Goal: Complete application form

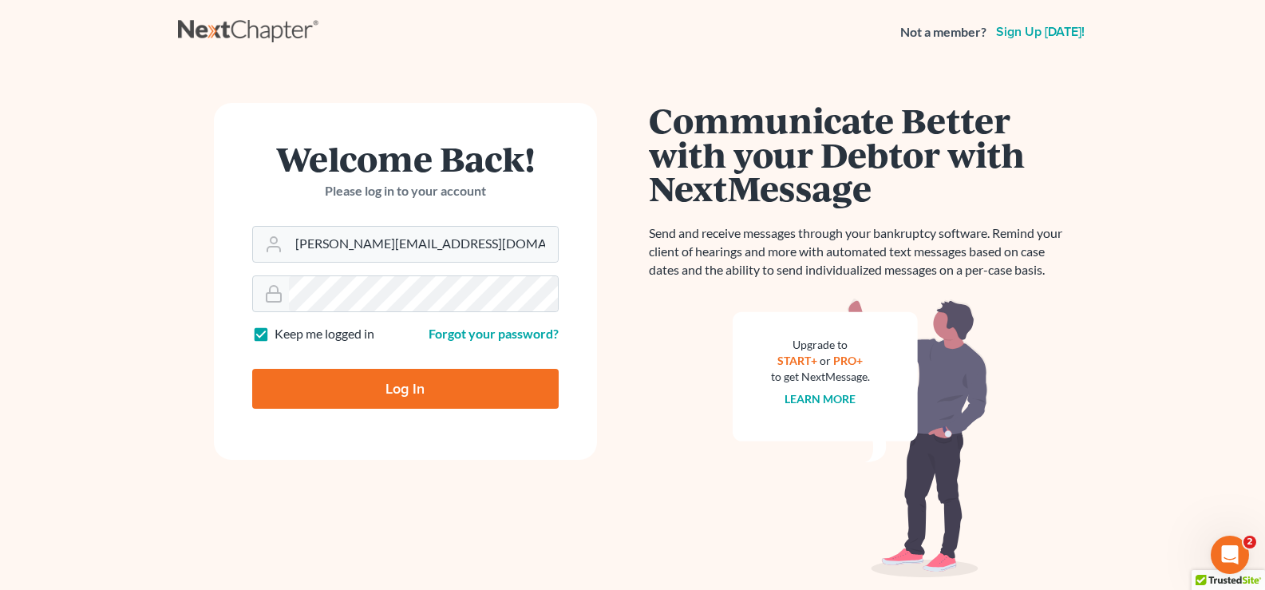
click at [476, 367] on div "Log In" at bounding box center [405, 382] width 306 height 53
click at [458, 388] on input "Log In" at bounding box center [405, 389] width 306 height 40
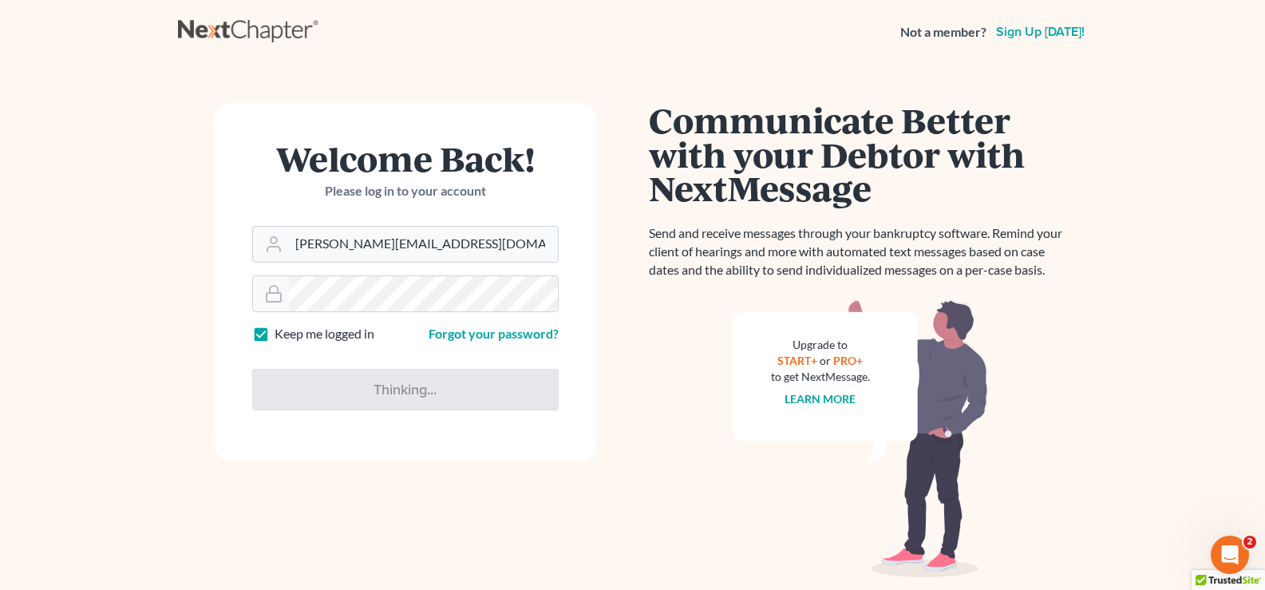
type input "Thinking..."
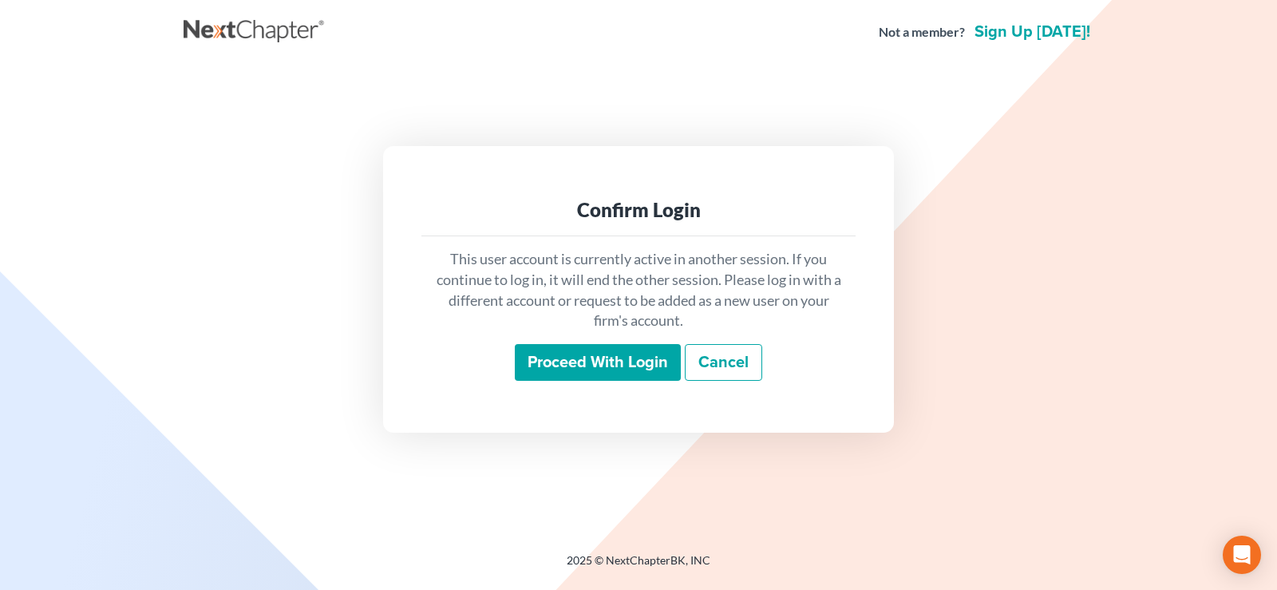
click at [564, 364] on input "Proceed with login" at bounding box center [598, 362] width 166 height 37
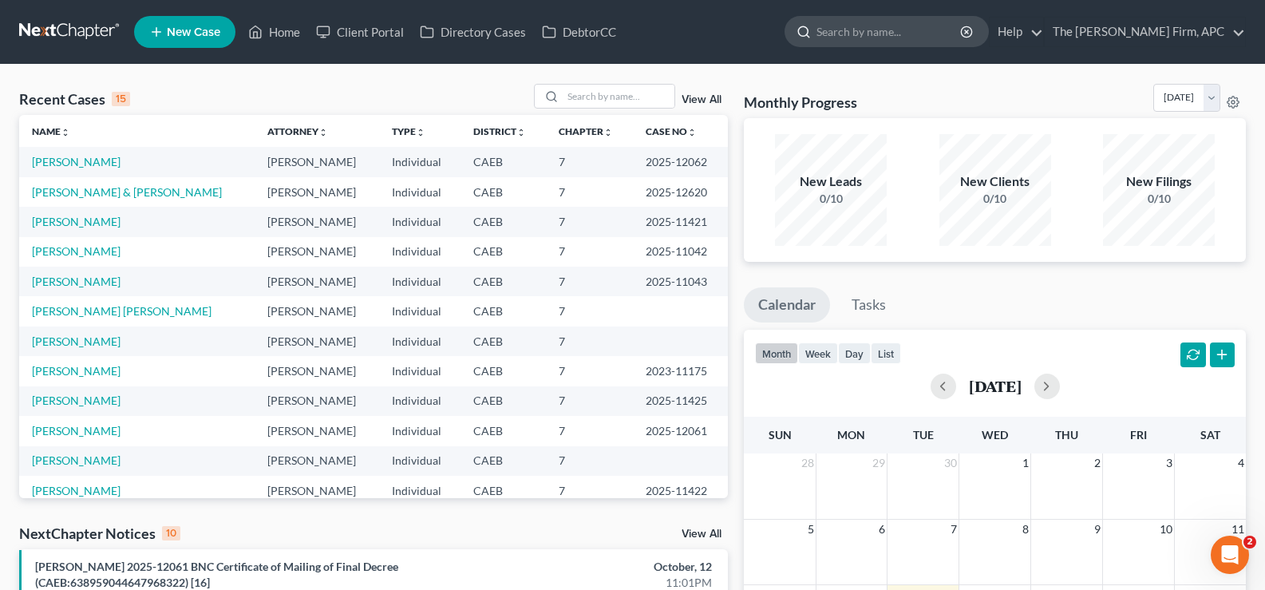
click at [924, 34] on input "search" at bounding box center [889, 32] width 146 height 30
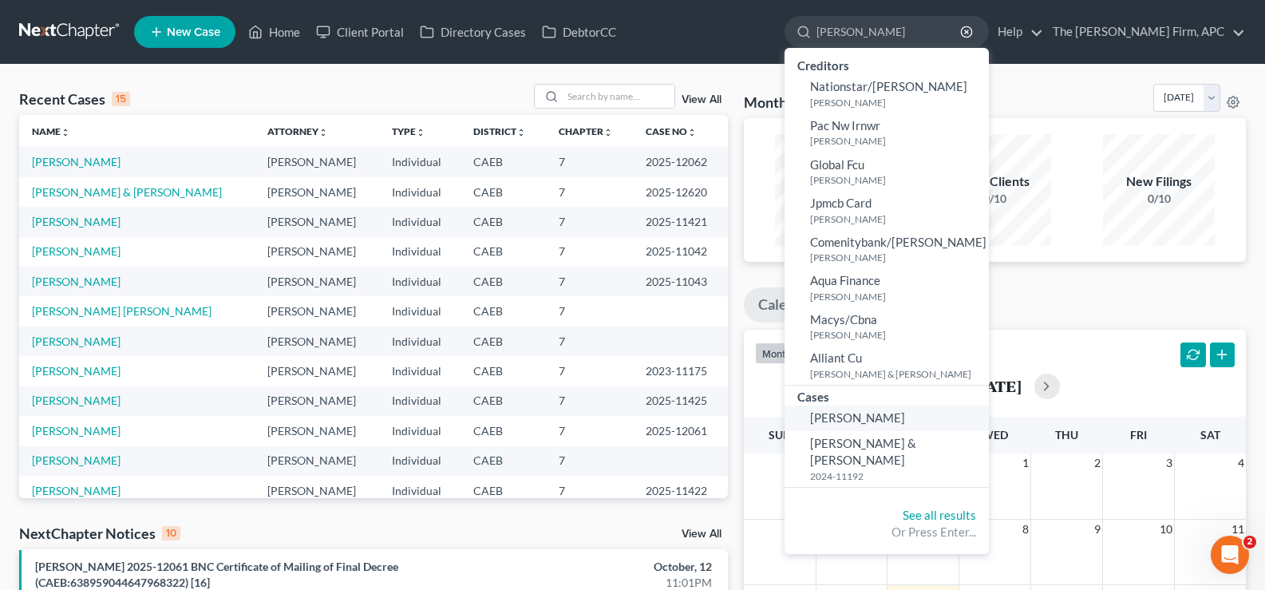
type input "[PERSON_NAME]"
click at [905, 415] on span "[PERSON_NAME]" at bounding box center [857, 417] width 95 height 14
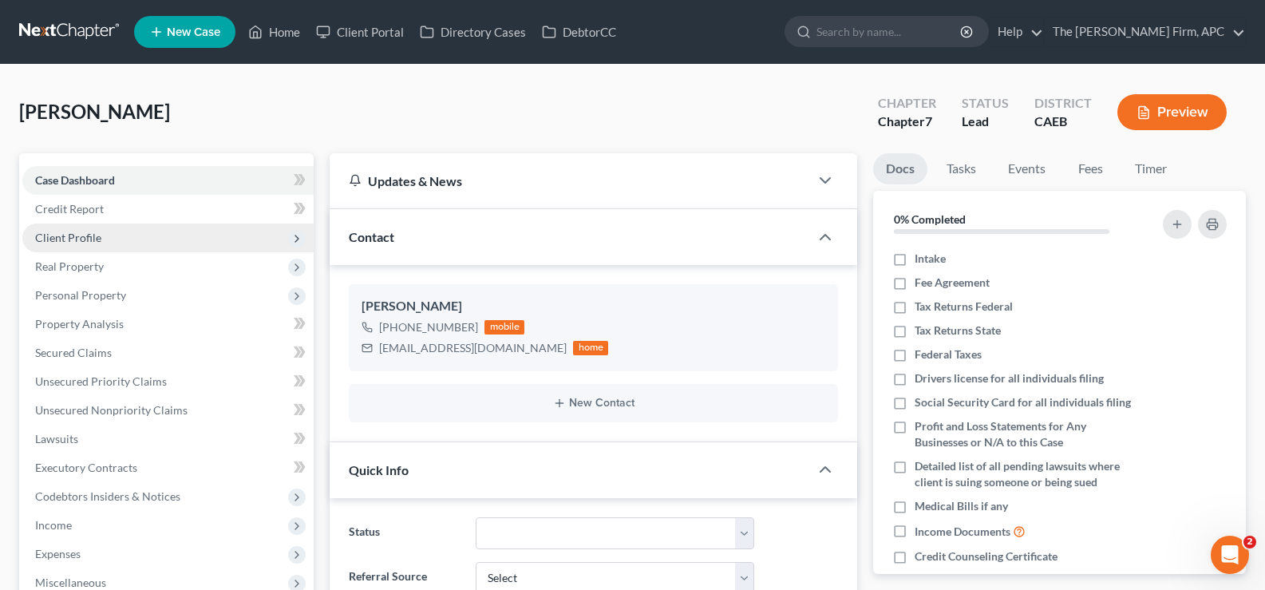
click at [114, 233] on span "Client Profile" at bounding box center [167, 237] width 291 height 29
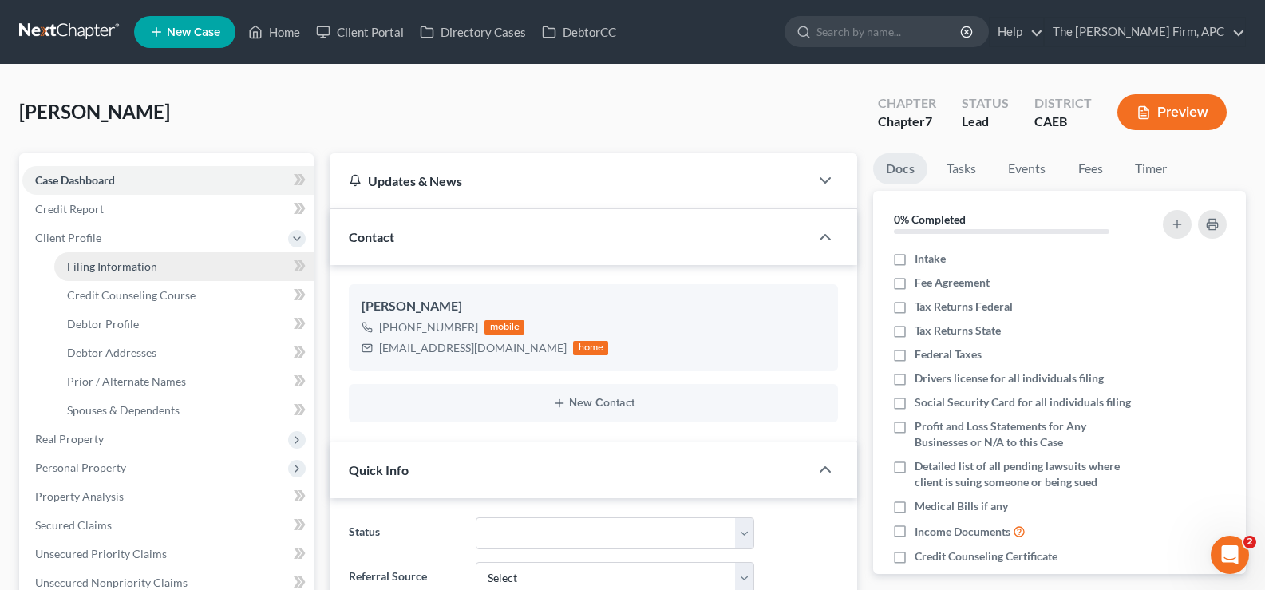
click at [113, 272] on span "Filing Information" at bounding box center [112, 266] width 90 height 14
select select "1"
select select "0"
select select "4"
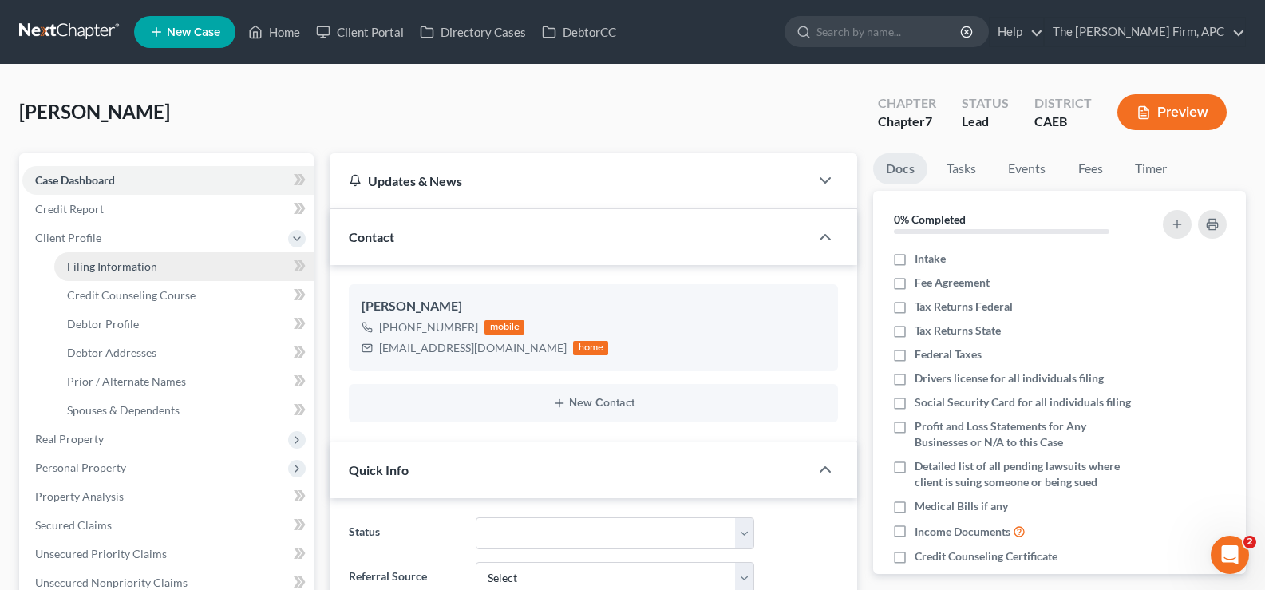
select select "1"
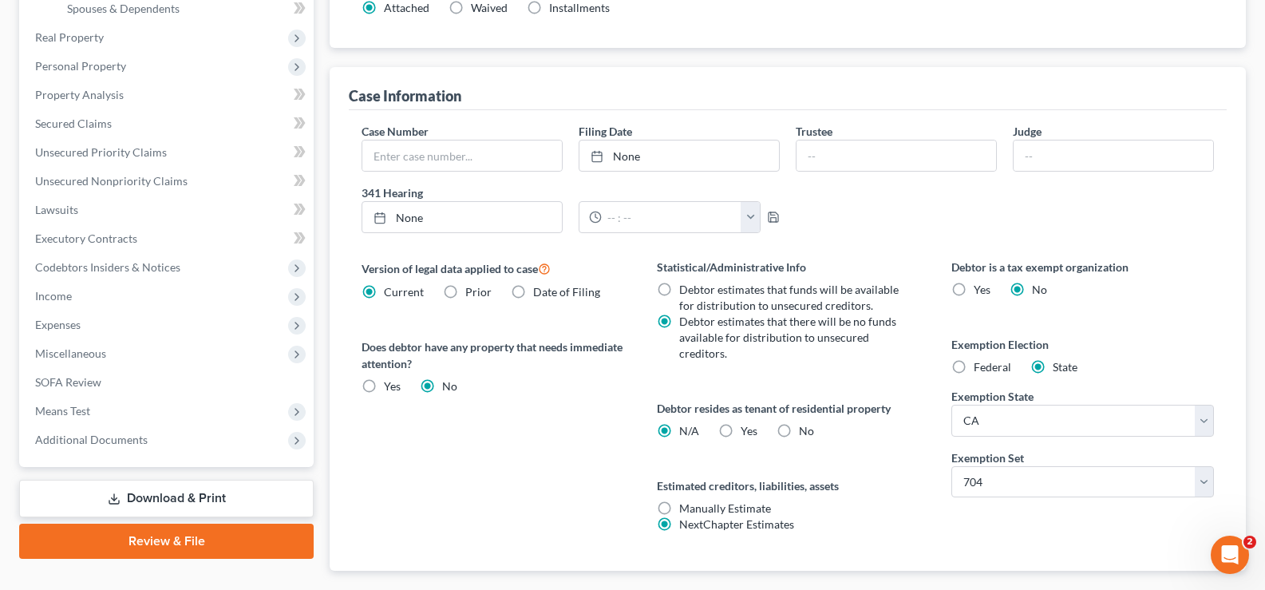
scroll to position [494, 0]
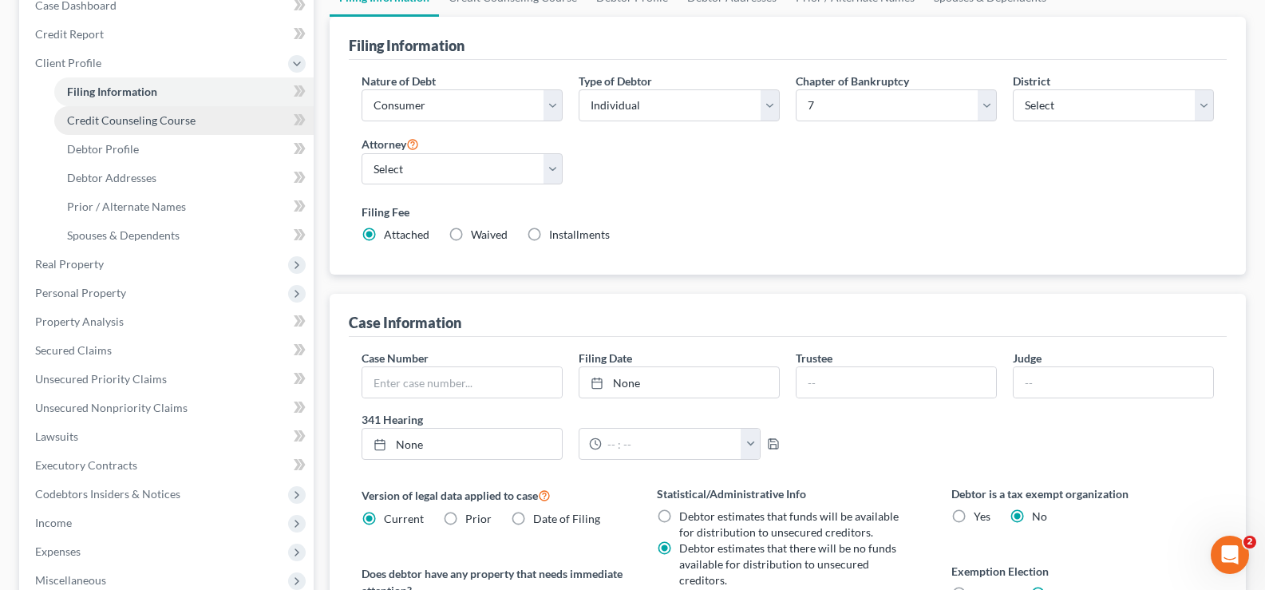
click at [109, 125] on span "Credit Counseling Course" at bounding box center [131, 120] width 128 height 14
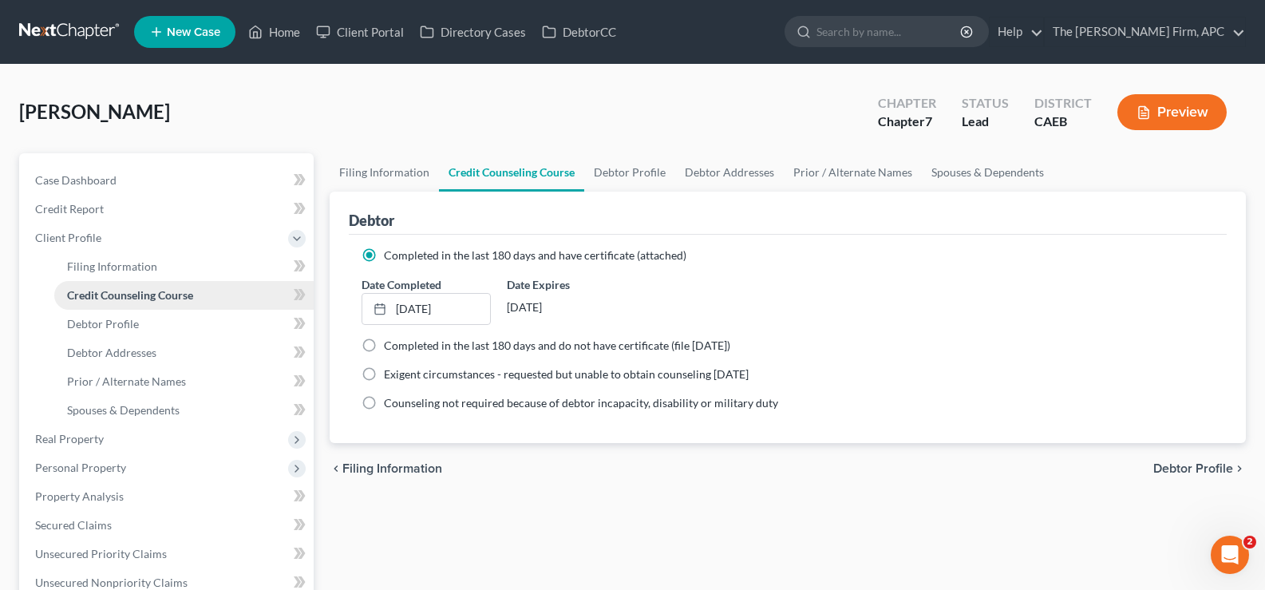
scroll to position [80, 0]
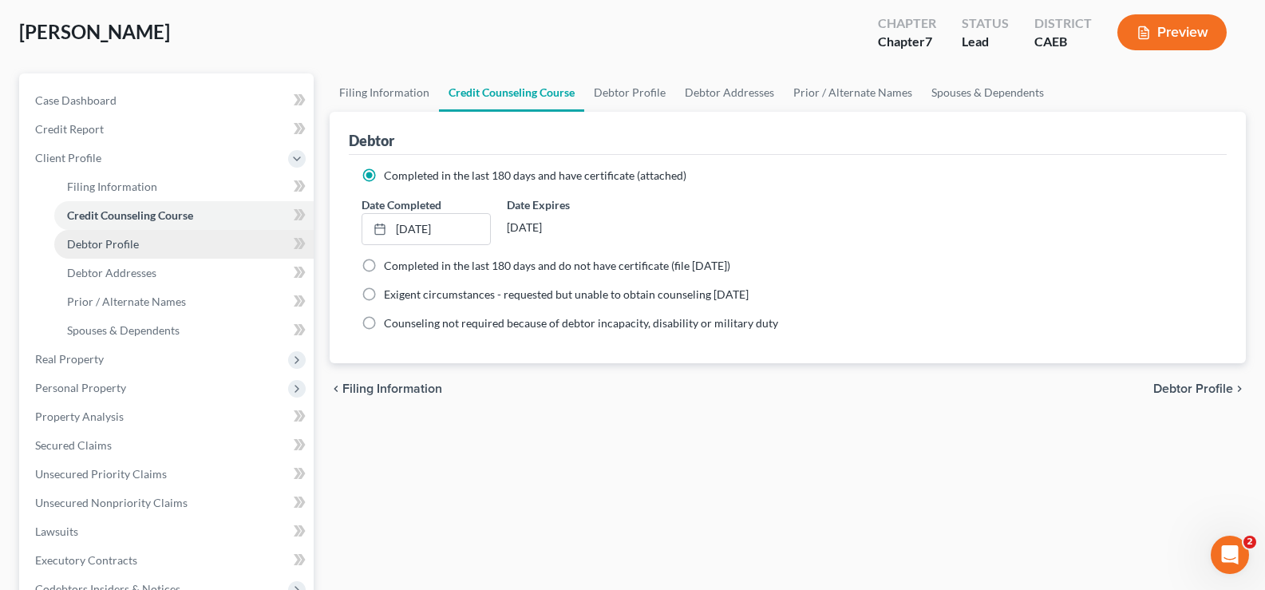
click at [73, 240] on span "Debtor Profile" at bounding box center [103, 244] width 72 height 14
select select "1"
select select "4"
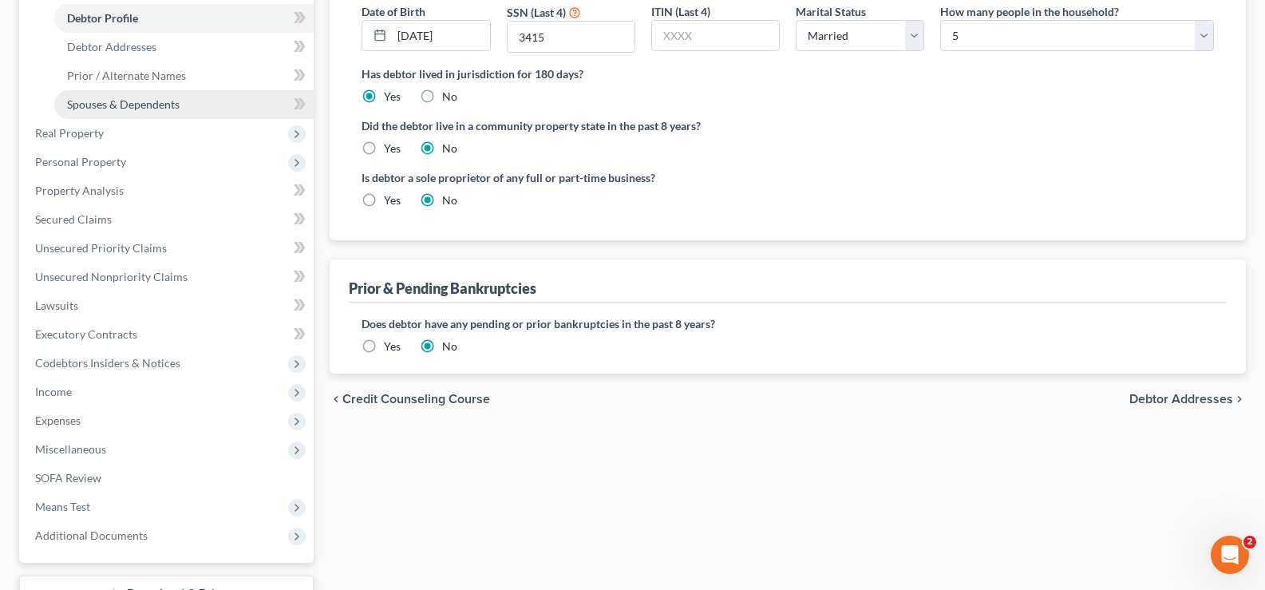
scroll to position [319, 0]
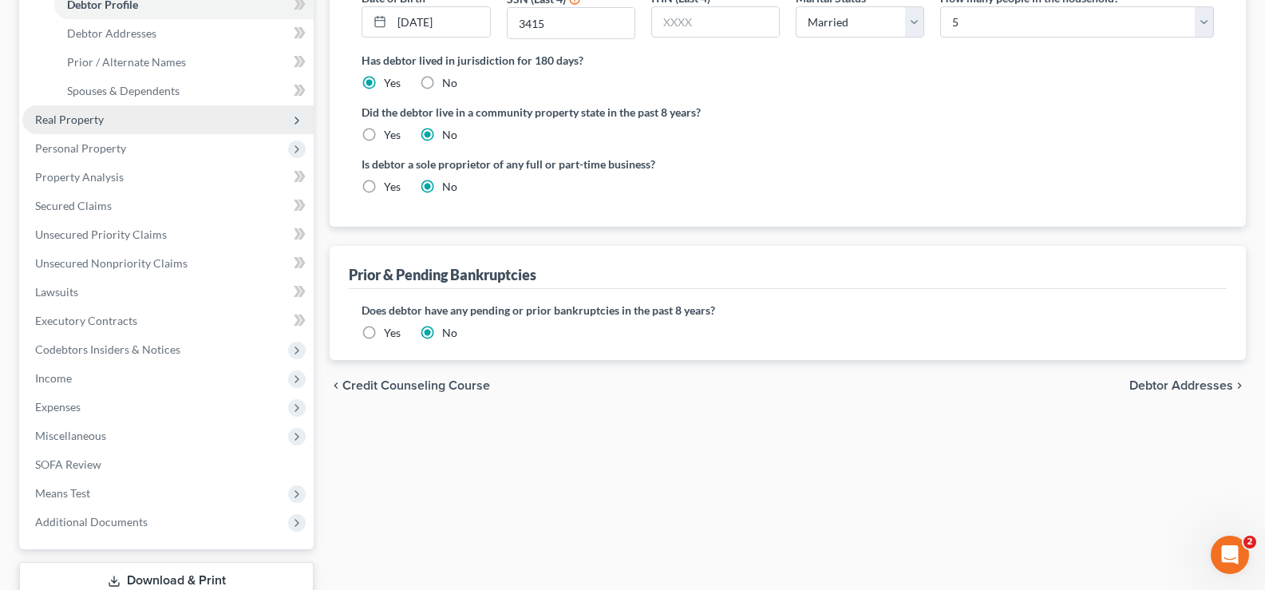
click at [122, 124] on span "Real Property" at bounding box center [167, 119] width 291 height 29
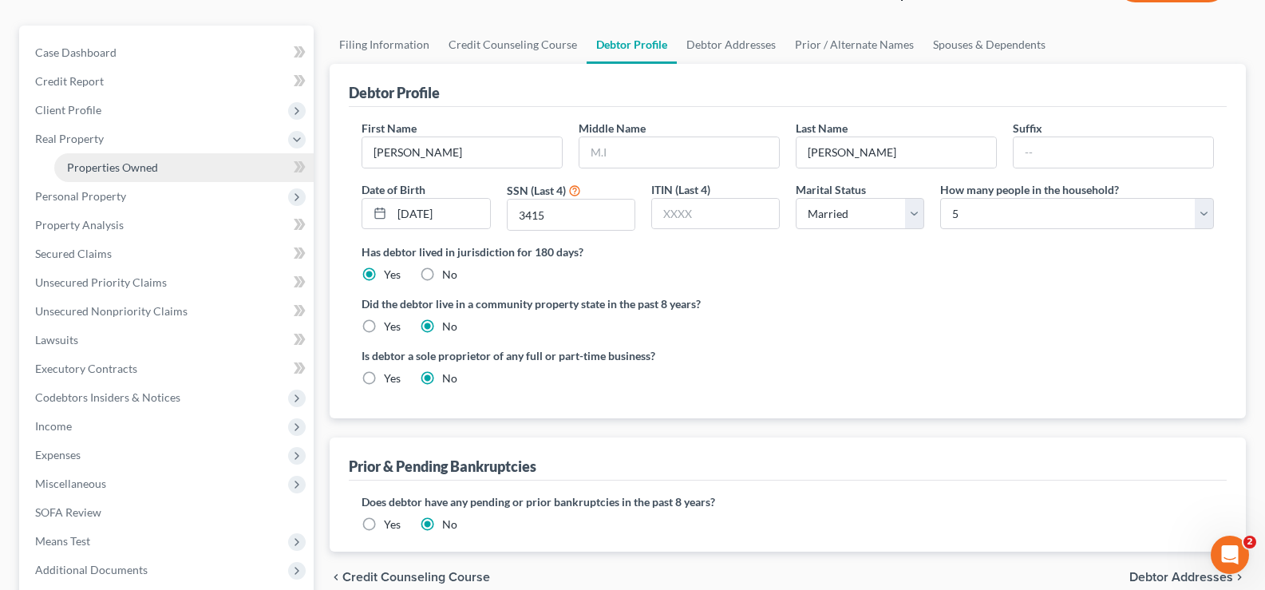
click at [164, 168] on link "Properties Owned" at bounding box center [183, 167] width 259 height 29
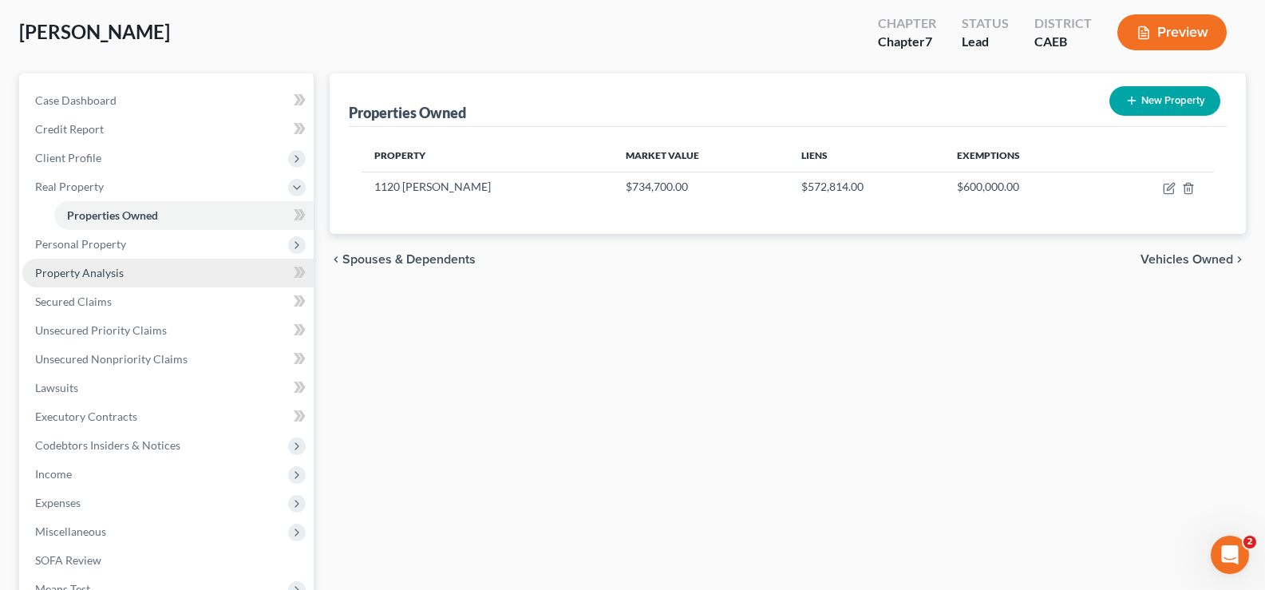
click at [143, 277] on link "Property Analysis" at bounding box center [167, 273] width 291 height 29
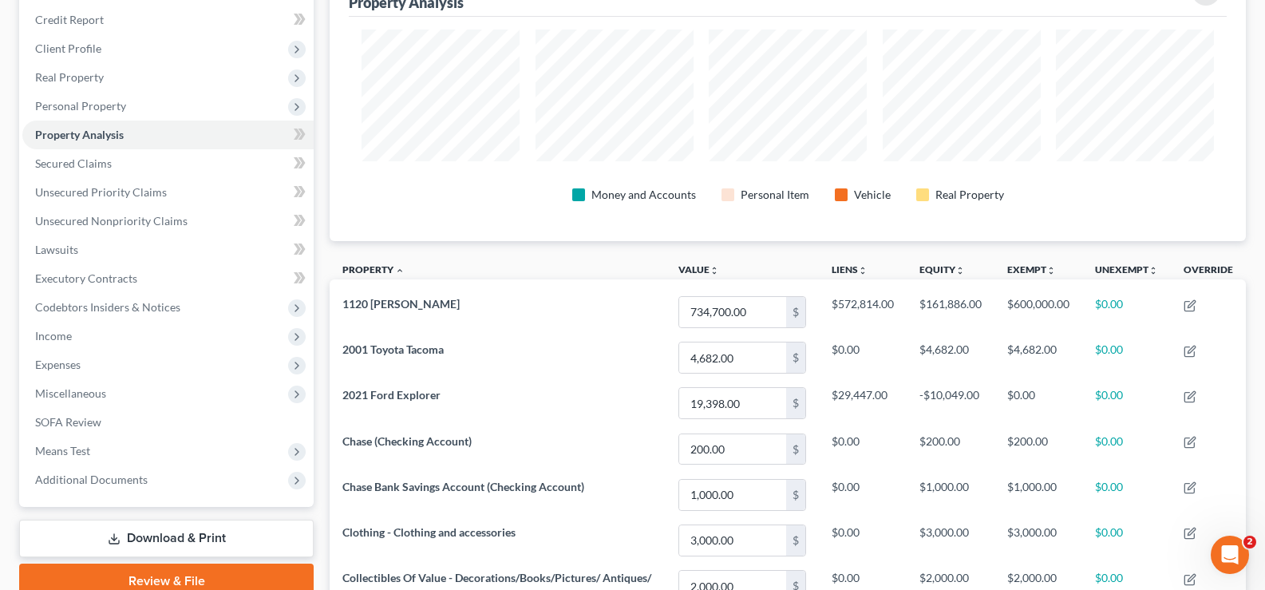
scroll to position [160, 0]
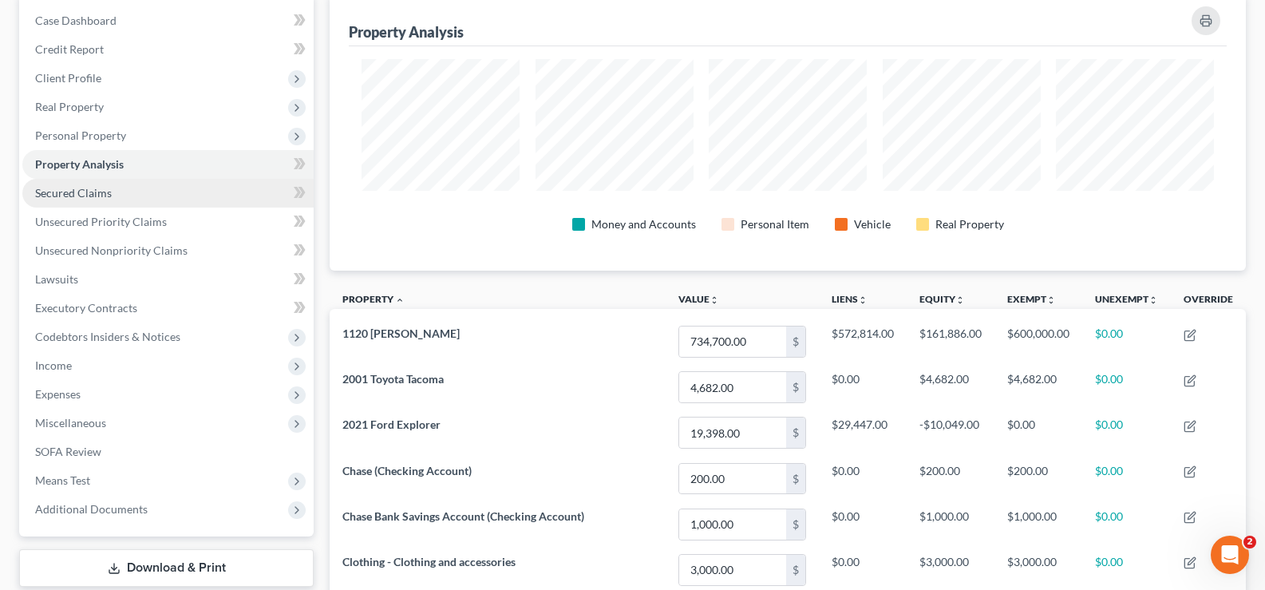
click at [131, 198] on link "Secured Claims" at bounding box center [167, 193] width 291 height 29
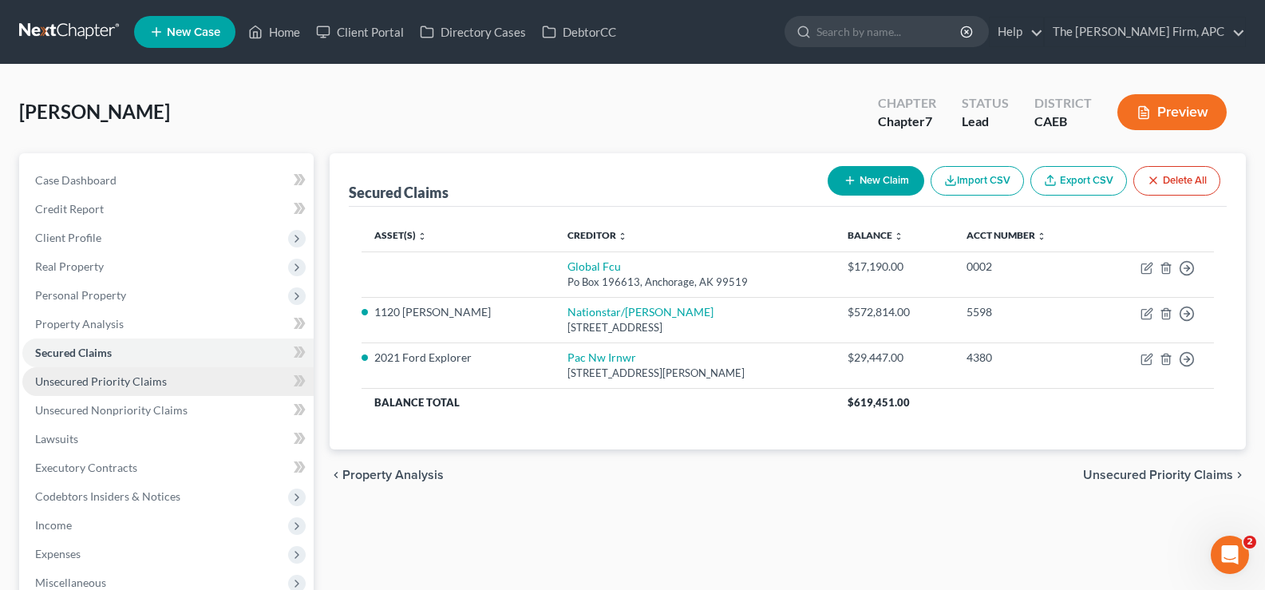
click at [97, 382] on span "Unsecured Priority Claims" at bounding box center [101, 381] width 132 height 14
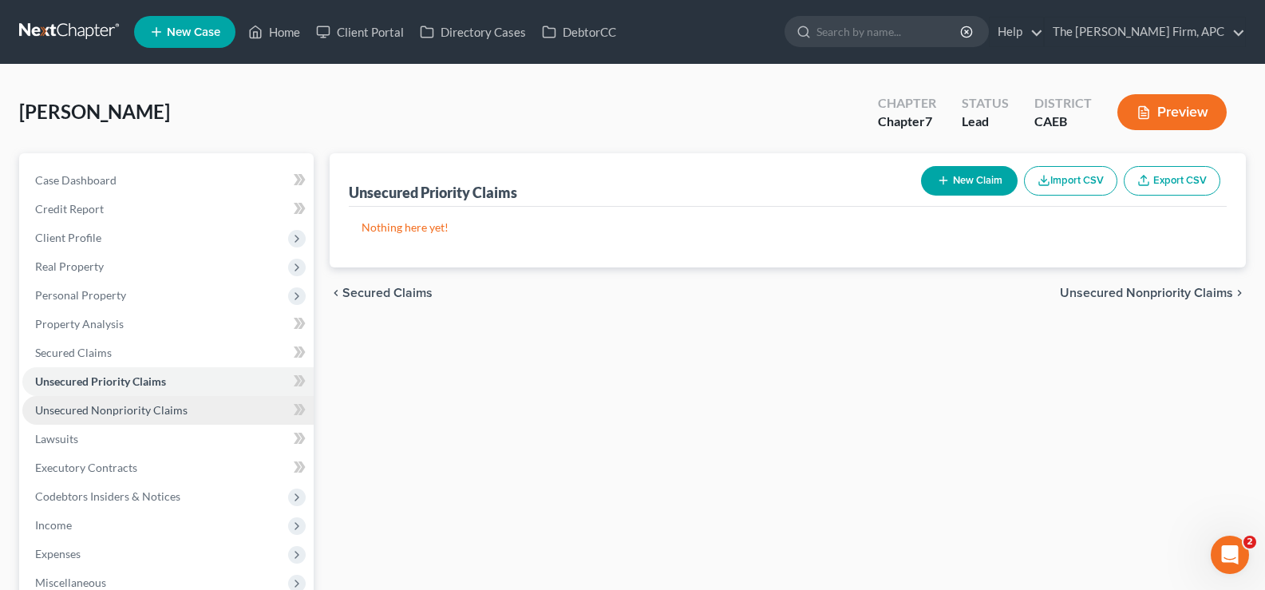
click at [104, 411] on span "Unsecured Nonpriority Claims" at bounding box center [111, 410] width 152 height 14
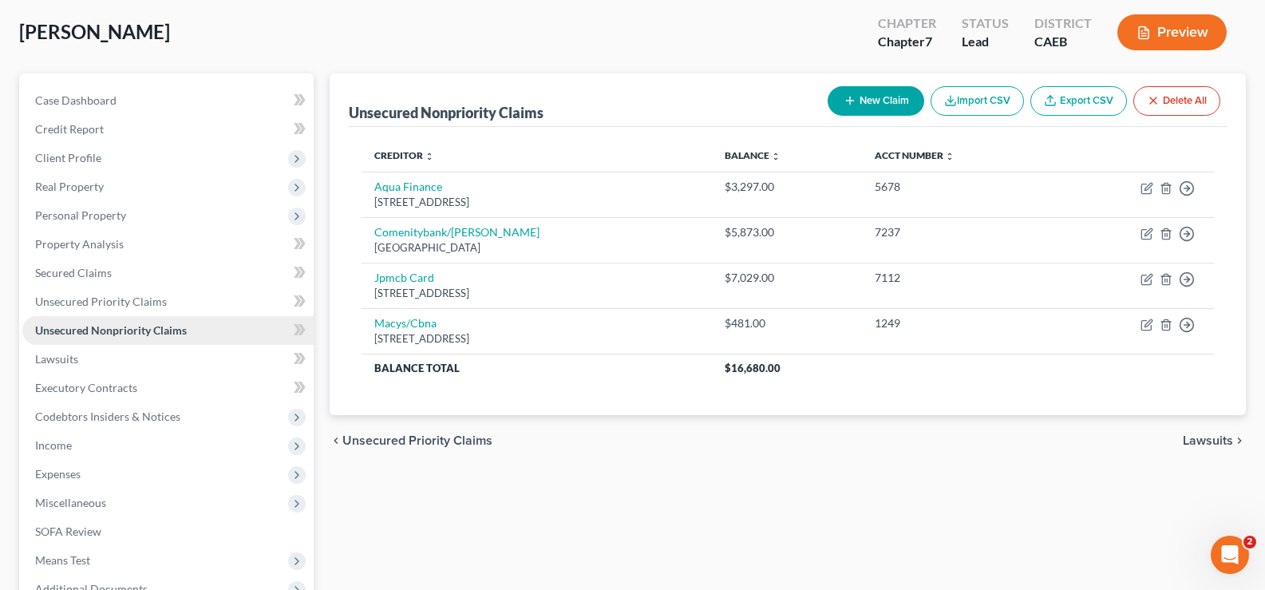
scroll to position [239, 0]
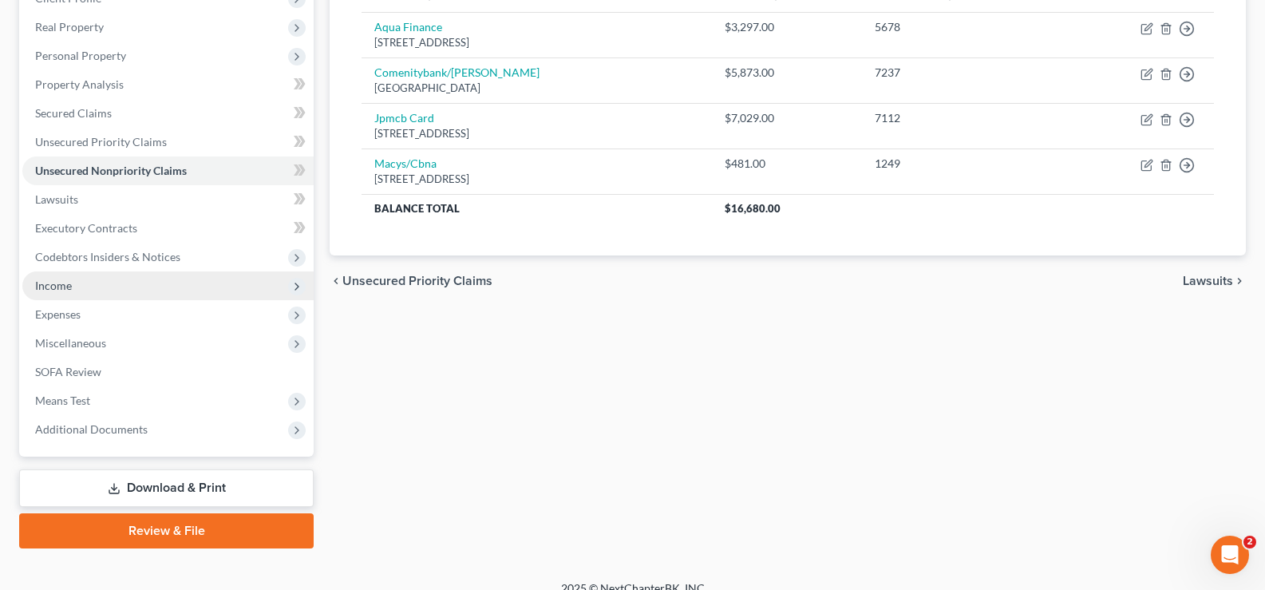
click at [82, 287] on span "Income" at bounding box center [167, 285] width 291 height 29
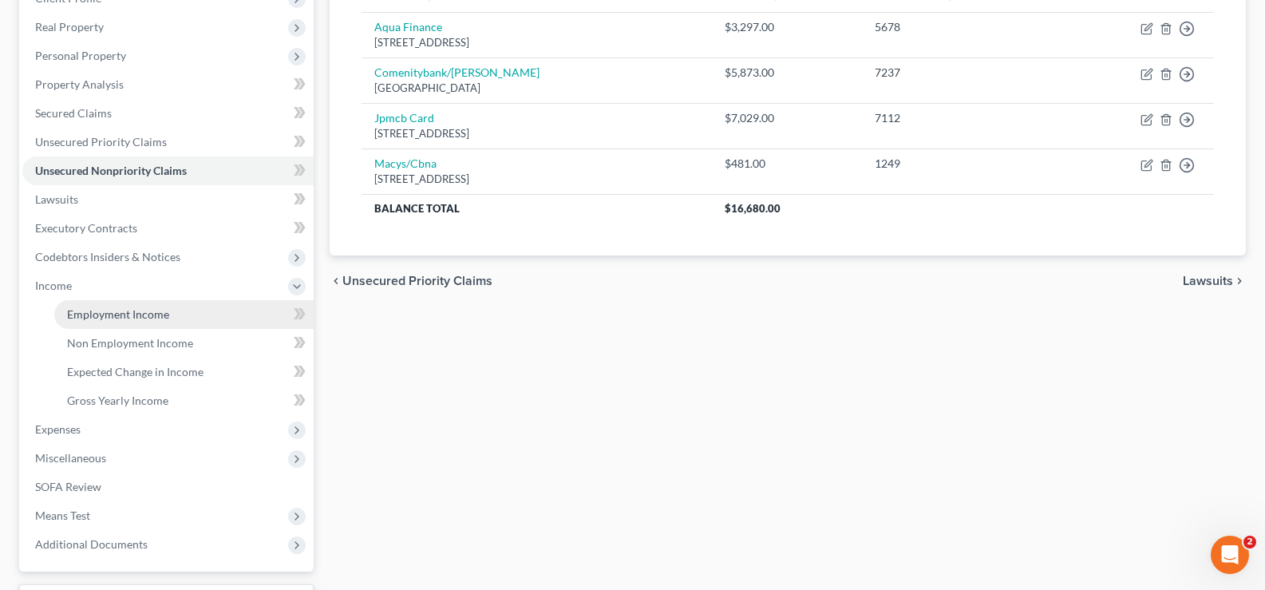
click at [116, 314] on span "Employment Income" at bounding box center [118, 314] width 102 height 14
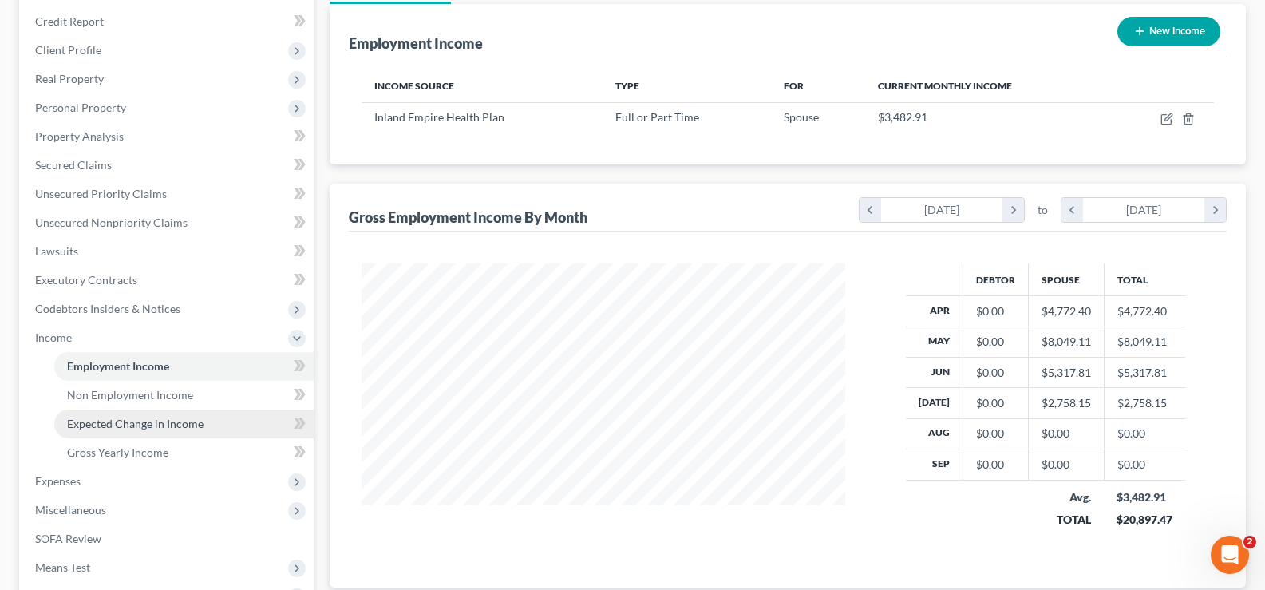
scroll to position [160, 0]
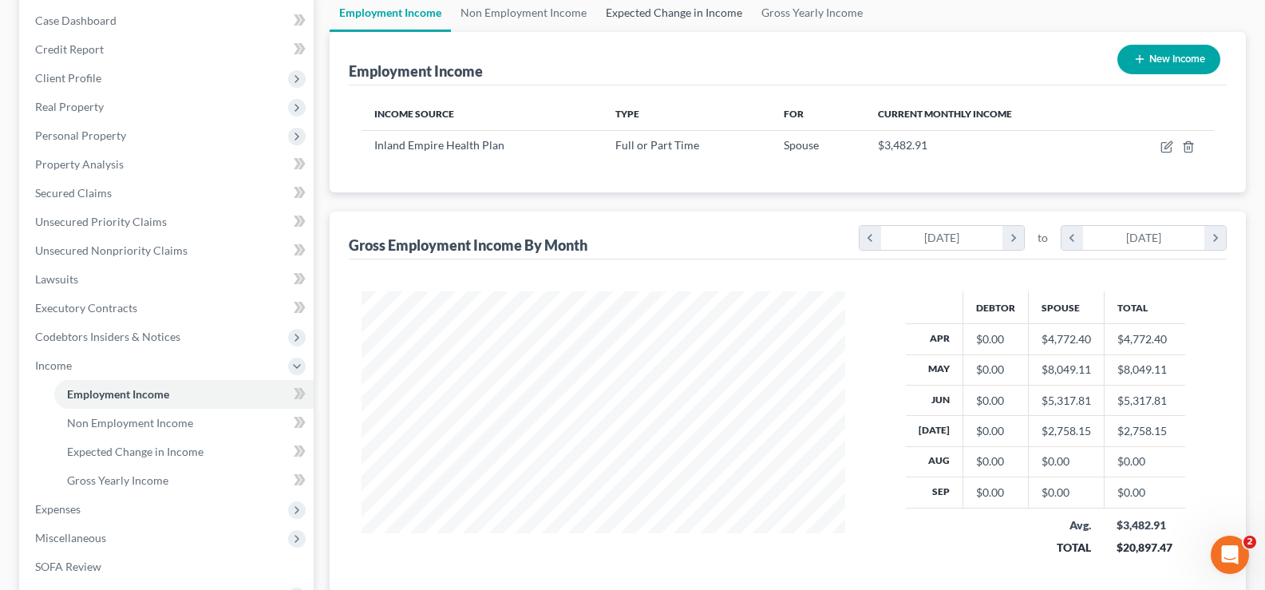
click at [658, 23] on link "Expected Change in Income" at bounding box center [674, 13] width 156 height 38
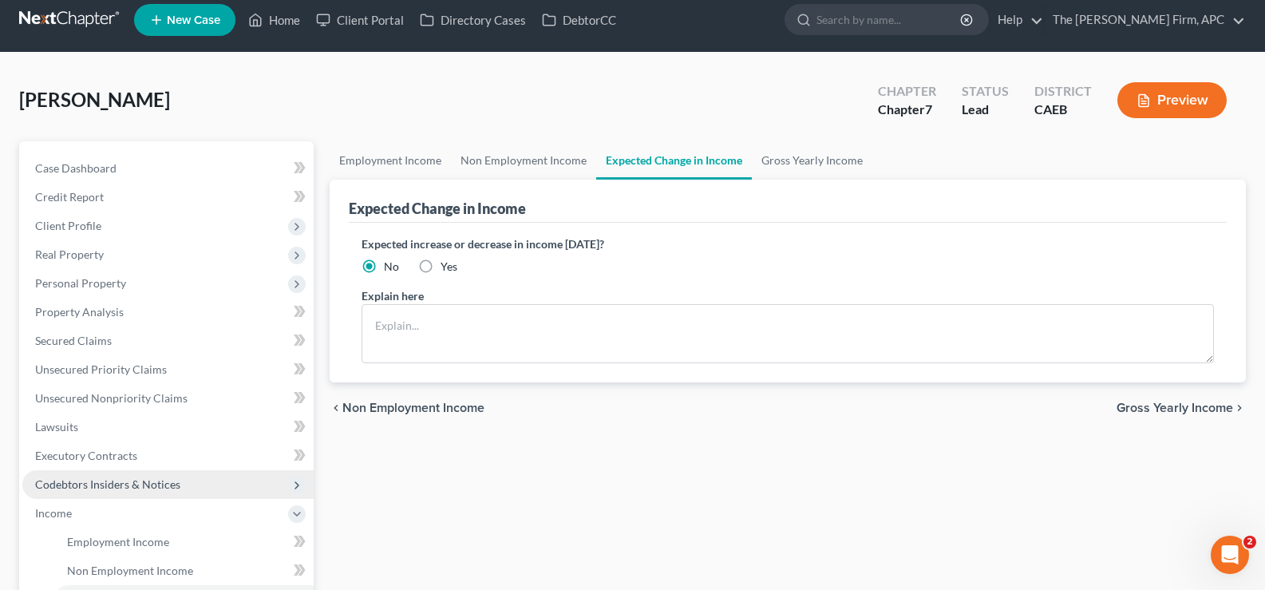
scroll to position [160, 0]
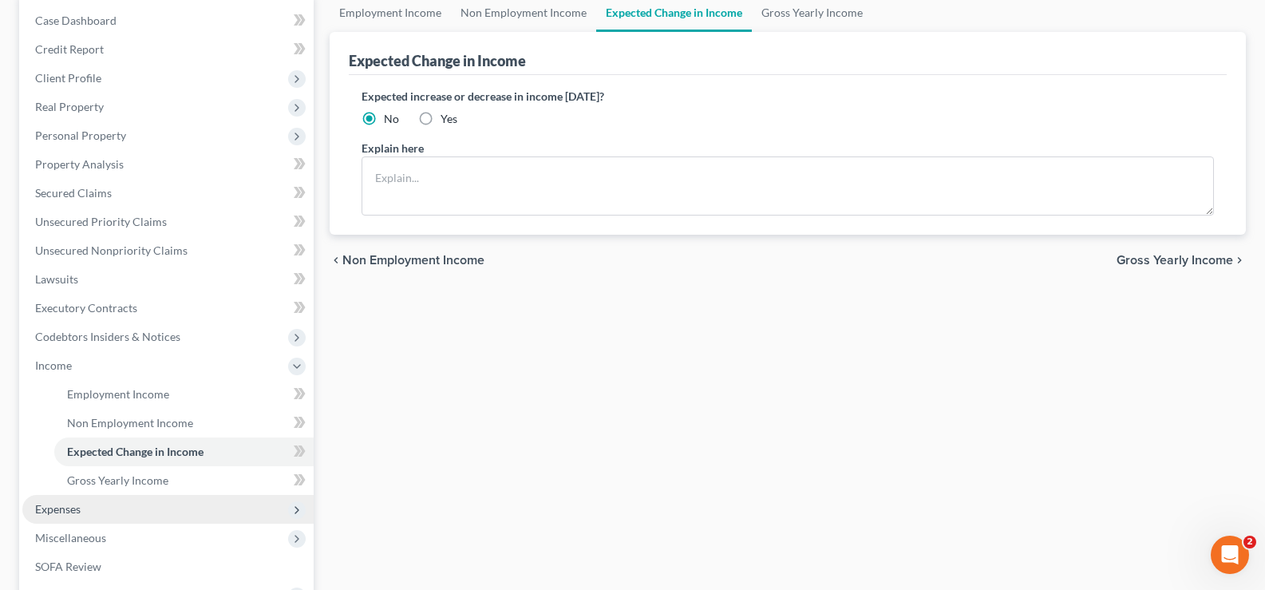
click at [105, 507] on span "Expenses" at bounding box center [167, 509] width 291 height 29
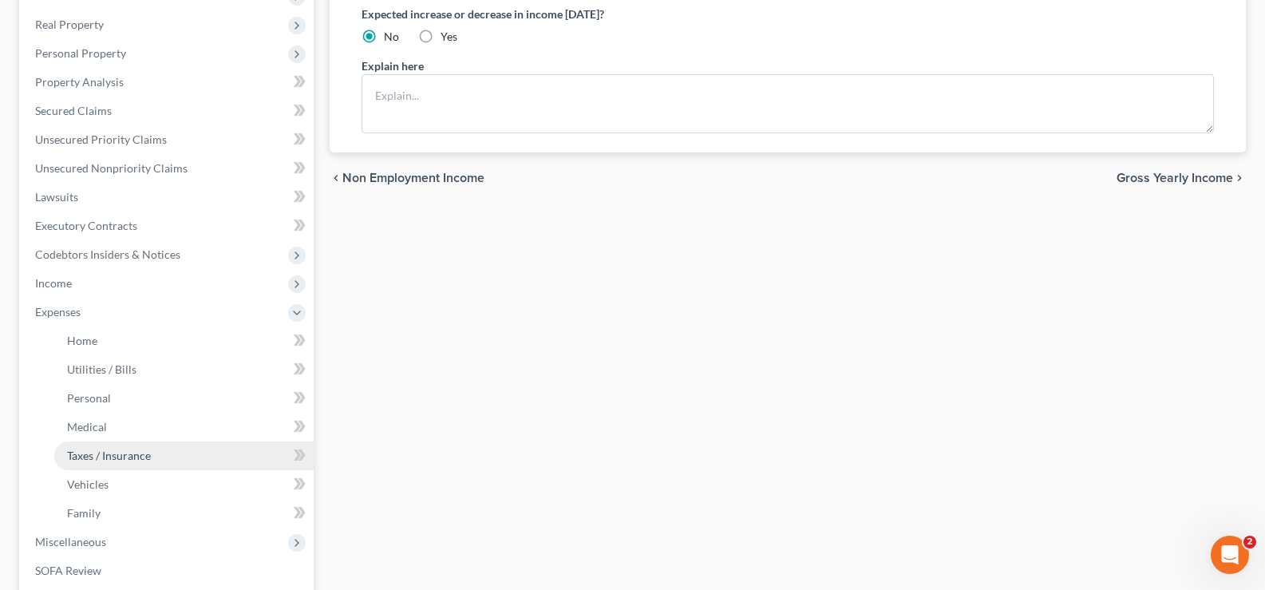
scroll to position [319, 0]
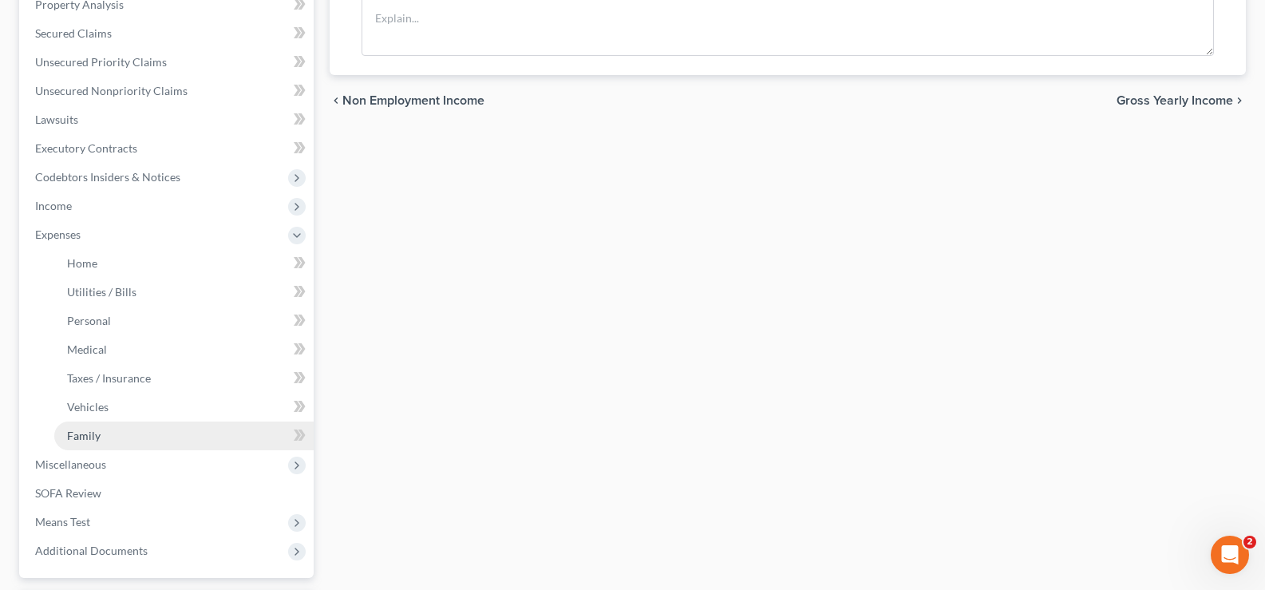
click at [109, 427] on link "Family" at bounding box center [183, 435] width 259 height 29
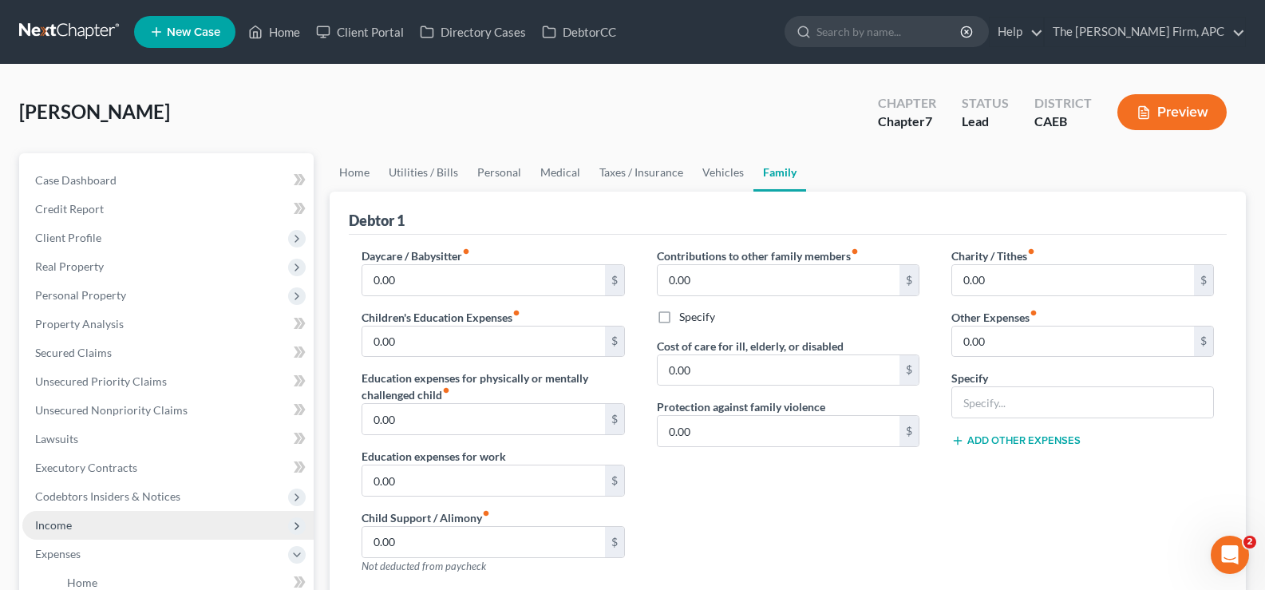
click at [78, 535] on span "Income" at bounding box center [167, 525] width 291 height 29
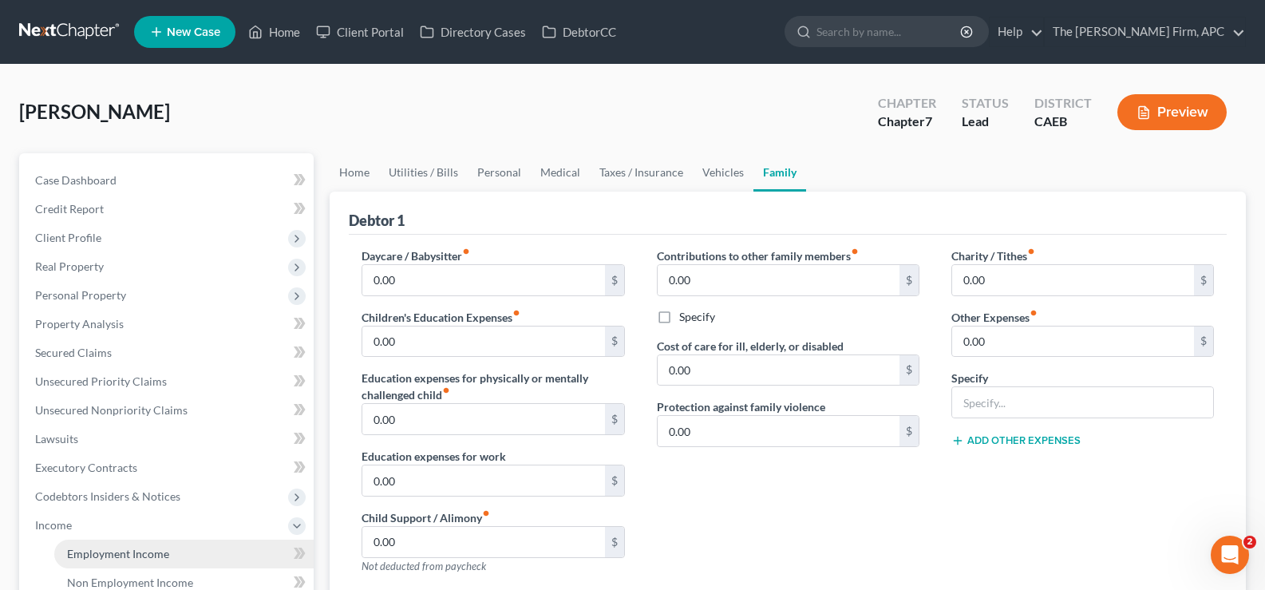
click at [105, 552] on span "Employment Income" at bounding box center [118, 554] width 102 height 14
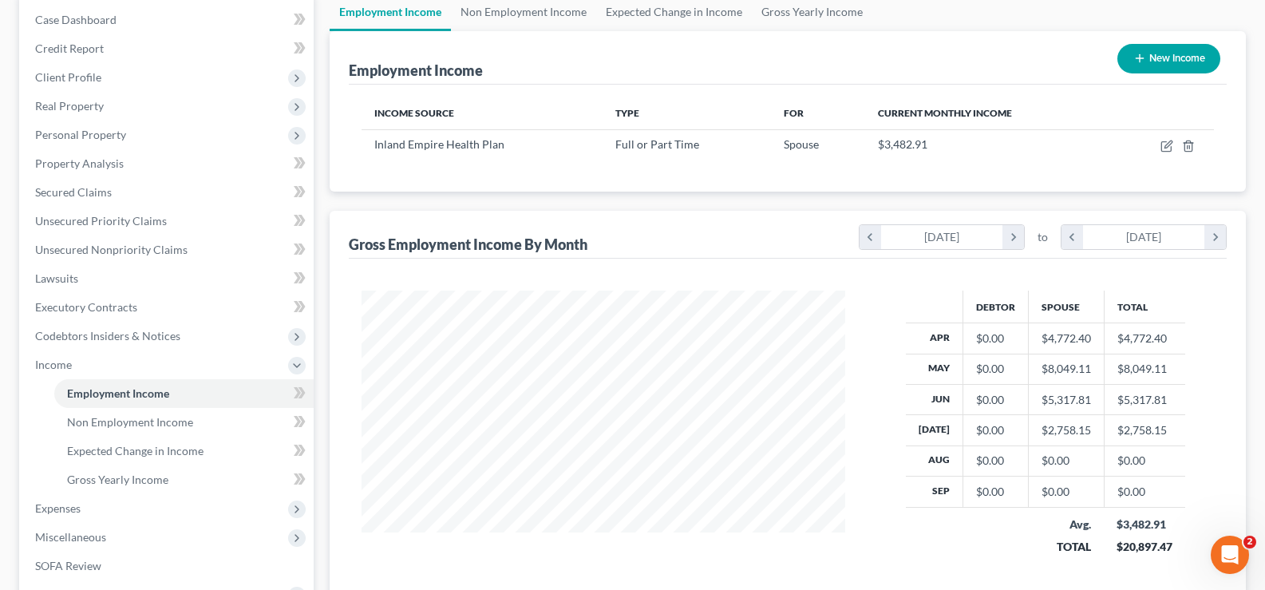
scroll to position [160, 0]
click at [152, 421] on span "Non Employment Income" at bounding box center [130, 423] width 126 height 14
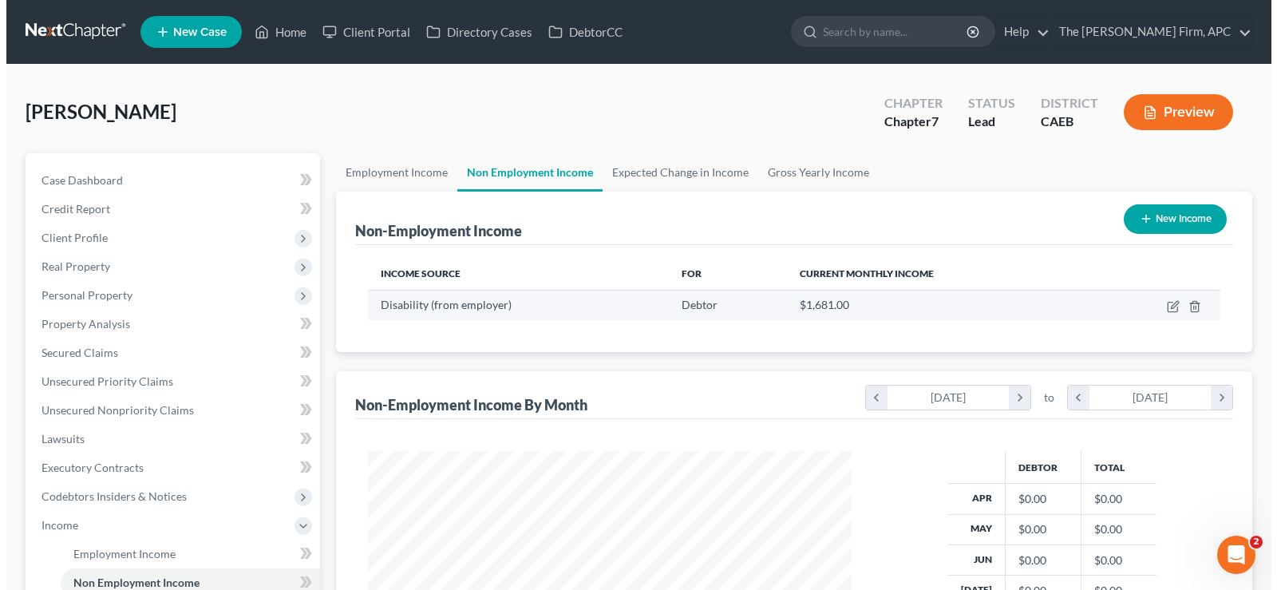
scroll to position [286, 516]
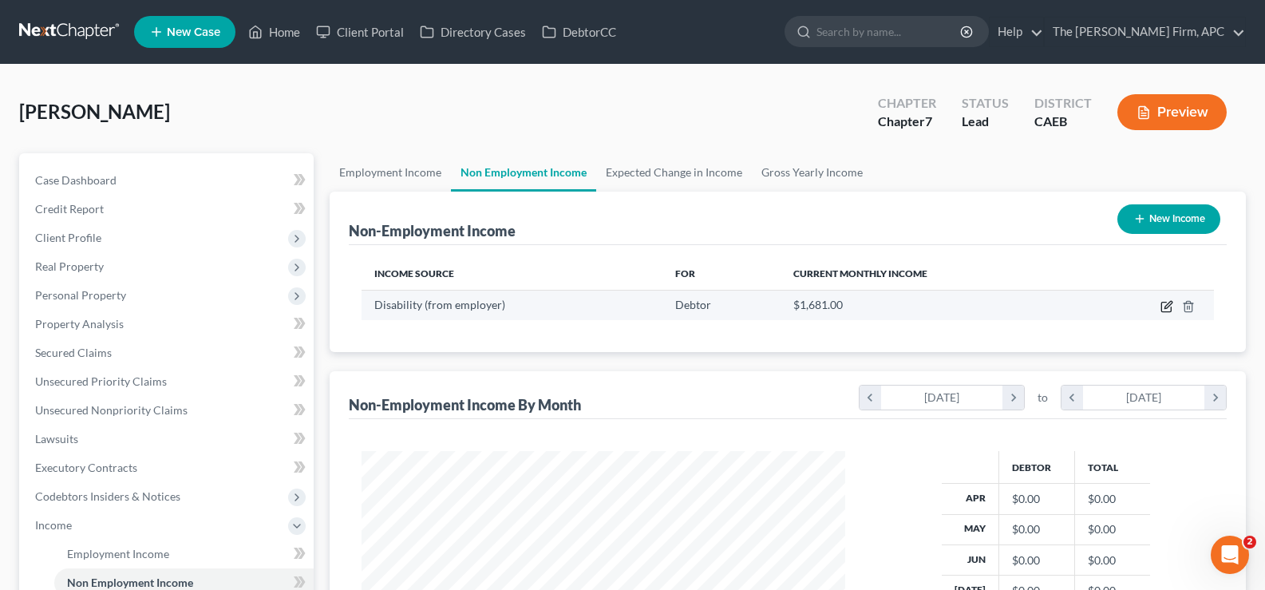
click at [1167, 303] on icon "button" at bounding box center [1166, 306] width 13 height 13
select select "1"
select select "0"
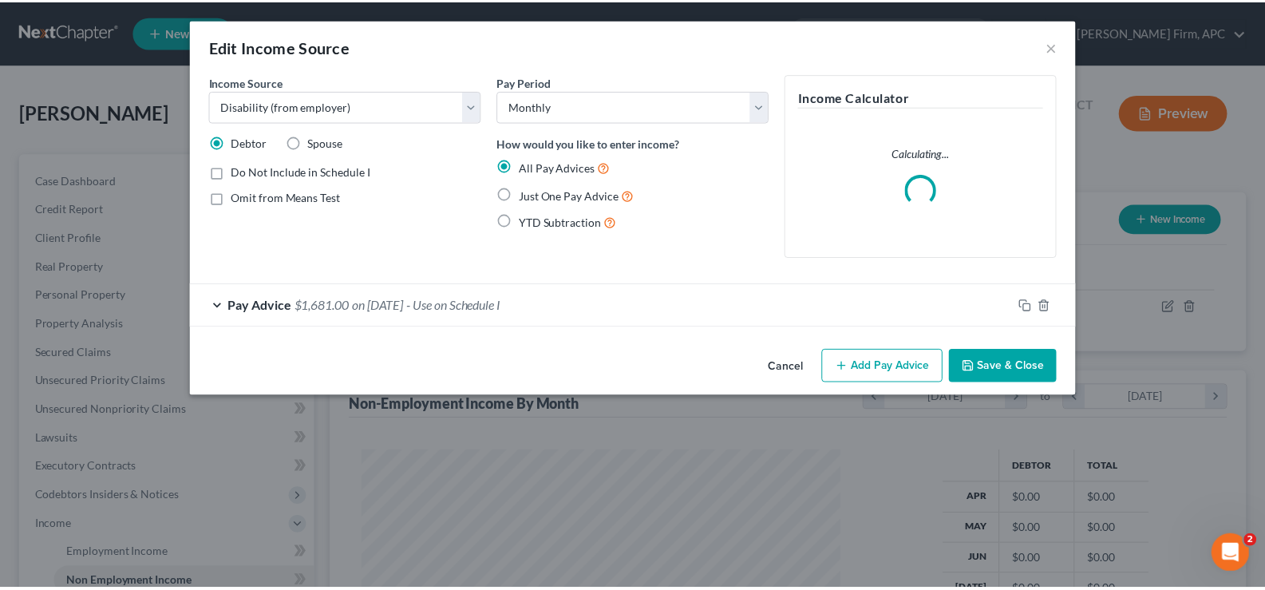
scroll to position [286, 521]
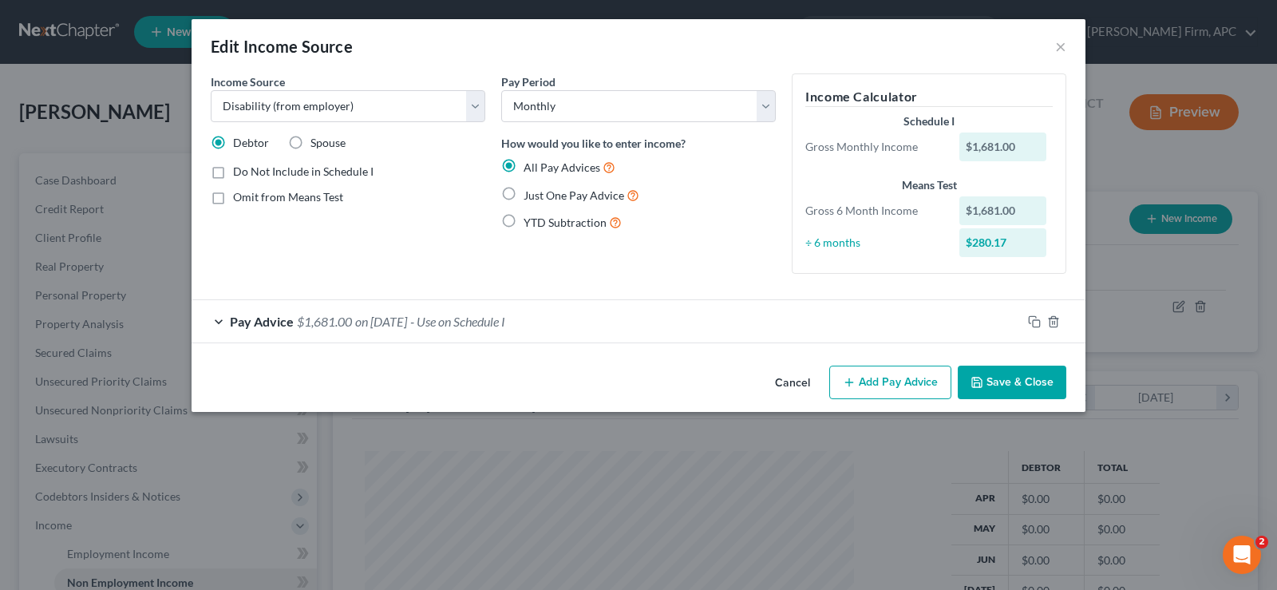
click at [263, 320] on span "Pay Advice" at bounding box center [262, 321] width 64 height 15
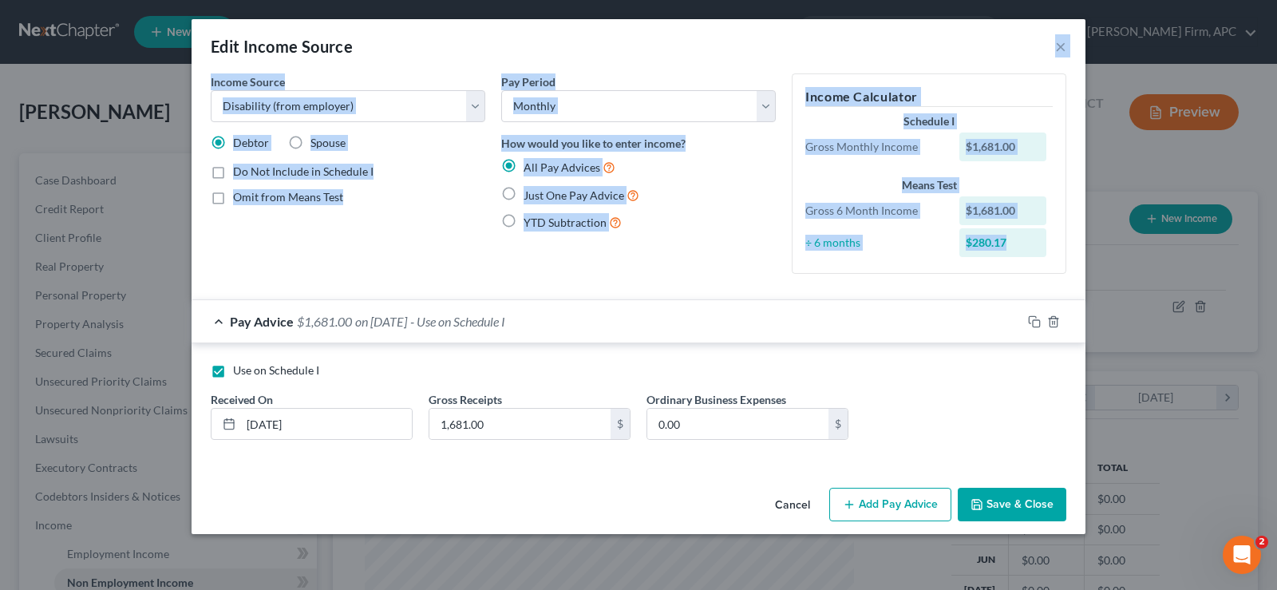
drag, startPoint x: 790, startPoint y: 68, endPoint x: 1063, endPoint y: 268, distance: 338.5
click at [1063, 268] on div "Edit Income Source × Income Source * Select Unemployment Disability (from emplo…" at bounding box center [639, 276] width 894 height 515
click at [1063, 268] on div "Income Calculator Schedule I Gross Monthly Income $1,681.00 Means Test Gross 6 …" at bounding box center [929, 173] width 275 height 200
drag, startPoint x: 1065, startPoint y: 274, endPoint x: 196, endPoint y: 84, distance: 889.5
click at [196, 84] on div "Income Source * Select Unemployment Disability (from employer) Pension Retireme…" at bounding box center [639, 277] width 894 height 408
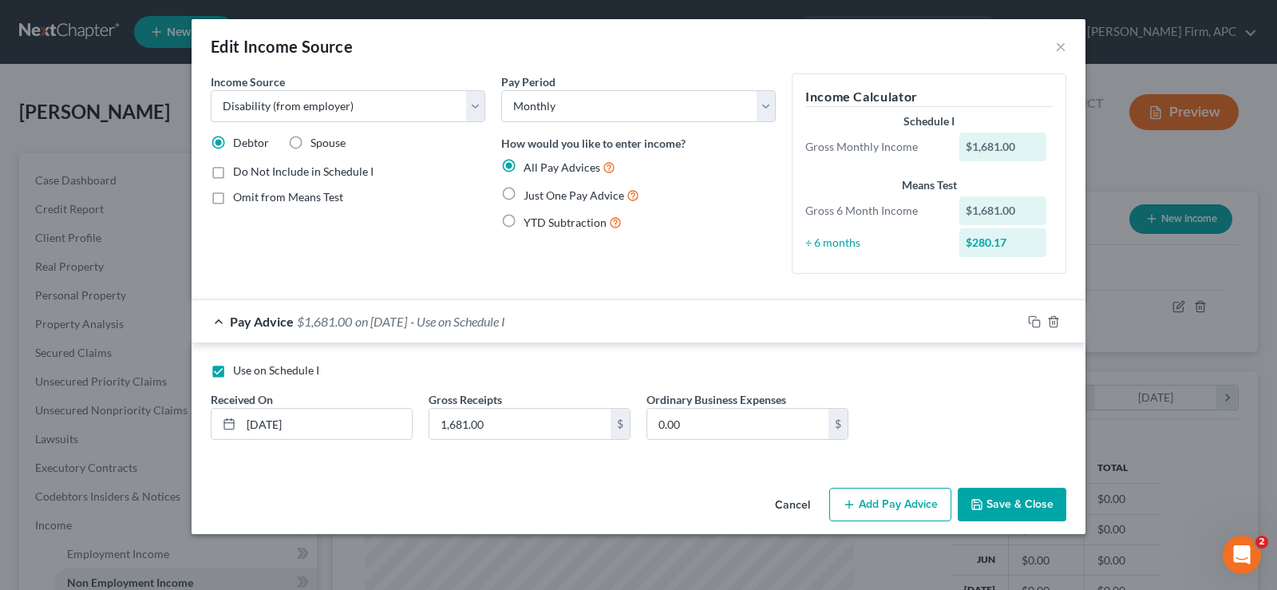
click at [205, 45] on div "Edit Income Source ×" at bounding box center [639, 46] width 894 height 54
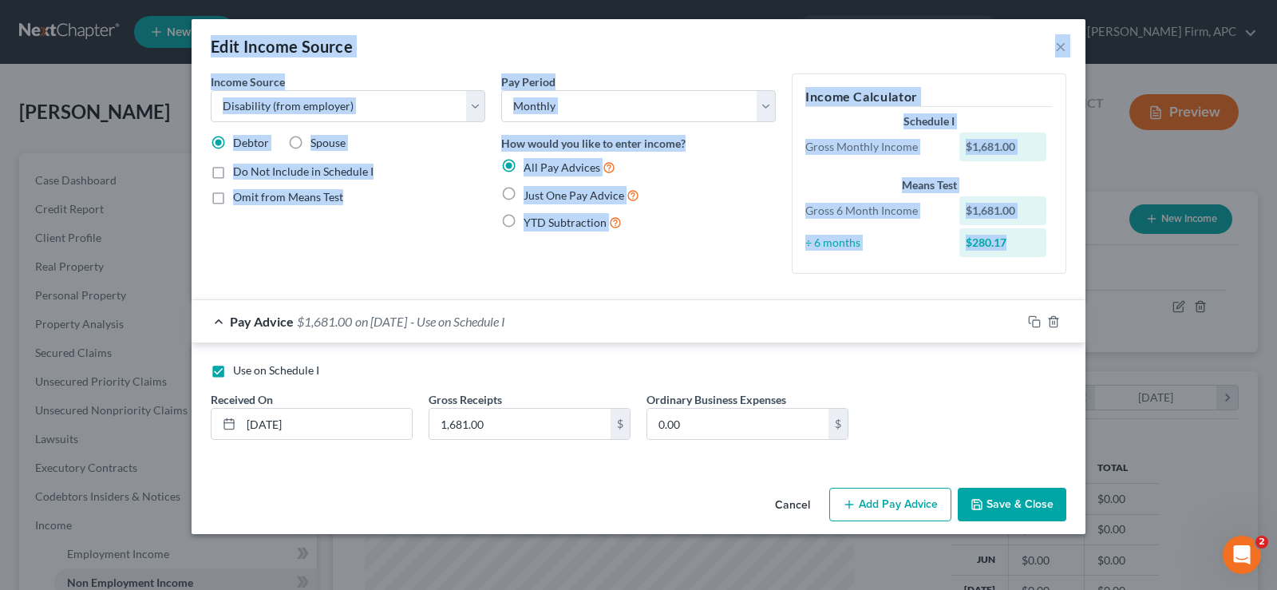
drag, startPoint x: 206, startPoint y: 28, endPoint x: 1053, endPoint y: 263, distance: 878.8
click at [1053, 263] on div "Edit Income Source × Income Source * Select Unemployment Disability (from emplo…" at bounding box center [639, 276] width 894 height 515
click at [1051, 265] on div "Income Calculator Schedule I Gross Monthly Income $1,681.00 Means Test Gross 6 …" at bounding box center [929, 173] width 275 height 200
drag, startPoint x: 1065, startPoint y: 276, endPoint x: 211, endPoint y: 60, distance: 881.6
click at [211, 60] on div "Edit Income Source × Income Source * Select Unemployment Disability (from emplo…" at bounding box center [639, 276] width 894 height 515
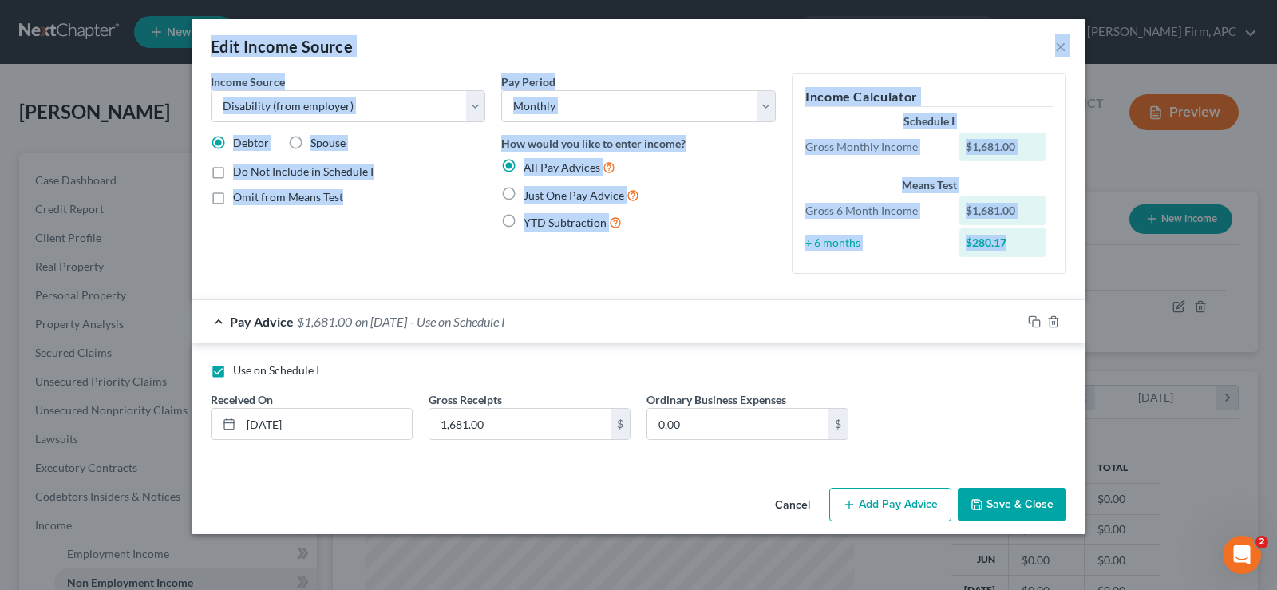
click at [204, 31] on div "Edit Income Source ×" at bounding box center [639, 46] width 894 height 54
drag, startPoint x: 204, startPoint y: 31, endPoint x: 1065, endPoint y: 277, distance: 894.7
click at [1065, 277] on div "Edit Income Source × Income Source * Select Unemployment Disability (from emplo…" at bounding box center [639, 276] width 894 height 515
click at [1061, 278] on div "Income Calculator Schedule I Gross Monthly Income $1,681.00 Means Test Gross 6 …" at bounding box center [929, 179] width 290 height 213
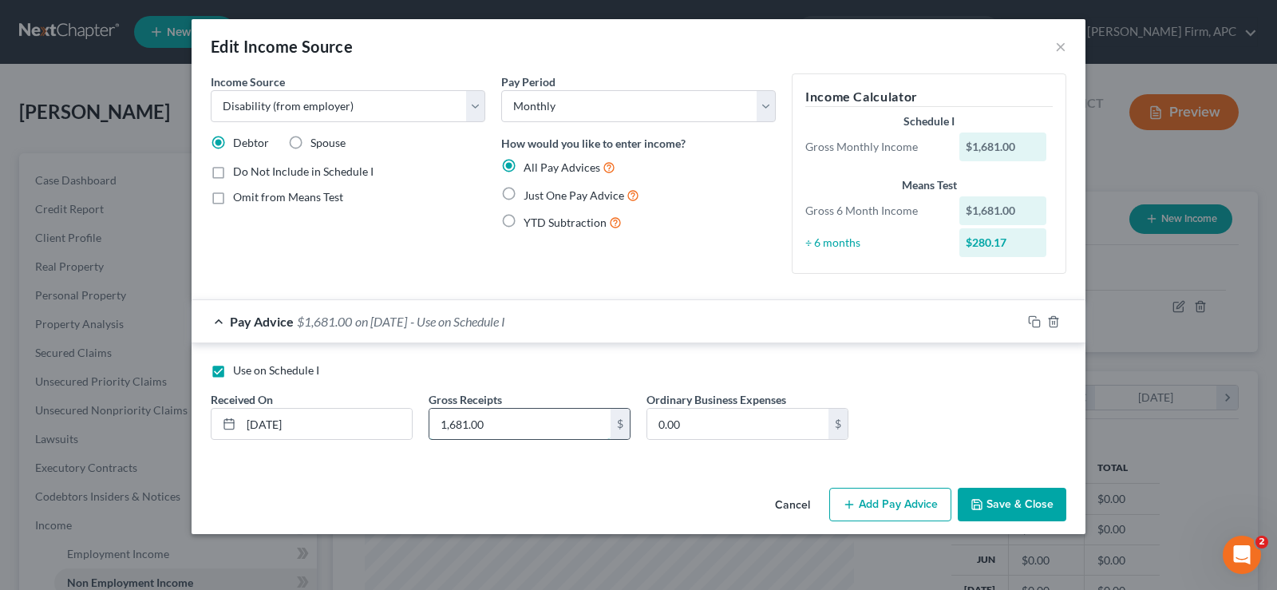
click at [525, 420] on input "1,681.00" at bounding box center [519, 424] width 181 height 30
type input "3,362.00"
click at [729, 302] on div "Pay Advice $3,362.00 on [DATE] - Use on Schedule I" at bounding box center [607, 321] width 830 height 42
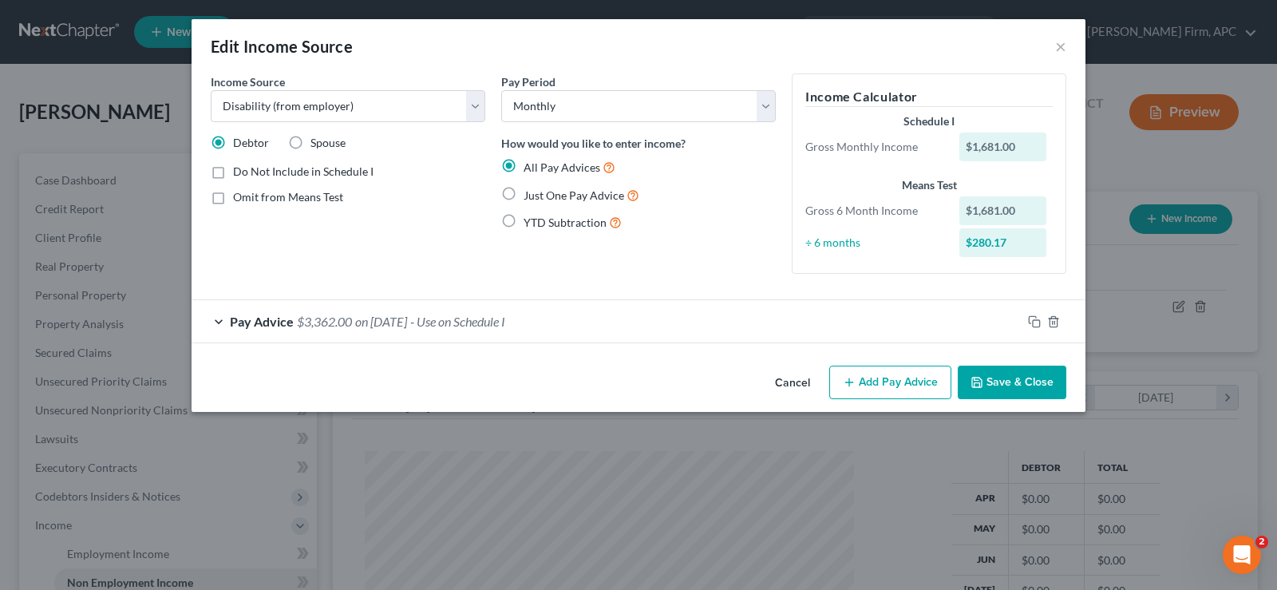
click at [684, 313] on div "Pay Advice $3,362.00 on [DATE] - Use on Schedule I" at bounding box center [607, 321] width 830 height 42
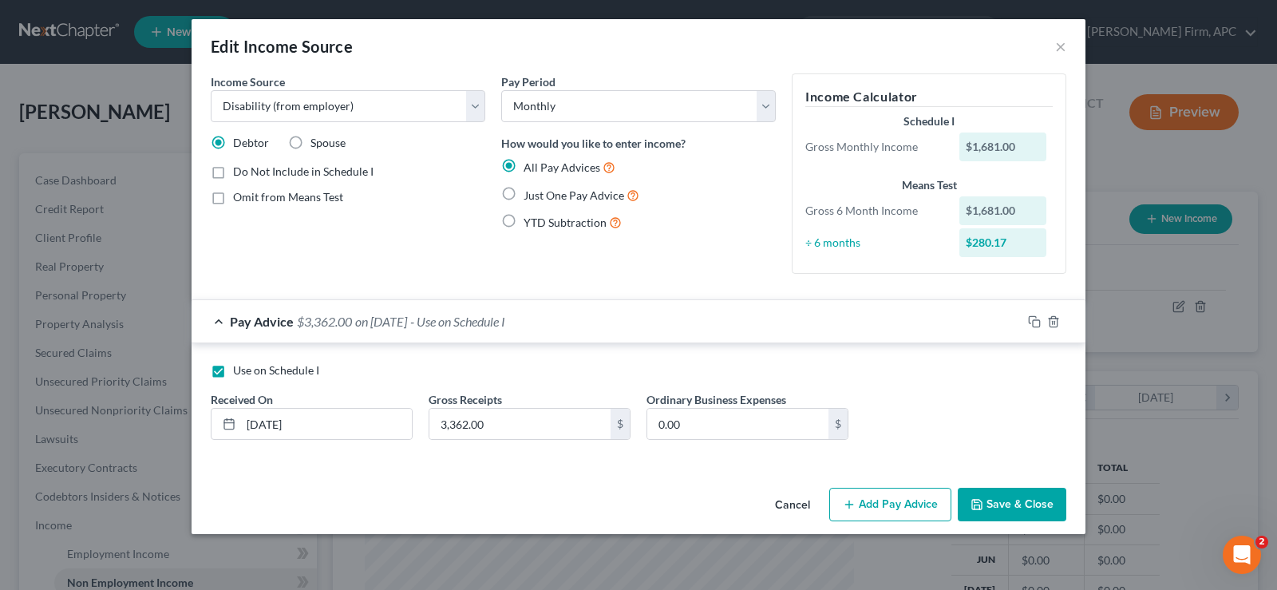
click at [1031, 496] on button "Save & Close" at bounding box center [1012, 505] width 109 height 34
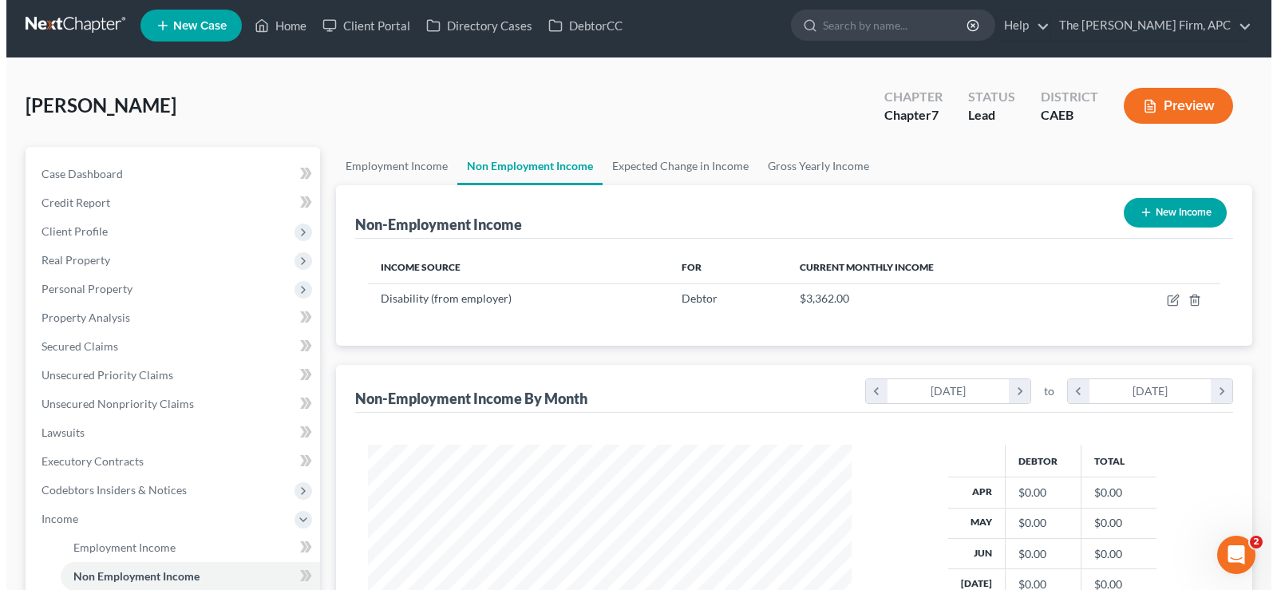
scroll to position [0, 0]
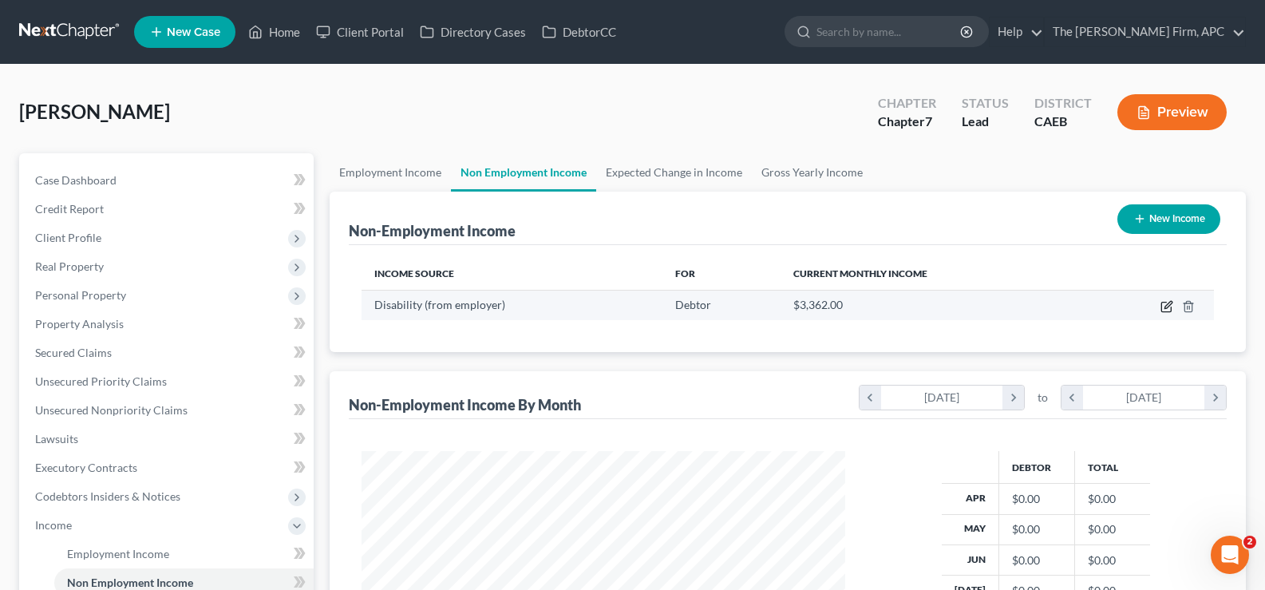
click at [1164, 309] on icon "button" at bounding box center [1166, 306] width 13 height 13
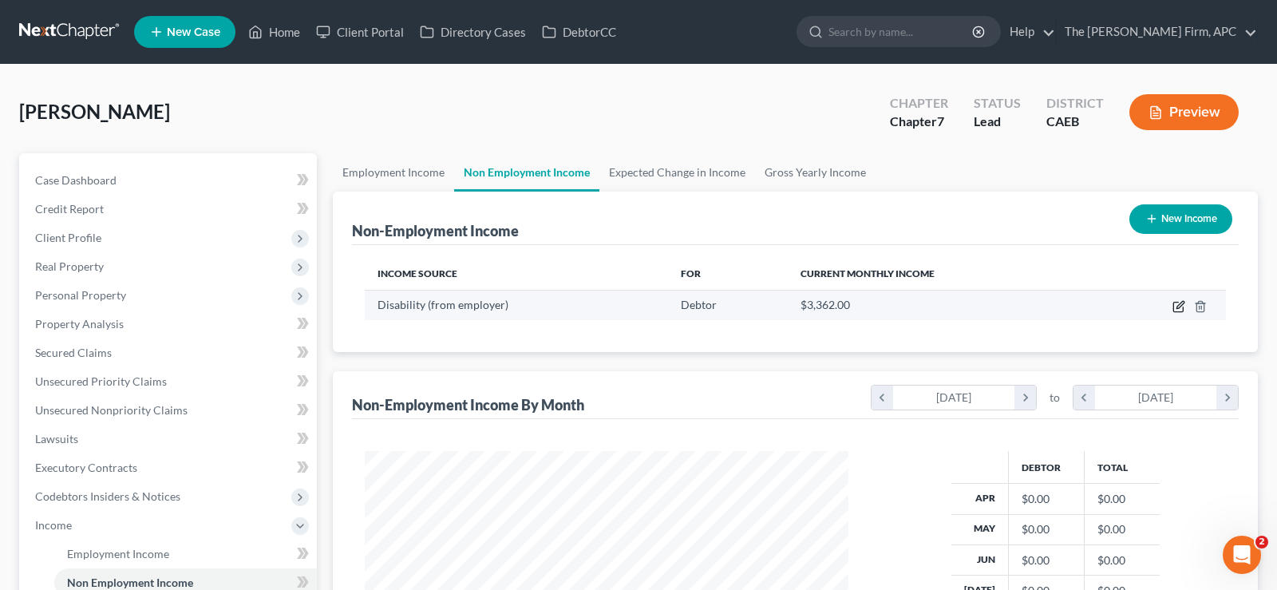
select select "1"
select select "0"
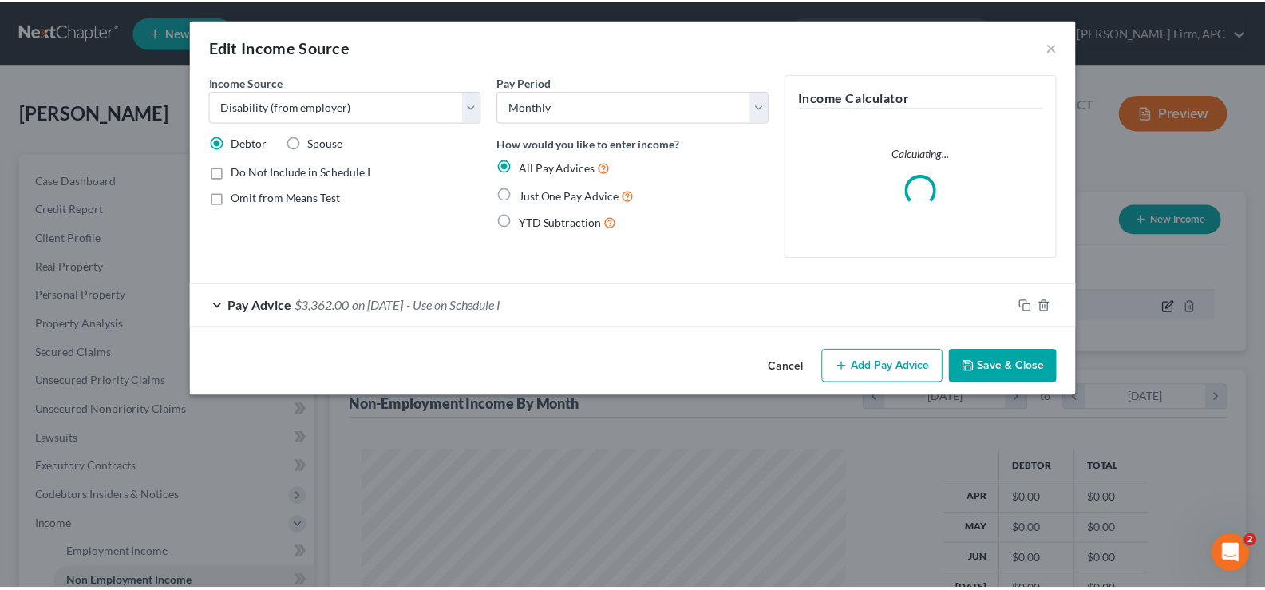
scroll to position [286, 521]
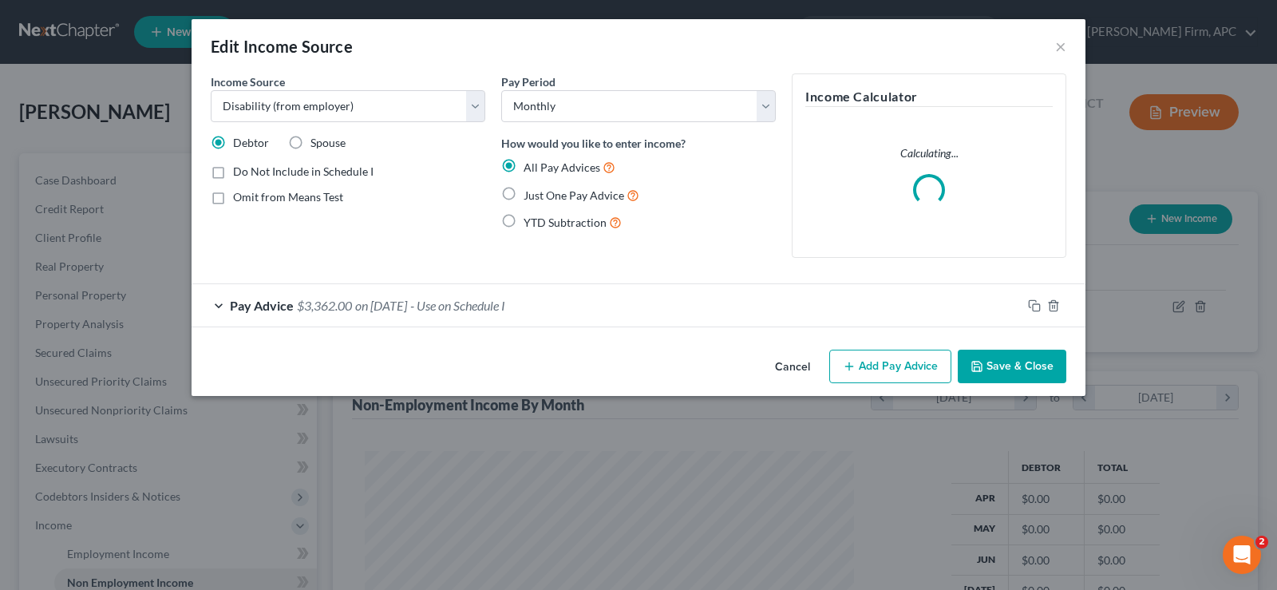
click at [523, 193] on label "Just One Pay Advice" at bounding box center [581, 195] width 116 height 18
click at [530, 193] on input "Just One Pay Advice" at bounding box center [535, 191] width 10 height 10
radio input "true"
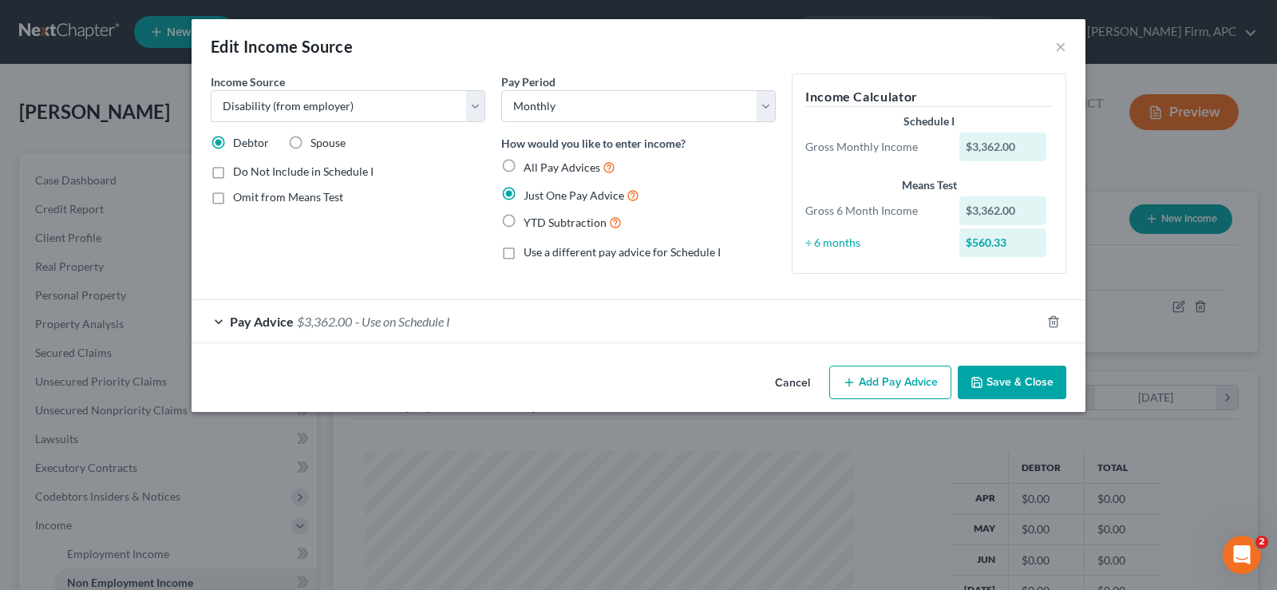
click at [1029, 393] on button "Save & Close" at bounding box center [1012, 382] width 109 height 34
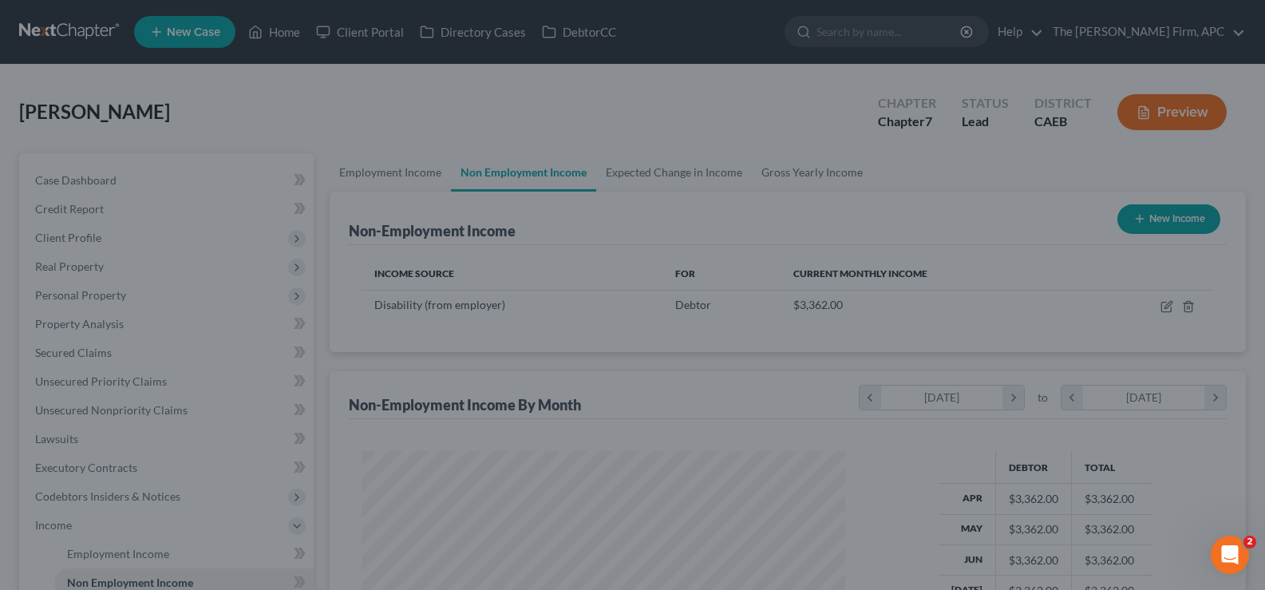
scroll to position [319, 0]
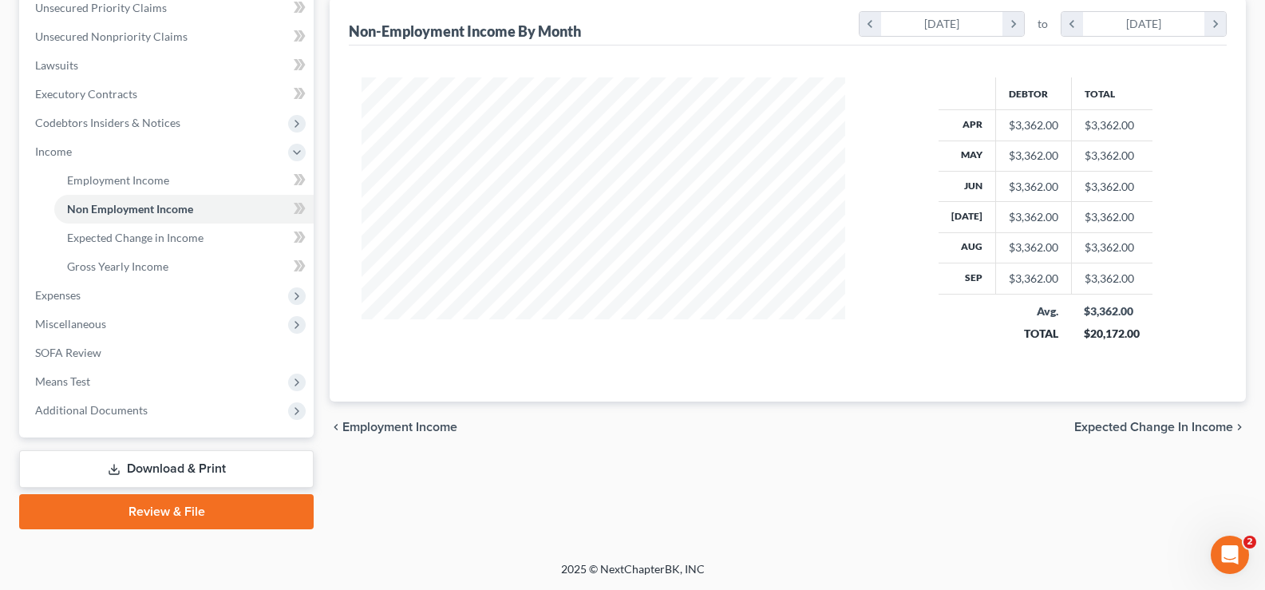
click at [1144, 421] on span "Expected Change in Income" at bounding box center [1153, 427] width 159 height 13
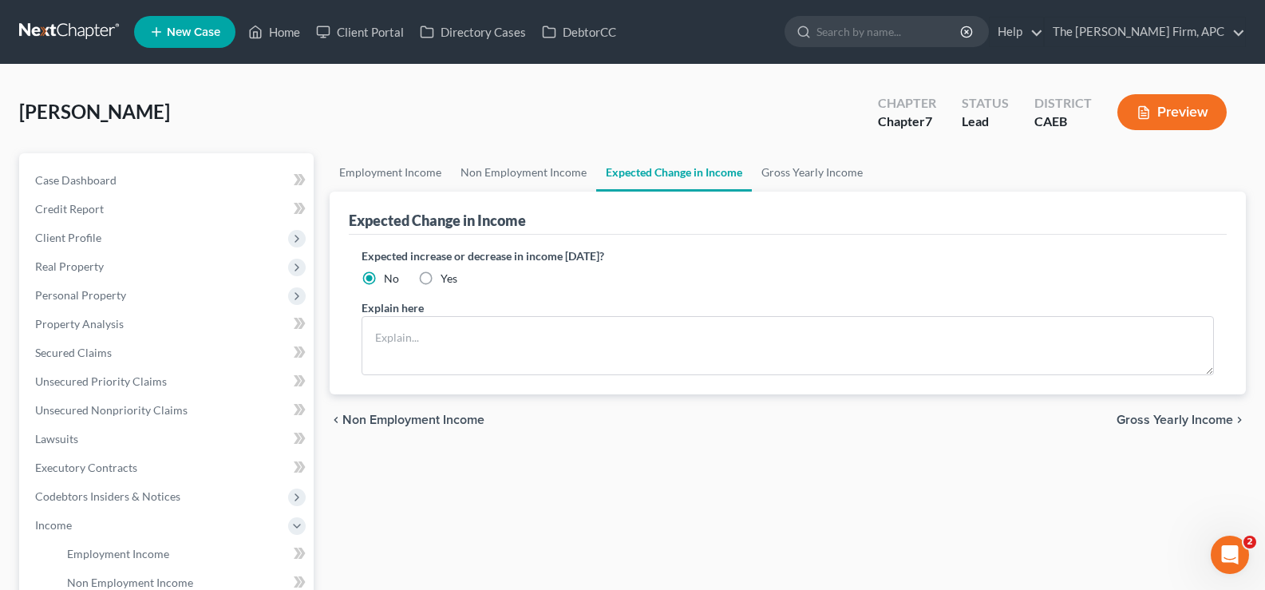
click at [1125, 416] on span "Gross Yearly Income" at bounding box center [1174, 419] width 117 height 13
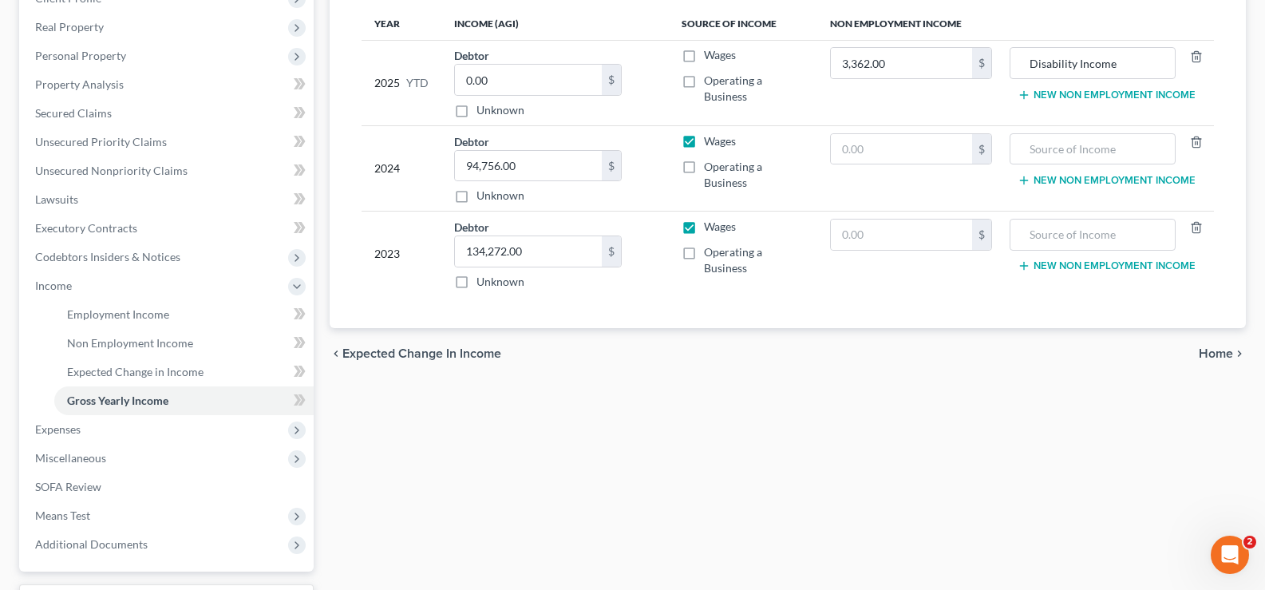
scroll to position [373, 0]
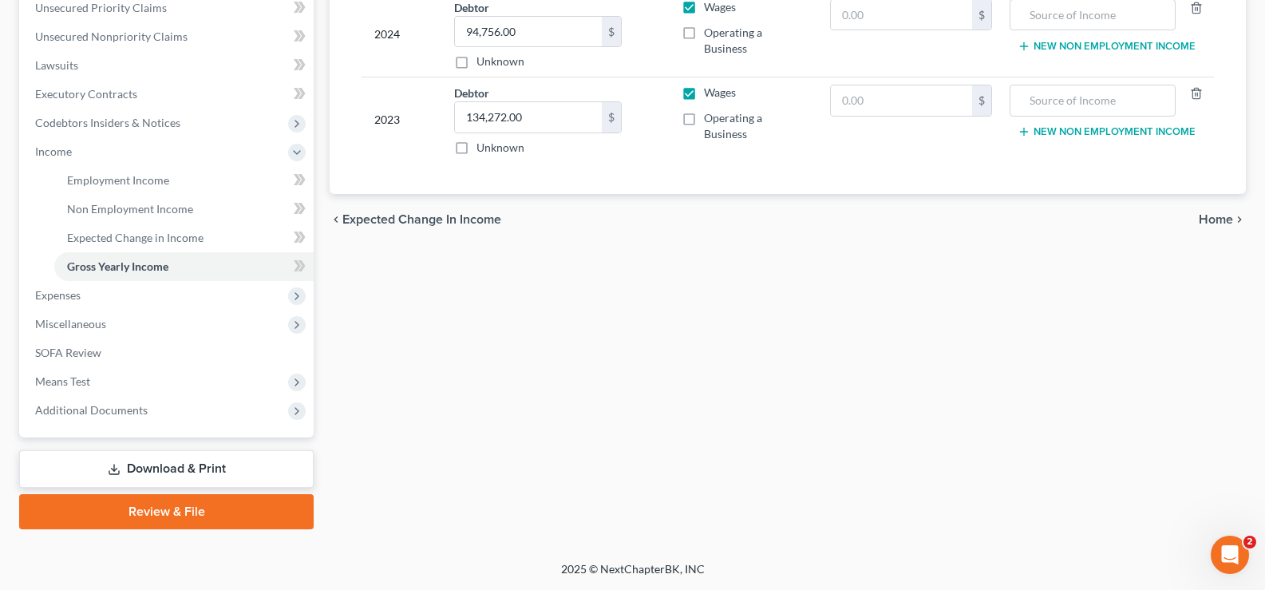
click at [1211, 215] on span "Home" at bounding box center [1216, 219] width 34 height 13
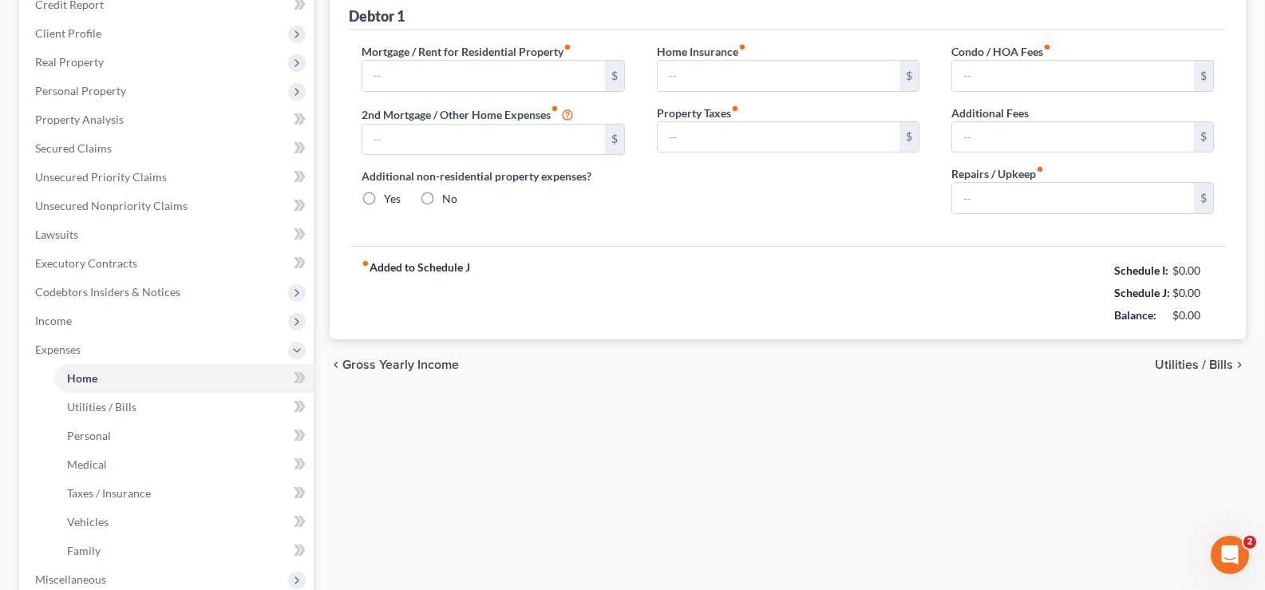
type input "3,718.40"
type input "0.00"
radio input "true"
type input "1,079.96"
type input "0.00"
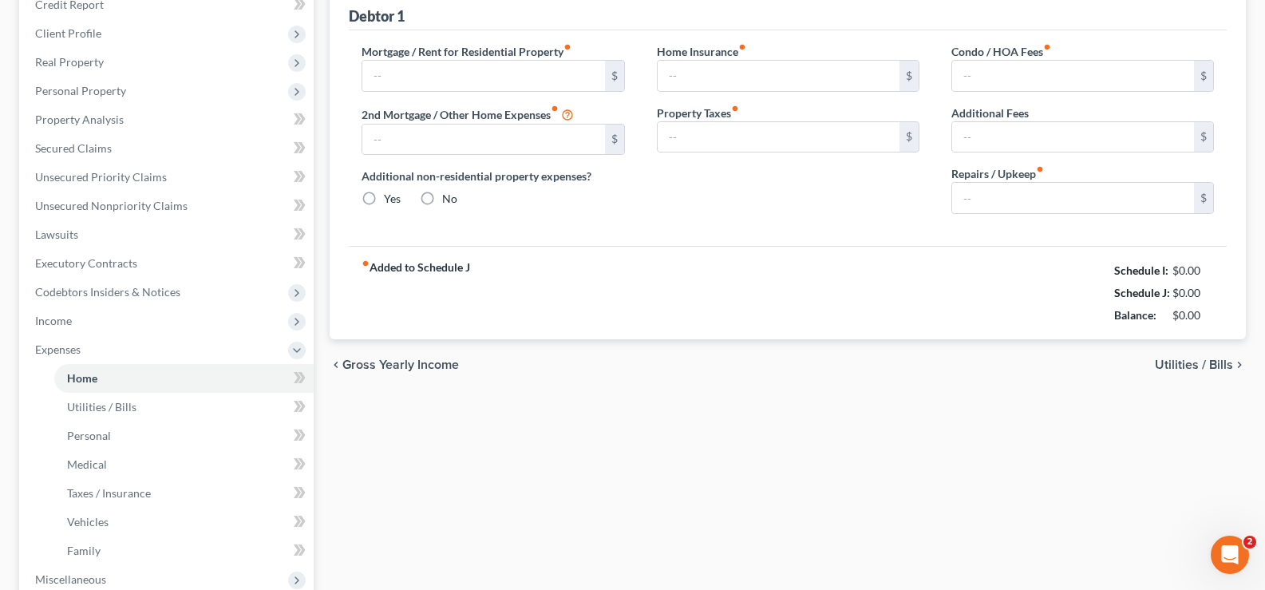
type input "0.00"
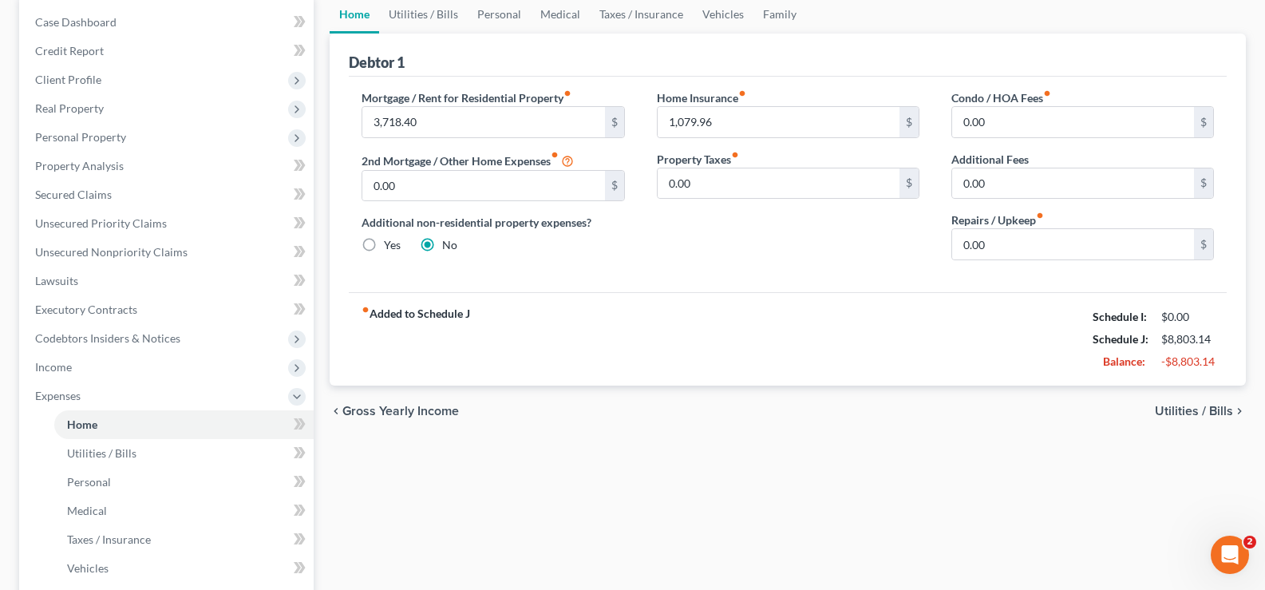
scroll to position [160, 0]
click at [54, 137] on span "Personal Property" at bounding box center [80, 135] width 91 height 14
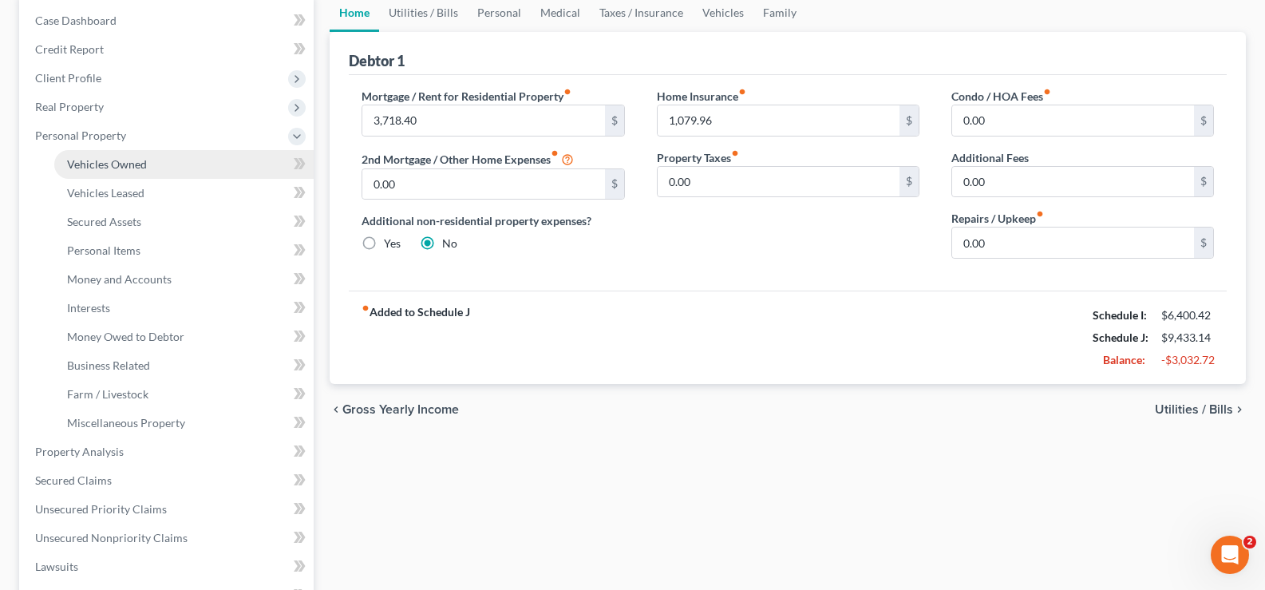
click at [113, 162] on span "Vehicles Owned" at bounding box center [107, 164] width 80 height 14
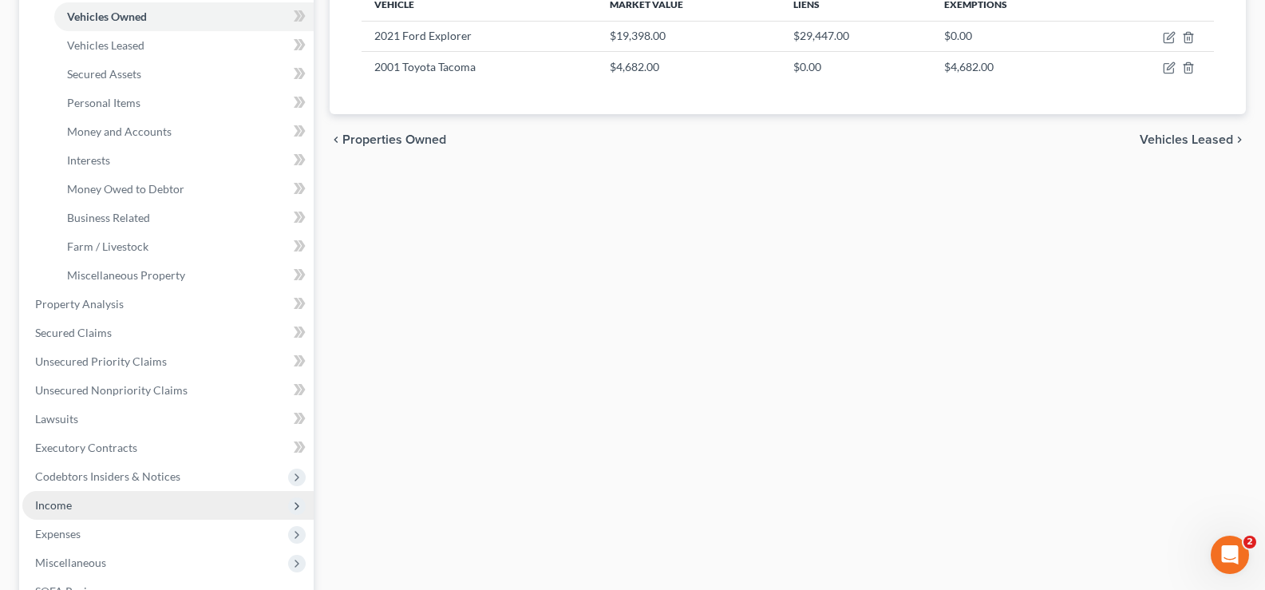
scroll to position [319, 0]
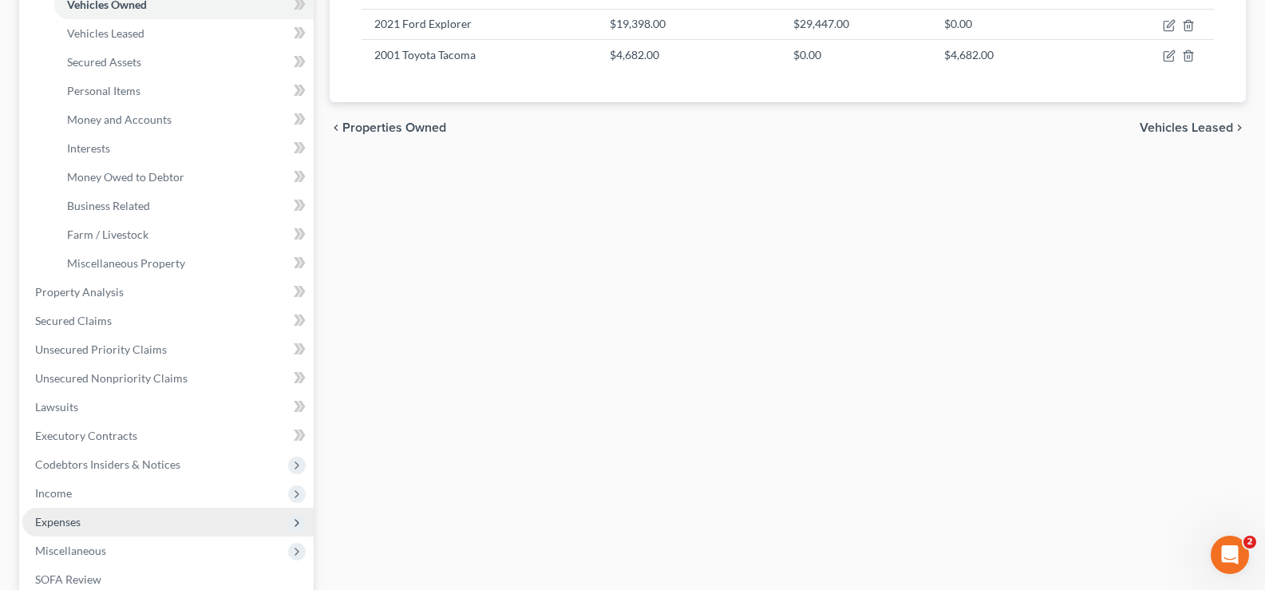
click at [86, 532] on span "Expenses" at bounding box center [167, 522] width 291 height 29
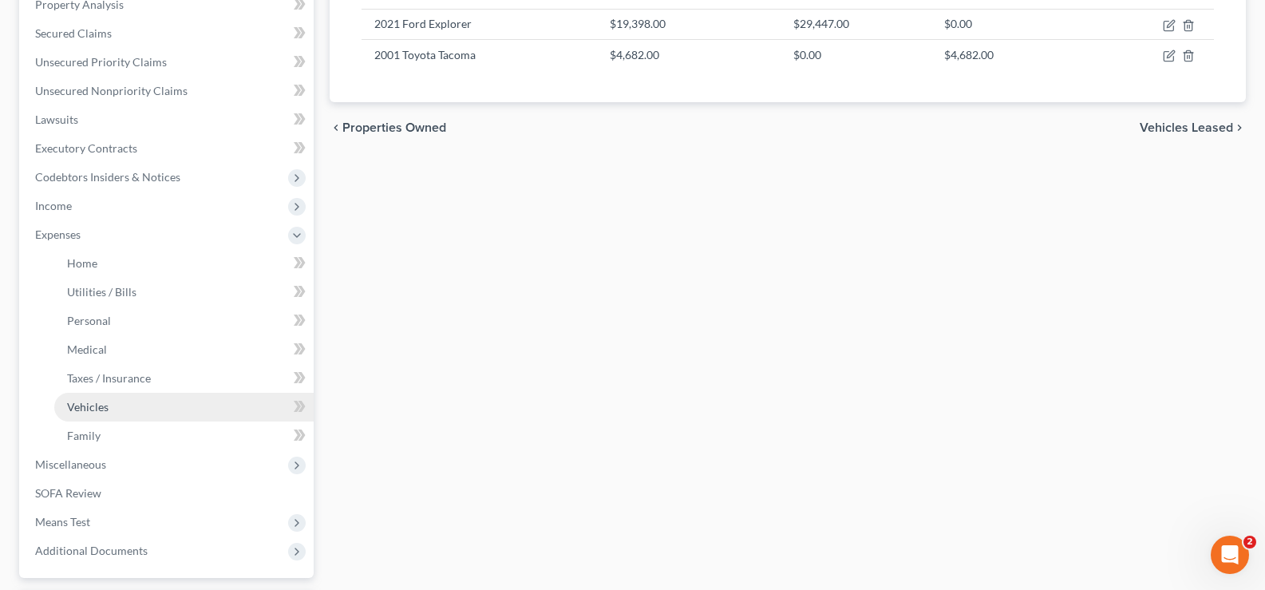
click at [122, 397] on link "Vehicles" at bounding box center [183, 407] width 259 height 29
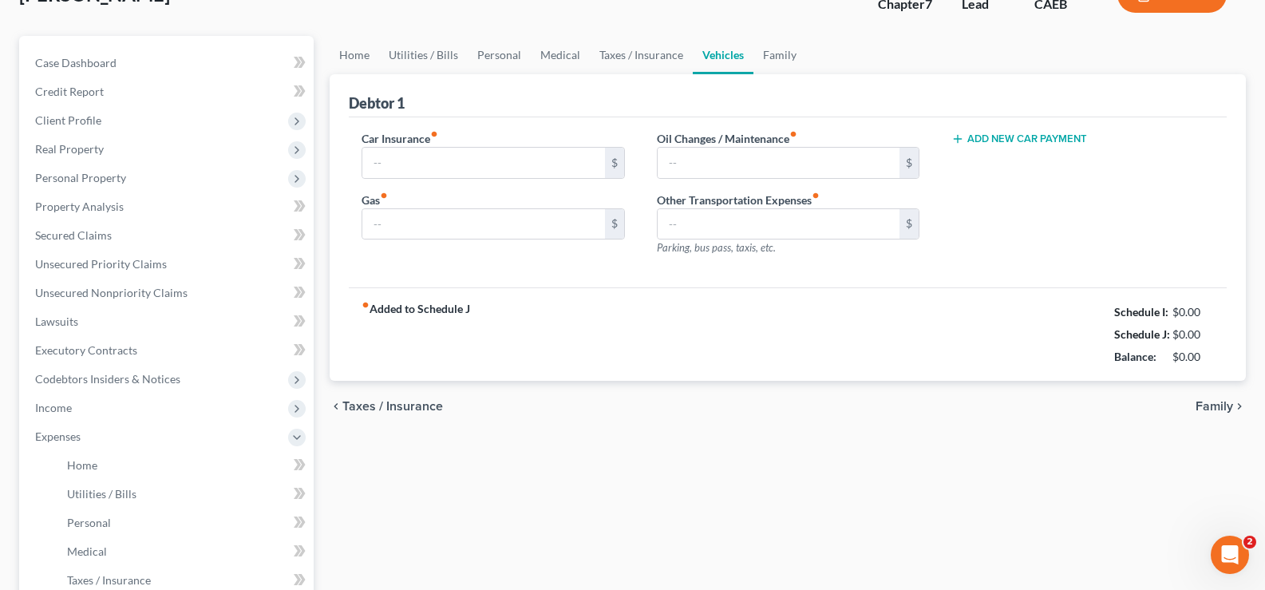
type input "280.00"
type input "250.00"
type input "0.00"
type input "200.00"
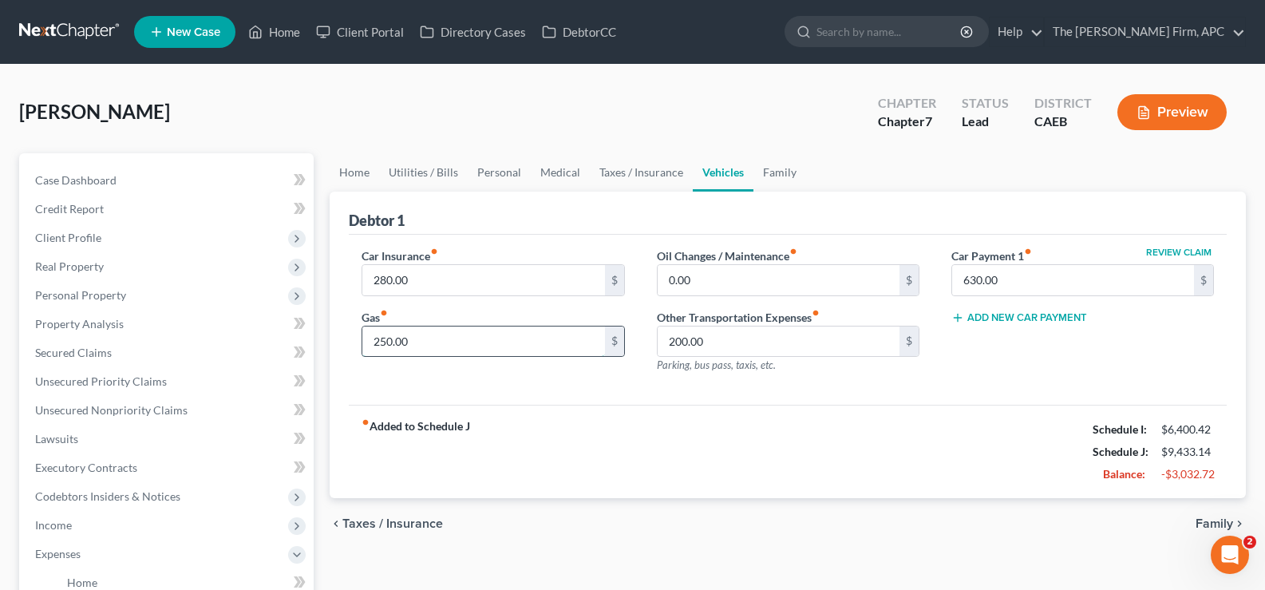
click at [469, 338] on input "250.00" at bounding box center [483, 341] width 242 height 30
type input "120.00"
click at [410, 525] on span "Taxes / Insurance" at bounding box center [392, 523] width 101 height 13
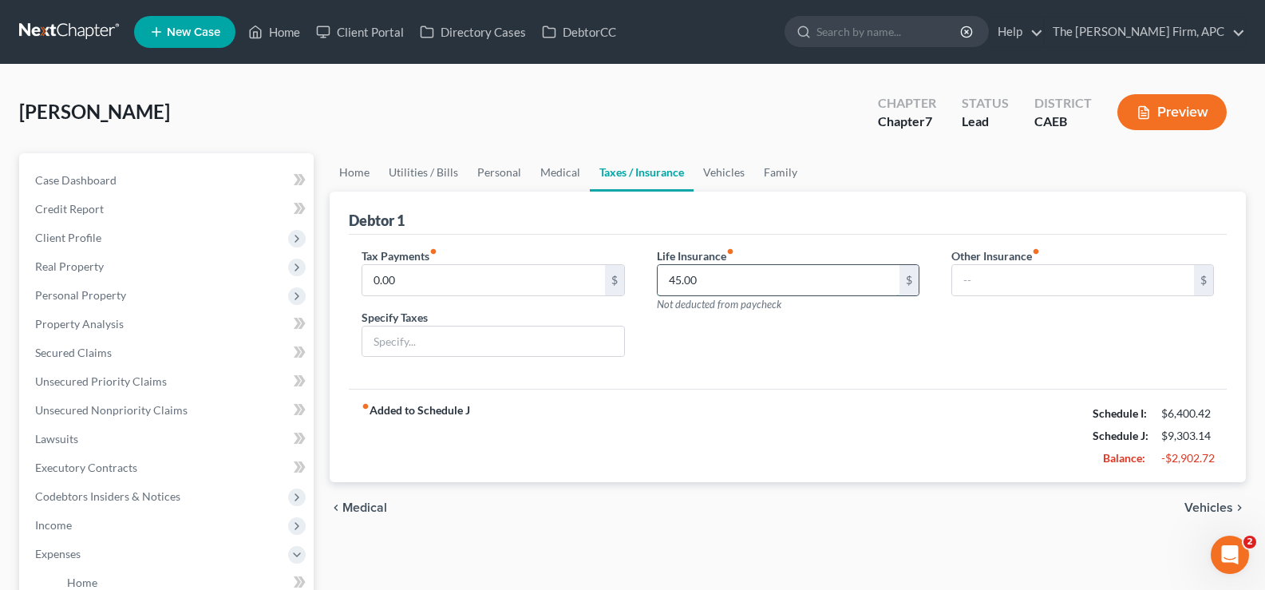
click at [728, 276] on input "45.00" at bounding box center [779, 280] width 242 height 30
type input "0.00"
click at [379, 508] on span "Medical" at bounding box center [364, 507] width 45 height 13
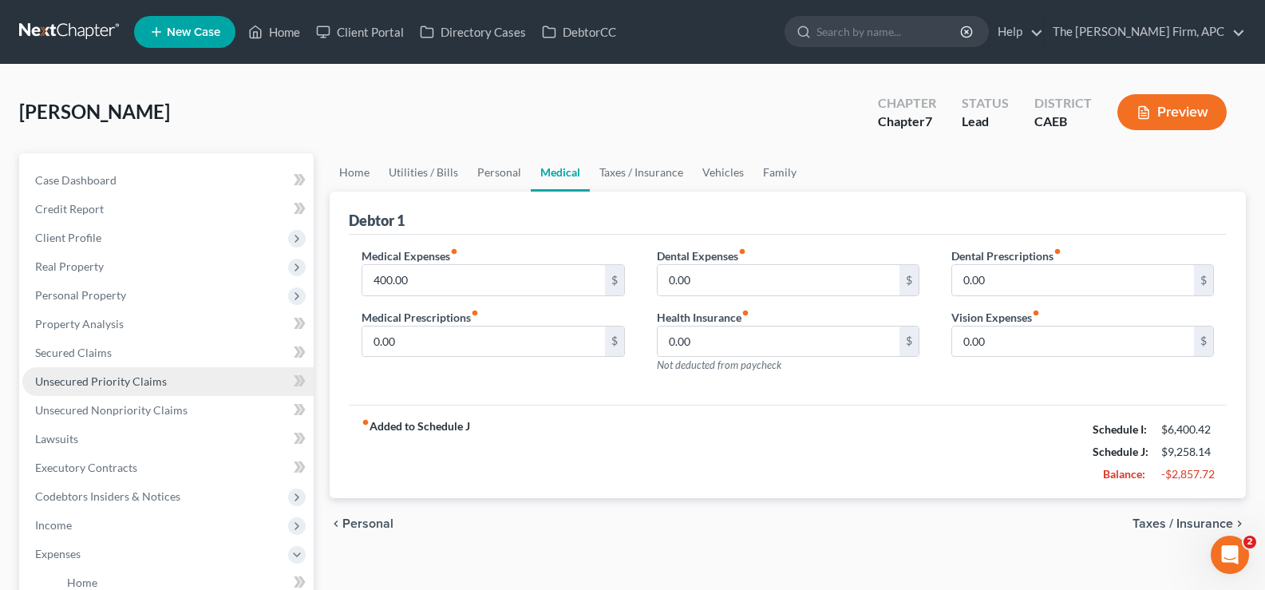
click at [330, 517] on button "chevron_left Personal" at bounding box center [362, 523] width 64 height 13
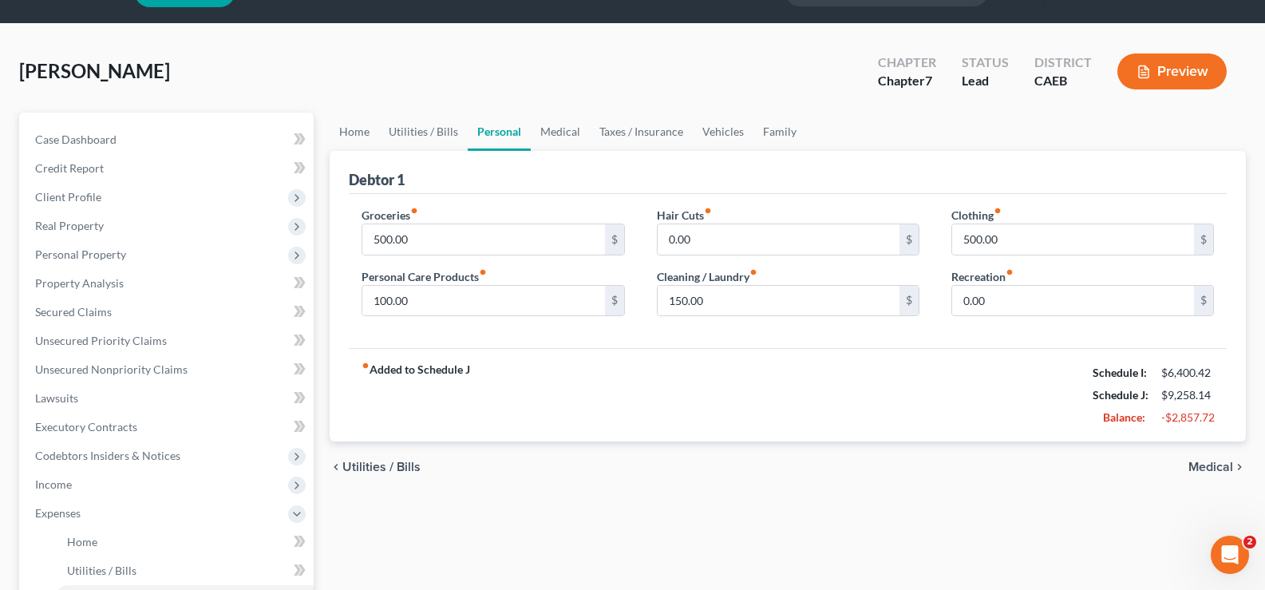
scroll to position [80, 0]
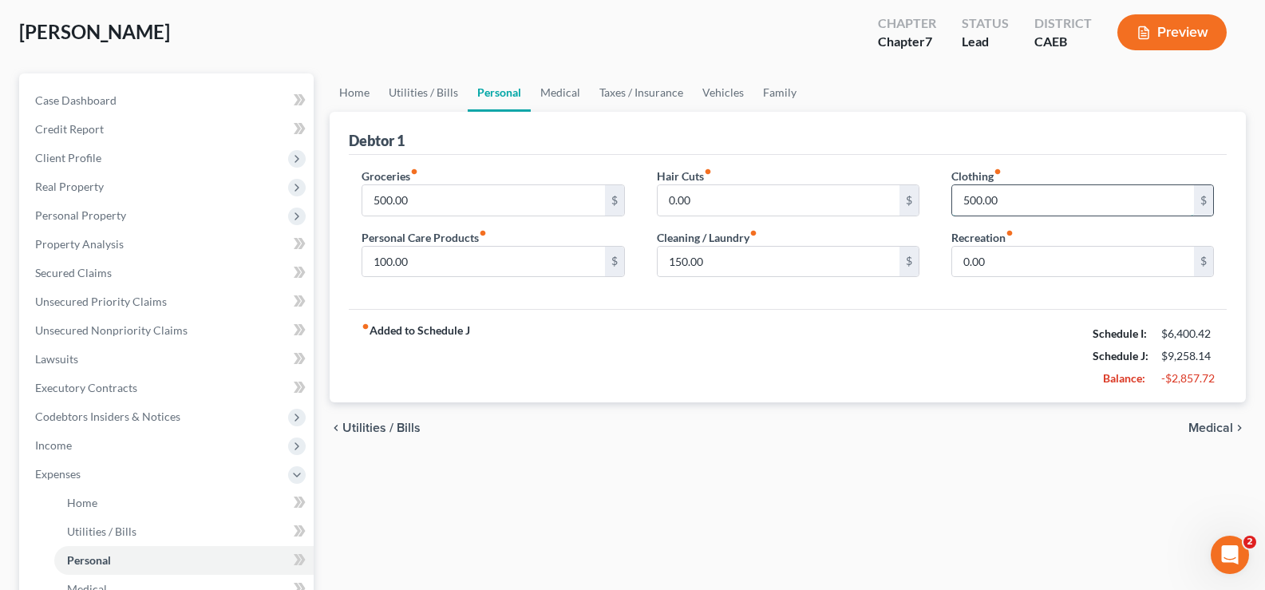
click at [1002, 205] on input "500.00" at bounding box center [1073, 200] width 242 height 30
type input "100.00"
click at [714, 266] on input "150.00" at bounding box center [779, 262] width 242 height 30
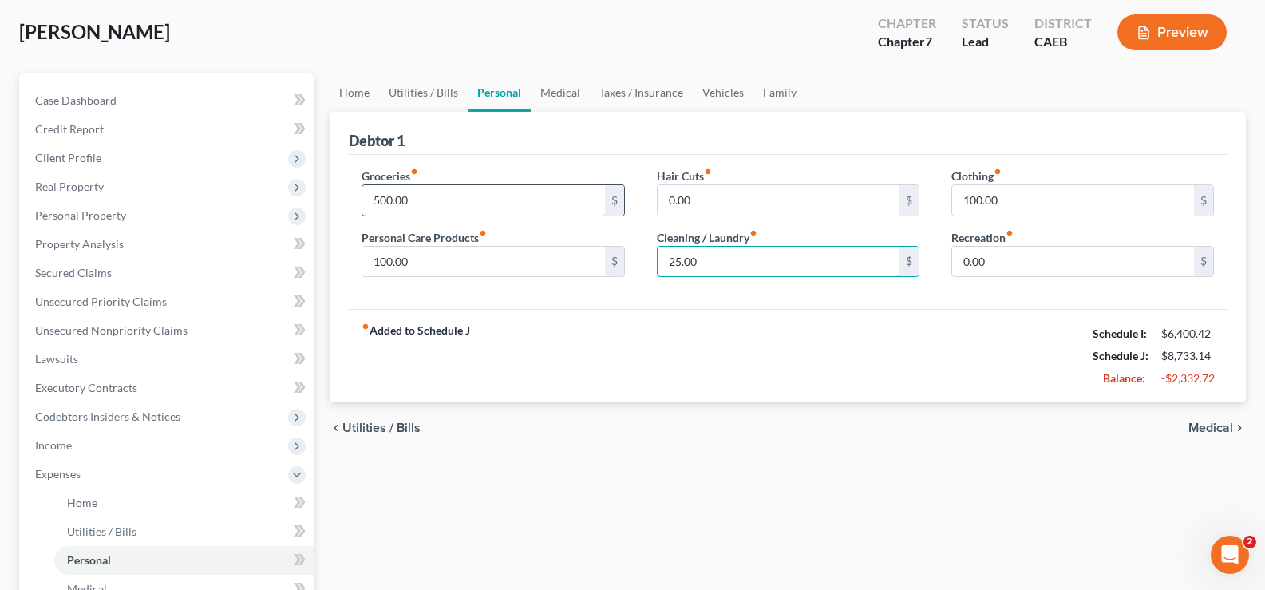
type input "25.00"
click at [520, 201] on input "500.00" at bounding box center [483, 200] width 242 height 30
type input "200.00"
click at [714, 366] on div "fiber_manual_record Added to Schedule J Schedule I: $6,400.42 Schedule J: $8,43…" at bounding box center [788, 355] width 878 height 93
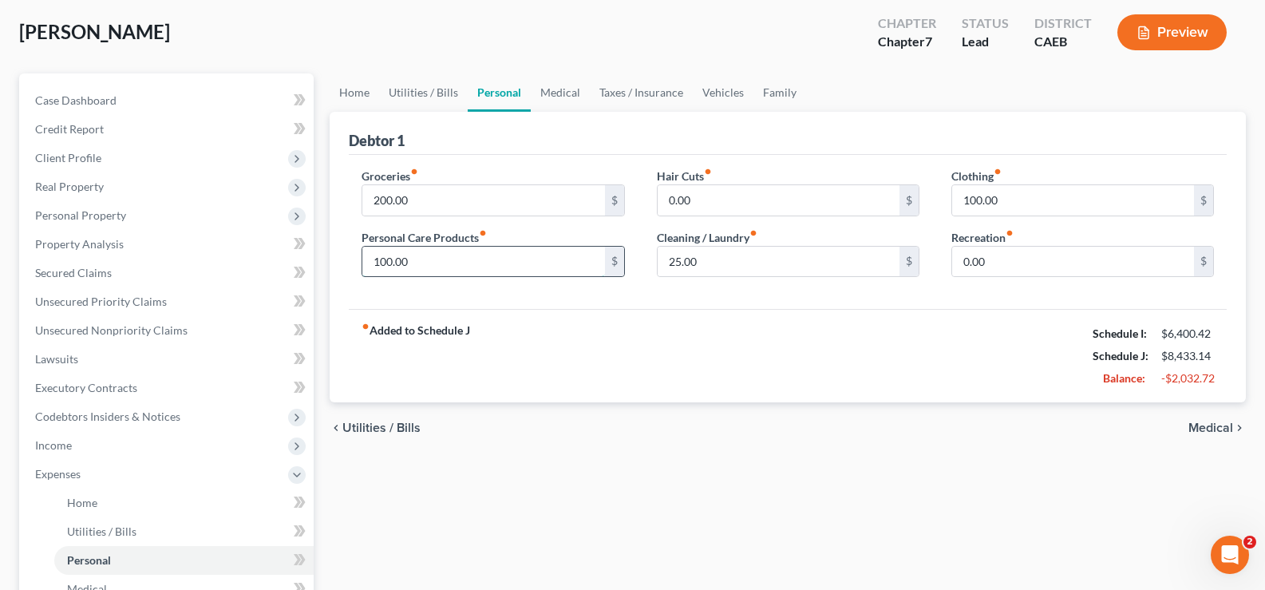
click at [564, 251] on input "100.00" at bounding box center [483, 262] width 242 height 30
type input "25.00"
click at [961, 356] on div "fiber_manual_record Added to Schedule J Schedule I: $6,400.42 Schedule J: $8,35…" at bounding box center [788, 355] width 878 height 93
click at [369, 424] on span "Utilities / Bills" at bounding box center [381, 427] width 78 height 13
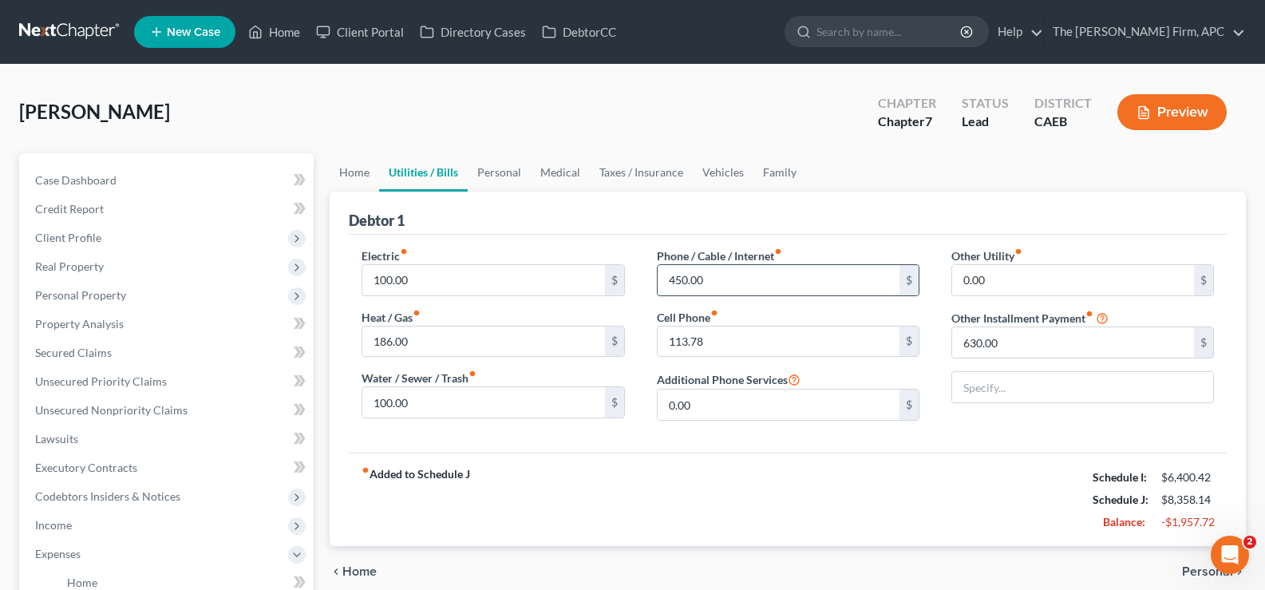
click at [788, 286] on input "450.00" at bounding box center [779, 280] width 242 height 30
click at [845, 282] on input "200.0" at bounding box center [779, 280] width 242 height 30
click at [844, 282] on input "200.0" at bounding box center [779, 280] width 242 height 30
type input "85.00"
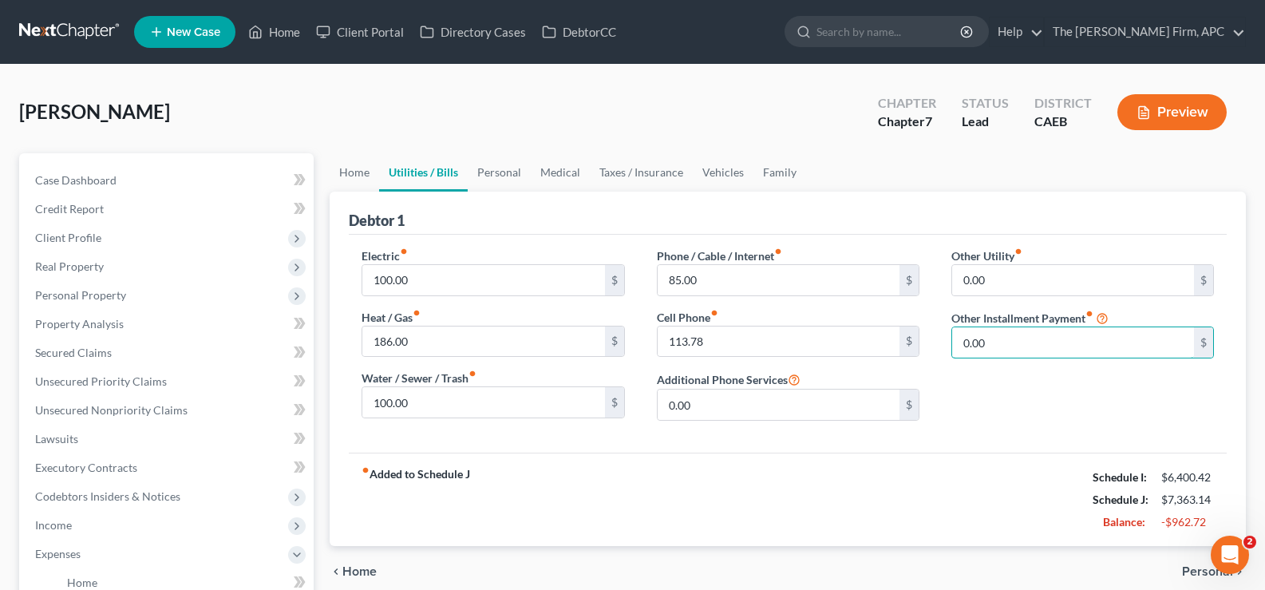
type input "0.00"
click at [1208, 571] on span "Personal" at bounding box center [1207, 571] width 51 height 13
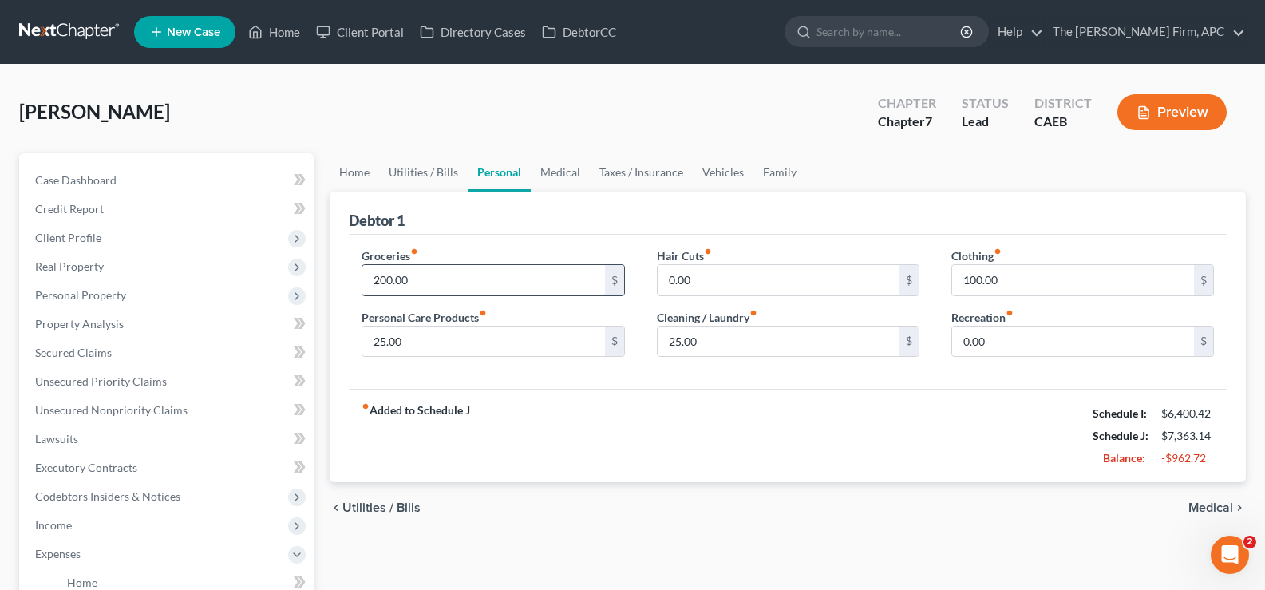
click at [556, 291] on input "200.00" at bounding box center [483, 280] width 242 height 30
click at [361, 514] on span "Utilities / Bills" at bounding box center [381, 507] width 78 height 13
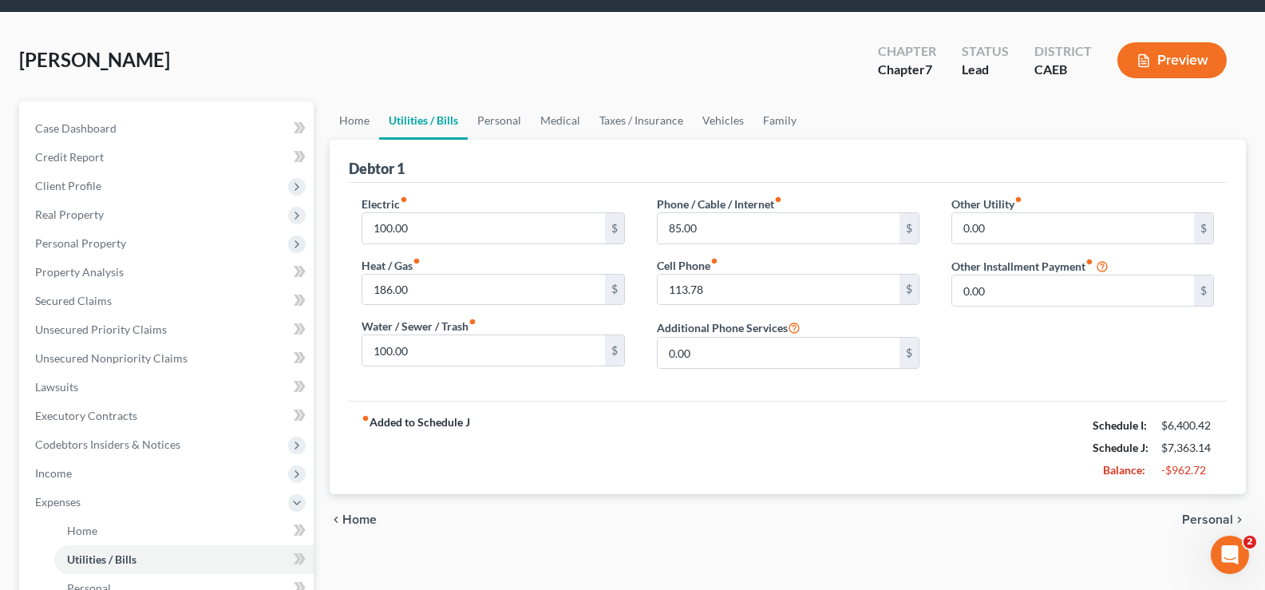
scroll to position [80, 0]
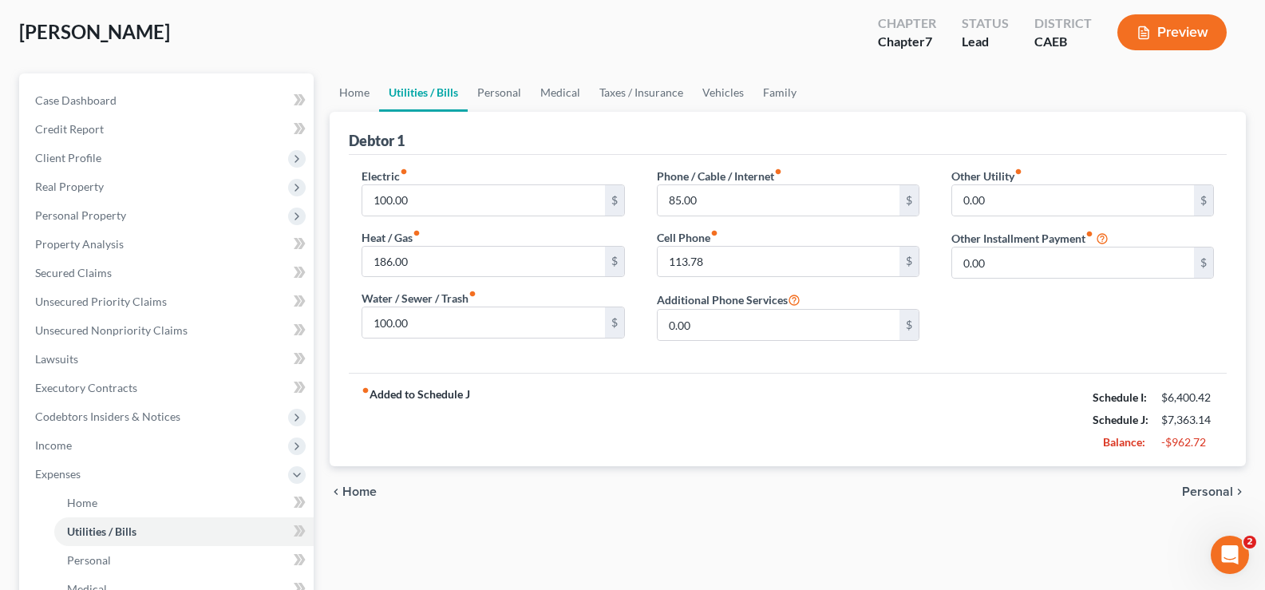
click at [381, 491] on div "chevron_left Home Personal chevron_right" at bounding box center [788, 491] width 916 height 51
click at [372, 492] on span "Home" at bounding box center [359, 491] width 34 height 13
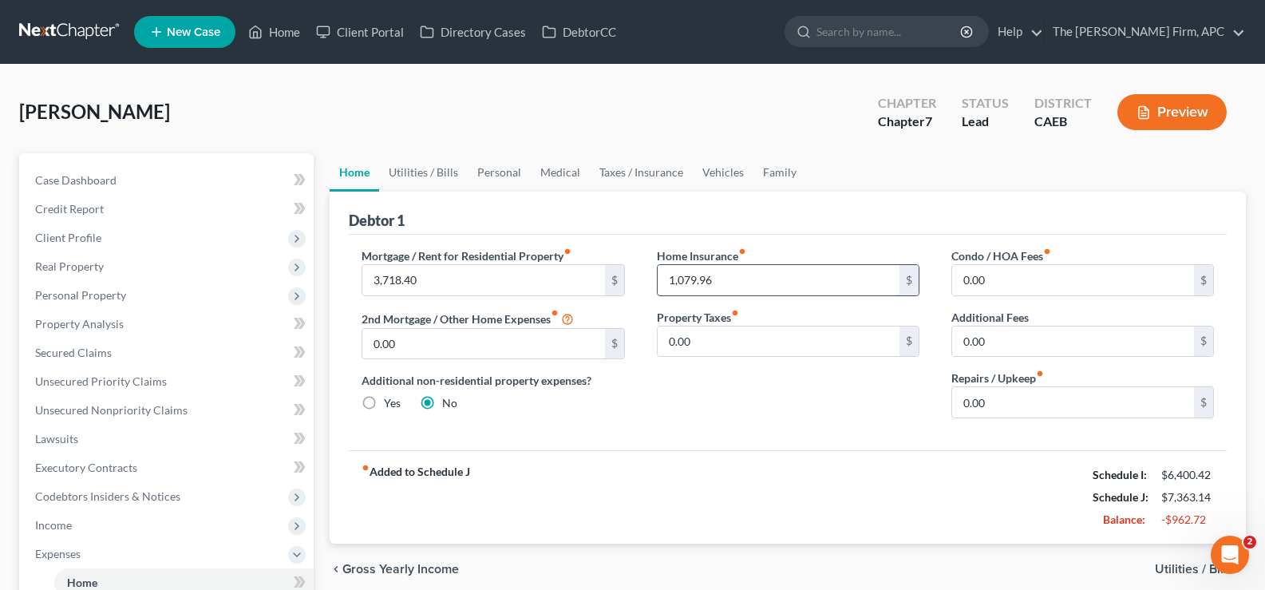
click at [699, 274] on input "1,079.96" at bounding box center [779, 280] width 242 height 30
type input "0.00"
click at [763, 434] on div "Mortgage / Rent for Residential Property fiber_manual_record 3,718.40 $ 2nd Mor…" at bounding box center [788, 342] width 878 height 215
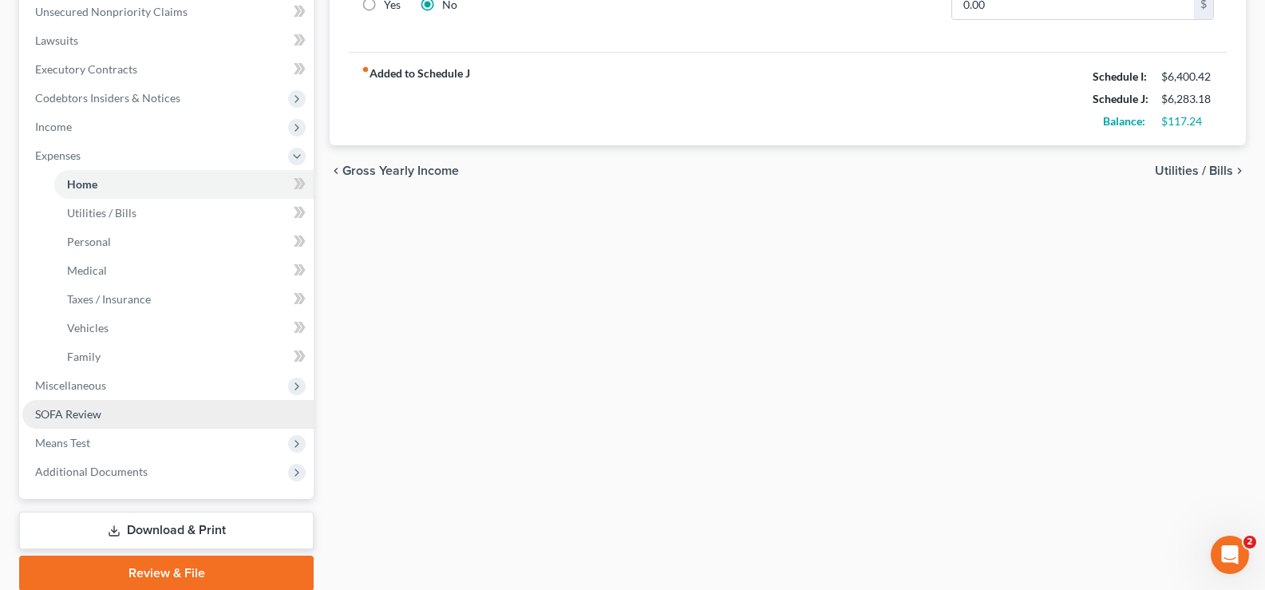
scroll to position [399, 0]
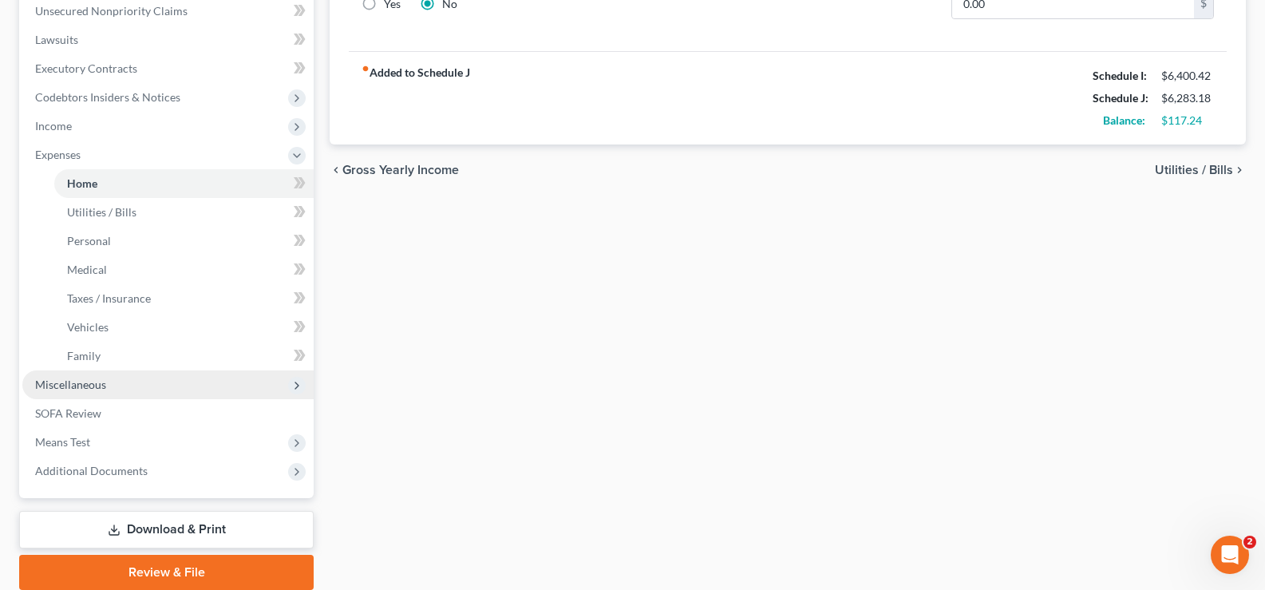
click at [92, 389] on span "Miscellaneous" at bounding box center [70, 384] width 71 height 14
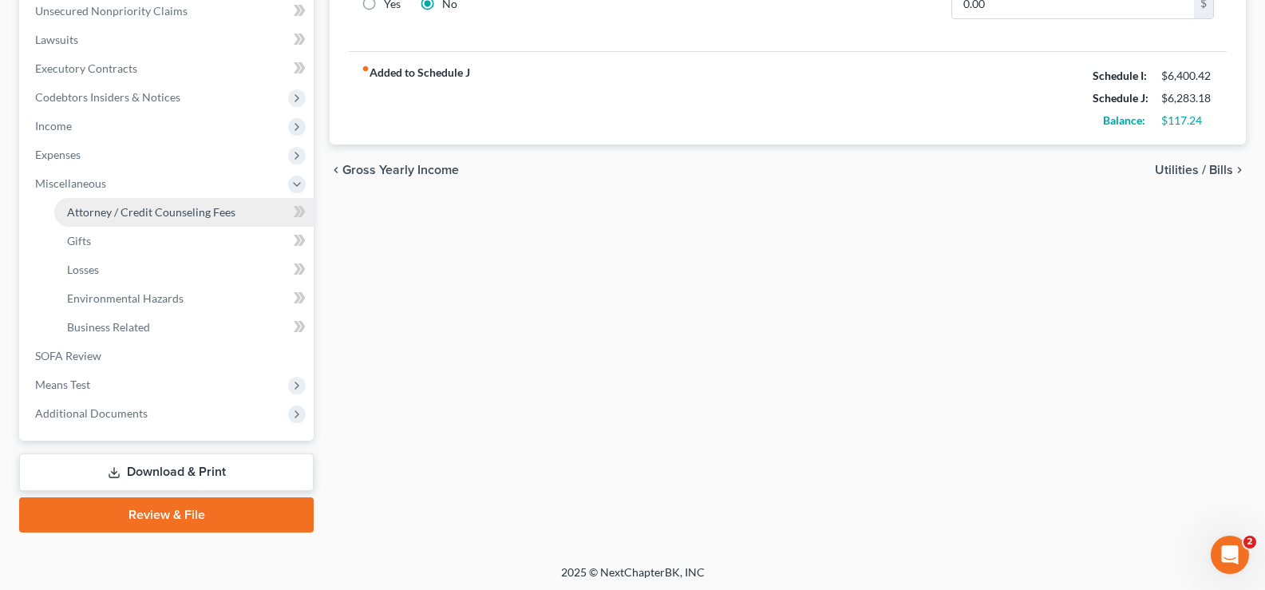
click at [119, 210] on span "Attorney / Credit Counseling Fees" at bounding box center [151, 212] width 168 height 14
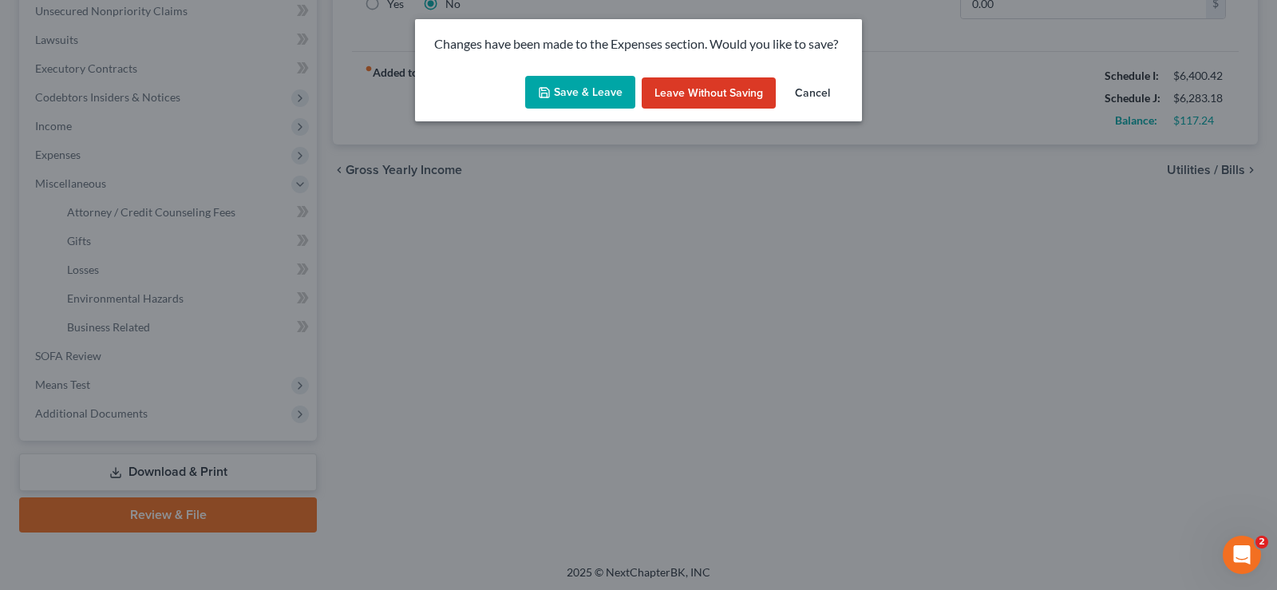
click at [574, 87] on button "Save & Leave" at bounding box center [580, 93] width 110 height 34
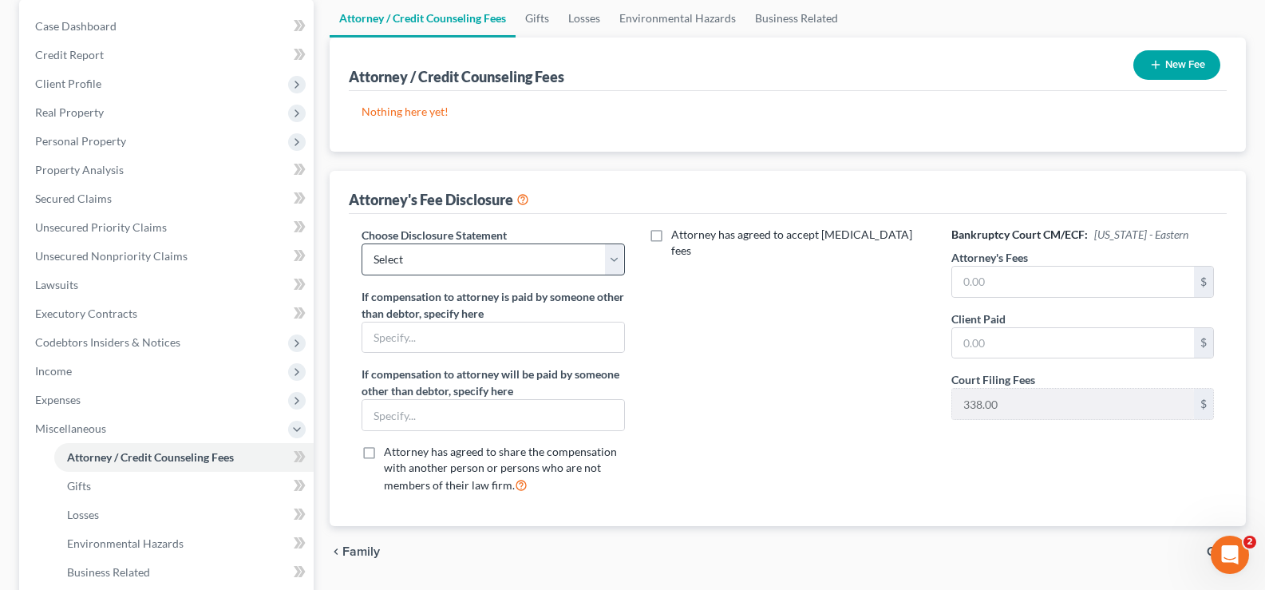
scroll to position [160, 0]
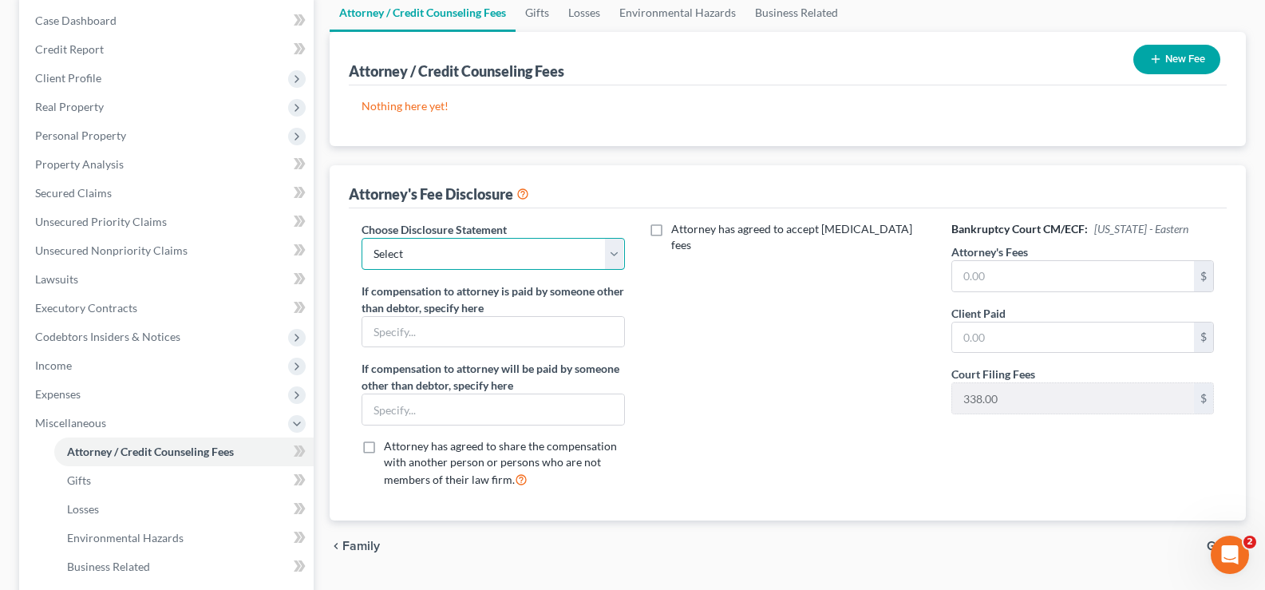
click at [527, 246] on select "Select [GEOGRAPHIC_DATA] of [US_STATE] Disclosure of Compensation [GEOGRAPHIC_D…" at bounding box center [492, 254] width 263 height 32
click at [361, 238] on select "Select [GEOGRAPHIC_DATA] of [US_STATE] Disclosure of Compensation [GEOGRAPHIC_D…" at bounding box center [492, 254] width 263 height 32
click at [578, 247] on select "Select [GEOGRAPHIC_DATA] of [US_STATE] Disclosure of Compensation [GEOGRAPHIC_D…" at bounding box center [492, 254] width 263 height 32
select select "1"
click at [361, 238] on select "Select [GEOGRAPHIC_DATA] of [US_STATE] Disclosure of Compensation [GEOGRAPHIC_D…" at bounding box center [492, 254] width 263 height 32
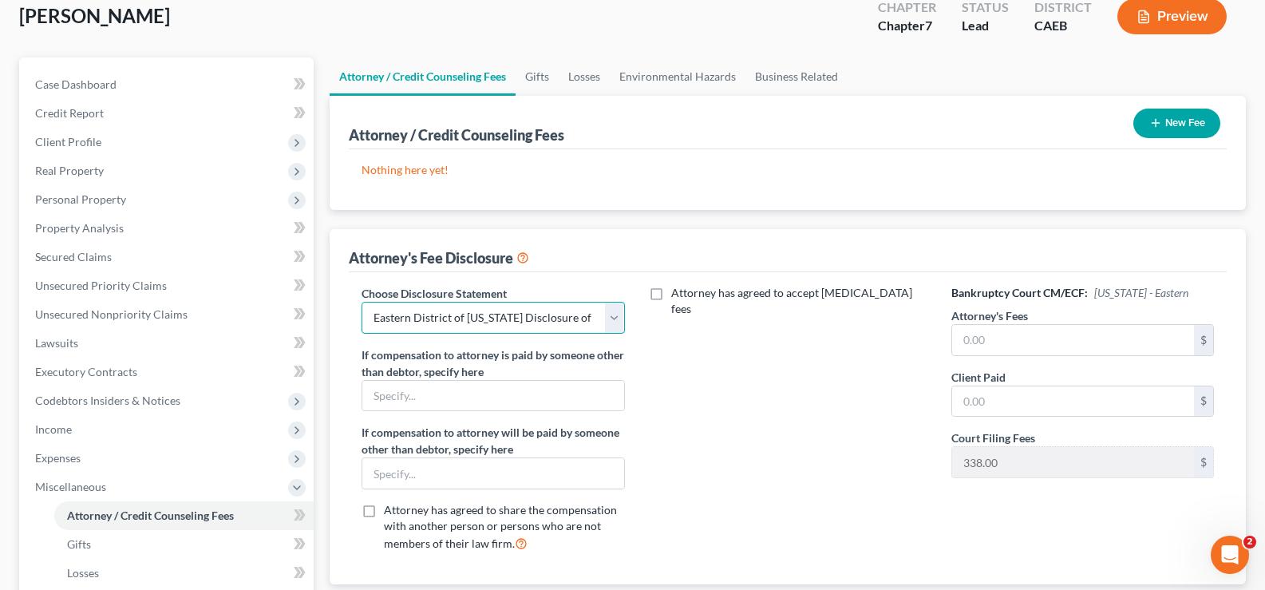
scroll to position [0, 0]
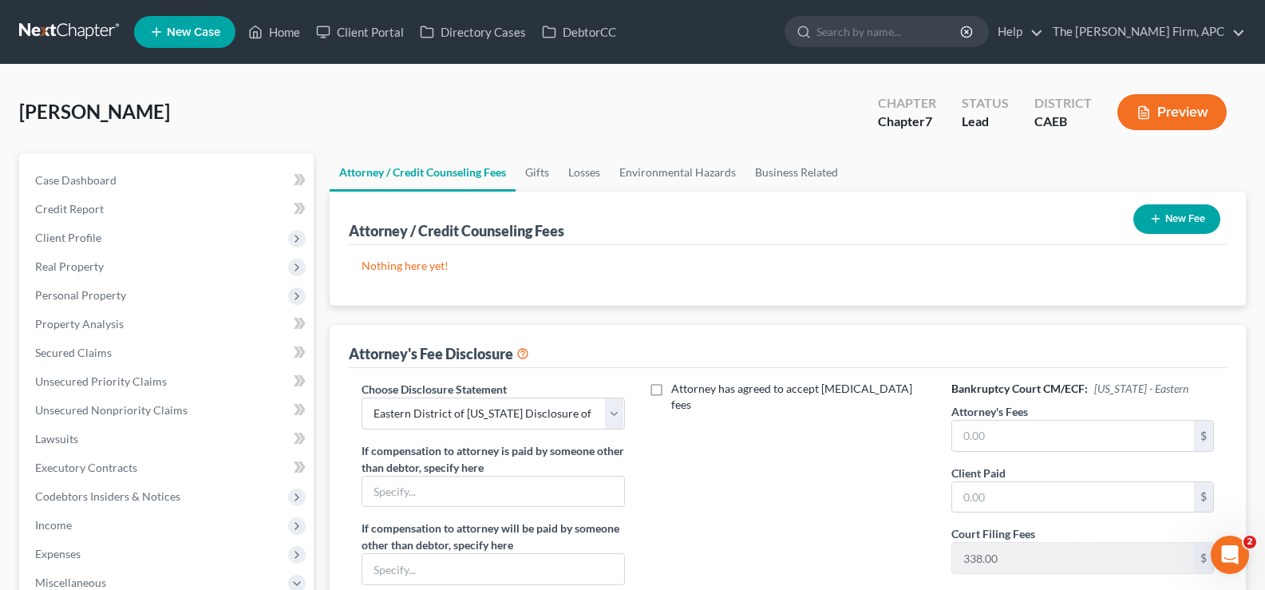
click at [1160, 211] on button "New Fee" at bounding box center [1176, 219] width 87 height 30
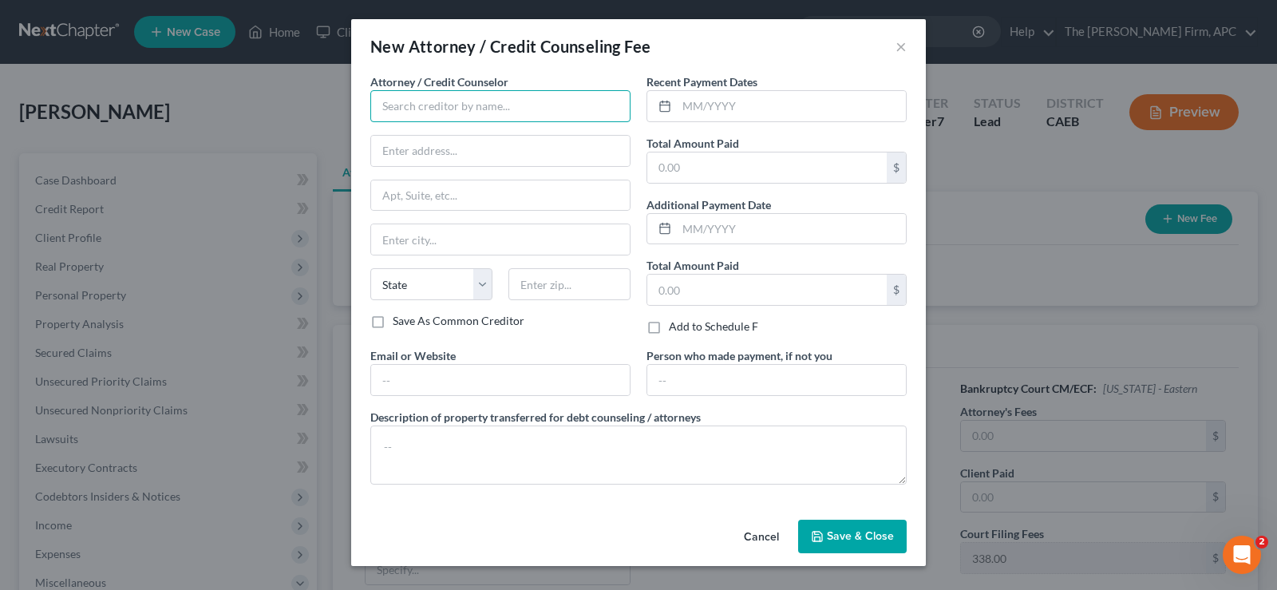
click at [533, 105] on input "text" at bounding box center [500, 106] width 260 height 32
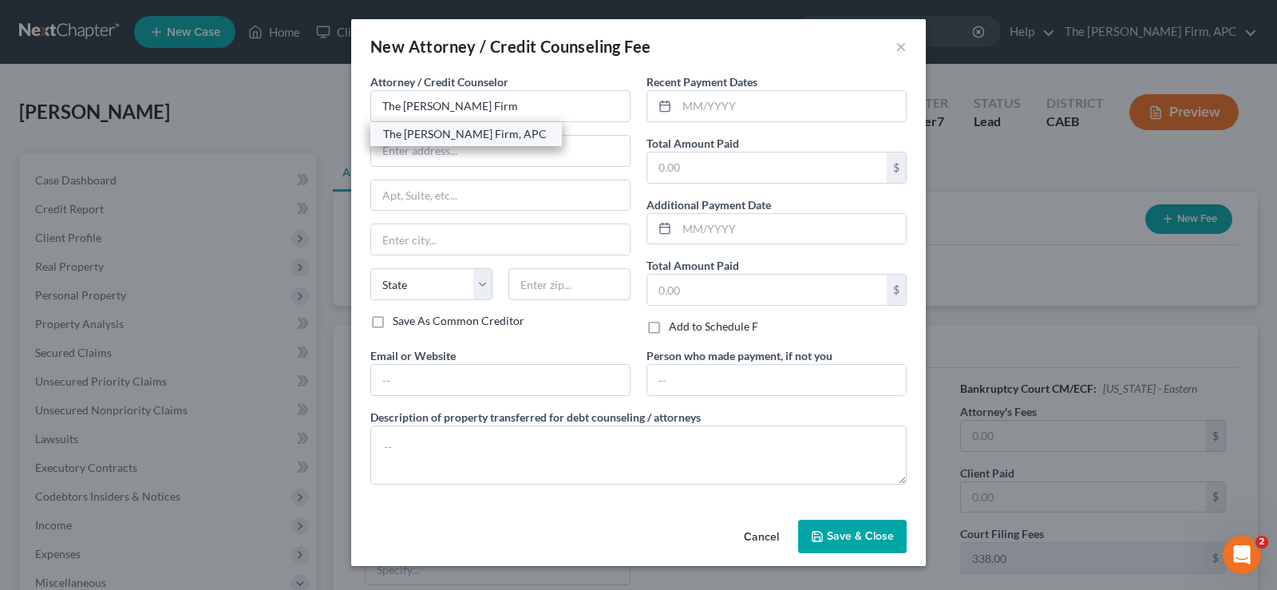
click at [484, 128] on div "The [PERSON_NAME] Firm, APC" at bounding box center [466, 134] width 166 height 16
type input "The [PERSON_NAME] Firm, APC"
type input "[STREET_ADDRESS]"
type input "Suite 100"
type input "[GEOGRAPHIC_DATA]"
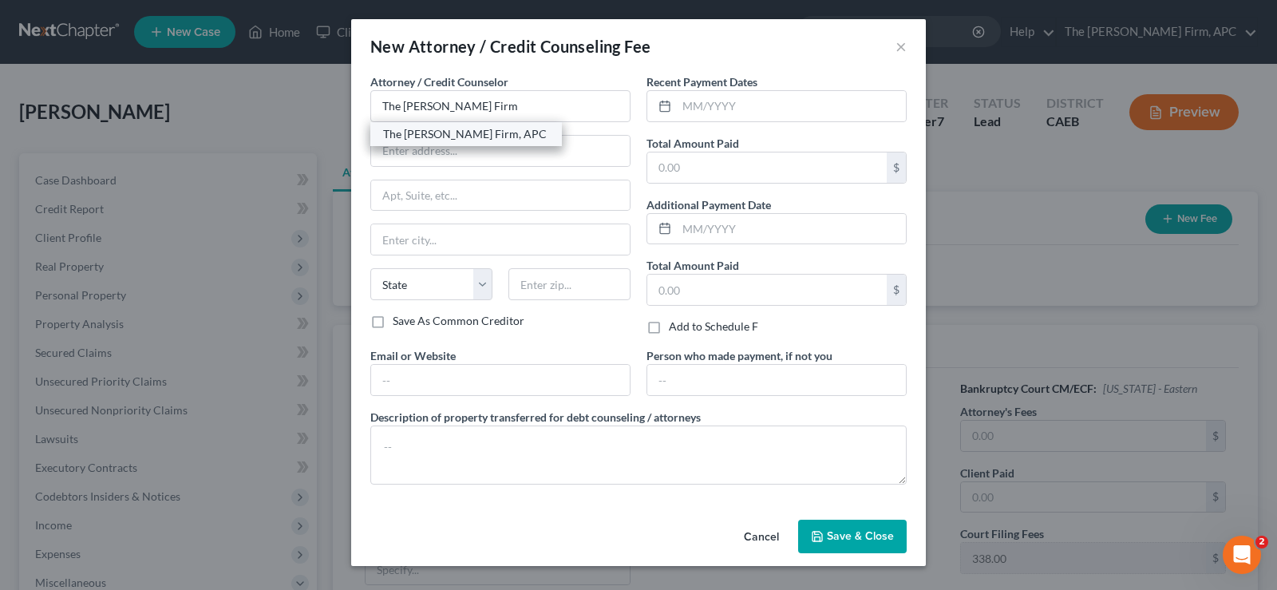
select select "4"
type input "93301"
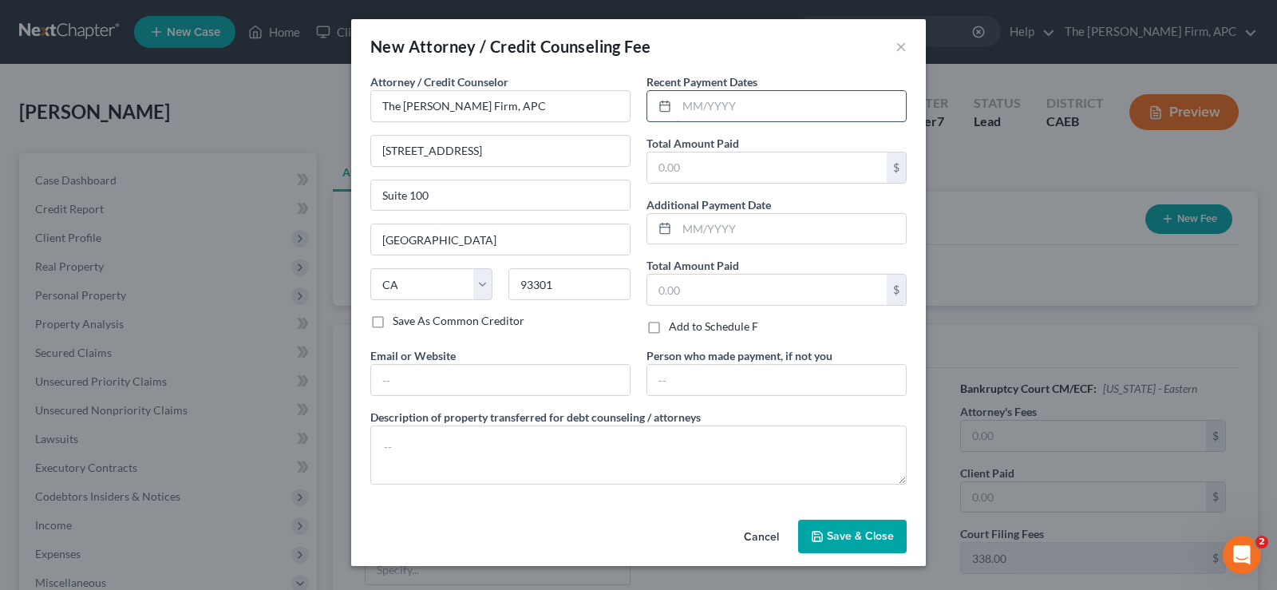
click at [788, 111] on input "text" at bounding box center [791, 106] width 229 height 30
click at [812, 90] on div "[DATE]" at bounding box center [776, 106] width 260 height 32
click at [792, 105] on input "[DATE]" at bounding box center [791, 106] width 229 height 30
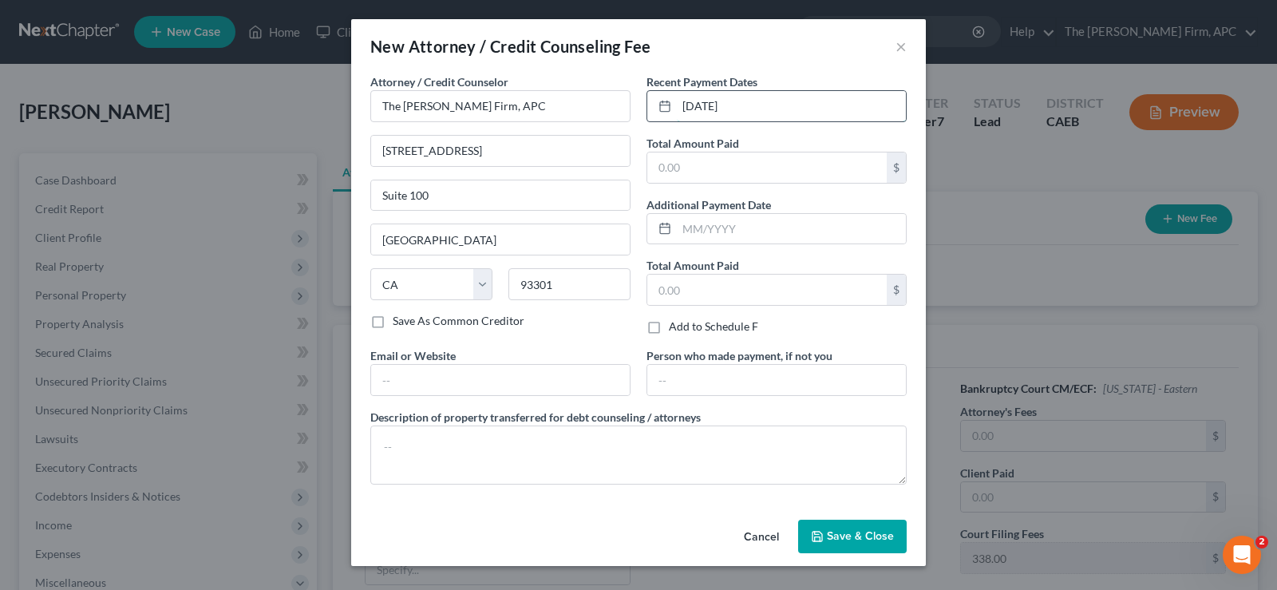
click at [792, 105] on input "[DATE]" at bounding box center [791, 106] width 229 height 30
type input "1"
type input "[DATE]"
click at [859, 158] on input "text" at bounding box center [766, 167] width 239 height 30
type input "2,630.00"
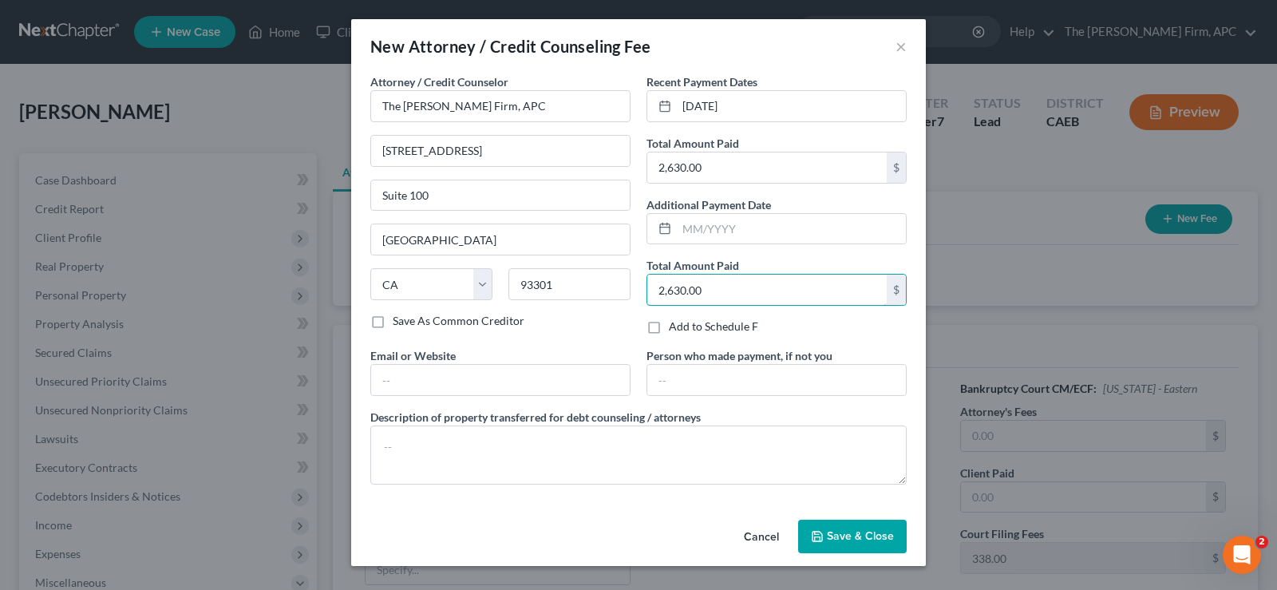
type input "2,630.00"
click at [850, 525] on button "Save & Close" at bounding box center [852, 537] width 109 height 34
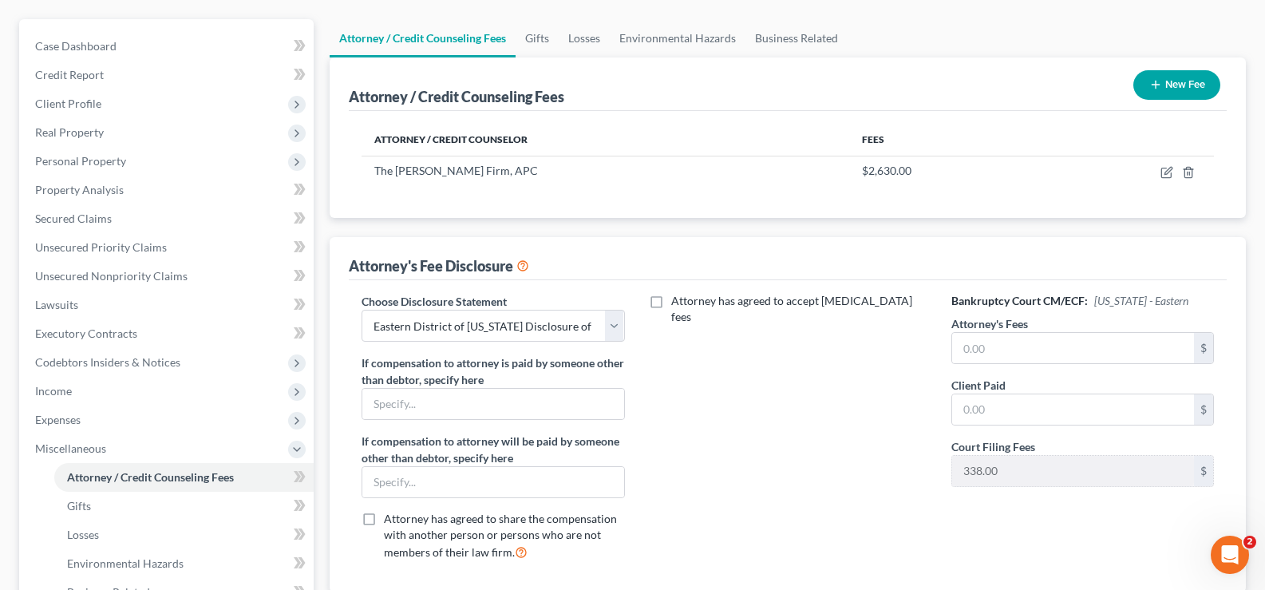
scroll to position [399, 0]
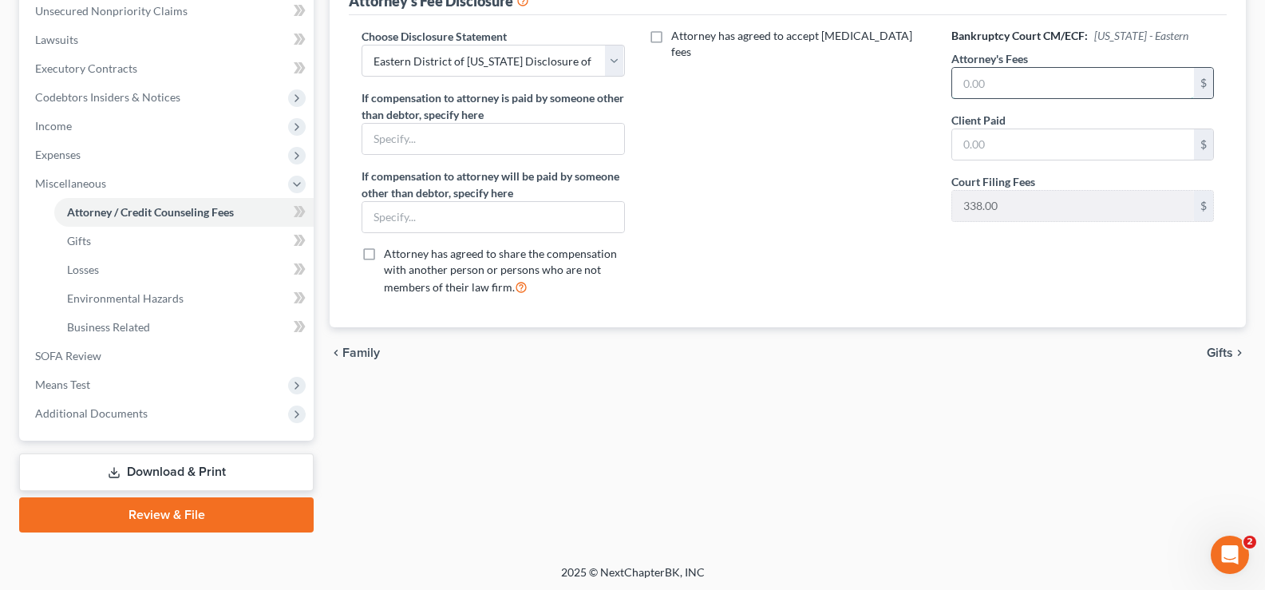
click at [994, 78] on input "text" at bounding box center [1073, 83] width 242 height 30
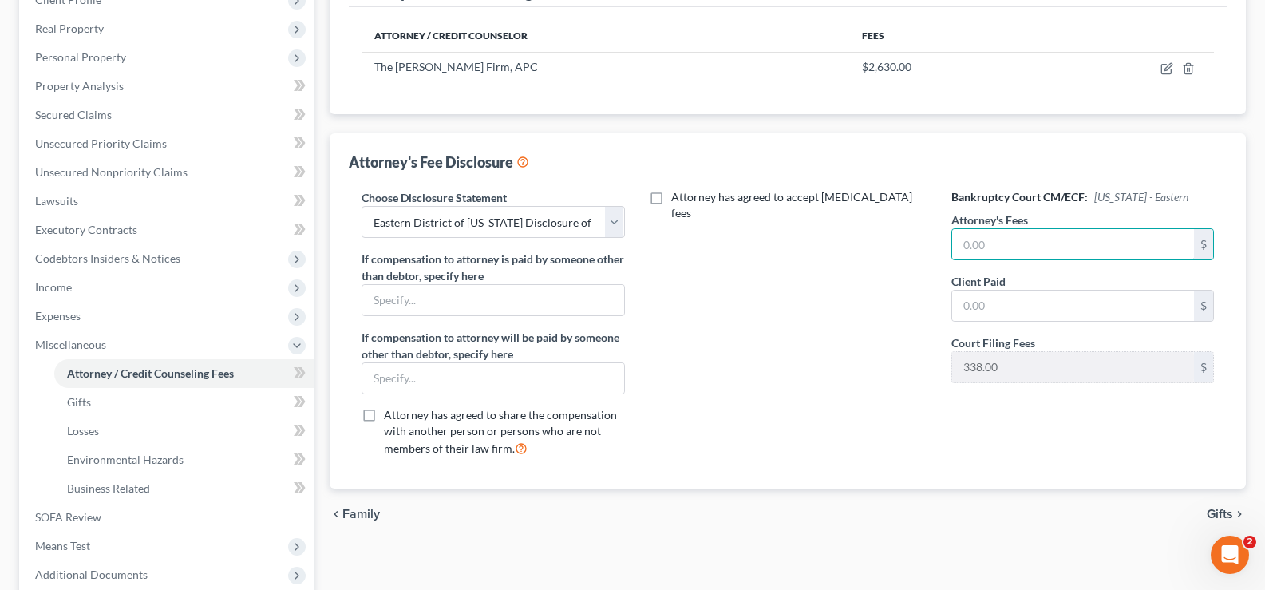
scroll to position [0, 0]
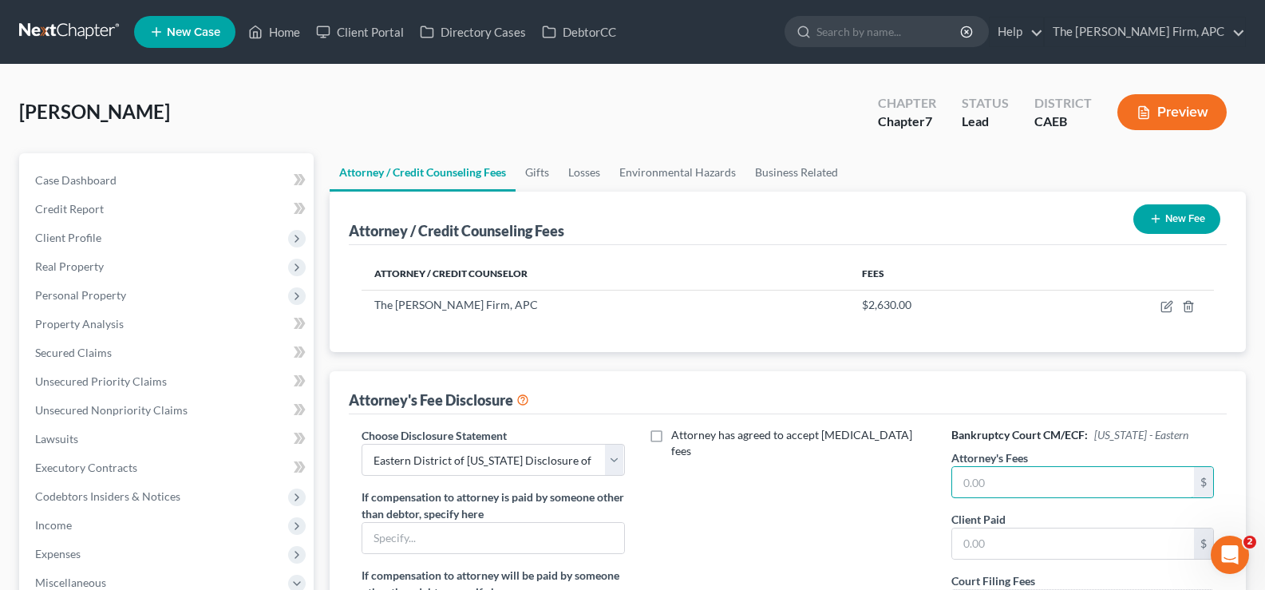
type input "3"
type input "2,630.00"
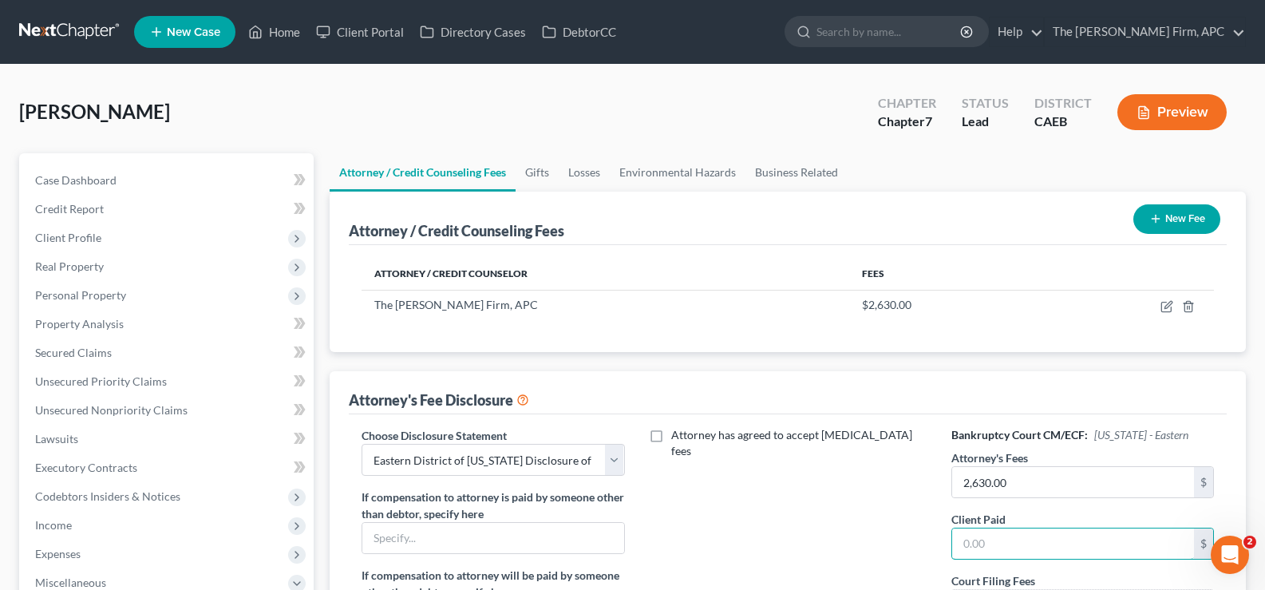
scroll to position [239, 0]
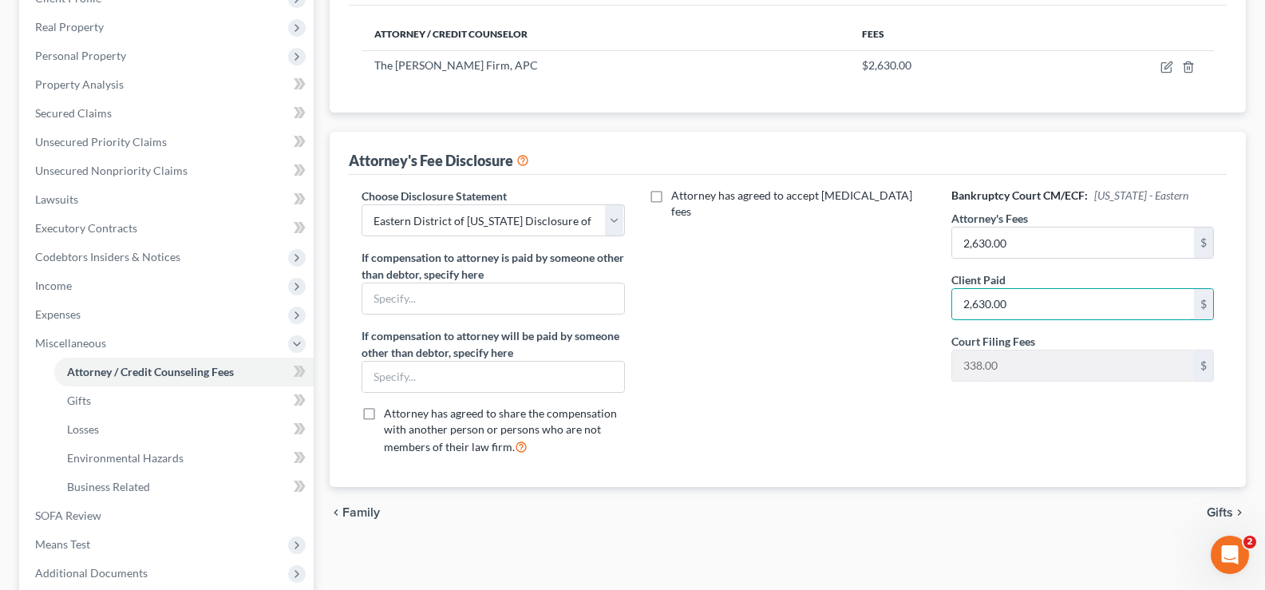
type input "2,630.00"
click at [1212, 516] on span "Gifts" at bounding box center [1220, 512] width 26 height 13
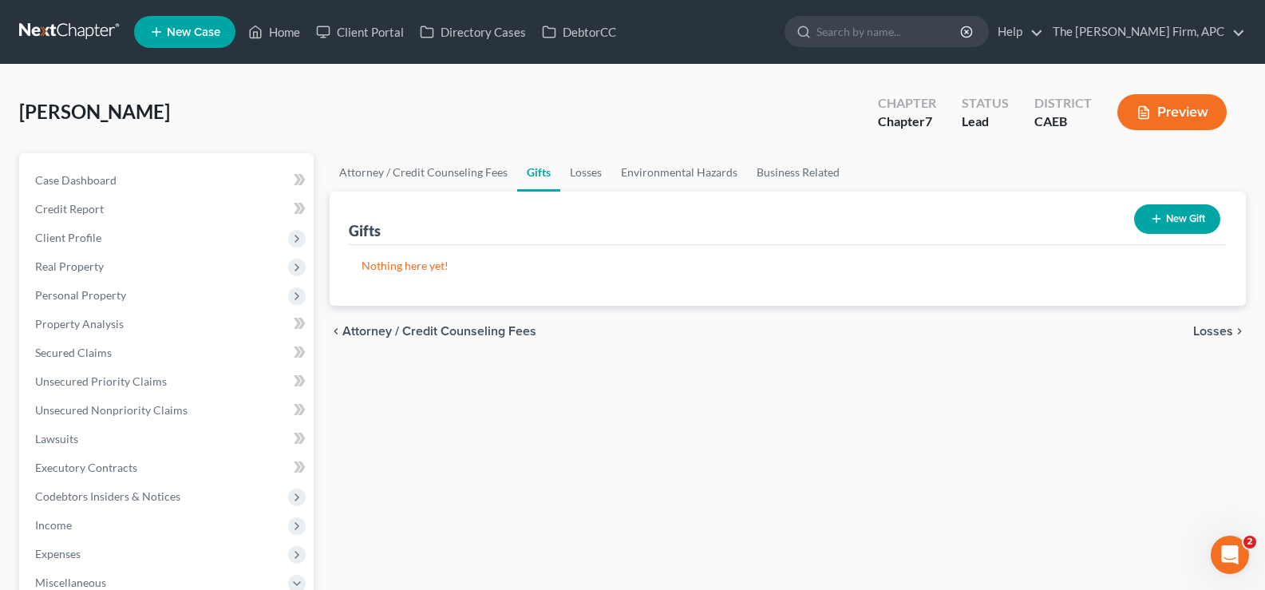
click at [1204, 330] on span "Losses" at bounding box center [1213, 331] width 40 height 13
click at [1160, 338] on span "Environmental Hazards" at bounding box center [1166, 331] width 134 height 13
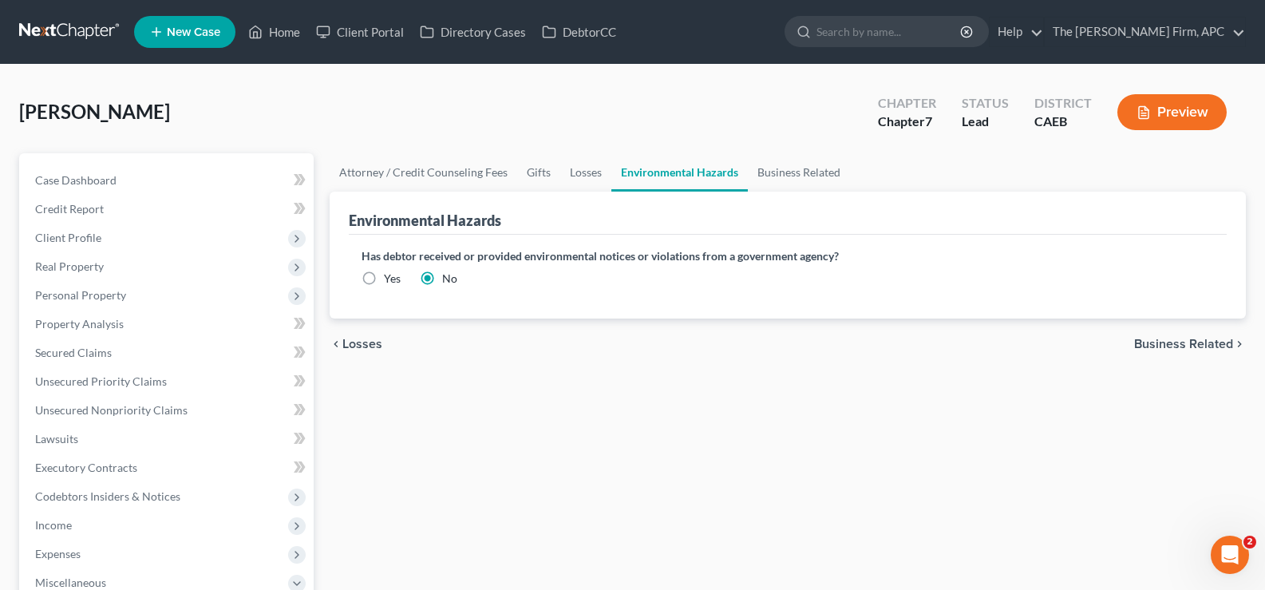
click at [1156, 348] on span "Business Related" at bounding box center [1183, 344] width 99 height 13
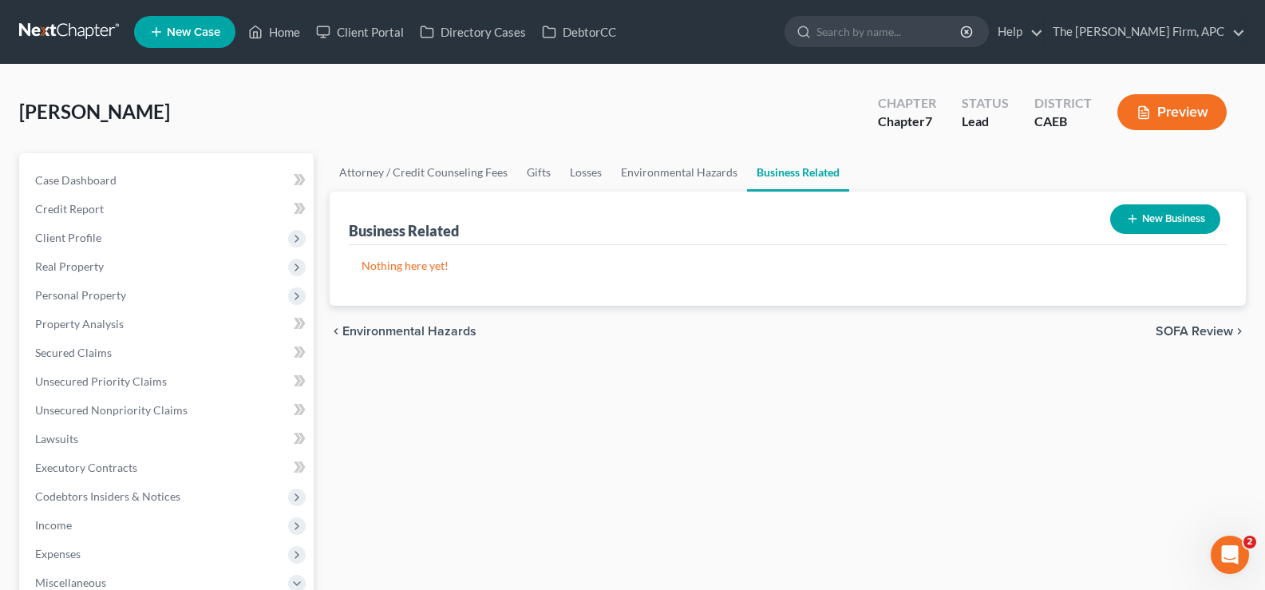
click at [1185, 327] on span "SOFA Review" at bounding box center [1194, 331] width 77 height 13
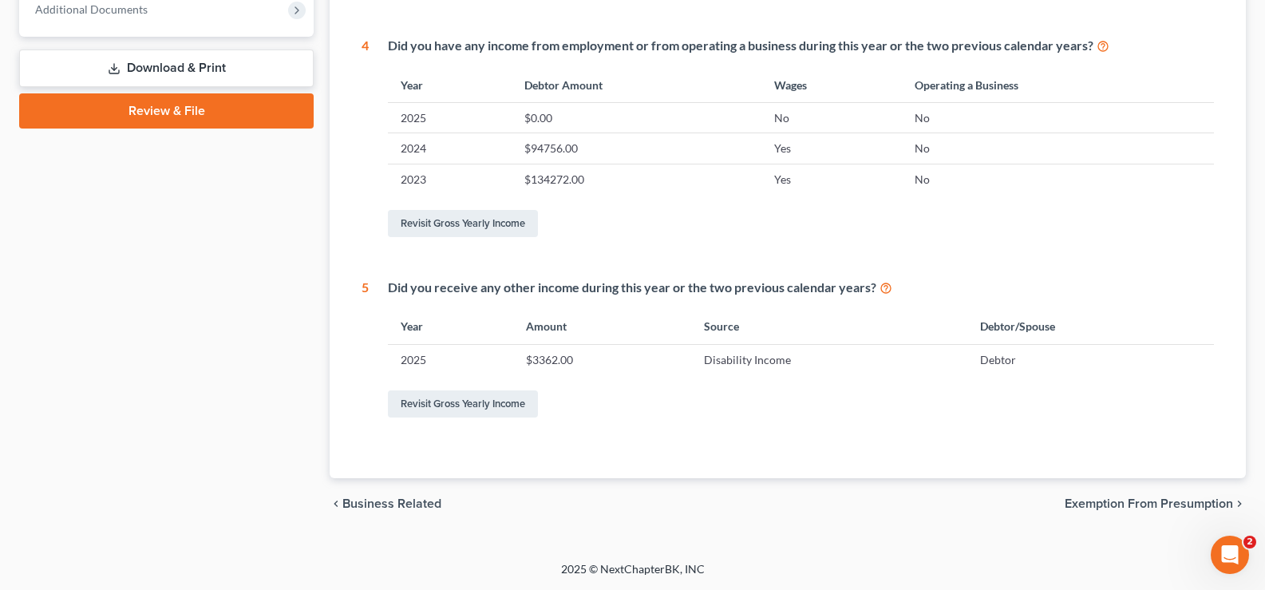
scroll to position [420, 0]
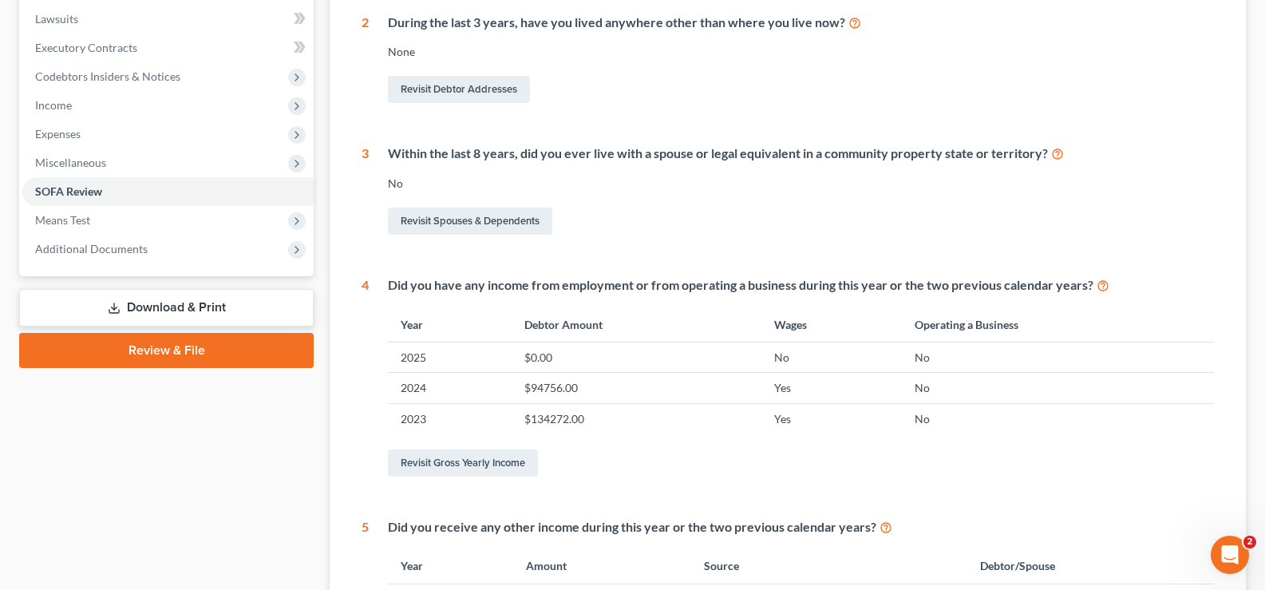
click at [240, 302] on link "Download & Print" at bounding box center [166, 308] width 294 height 38
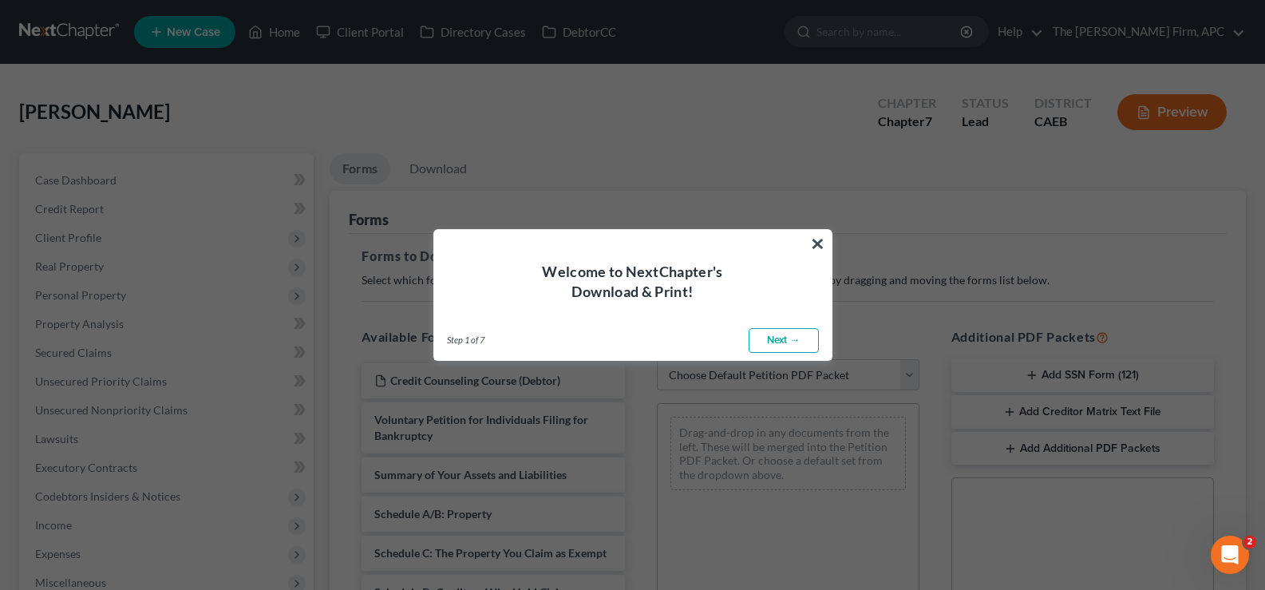
click at [781, 333] on link "Next →" at bounding box center [784, 341] width 70 height 26
select select "0"
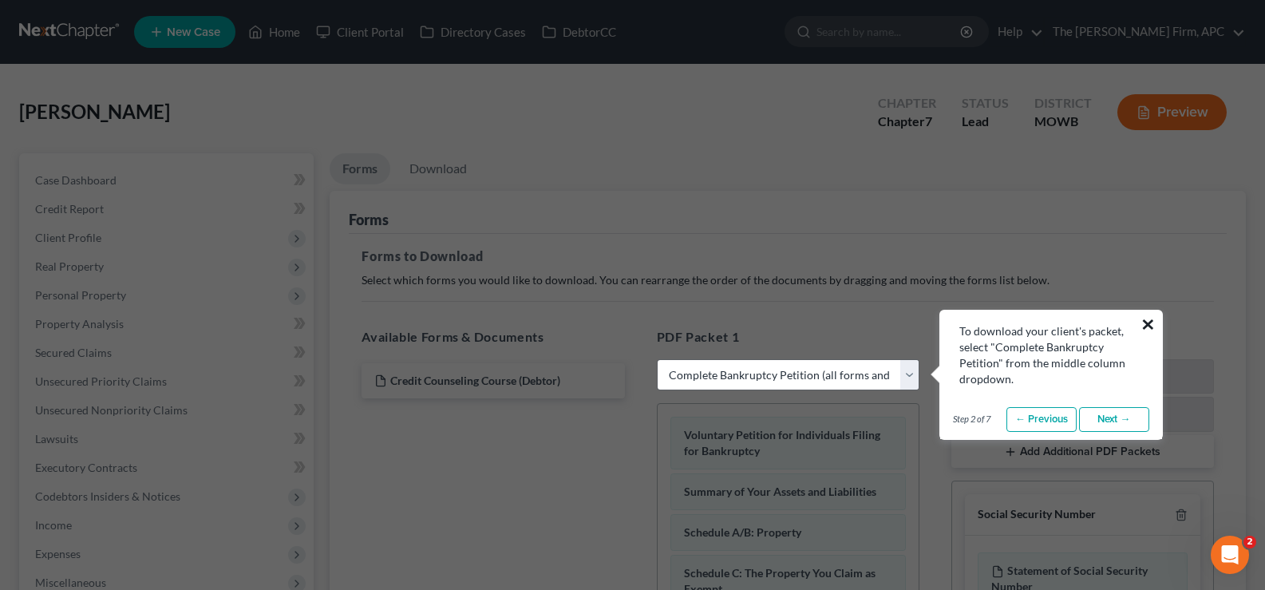
click at [1144, 320] on button "×" at bounding box center [1147, 324] width 15 height 26
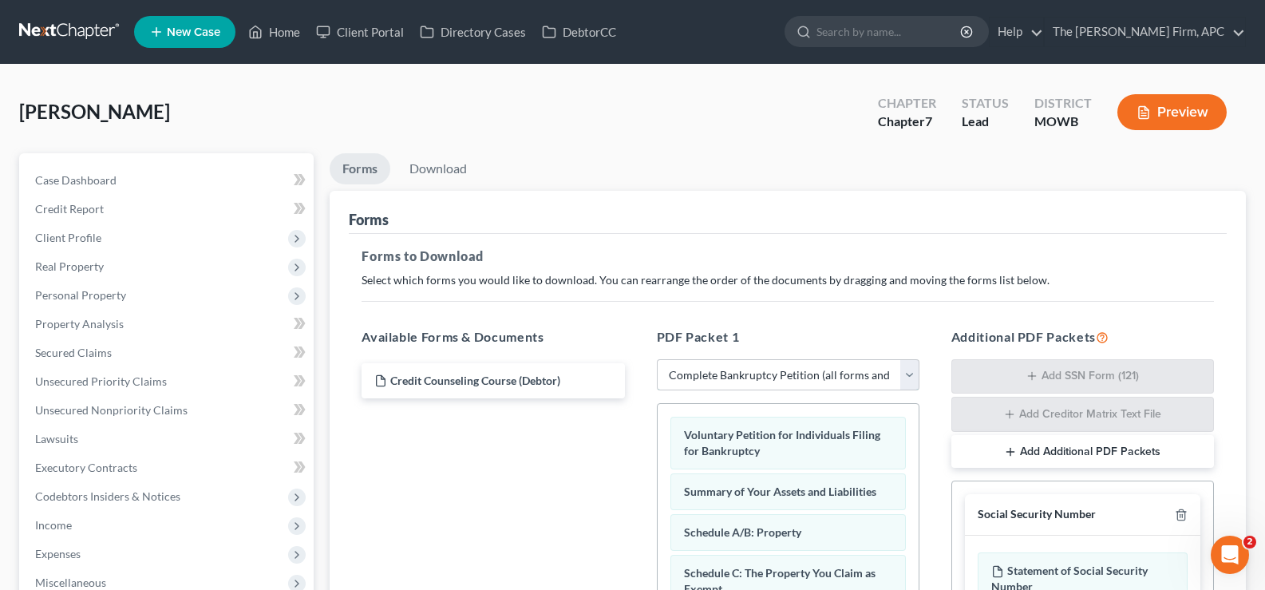
click at [836, 373] on select "Choose Default Petition PDF Packet Complete Bankruptcy Petition (all forms and …" at bounding box center [788, 375] width 263 height 32
click at [1214, 27] on link "The [PERSON_NAME] Firm, APC" at bounding box center [1145, 32] width 200 height 29
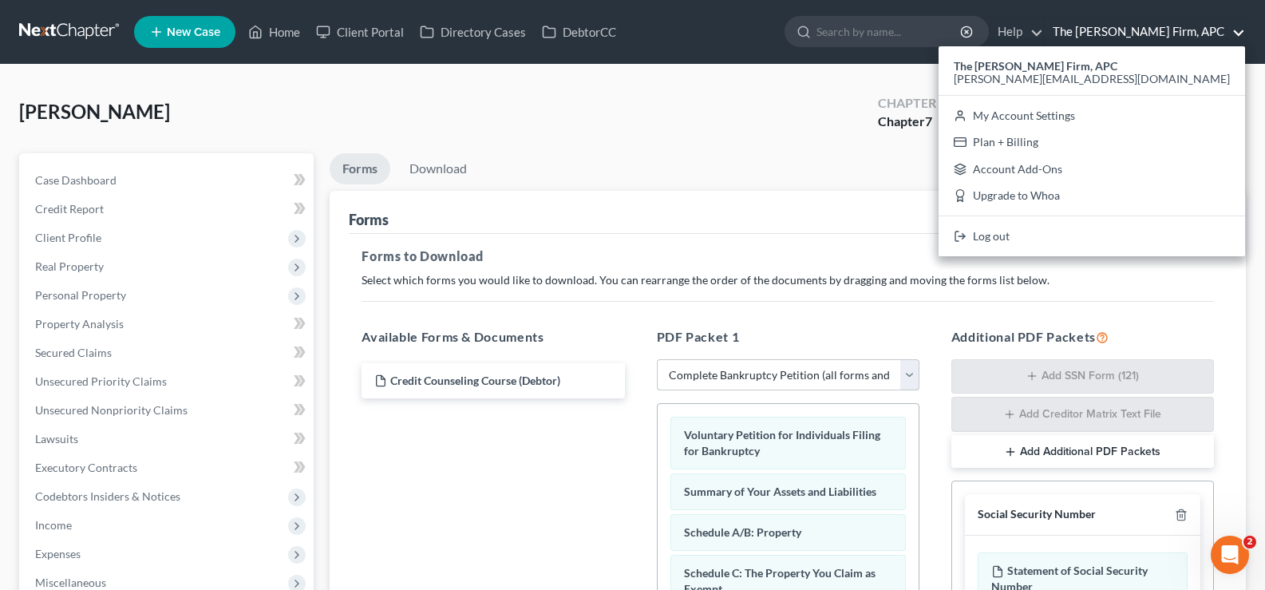
click at [884, 365] on select "Choose Default Petition PDF Packet Complete Bankruptcy Petition (all forms and …" at bounding box center [788, 375] width 263 height 32
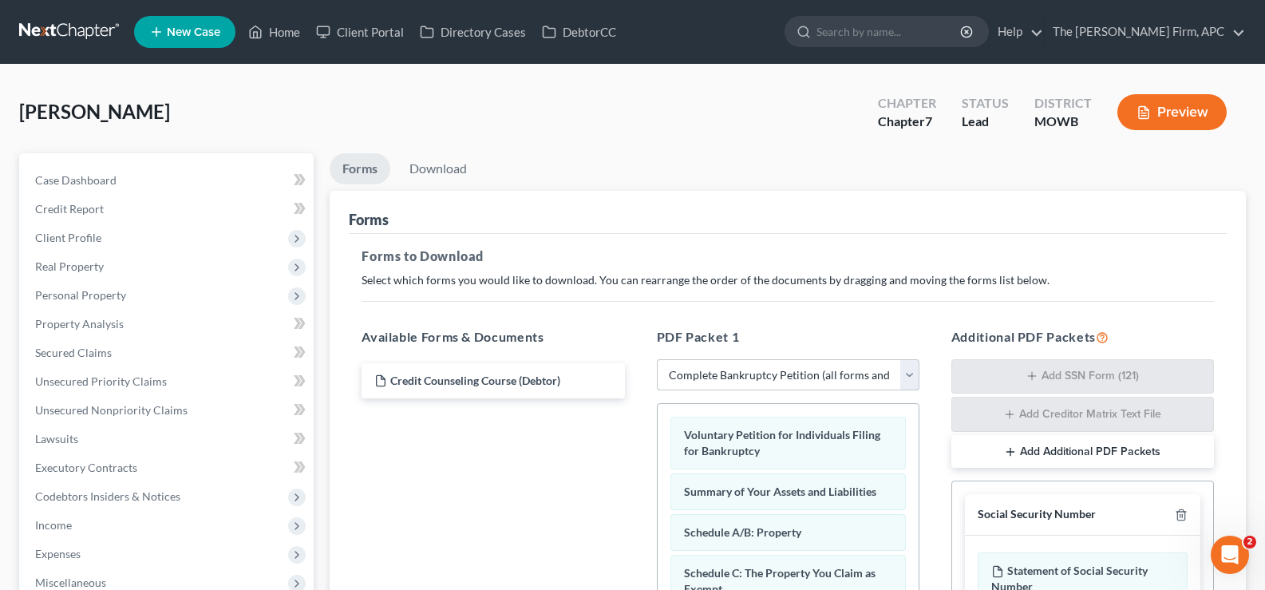
click at [657, 359] on select "Choose Default Petition PDF Packet Complete Bankruptcy Petition (all forms and …" at bounding box center [788, 375] width 263 height 32
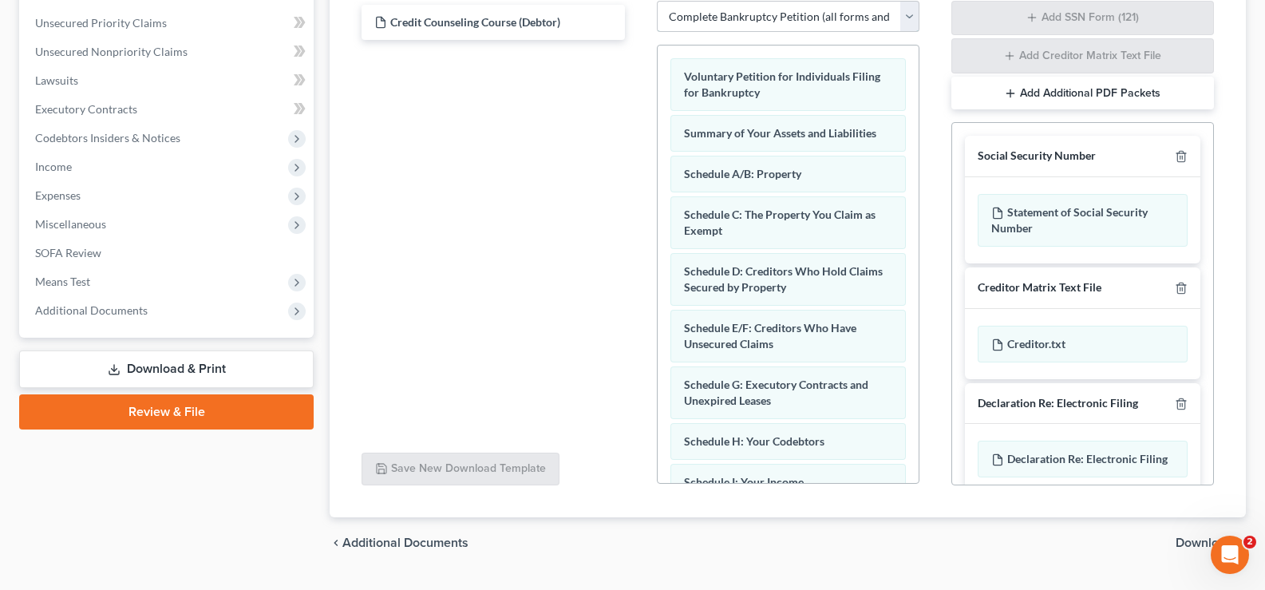
scroll to position [397, 0]
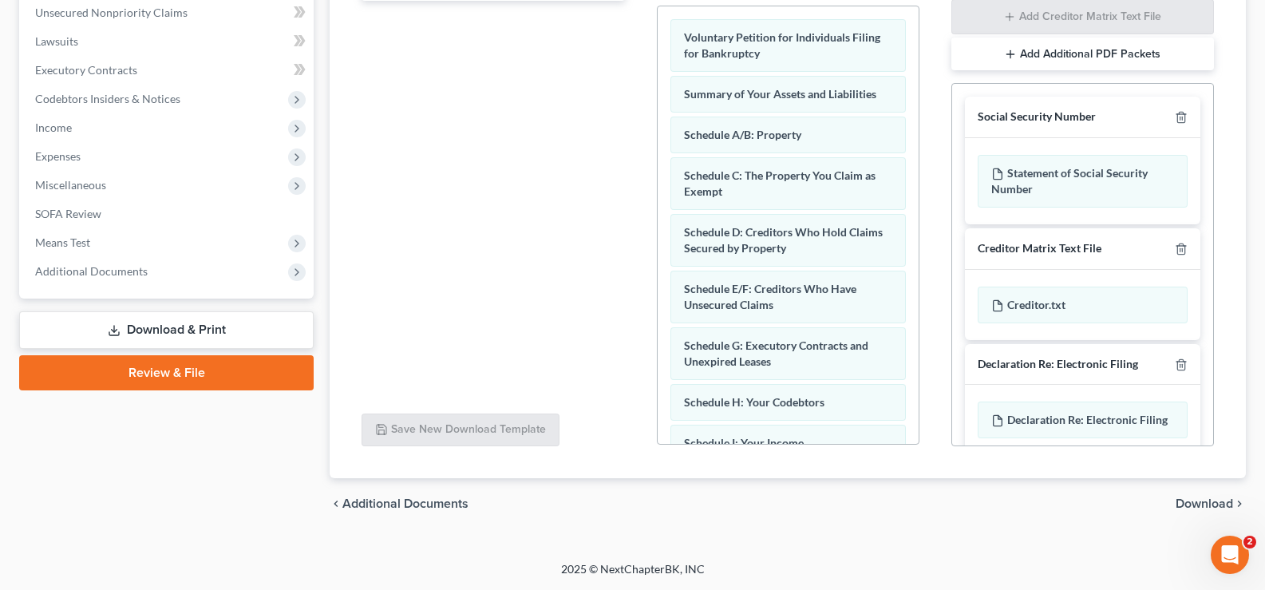
click at [1187, 500] on span "Download" at bounding box center [1203, 503] width 57 height 13
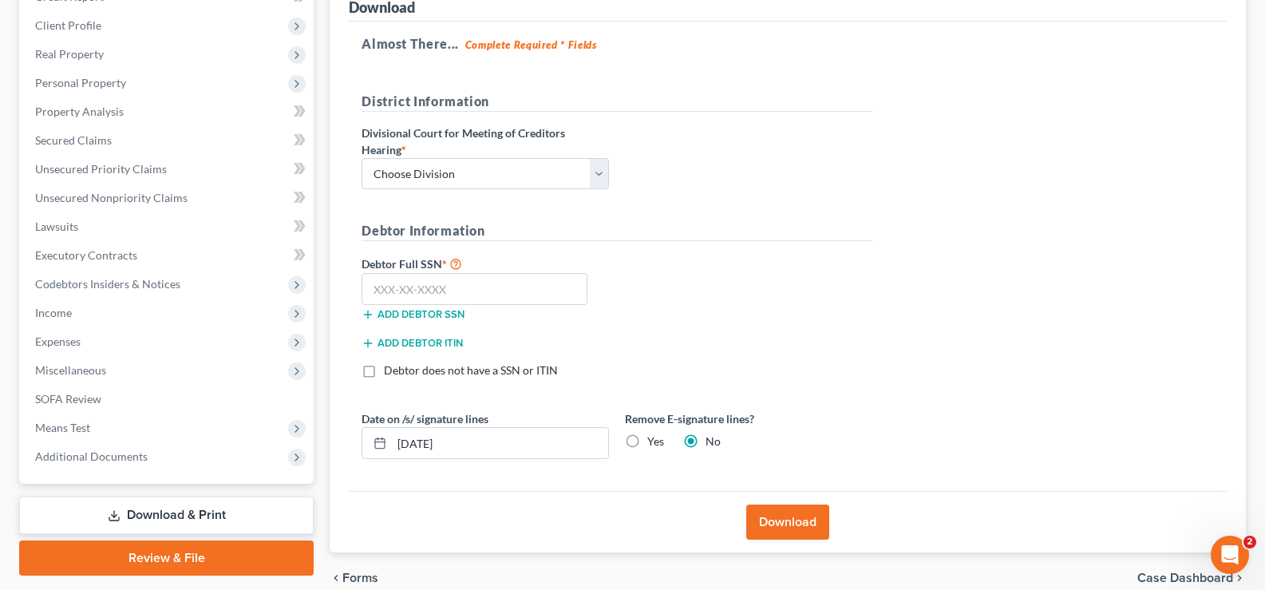
scroll to position [0, 0]
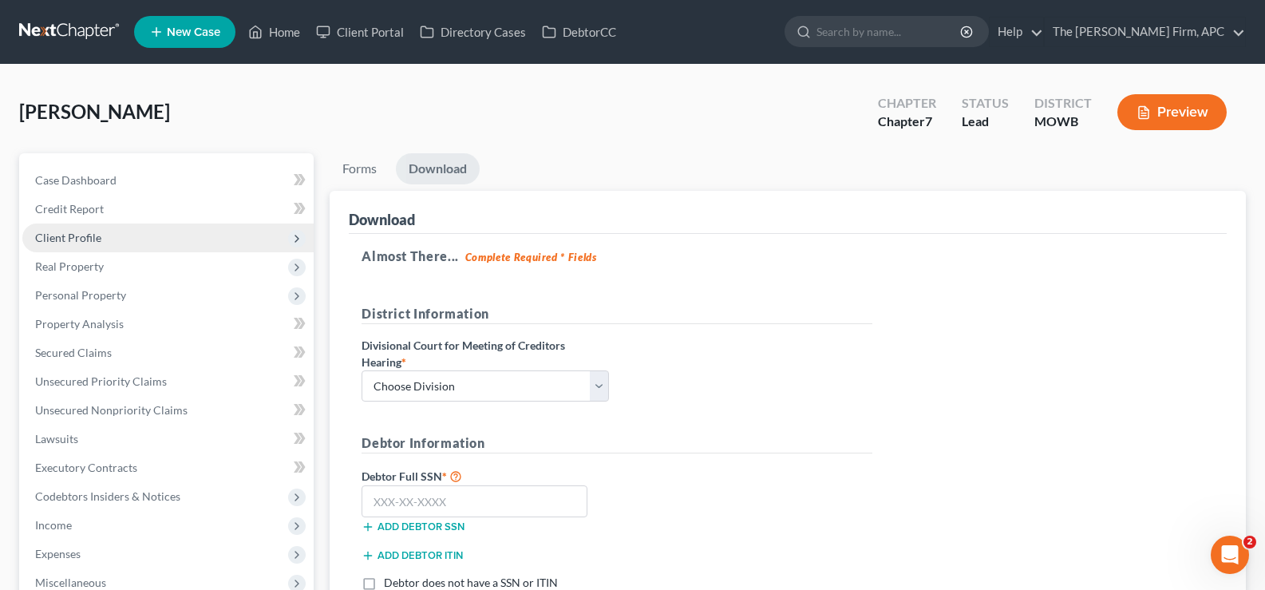
click at [88, 227] on span "Client Profile" at bounding box center [167, 237] width 291 height 29
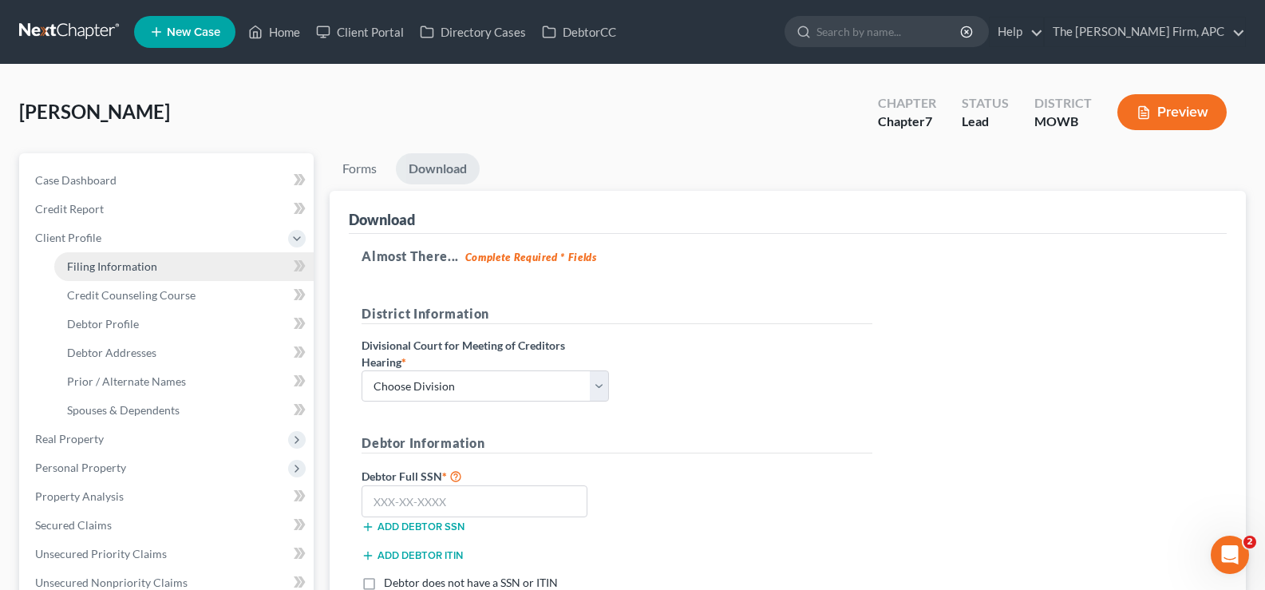
click at [113, 259] on span "Filing Information" at bounding box center [112, 266] width 90 height 14
select select "1"
select select "0"
select select "8"
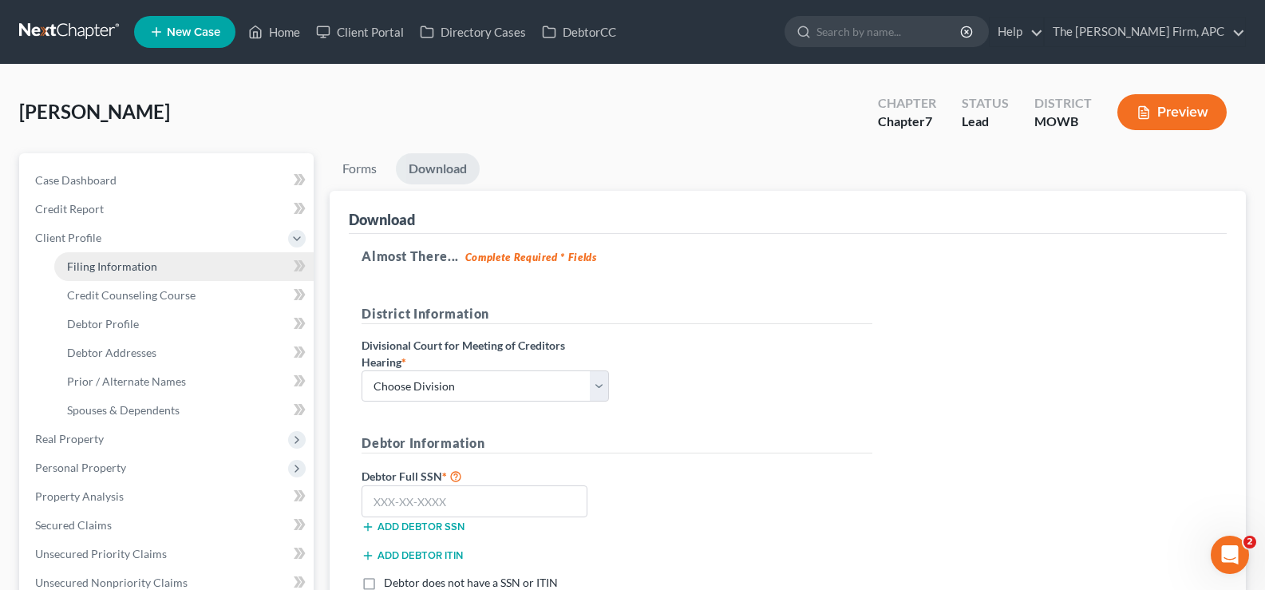
select select "0"
select select "4"
select select "1"
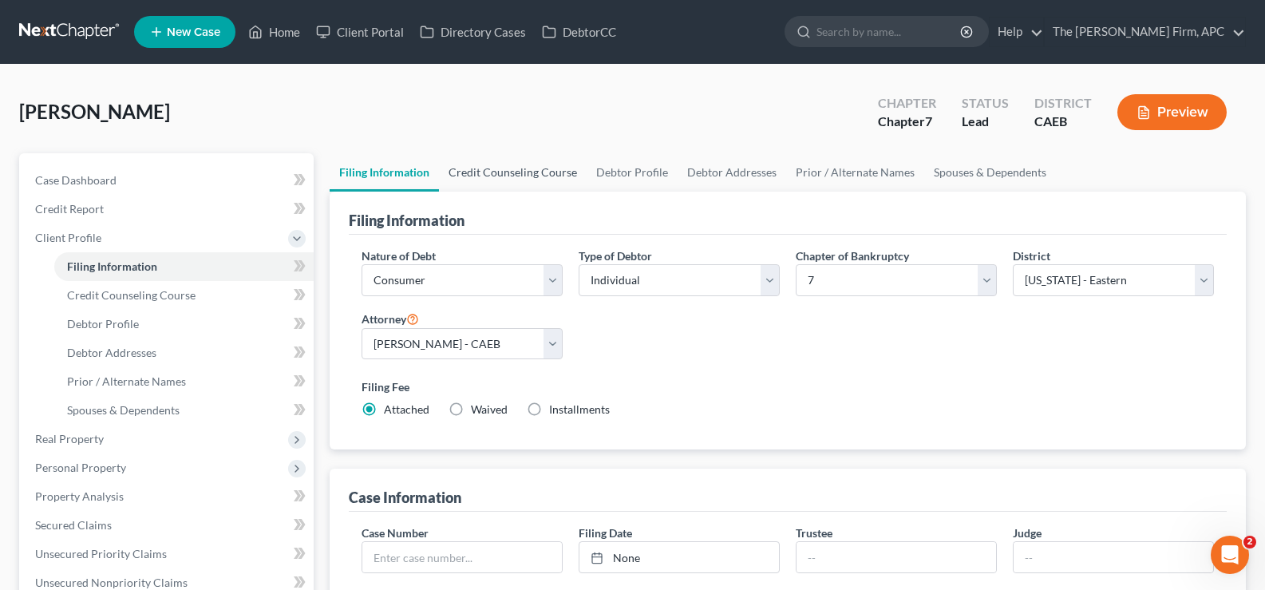
click at [477, 169] on link "Credit Counseling Course" at bounding box center [513, 172] width 148 height 38
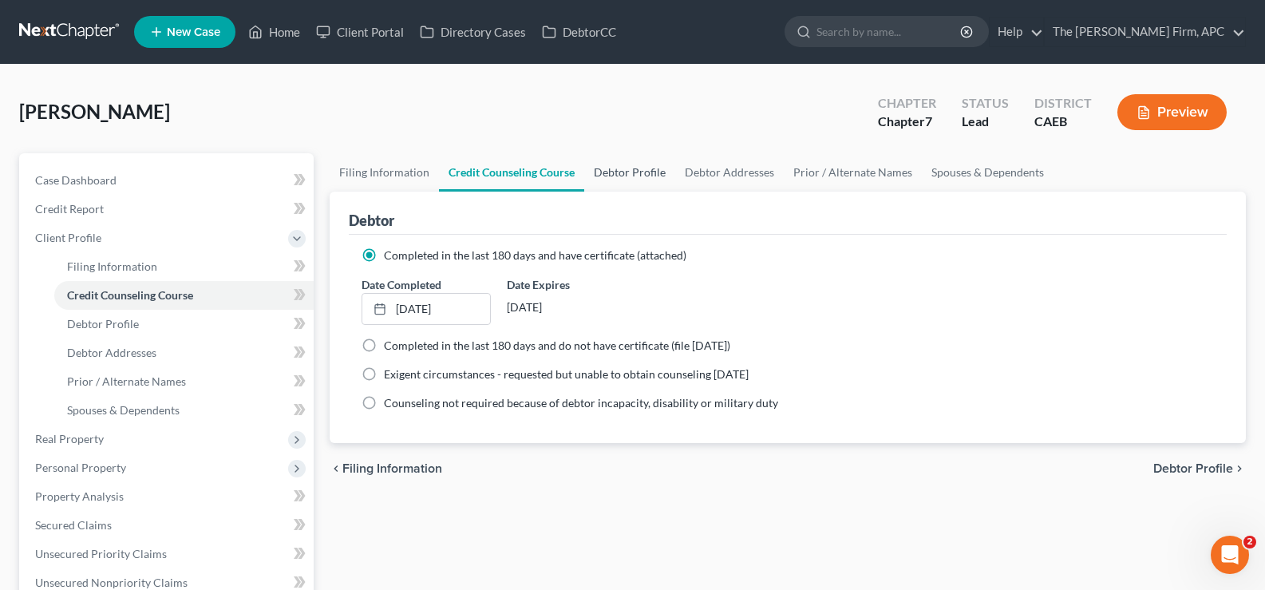
click at [634, 169] on link "Debtor Profile" at bounding box center [629, 172] width 91 height 38
select select "1"
select select "4"
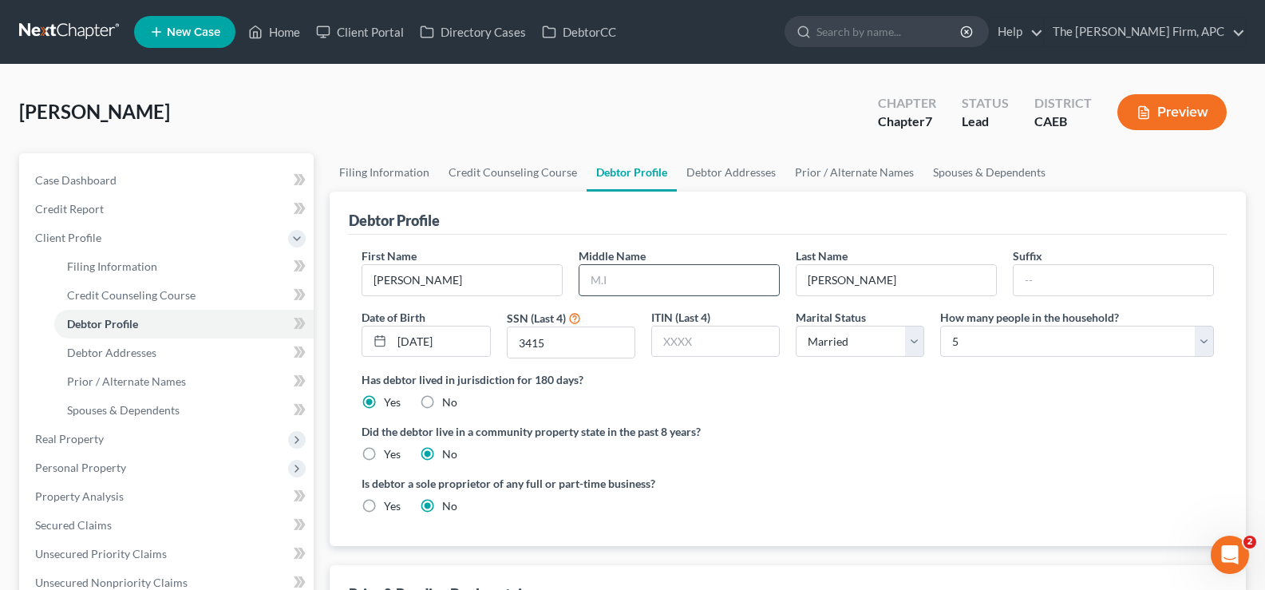
click at [723, 292] on input "text" at bounding box center [679, 280] width 200 height 30
type input "Angel"
type input "[PERSON_NAME]"
click at [384, 452] on label "Yes" at bounding box center [392, 454] width 17 height 16
click at [390, 452] on input "Yes" at bounding box center [395, 451] width 10 height 10
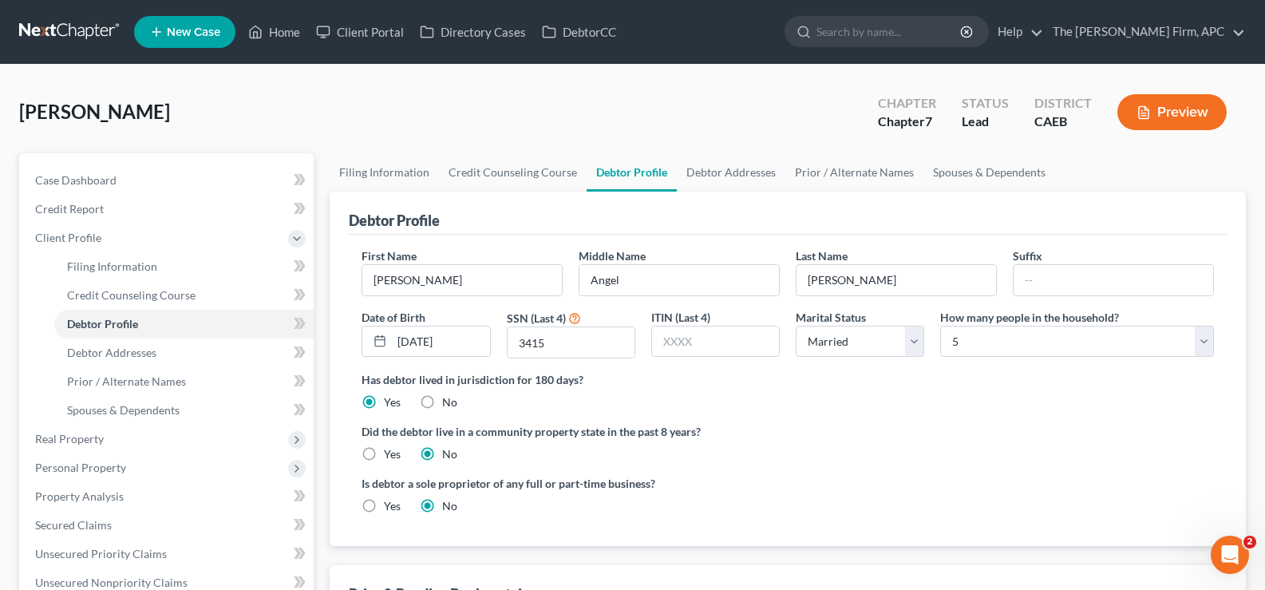
radio input "true"
radio input "false"
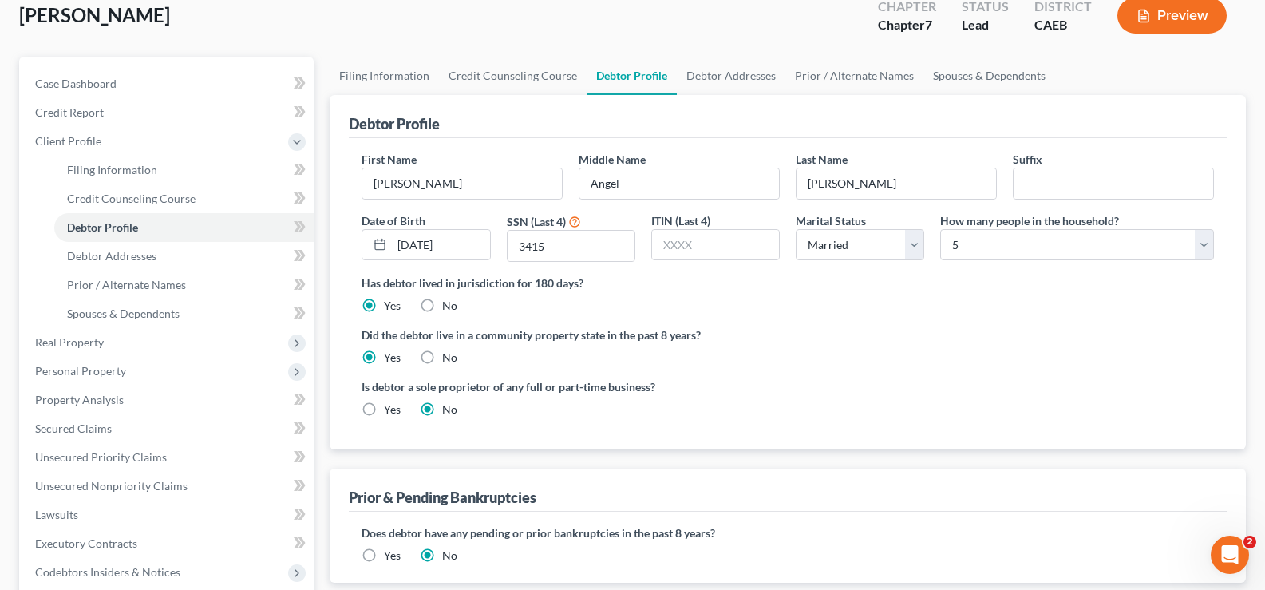
scroll to position [239, 0]
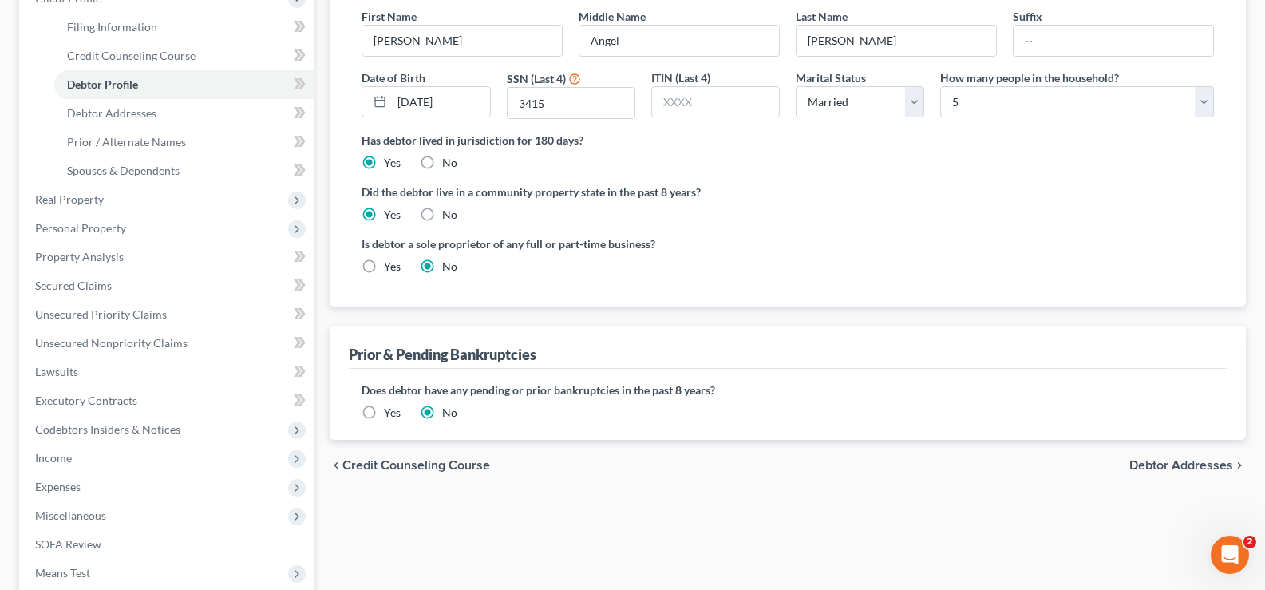
click at [1210, 468] on span "Debtor Addresses" at bounding box center [1181, 465] width 104 height 13
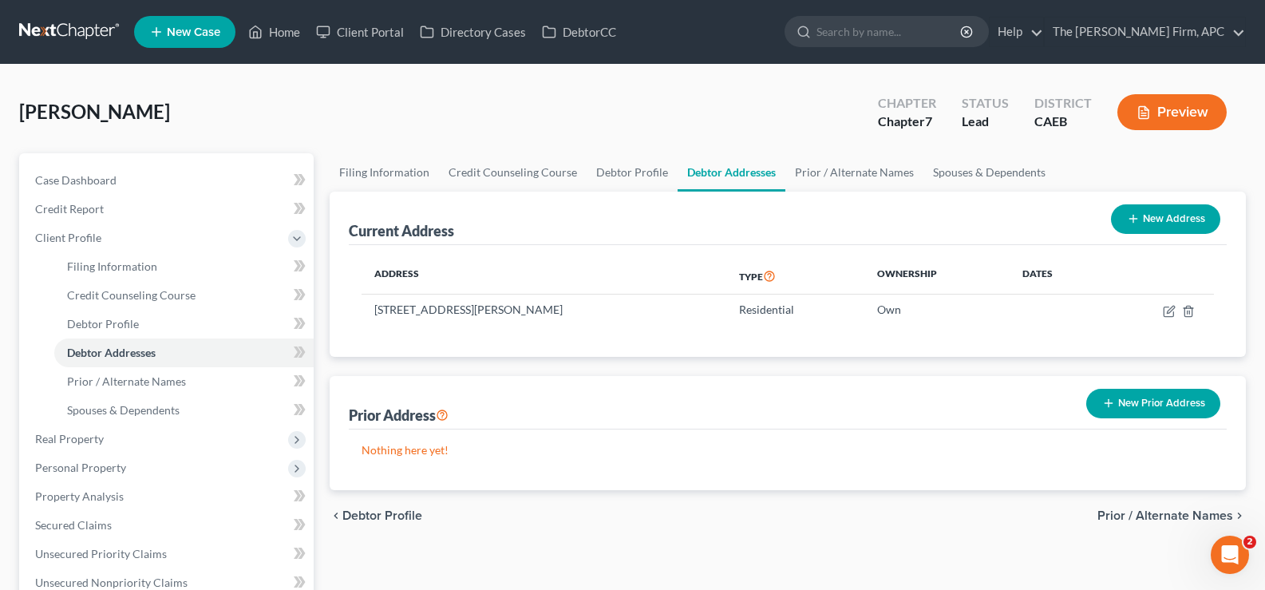
click at [1191, 511] on span "Prior / Alternate Names" at bounding box center [1165, 515] width 136 height 13
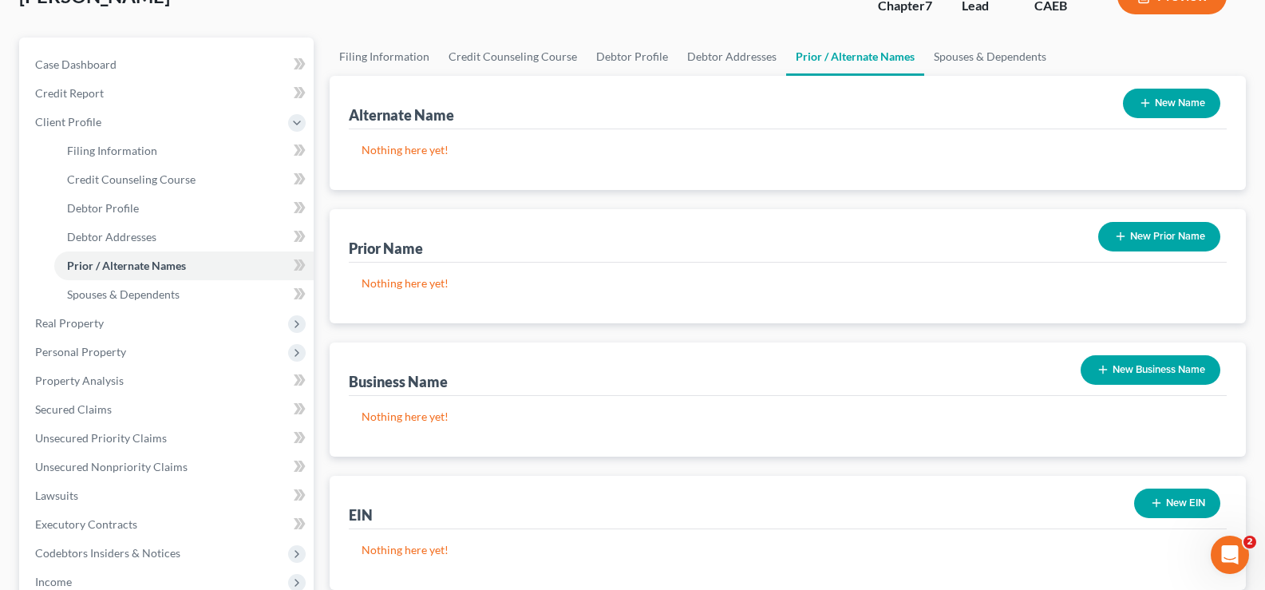
scroll to position [239, 0]
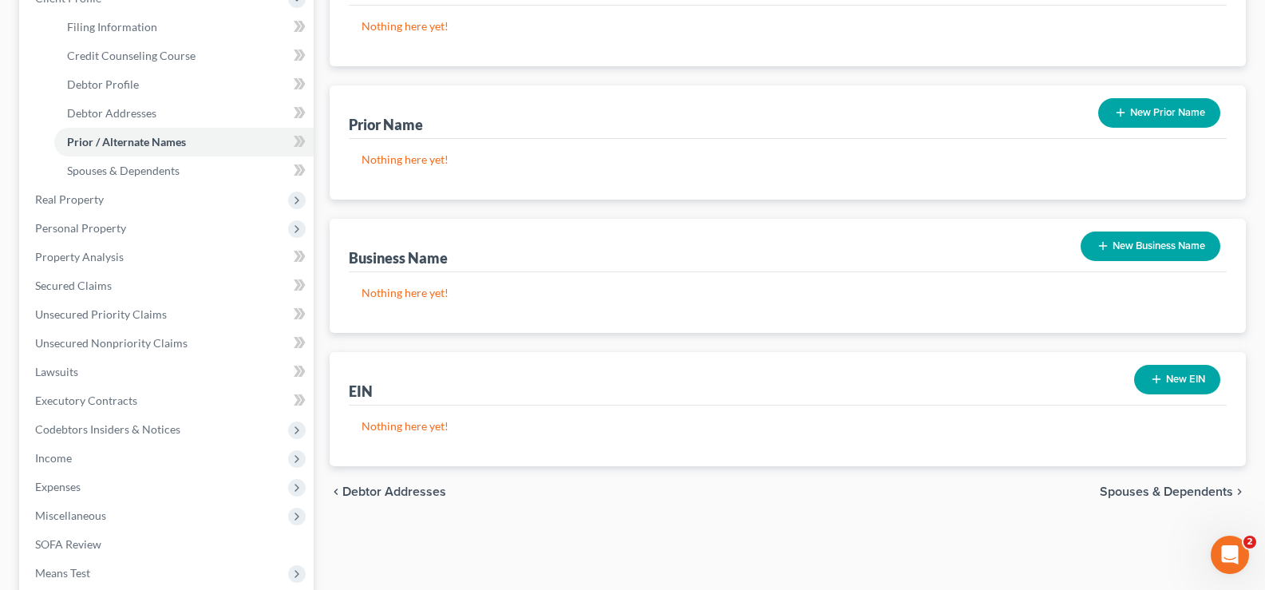
click at [1163, 495] on span "Spouses & Dependents" at bounding box center [1166, 491] width 133 height 13
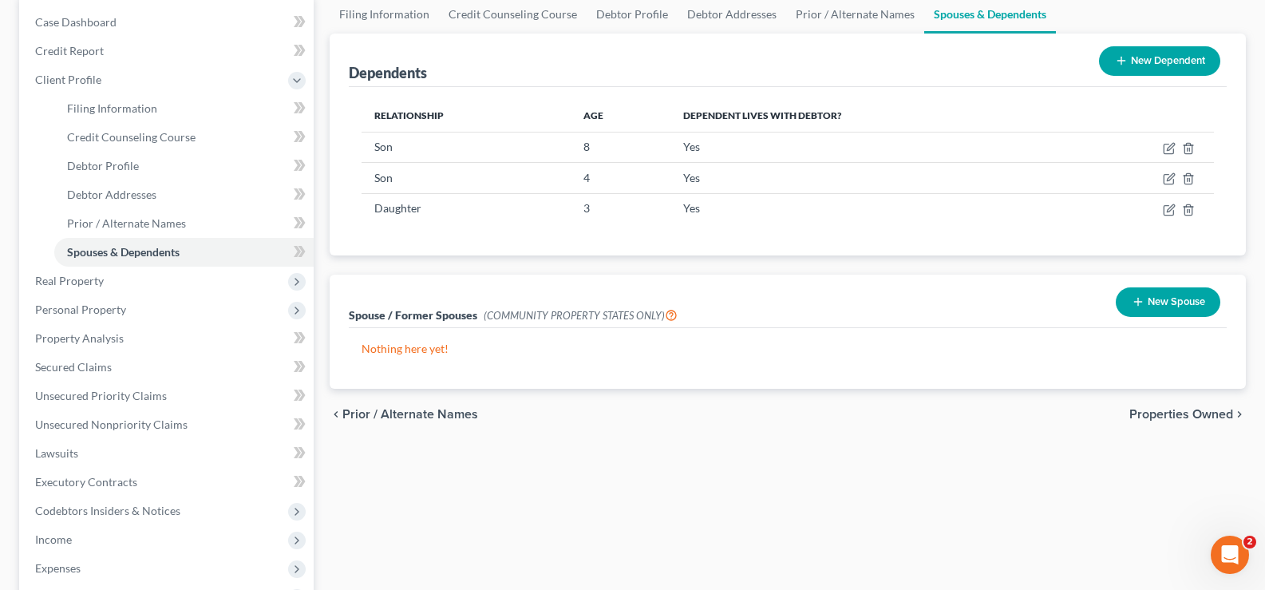
scroll to position [160, 0]
click at [1171, 304] on button "New Spouse" at bounding box center [1168, 301] width 105 height 30
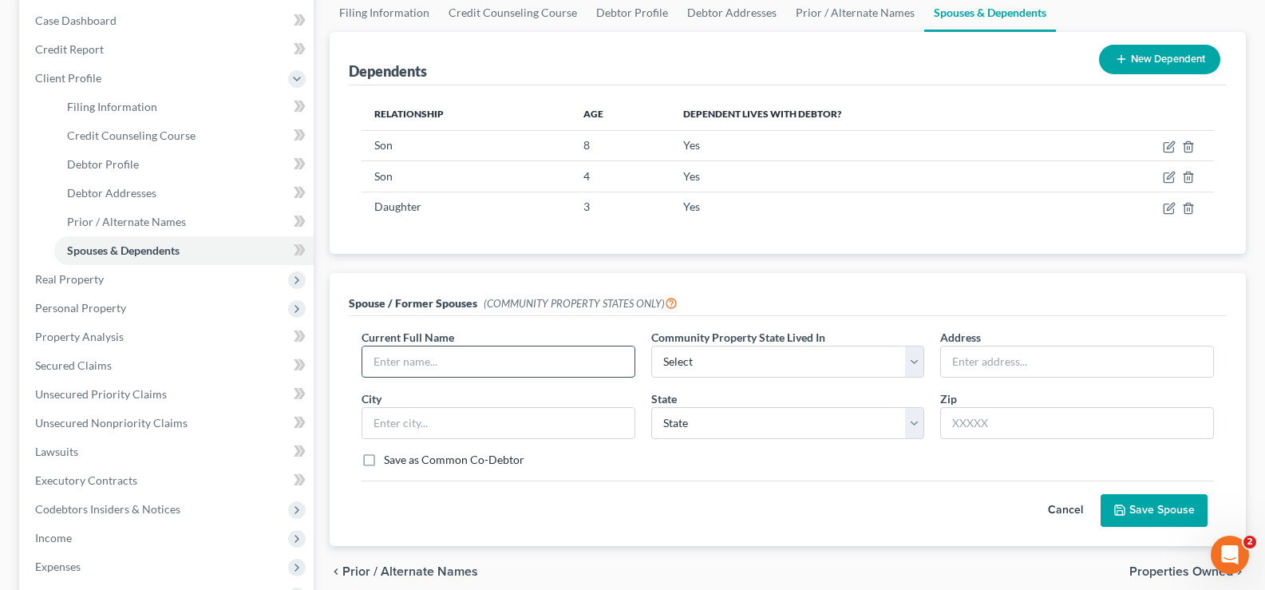
click at [558, 364] on input "text" at bounding box center [498, 361] width 272 height 30
click at [581, 359] on input "[PERSON_NAME]" at bounding box center [498, 361] width 272 height 30
type input "[PERSON_NAME]"
click at [862, 364] on select "Select AZ CA GU ID LA NV NM PR [GEOGRAPHIC_DATA] [GEOGRAPHIC_DATA] [GEOGRAPHIC_…" at bounding box center [788, 362] width 274 height 32
select select "1"
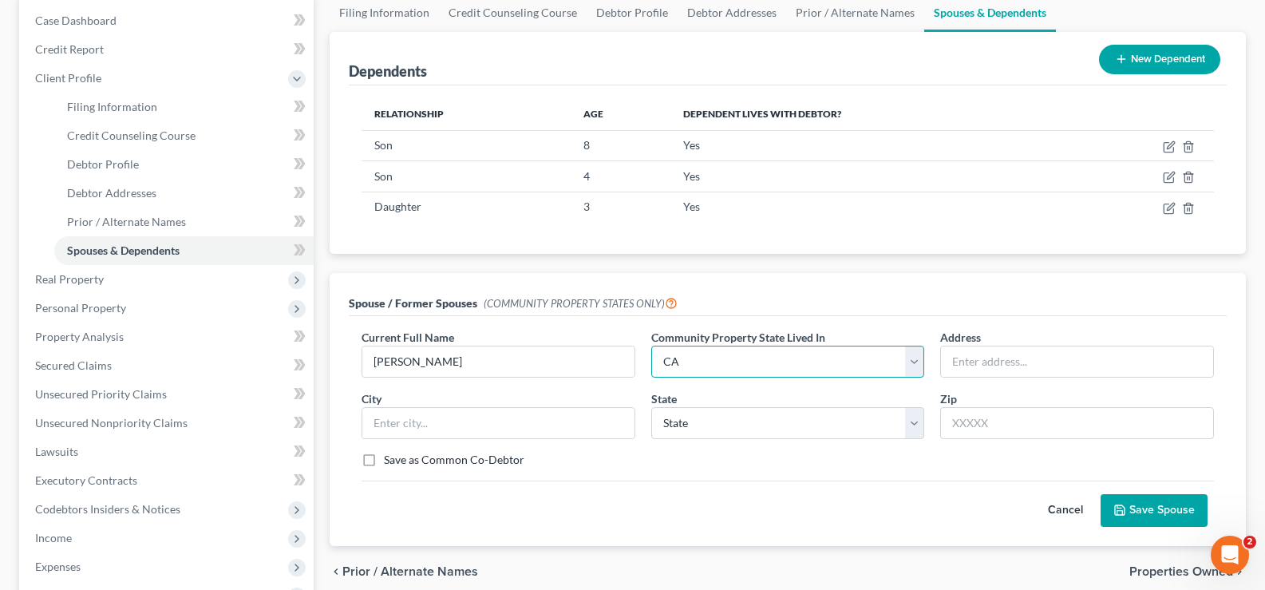
click at [651, 346] on select "Select AZ CA GU ID LA NV NM PR [GEOGRAPHIC_DATA] [GEOGRAPHIC_DATA] [GEOGRAPHIC_…" at bounding box center [788, 362] width 274 height 32
click at [1102, 369] on input "text" at bounding box center [1077, 361] width 272 height 30
click at [1059, 366] on input "[STREET_ADDRESS]" at bounding box center [1077, 361] width 272 height 30
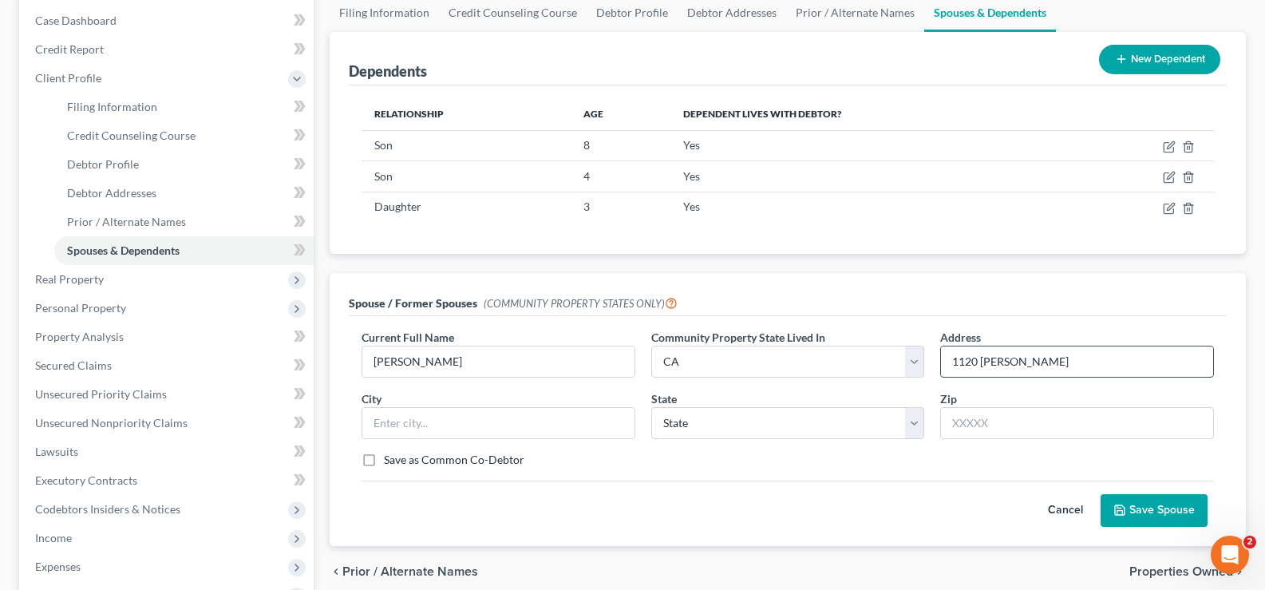
type input "1120 [PERSON_NAME]"
type input "[GEOGRAPHIC_DATA]"
select select "4"
click at [1017, 425] on input "text" at bounding box center [1077, 423] width 274 height 32
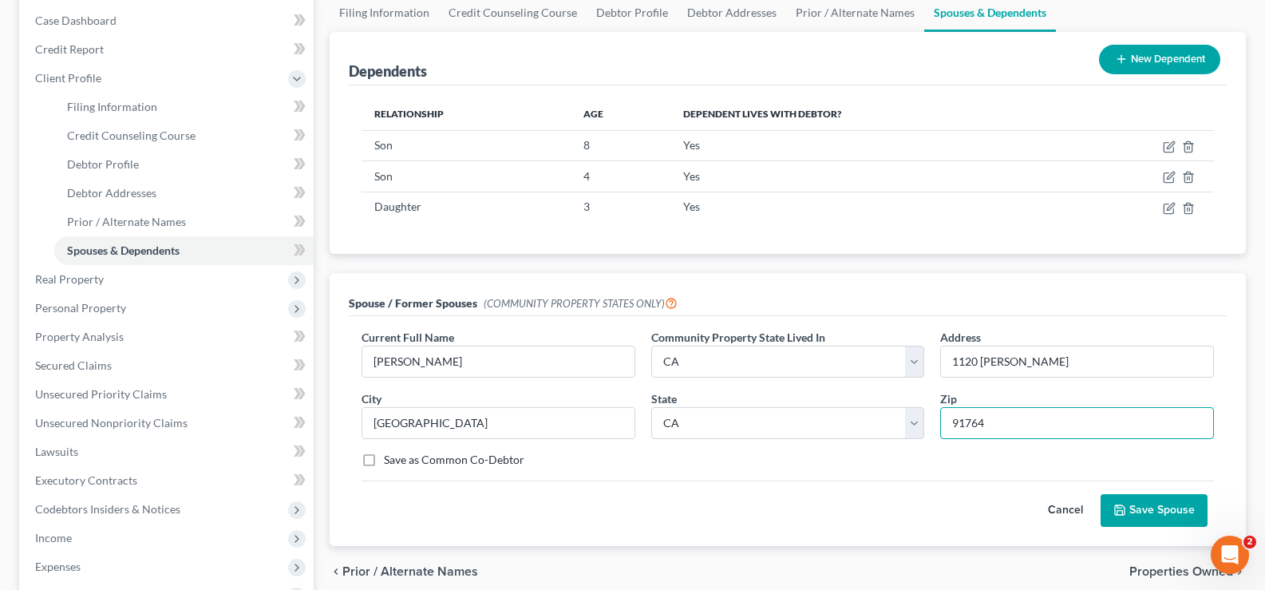
type input "91764"
click at [1159, 512] on button "Save Spouse" at bounding box center [1153, 511] width 107 height 34
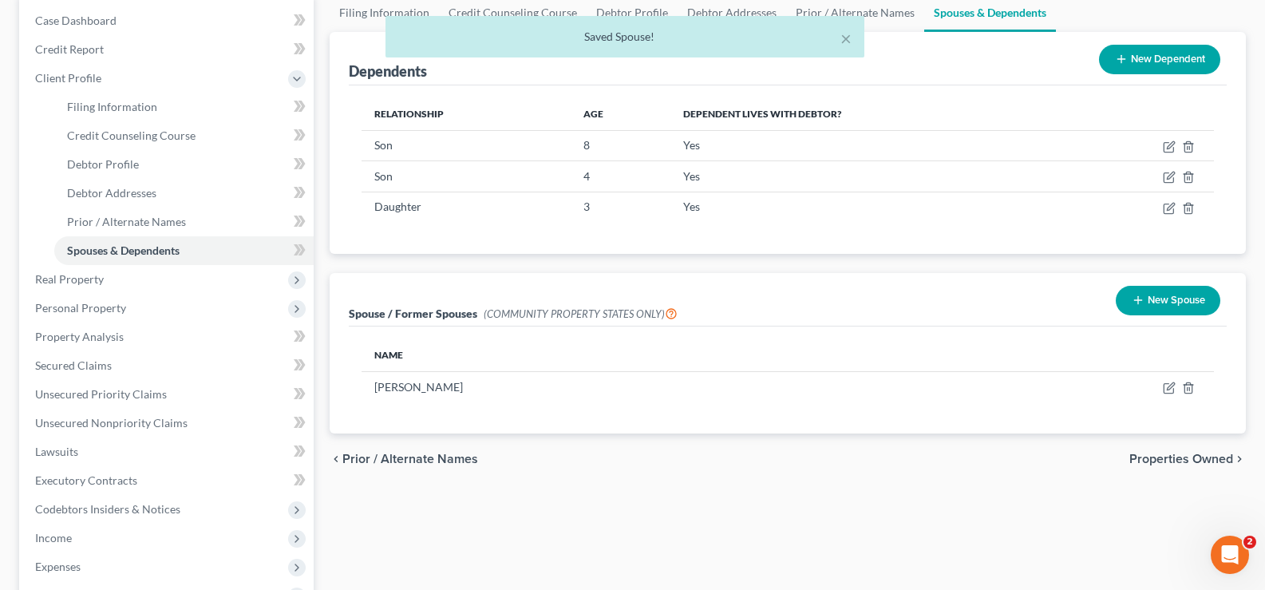
click at [1194, 460] on span "Properties Owned" at bounding box center [1181, 458] width 104 height 13
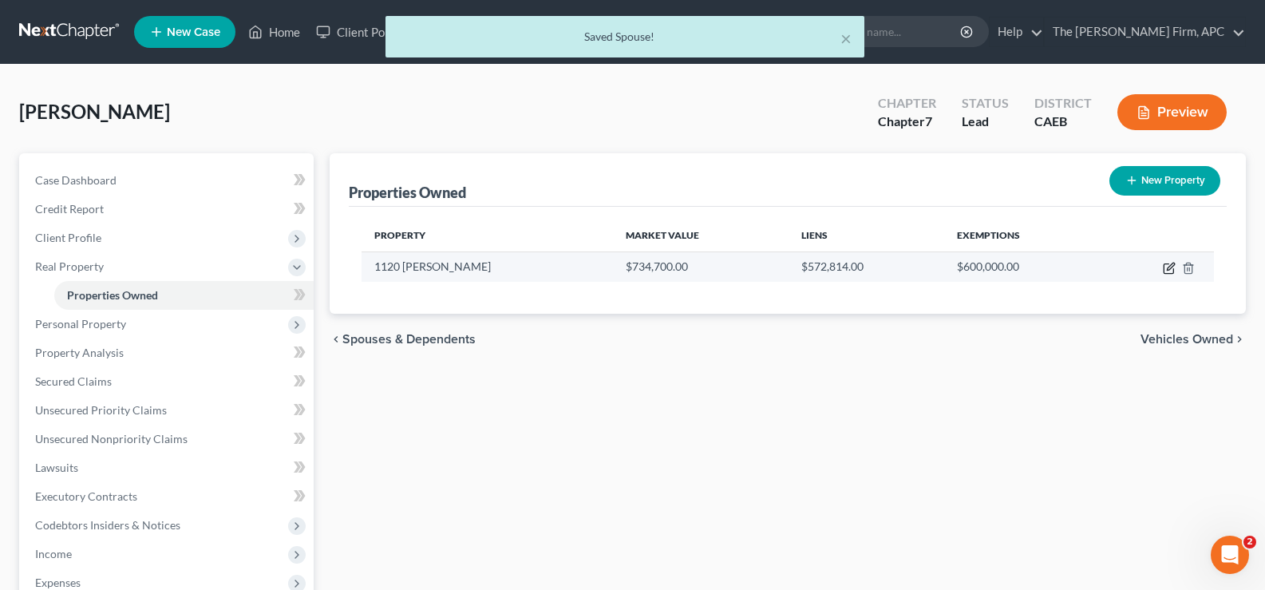
click at [1169, 262] on icon "button" at bounding box center [1169, 268] width 13 height 13
select select "4"
select select "0"
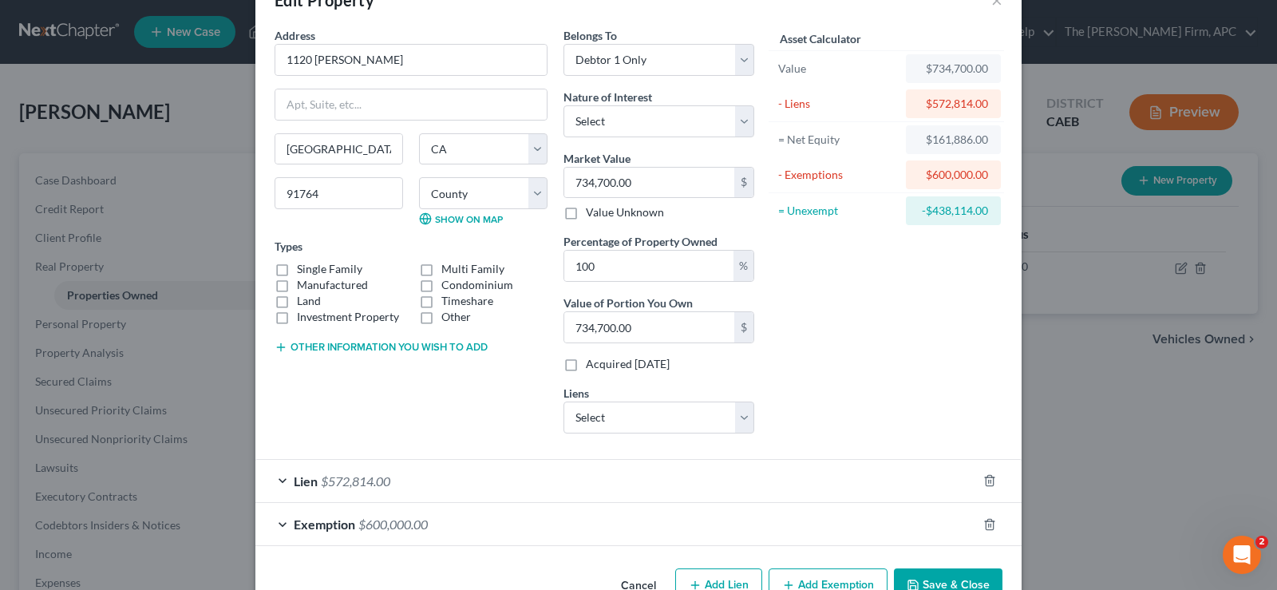
scroll to position [90, 0]
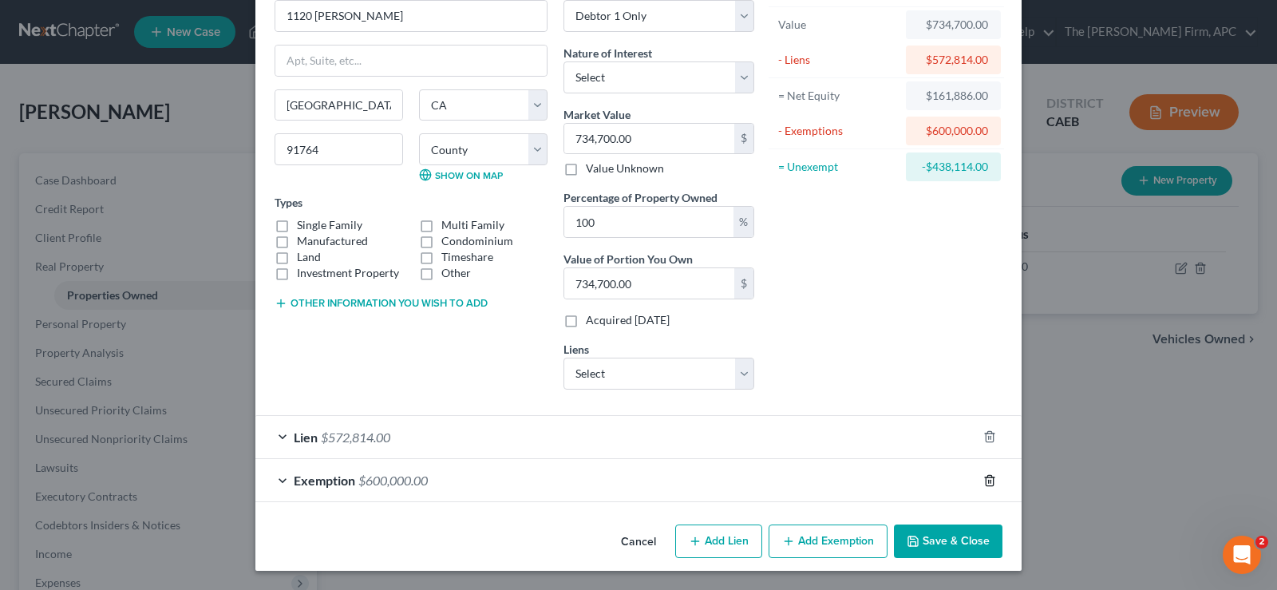
click at [984, 478] on icon "button" at bounding box center [989, 480] width 13 height 13
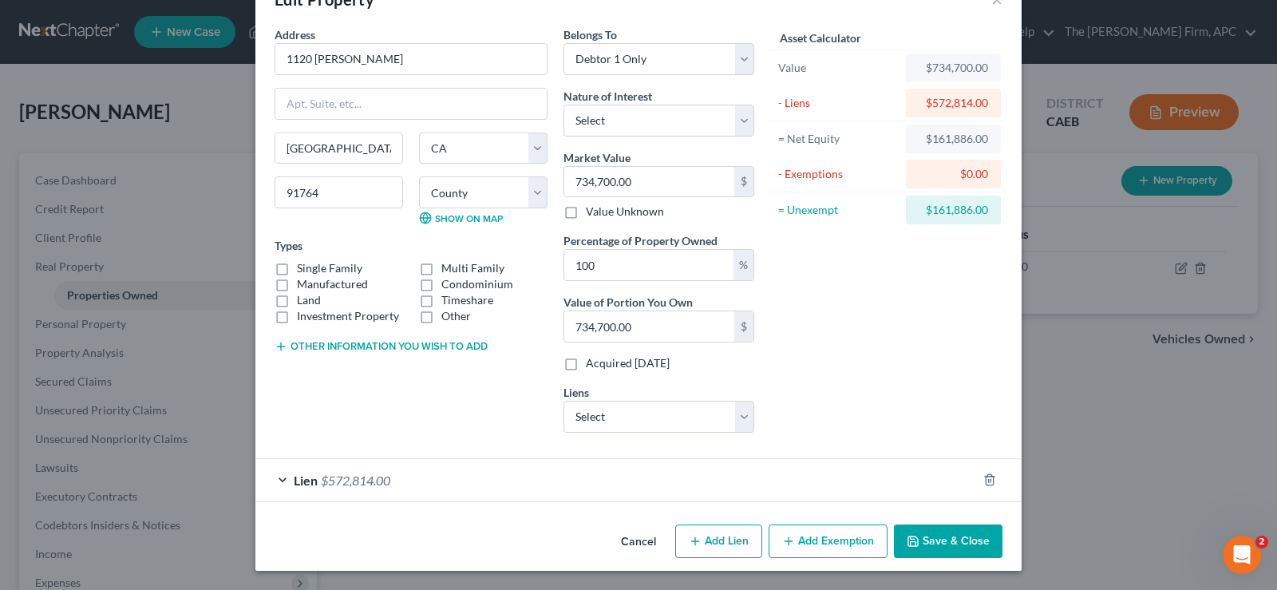
scroll to position [47, 0]
click at [808, 531] on button "Add Exemption" at bounding box center [827, 541] width 119 height 34
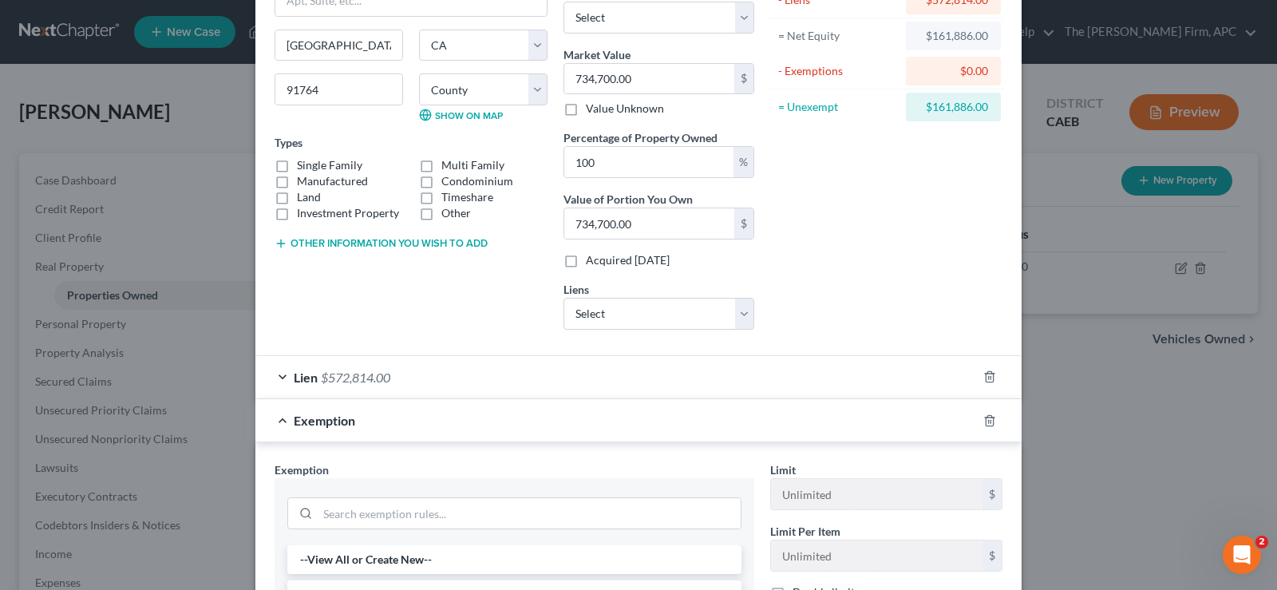
scroll to position [286, 0]
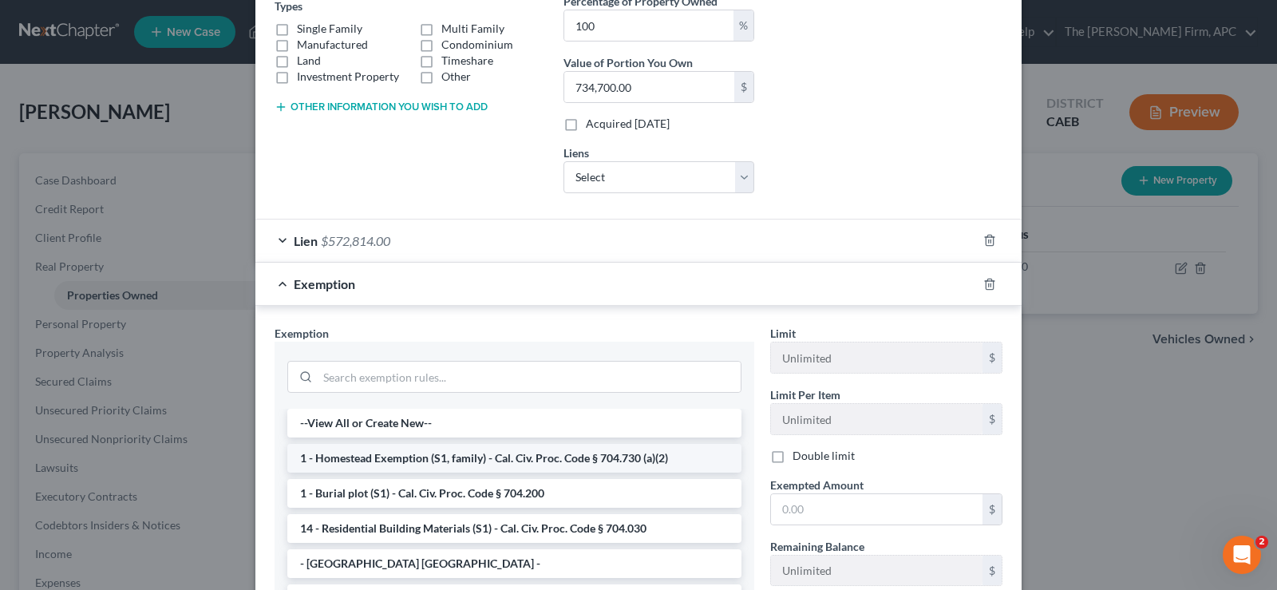
click at [576, 446] on li "1 - Homestead Exemption (S1, family) - Cal. Civ. Proc. Code § 704.730 (a)(2)" at bounding box center [514, 458] width 454 height 29
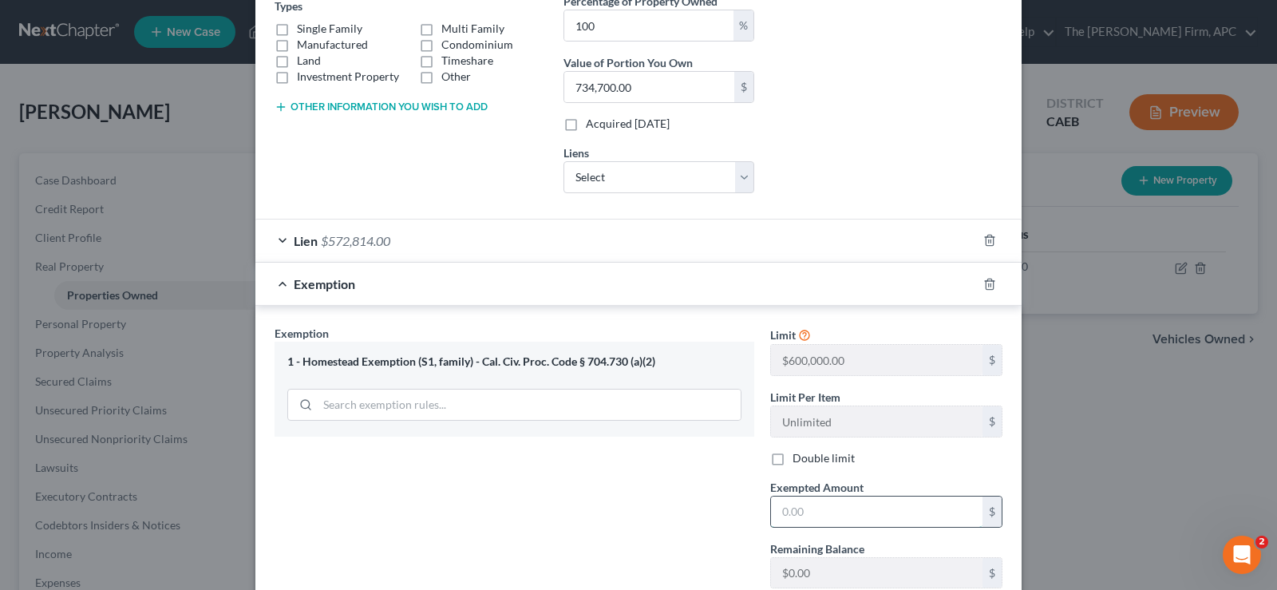
click at [869, 514] on input "text" at bounding box center [876, 511] width 211 height 30
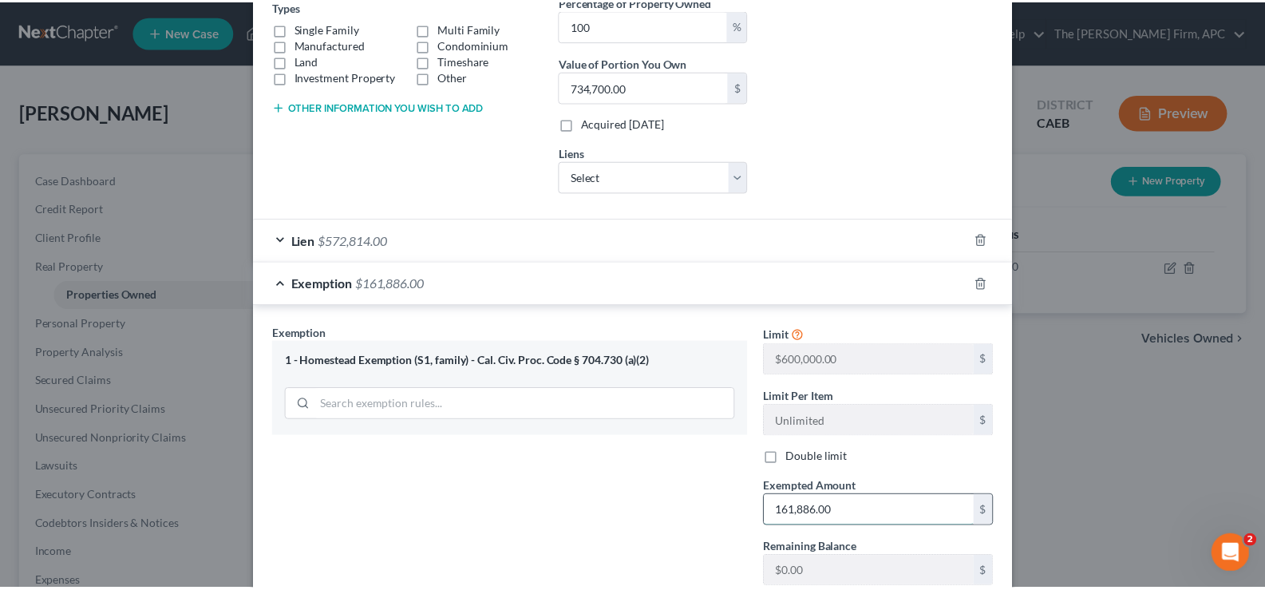
scroll to position [399, 0]
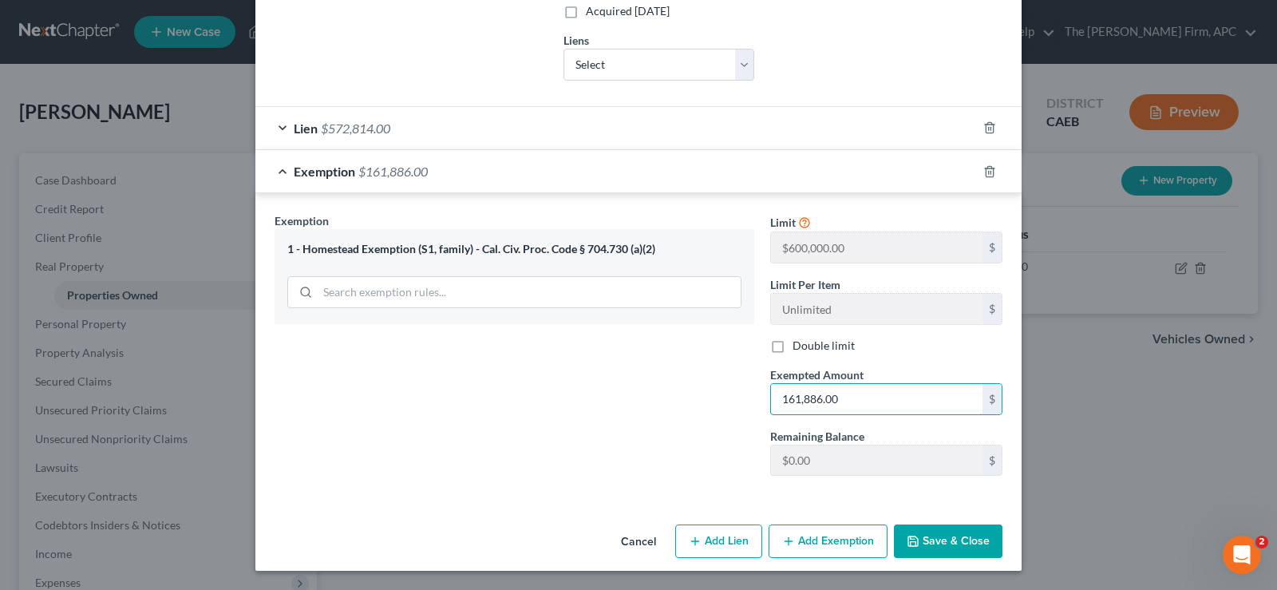
type input "161,886.00"
click at [962, 539] on button "Save & Close" at bounding box center [948, 541] width 109 height 34
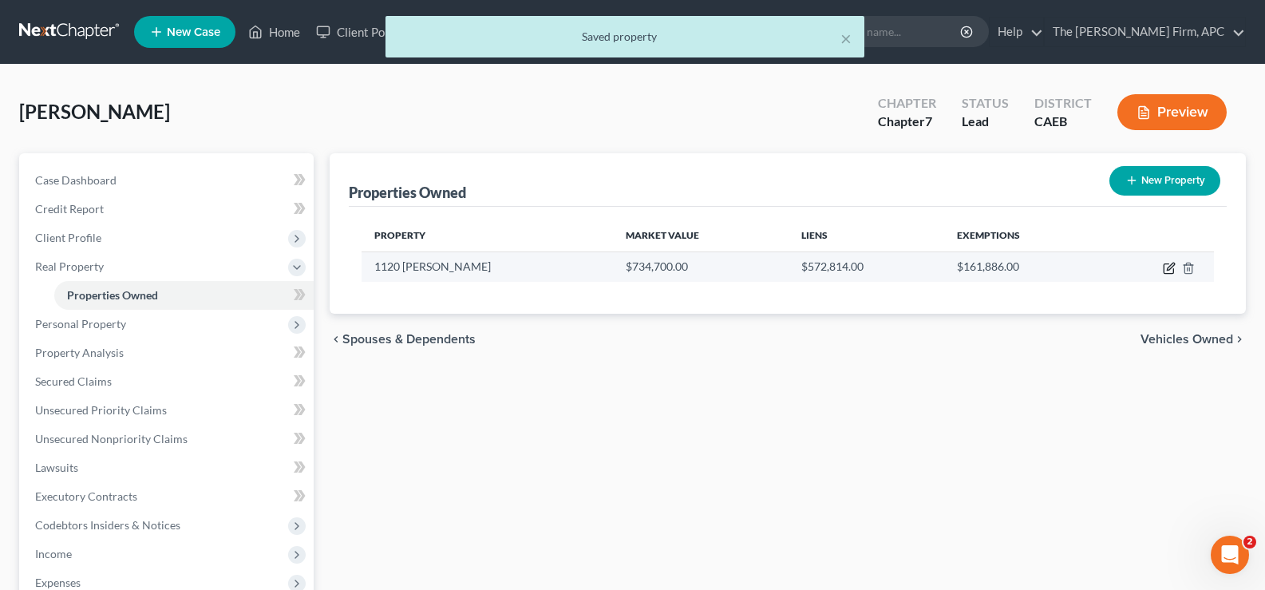
click at [1171, 267] on icon "button" at bounding box center [1170, 266] width 7 height 7
select select "4"
select select "14"
select select "0"
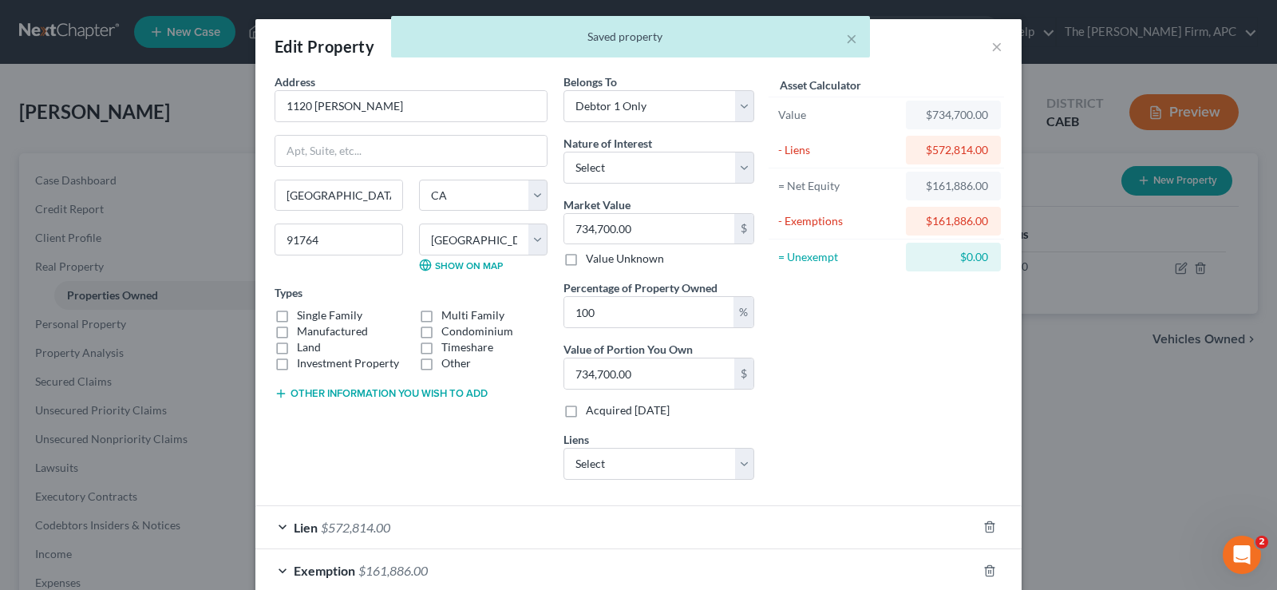
click at [988, 45] on div "× Saved property" at bounding box center [630, 40] width 1277 height 49
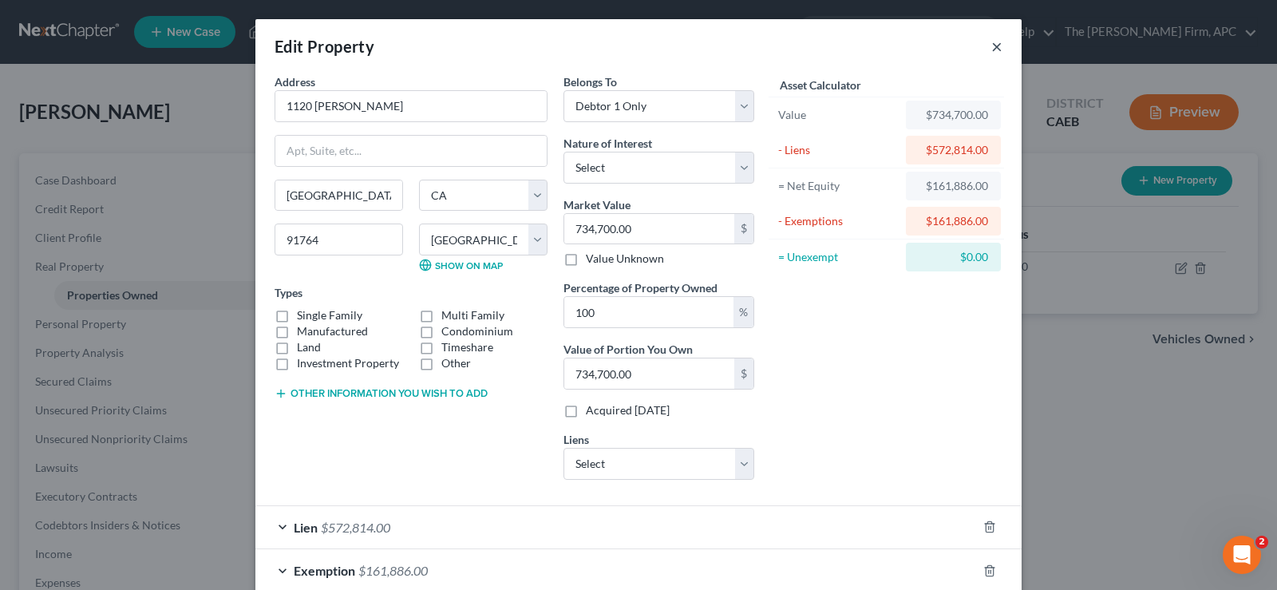
click at [991, 49] on button "×" at bounding box center [996, 46] width 11 height 19
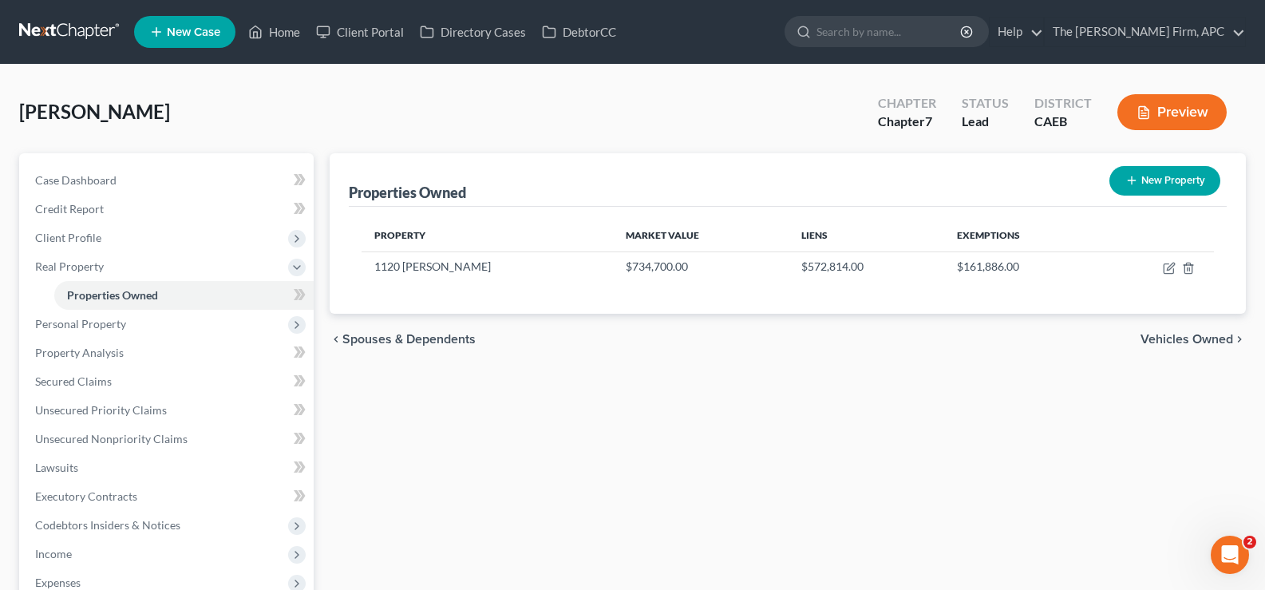
click at [1171, 333] on span "Vehicles Owned" at bounding box center [1186, 339] width 93 height 13
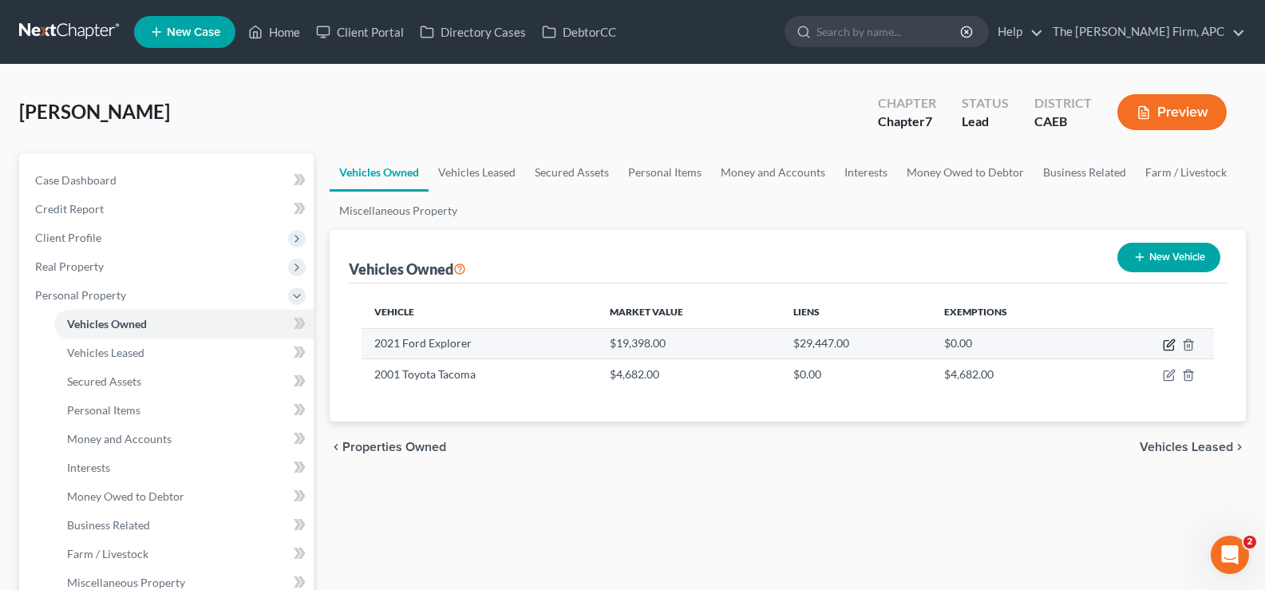
click at [1166, 344] on icon "button" at bounding box center [1169, 344] width 13 height 13
select select "0"
select select "5"
select select "3"
select select "0"
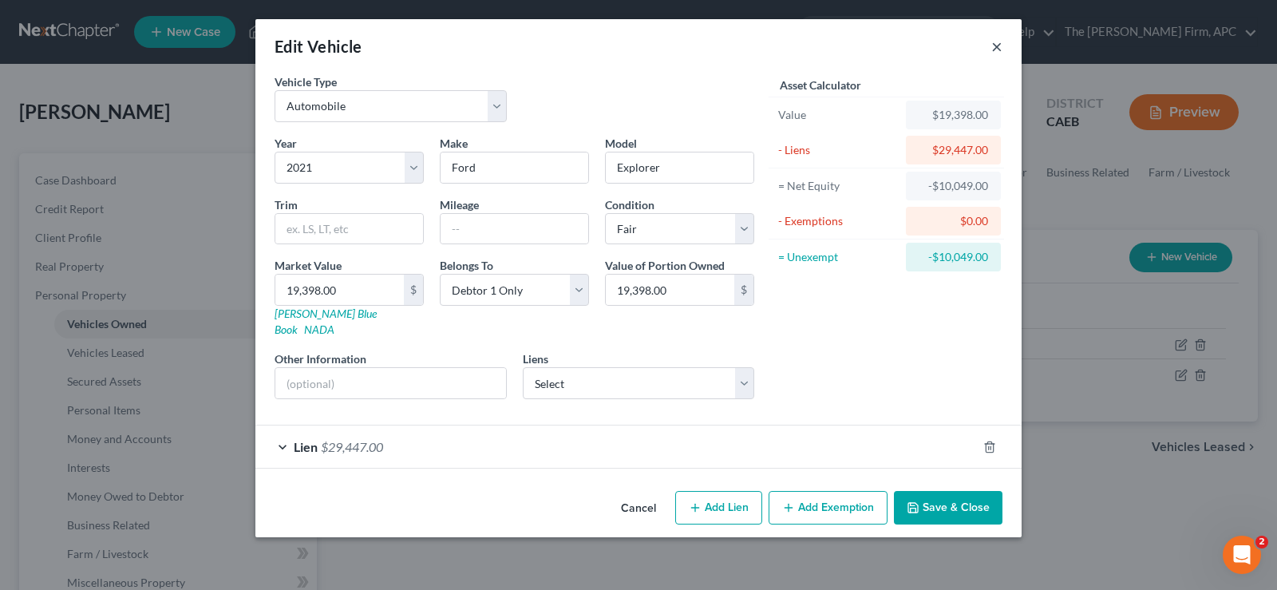
click at [996, 40] on button "×" at bounding box center [996, 46] width 11 height 19
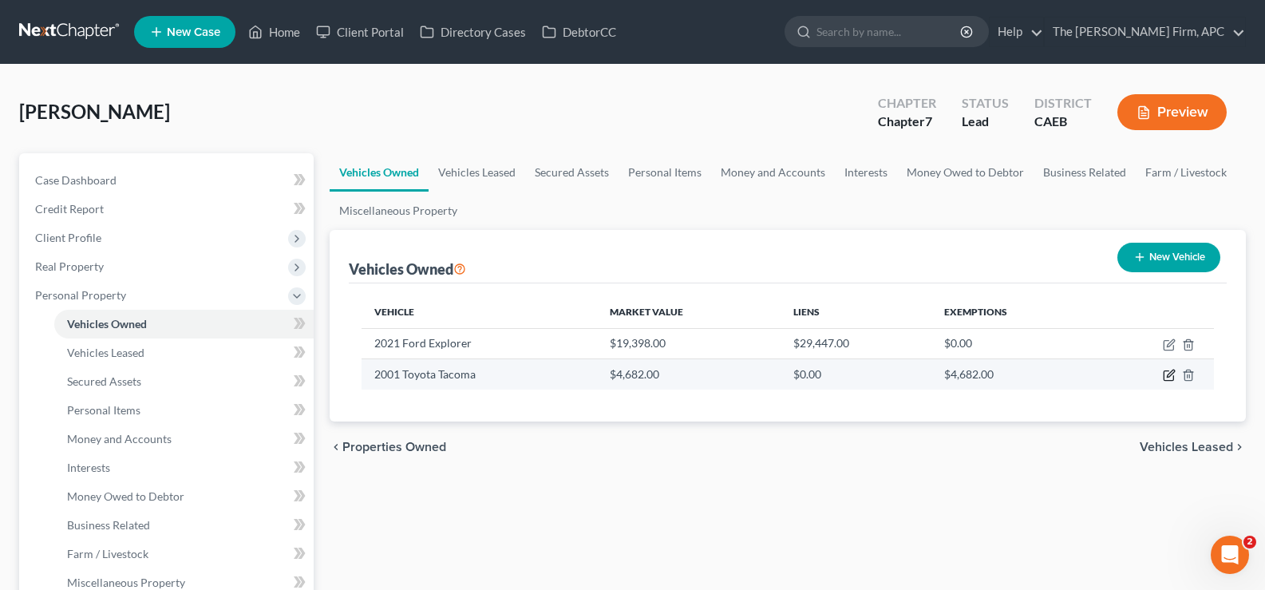
click at [1167, 376] on icon "button" at bounding box center [1170, 373] width 7 height 7
select select "0"
select select "25"
select select "3"
select select "0"
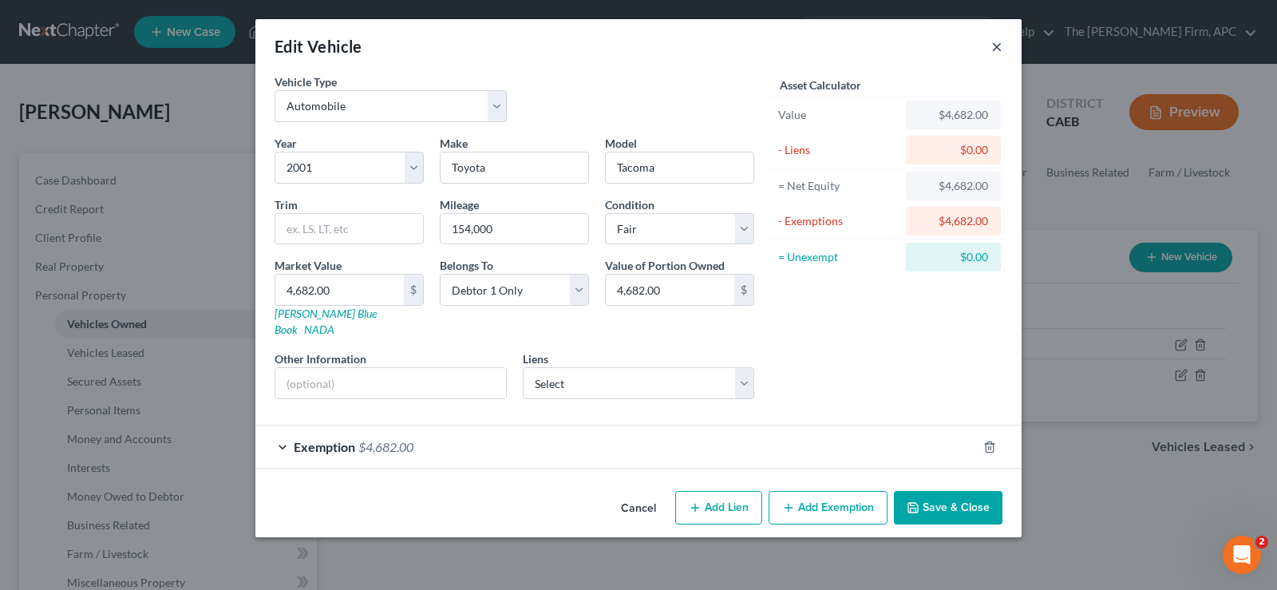
click at [998, 46] on button "×" at bounding box center [996, 46] width 11 height 19
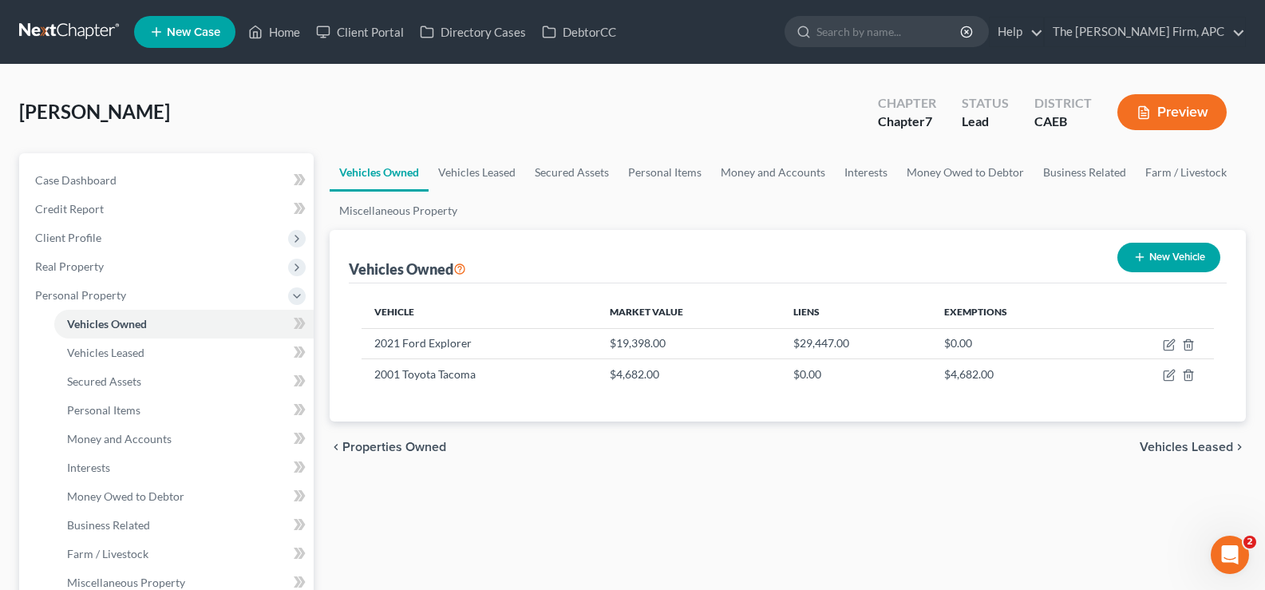
drag, startPoint x: 1195, startPoint y: 444, endPoint x: 1187, endPoint y: 447, distance: 8.6
click at [1195, 444] on span "Vehicles Leased" at bounding box center [1186, 446] width 93 height 13
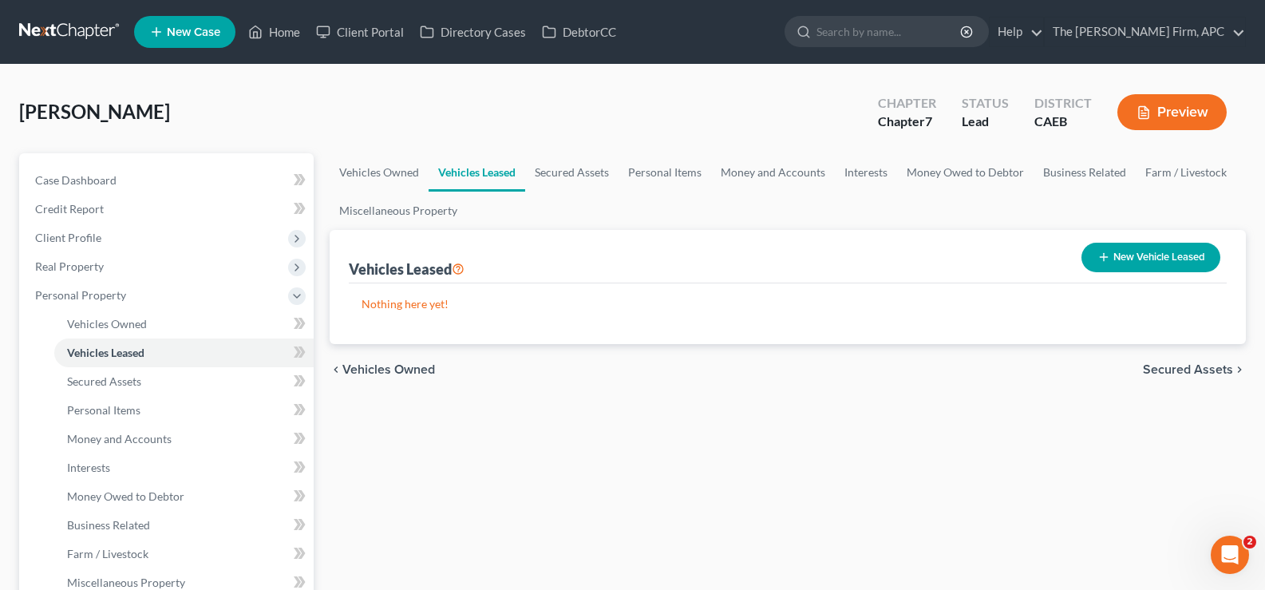
click at [1192, 373] on span "Secured Assets" at bounding box center [1188, 369] width 90 height 13
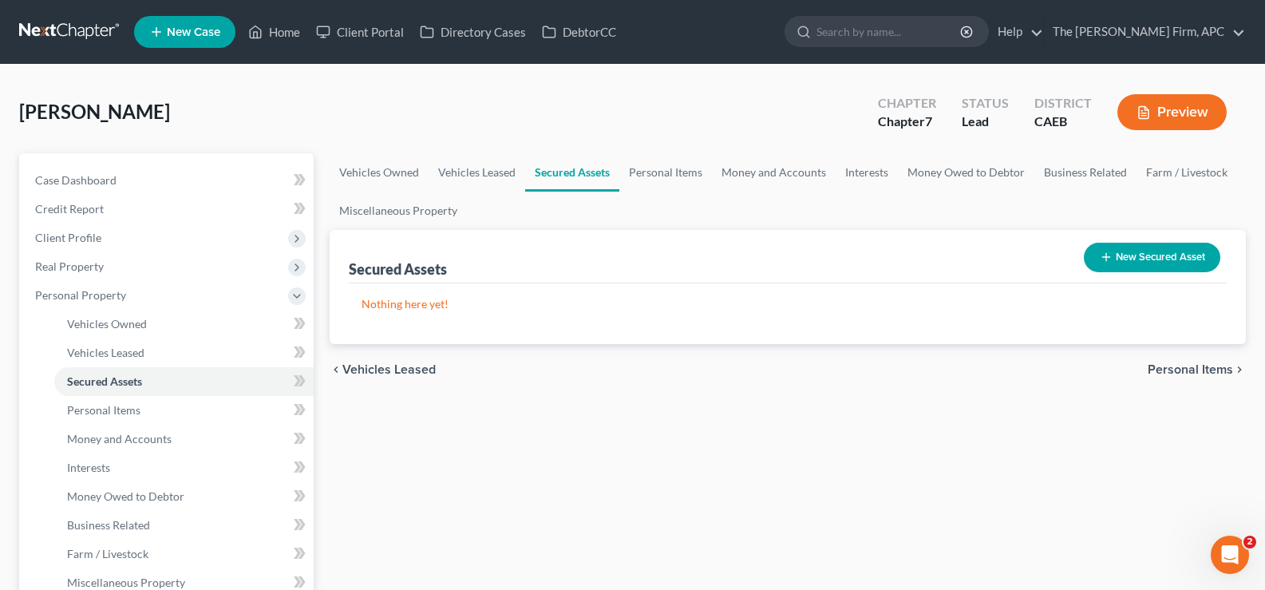
click at [1193, 371] on span "Personal Items" at bounding box center [1190, 369] width 85 height 13
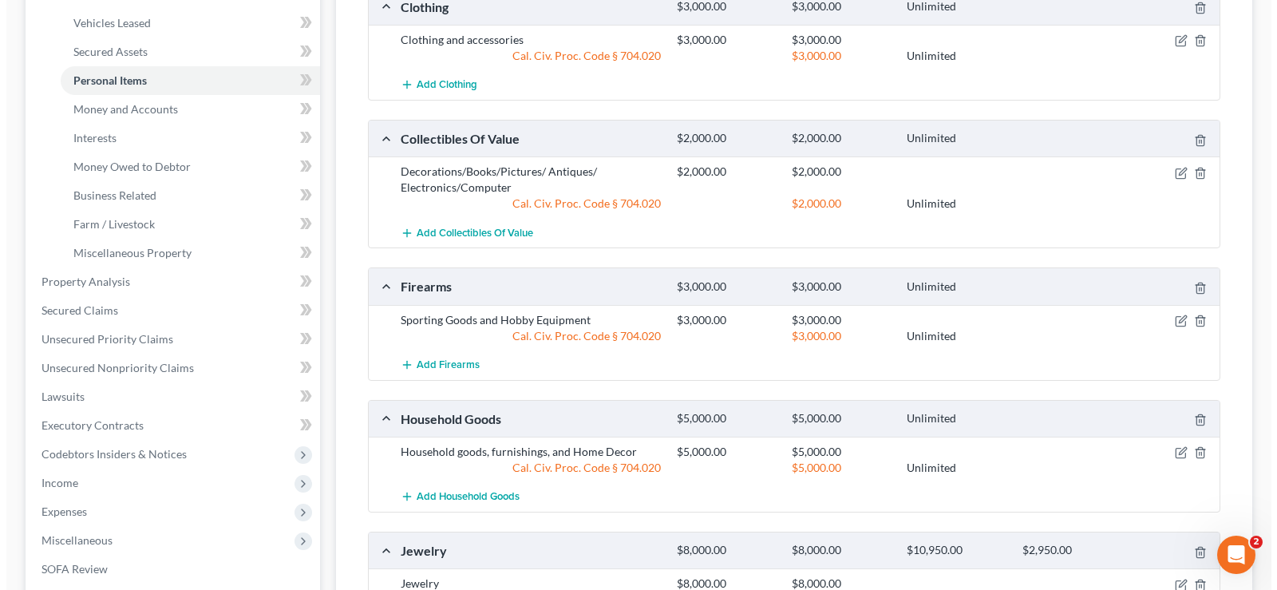
scroll to position [251, 0]
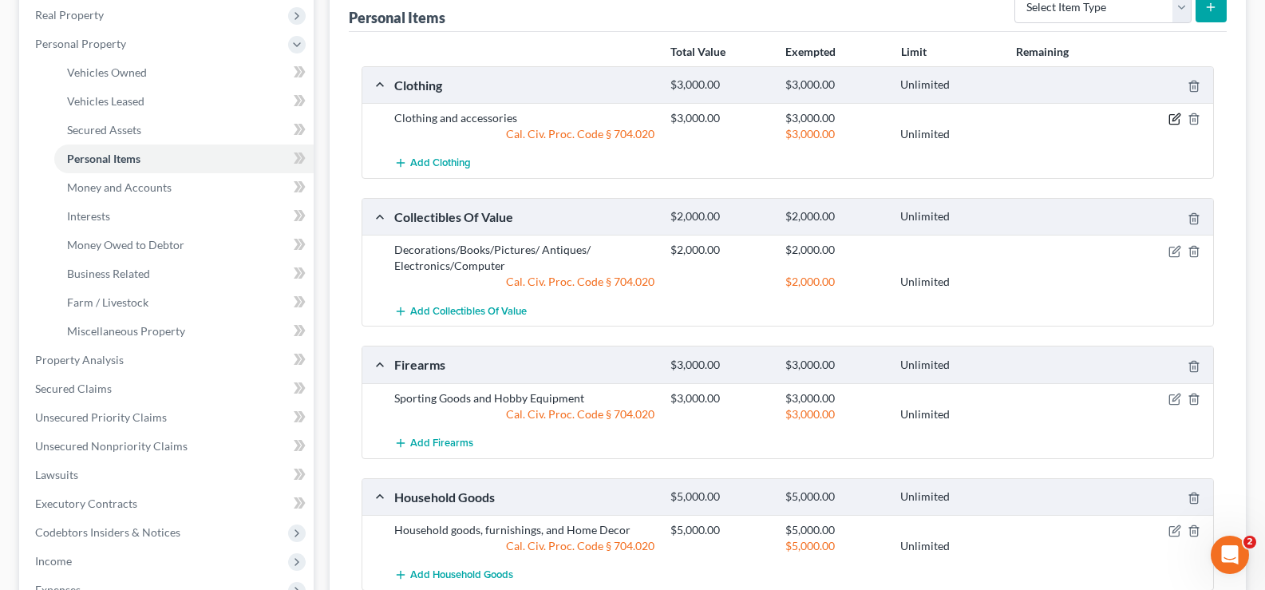
click at [1174, 120] on icon "button" at bounding box center [1175, 117] width 7 height 7
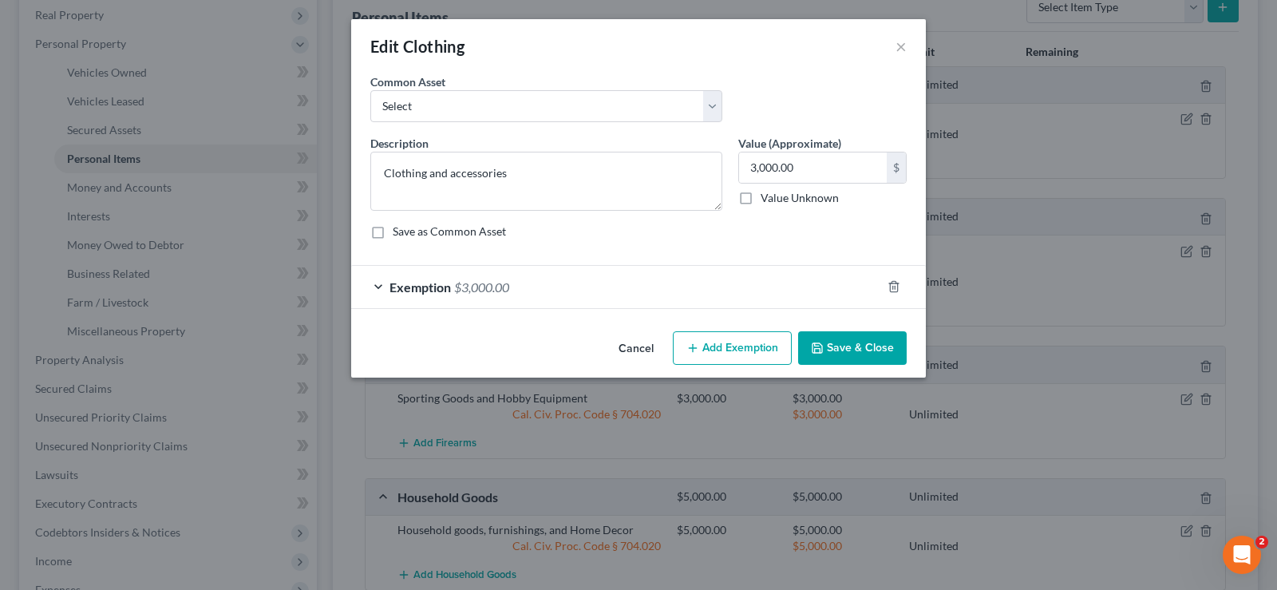
click at [468, 294] on div "Exemption $3,000.00" at bounding box center [616, 287] width 530 height 42
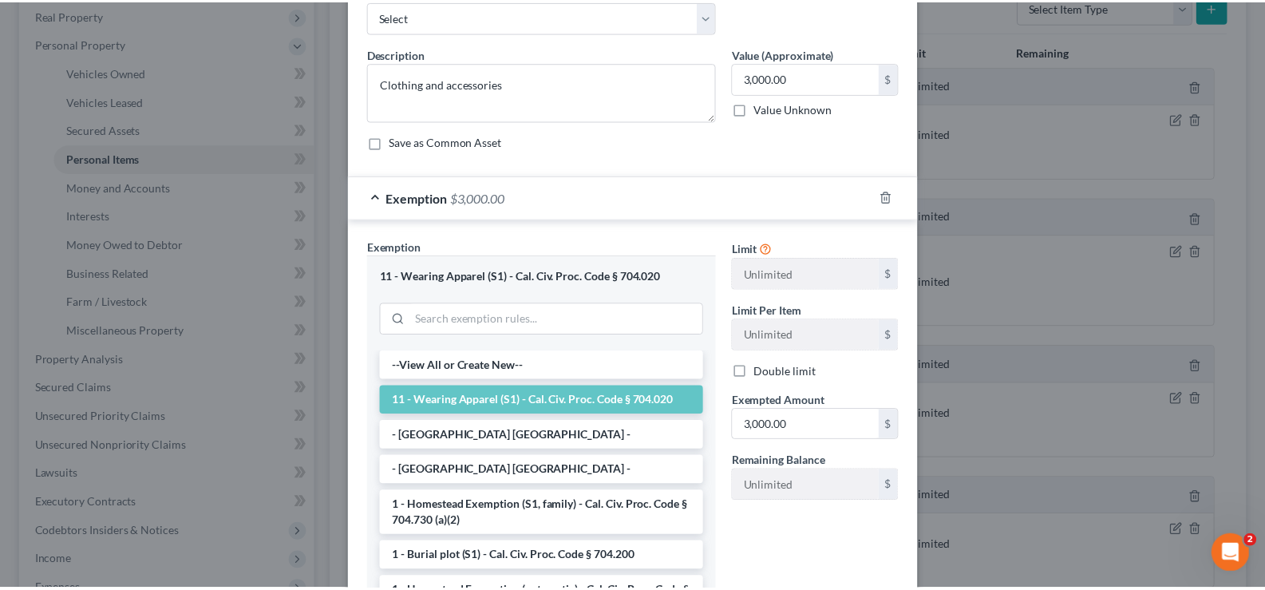
scroll to position [219, 0]
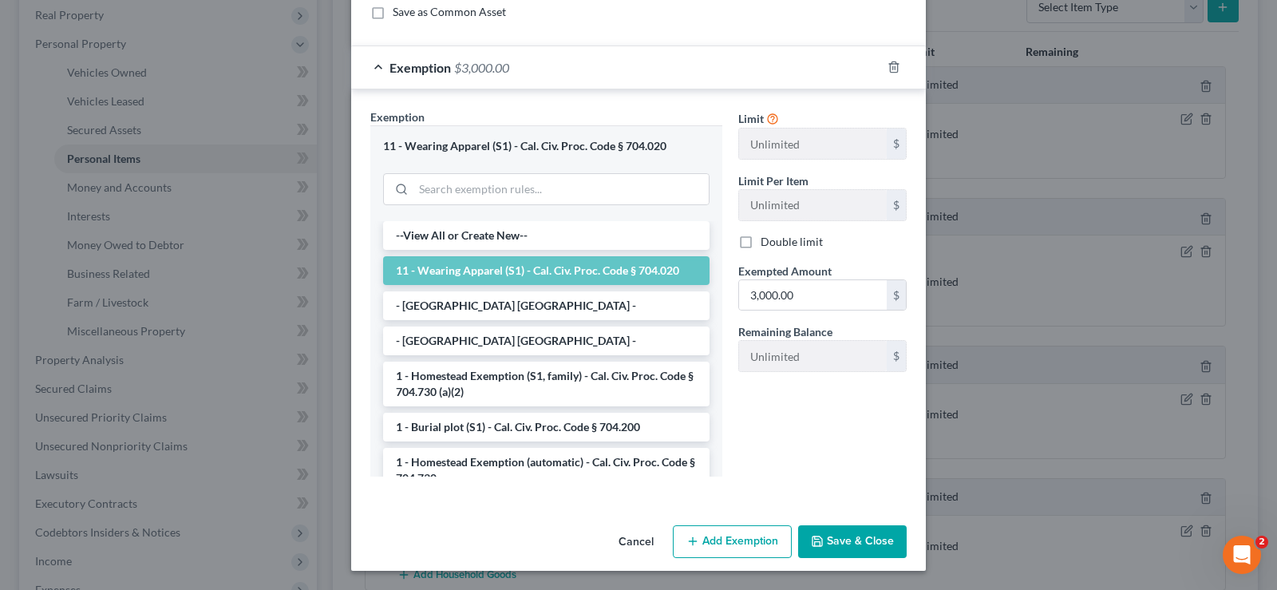
click at [836, 535] on button "Save & Close" at bounding box center [852, 542] width 109 height 34
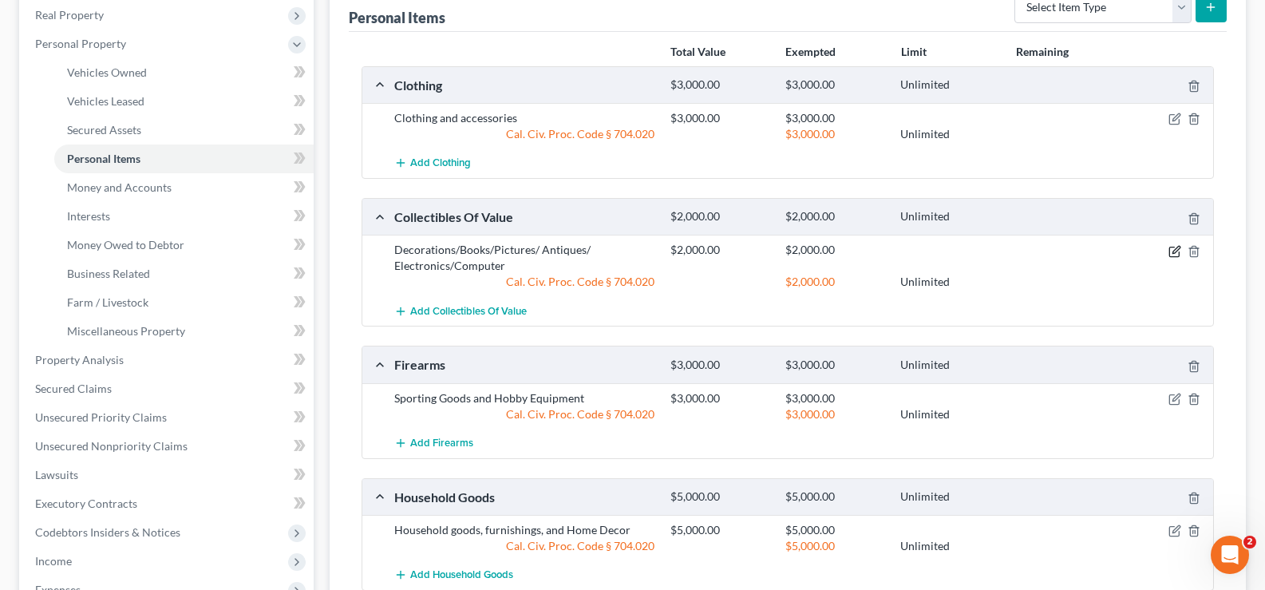
click at [1170, 247] on icon "button" at bounding box center [1174, 252] width 10 height 10
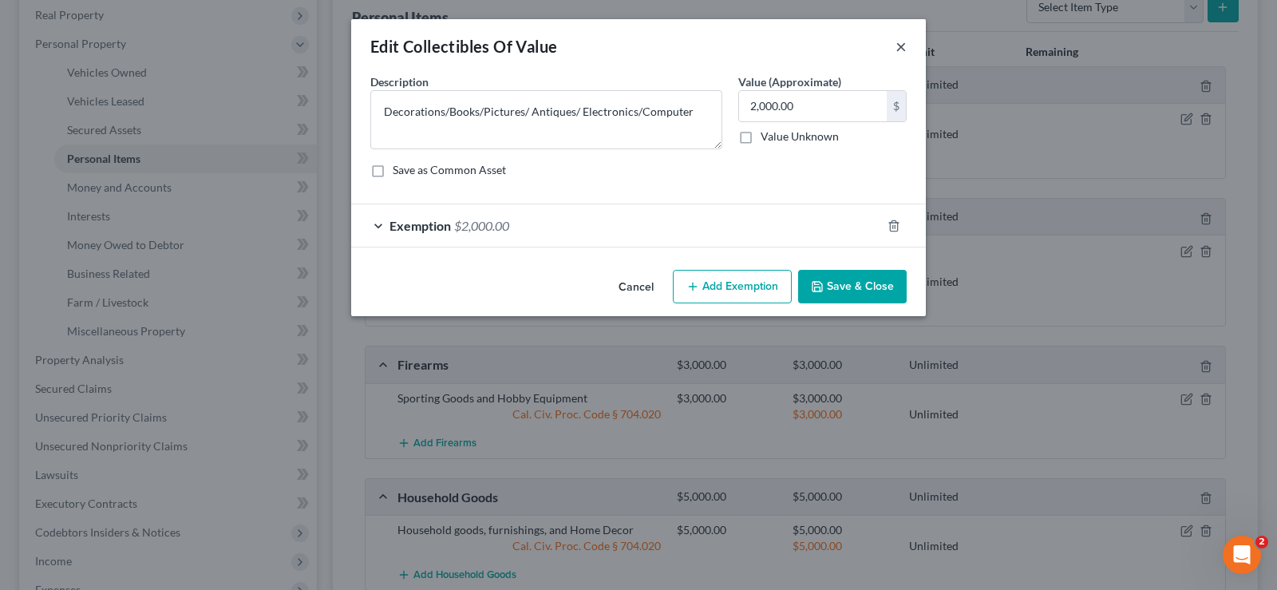
click at [898, 45] on button "×" at bounding box center [900, 46] width 11 height 19
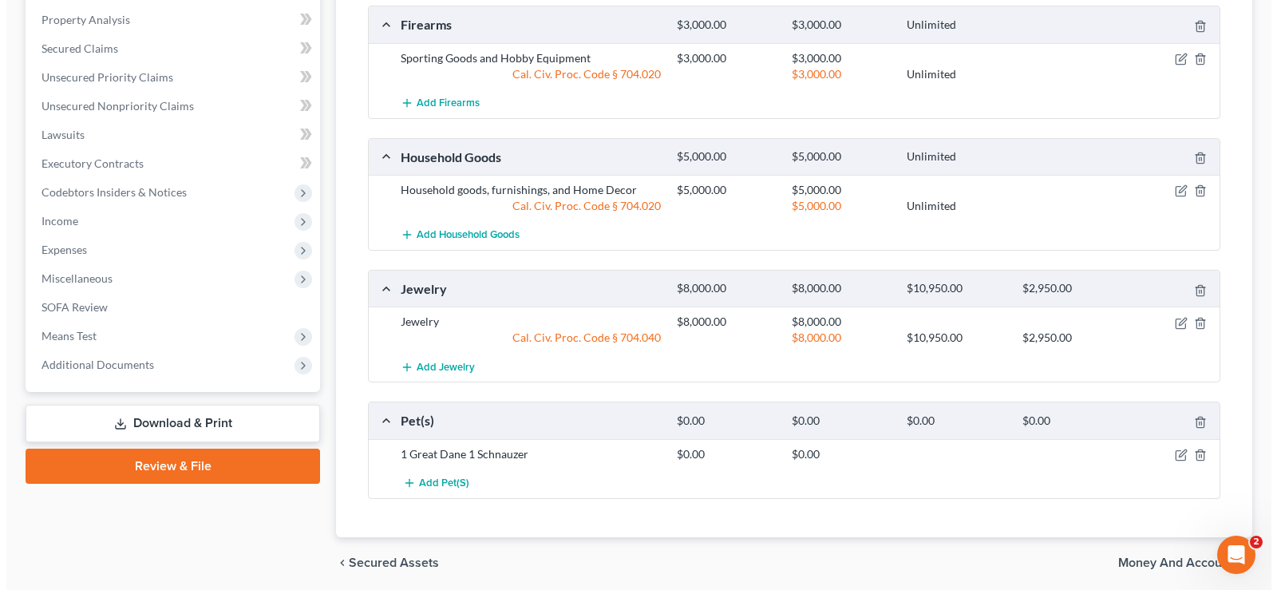
scroll to position [650, 0]
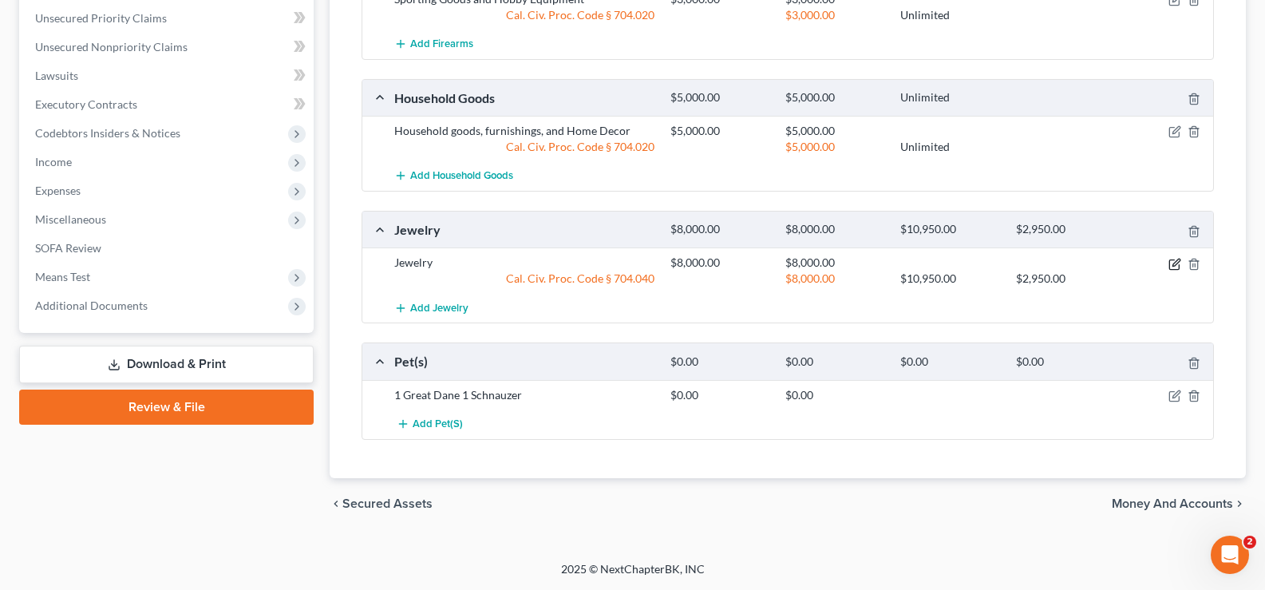
click at [1171, 265] on icon "button" at bounding box center [1174, 264] width 13 height 13
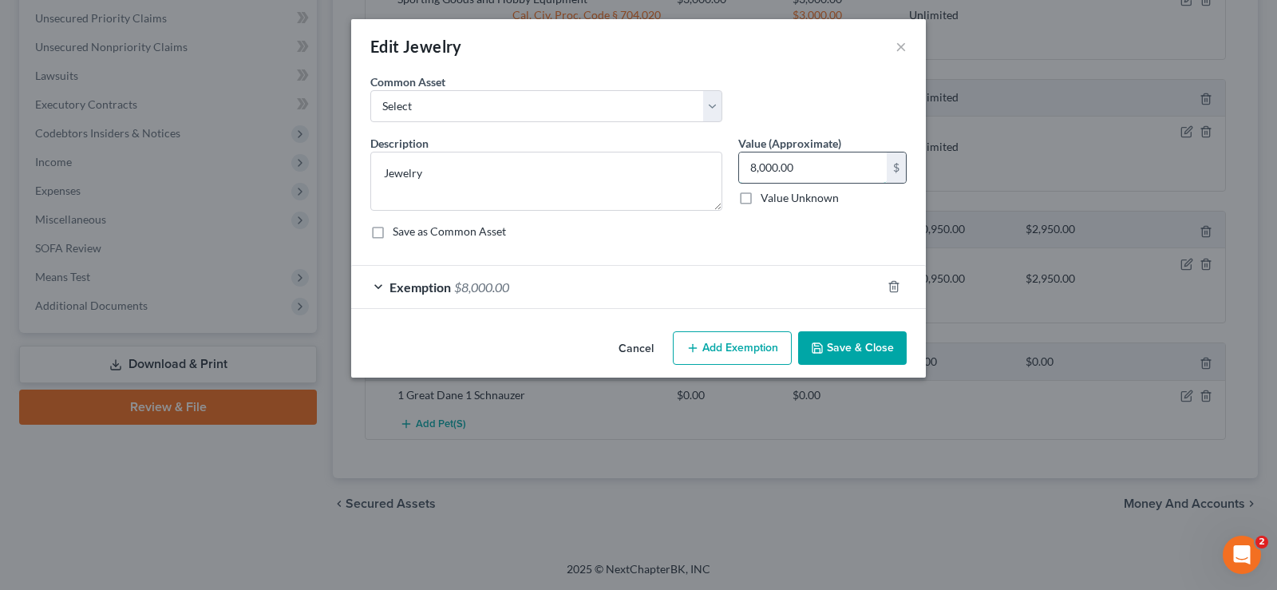
click at [780, 174] on input "8,000.00" at bounding box center [813, 167] width 148 height 30
type input "5,000.00"
click at [899, 289] on icon "button" at bounding box center [893, 286] width 13 height 13
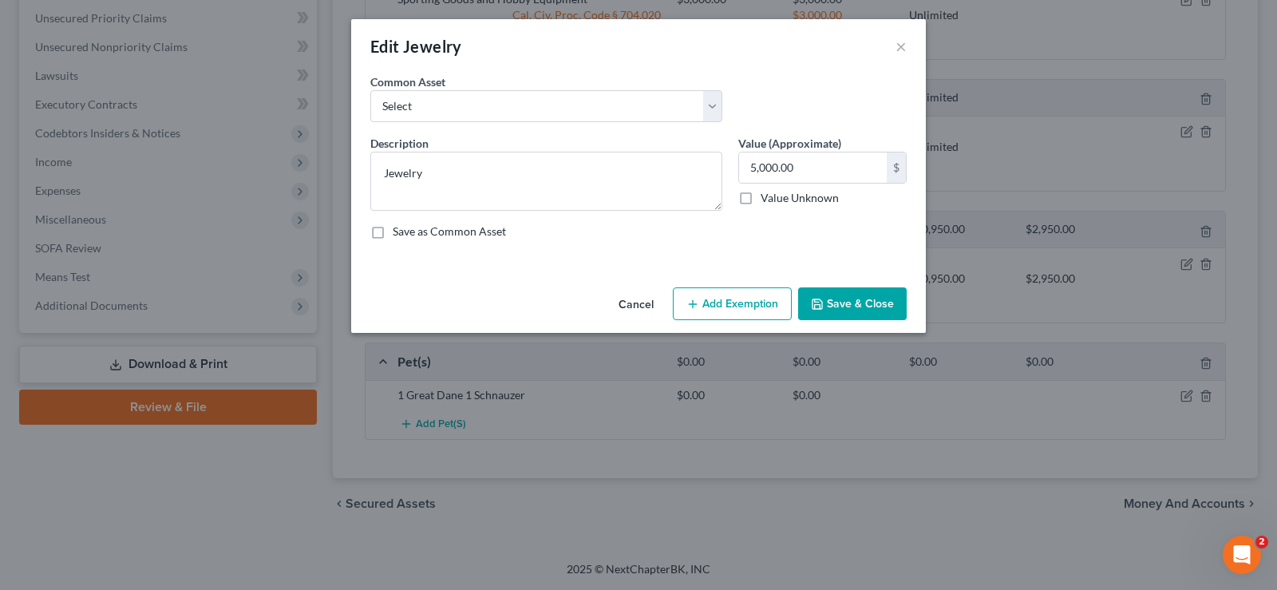
click at [765, 312] on button "Add Exemption" at bounding box center [732, 304] width 119 height 34
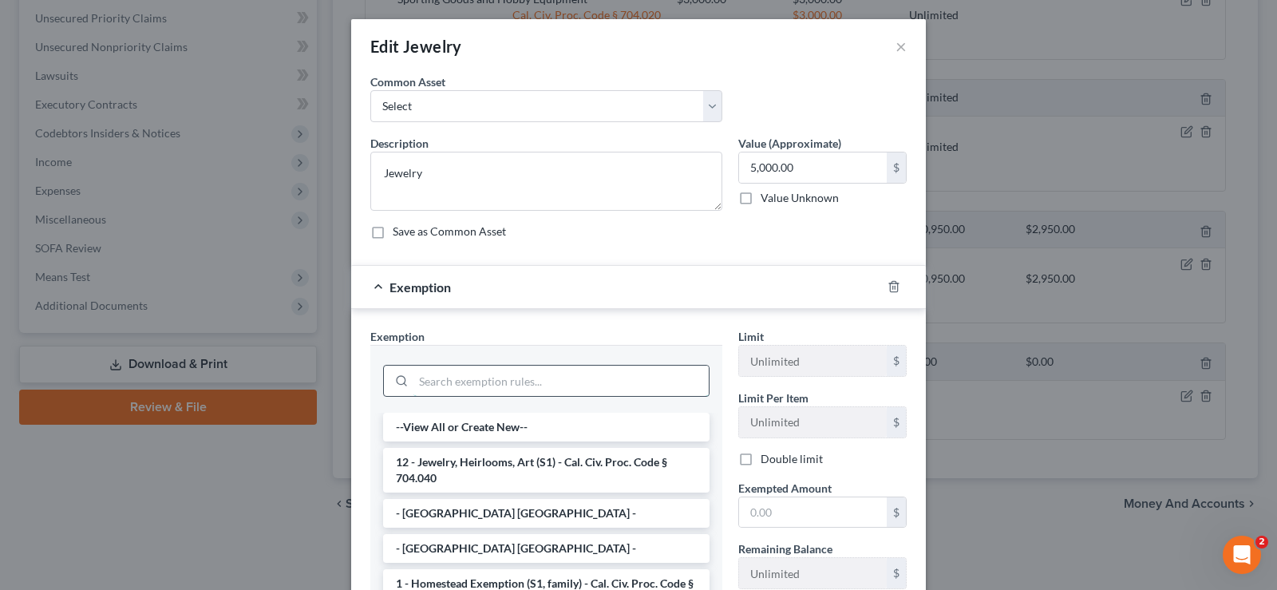
click at [596, 382] on input "search" at bounding box center [560, 380] width 295 height 30
click at [580, 461] on li "12 - Jewelry, Heirlooms, Art (S1) - Cal. Civ. Proc. Code § 704.040" at bounding box center [546, 470] width 326 height 45
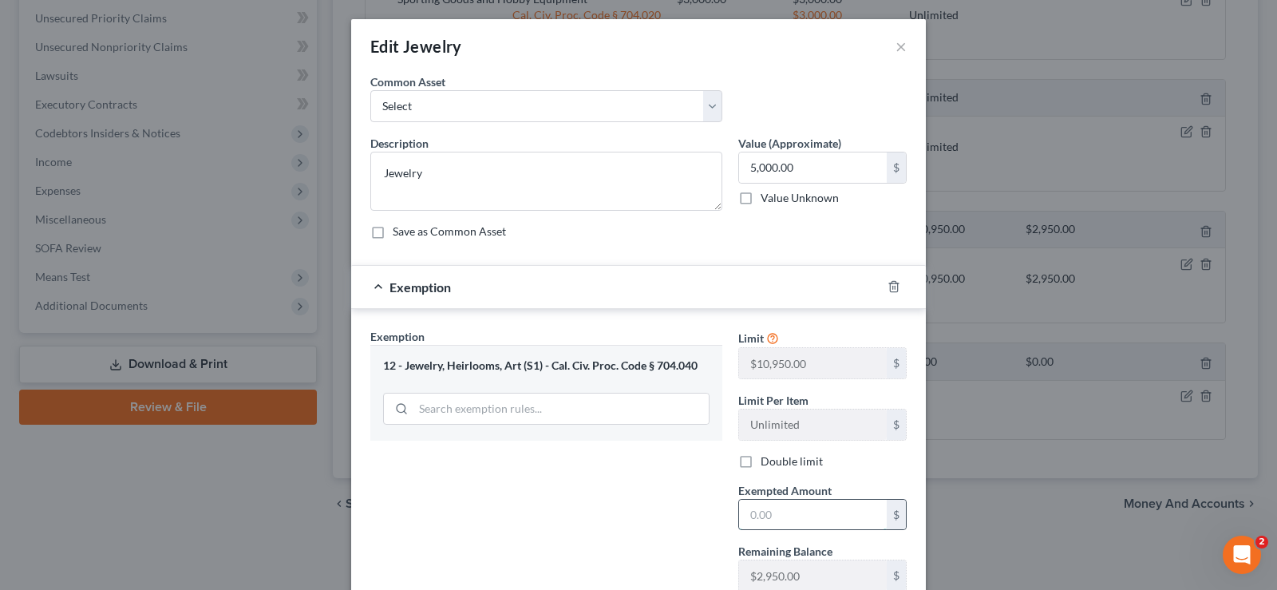
click at [816, 523] on input "text" at bounding box center [813, 515] width 148 height 30
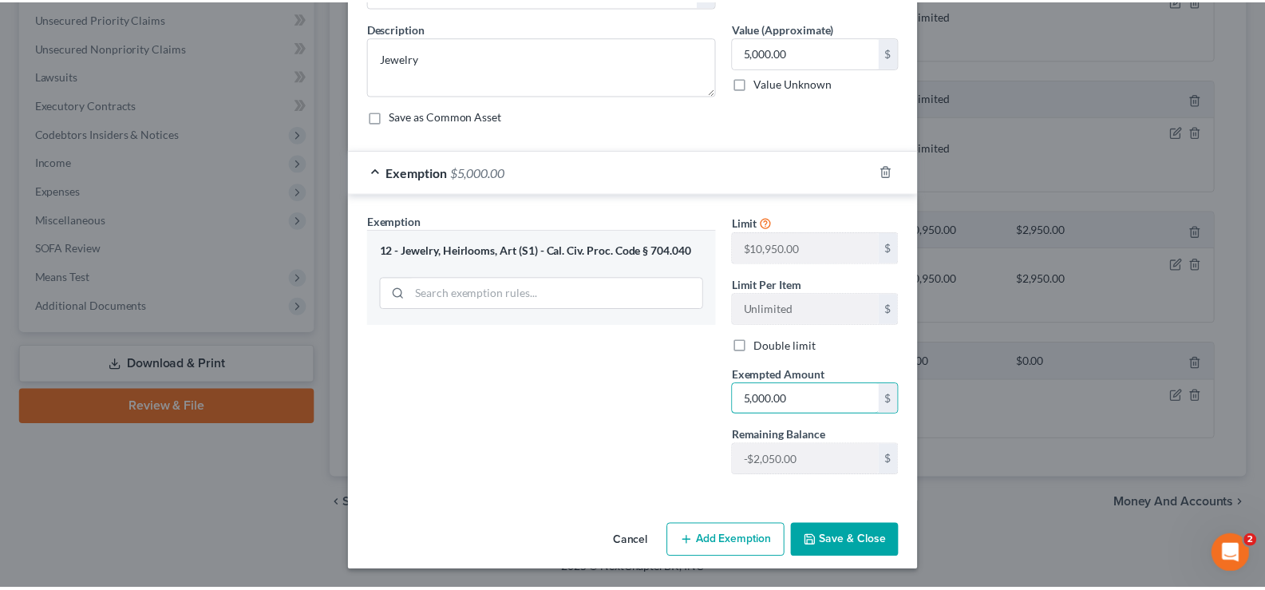
scroll to position [116, 0]
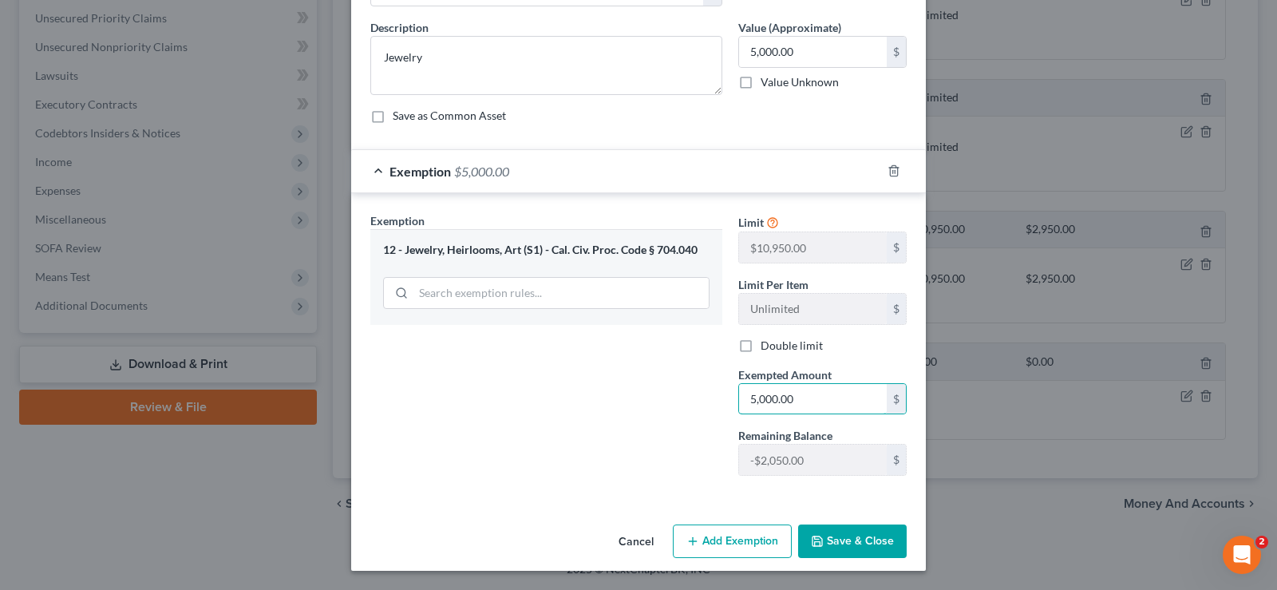
type input "5,000.00"
click at [855, 550] on button "Save & Close" at bounding box center [852, 541] width 109 height 34
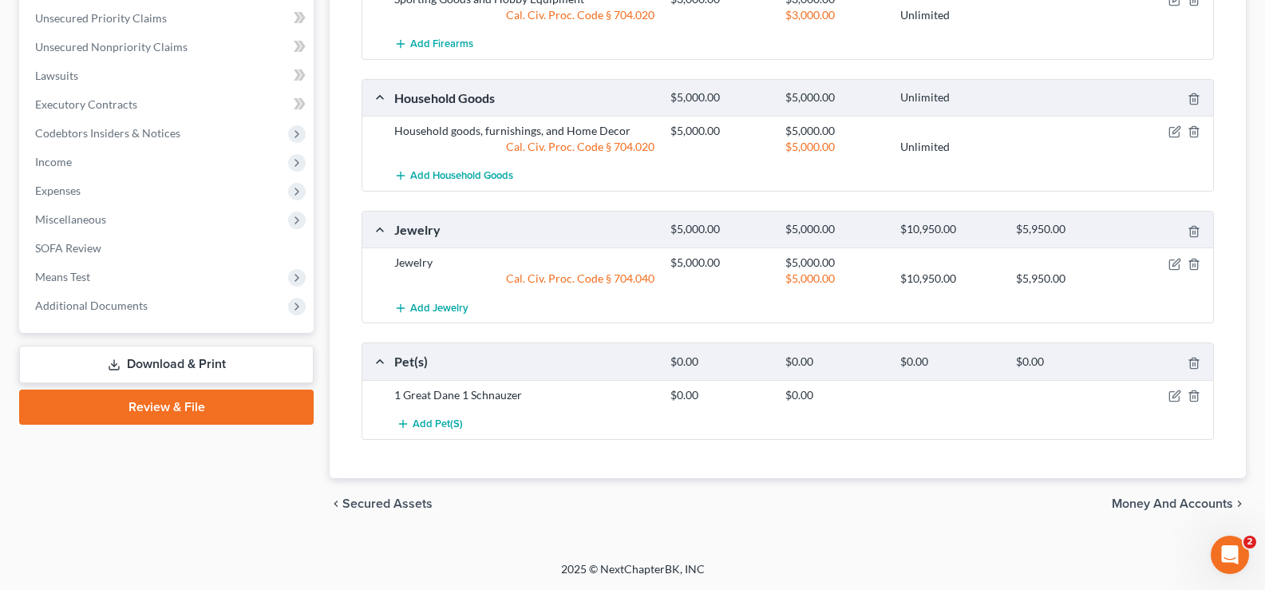
click at [1233, 504] on icon "chevron_right" at bounding box center [1239, 503] width 13 height 13
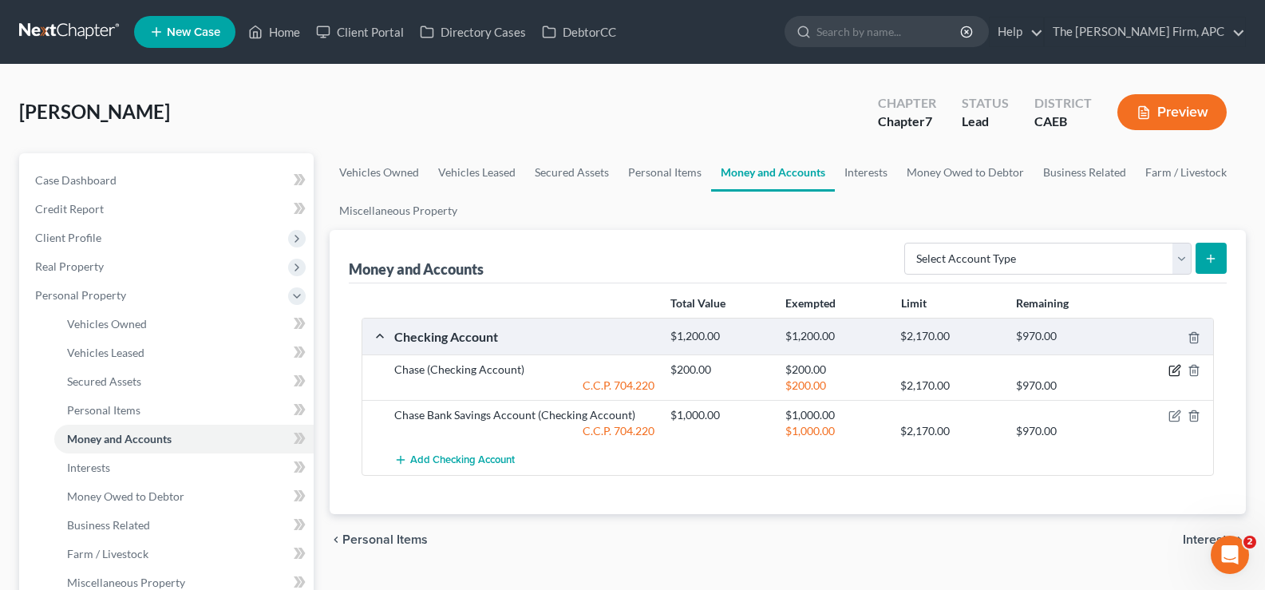
click at [1170, 368] on icon "button" at bounding box center [1174, 370] width 13 height 13
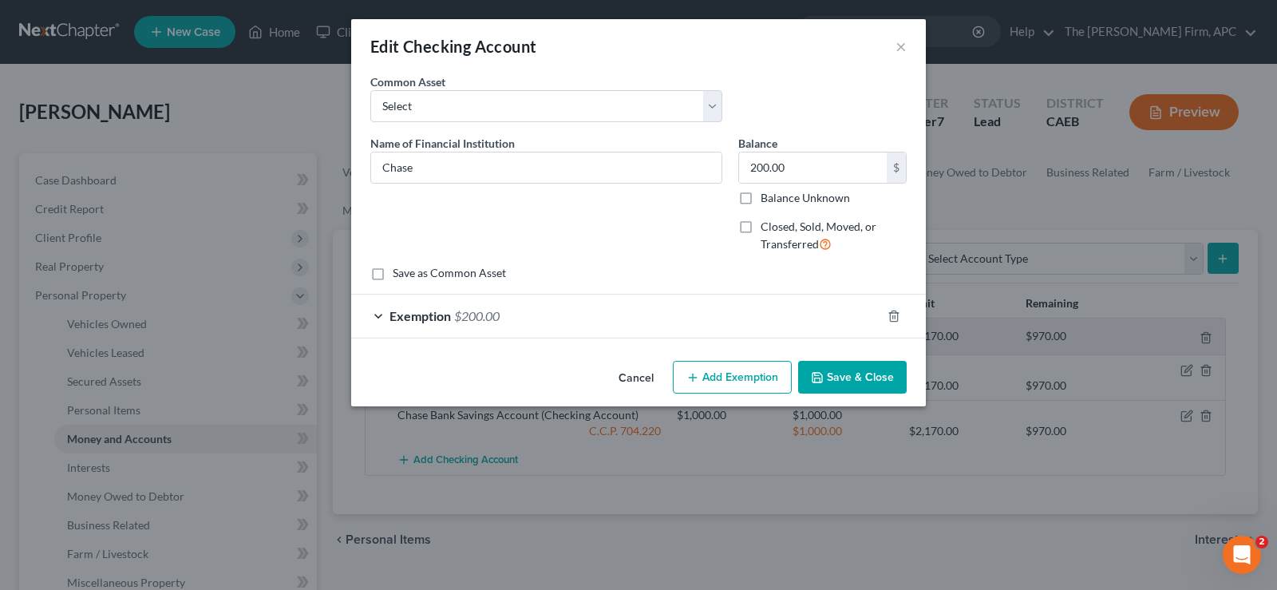
click at [543, 322] on div "Exemption $200.00" at bounding box center [616, 315] width 530 height 42
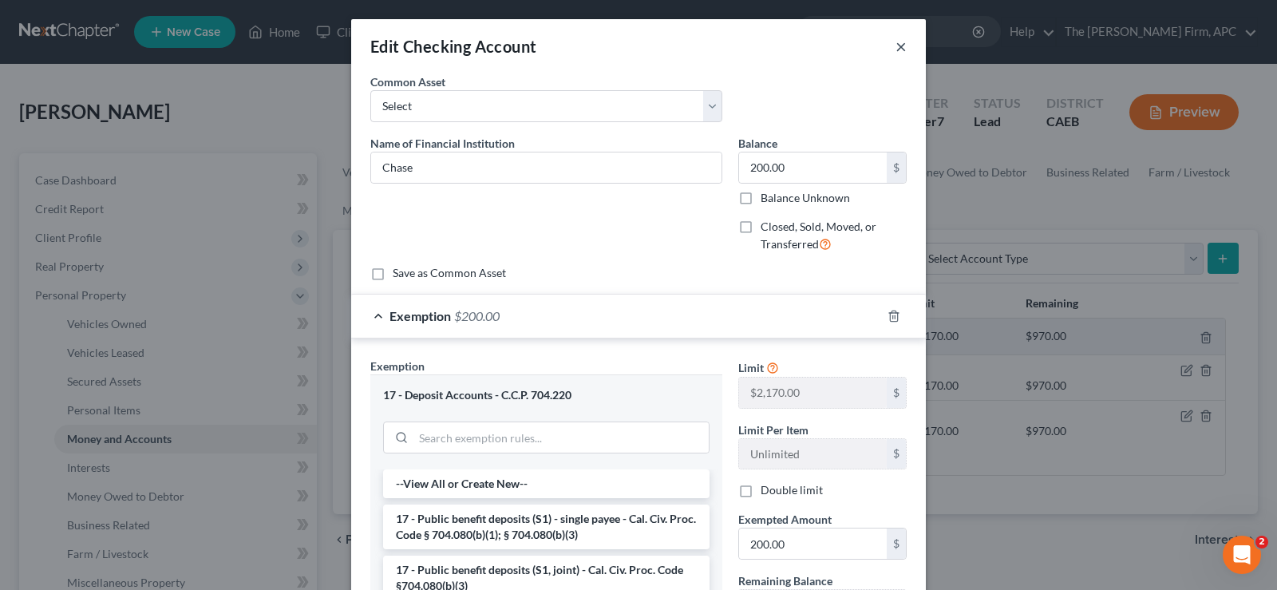
click at [895, 50] on button "×" at bounding box center [900, 46] width 11 height 19
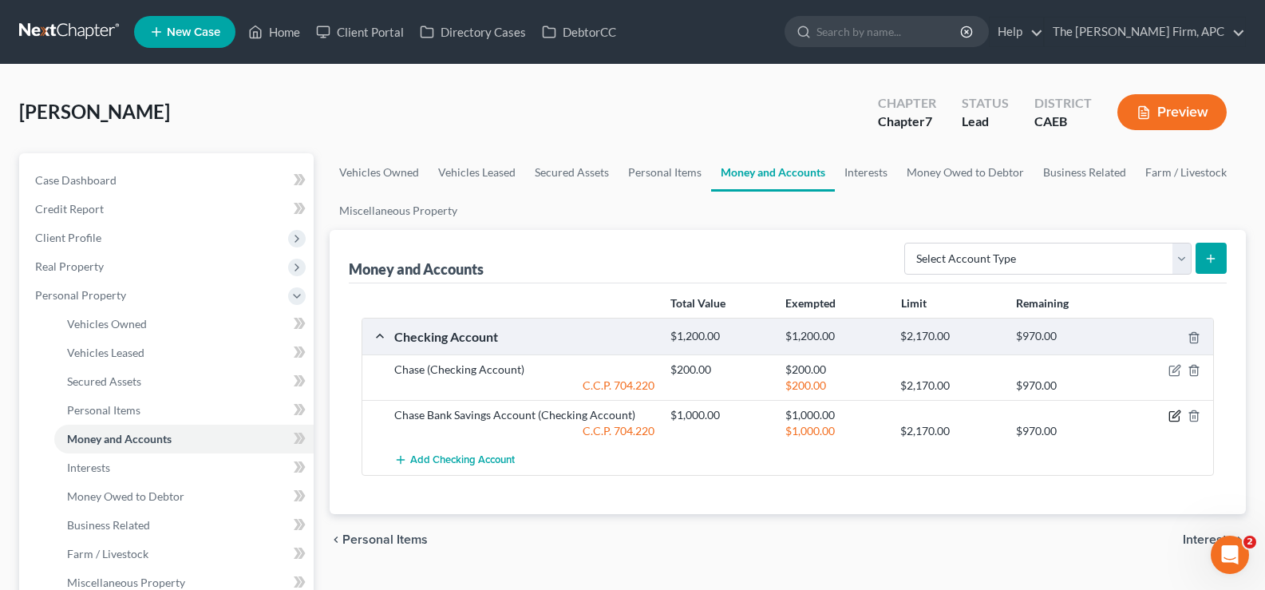
click at [1178, 417] on icon "button" at bounding box center [1174, 415] width 13 height 13
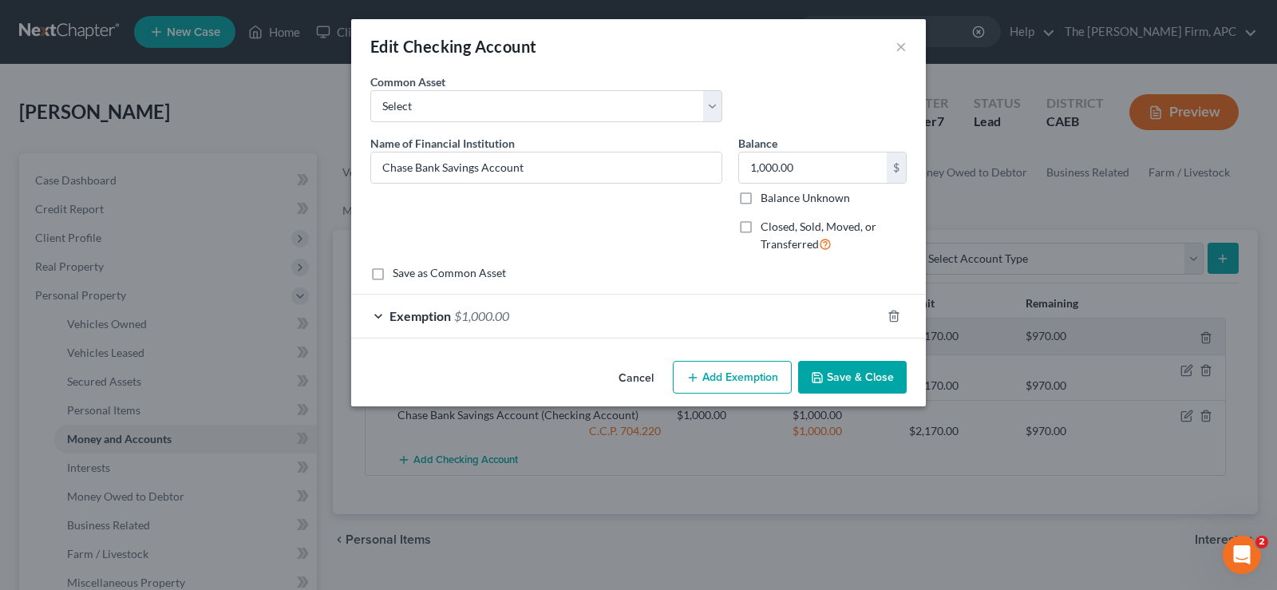
click at [636, 306] on div "Exemption $1,000.00" at bounding box center [616, 315] width 530 height 42
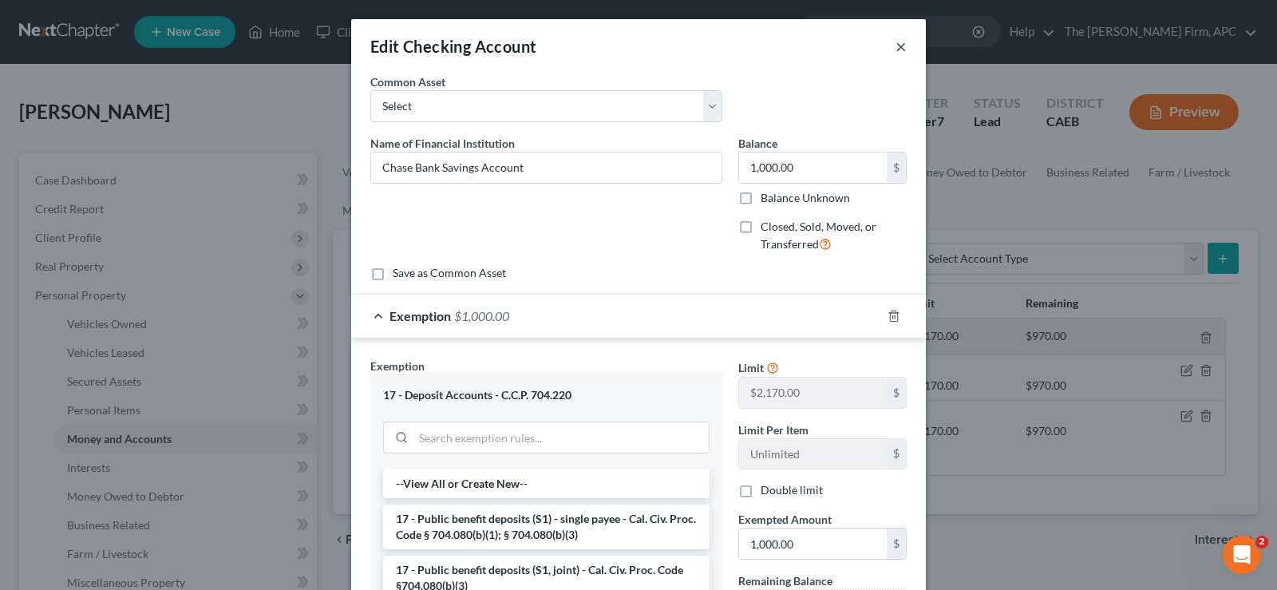
click at [895, 38] on button "×" at bounding box center [900, 46] width 11 height 19
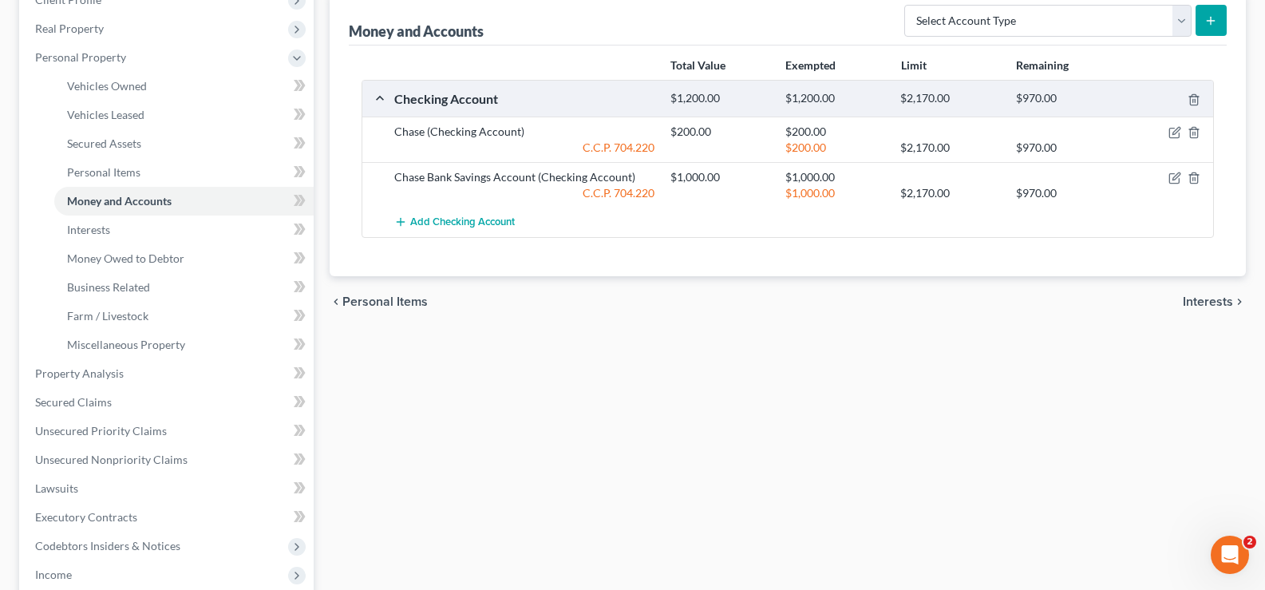
scroll to position [239, 0]
click at [1201, 297] on span "Interests" at bounding box center [1208, 300] width 50 height 13
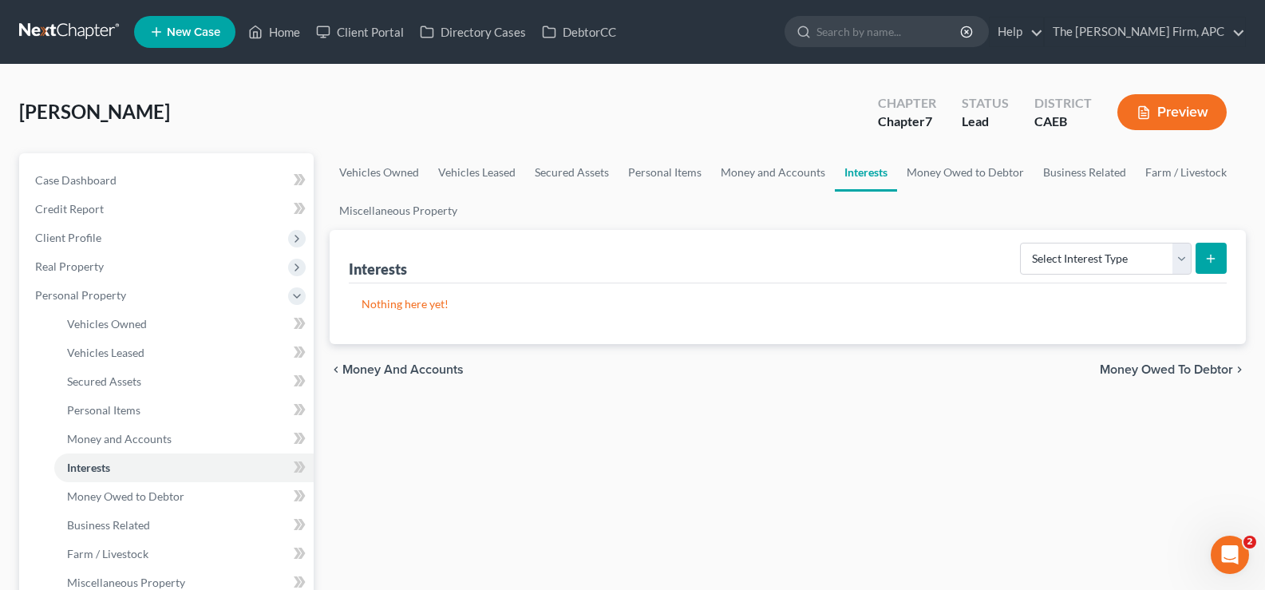
click at [1148, 376] on span "Money Owed to Debtor" at bounding box center [1166, 369] width 133 height 13
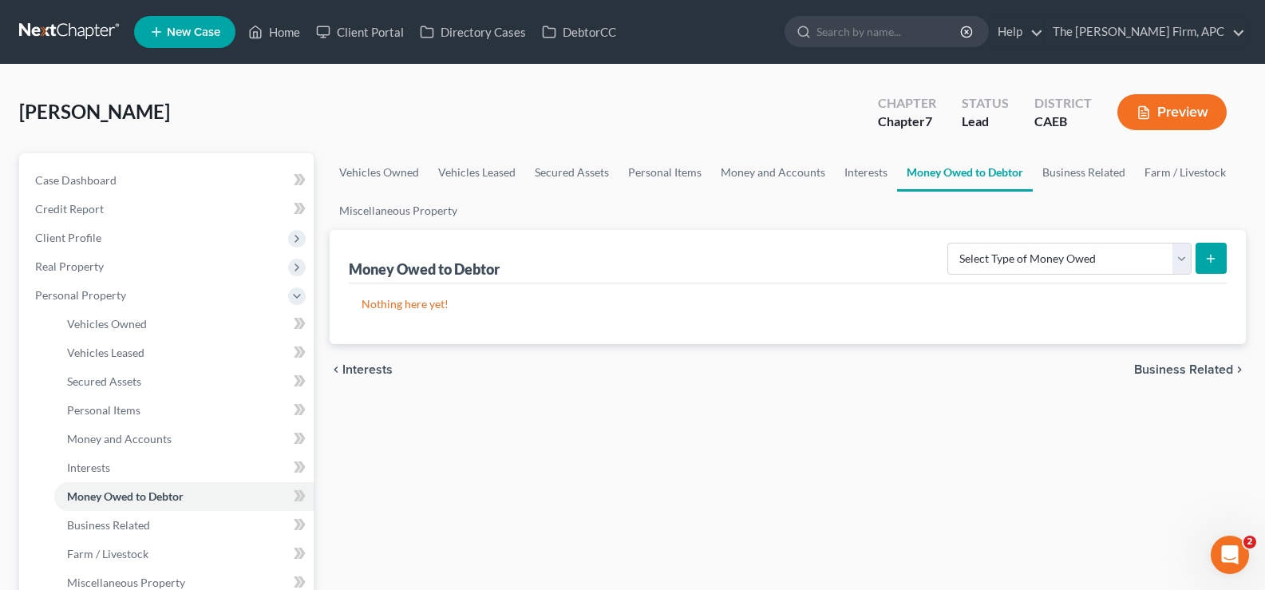
click at [1168, 369] on span "Business Related" at bounding box center [1183, 369] width 99 height 13
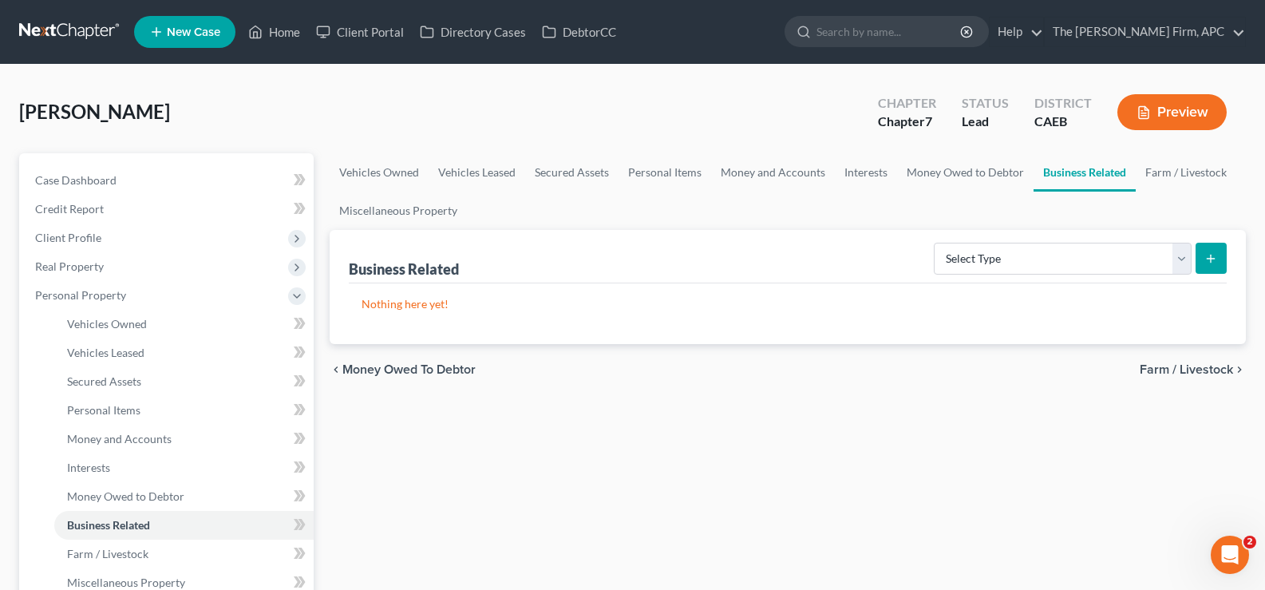
click at [1169, 367] on span "Farm / Livestock" at bounding box center [1186, 369] width 93 height 13
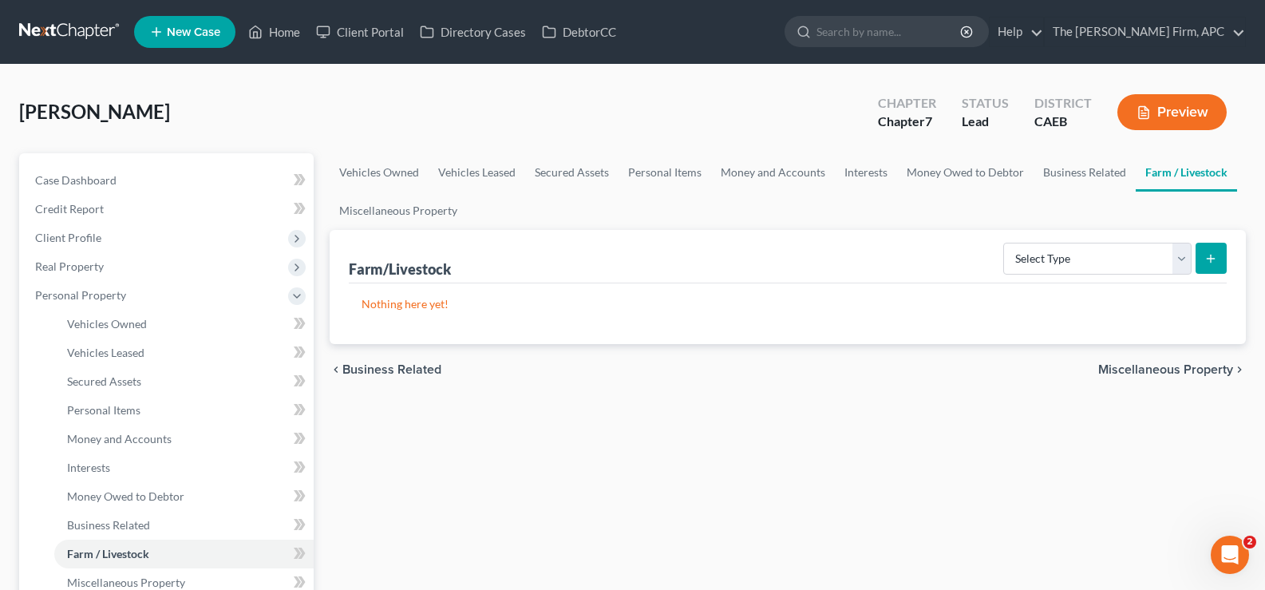
click at [1169, 367] on span "Miscellaneous Property" at bounding box center [1165, 369] width 135 height 13
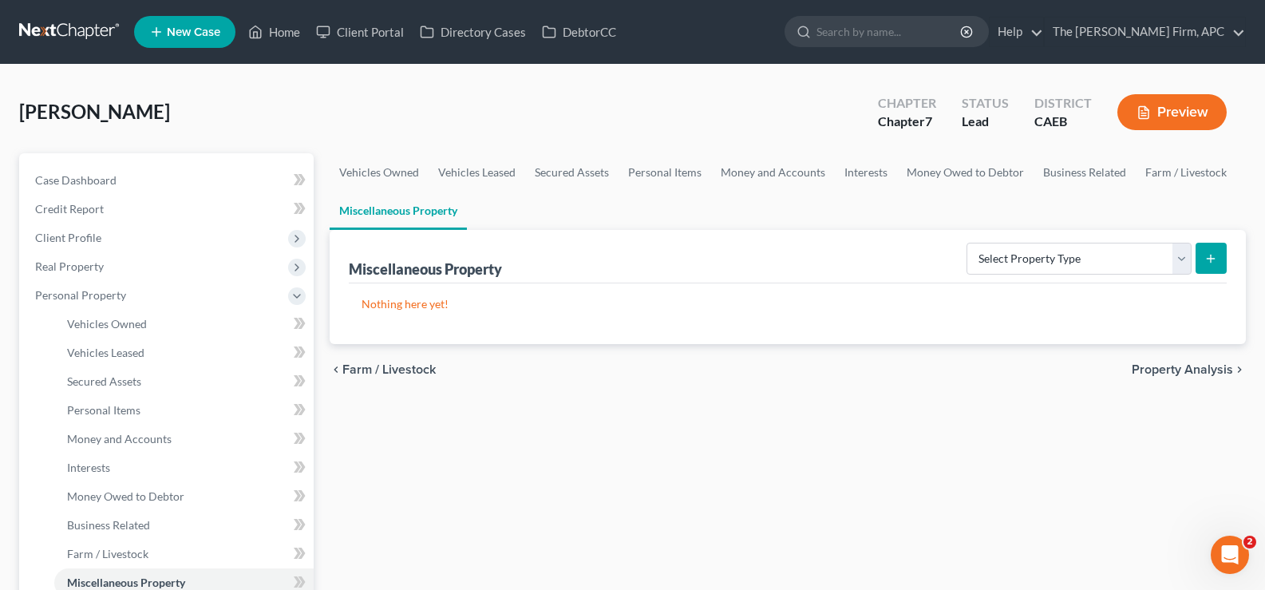
click at [1169, 367] on span "Property Analysis" at bounding box center [1182, 369] width 101 height 13
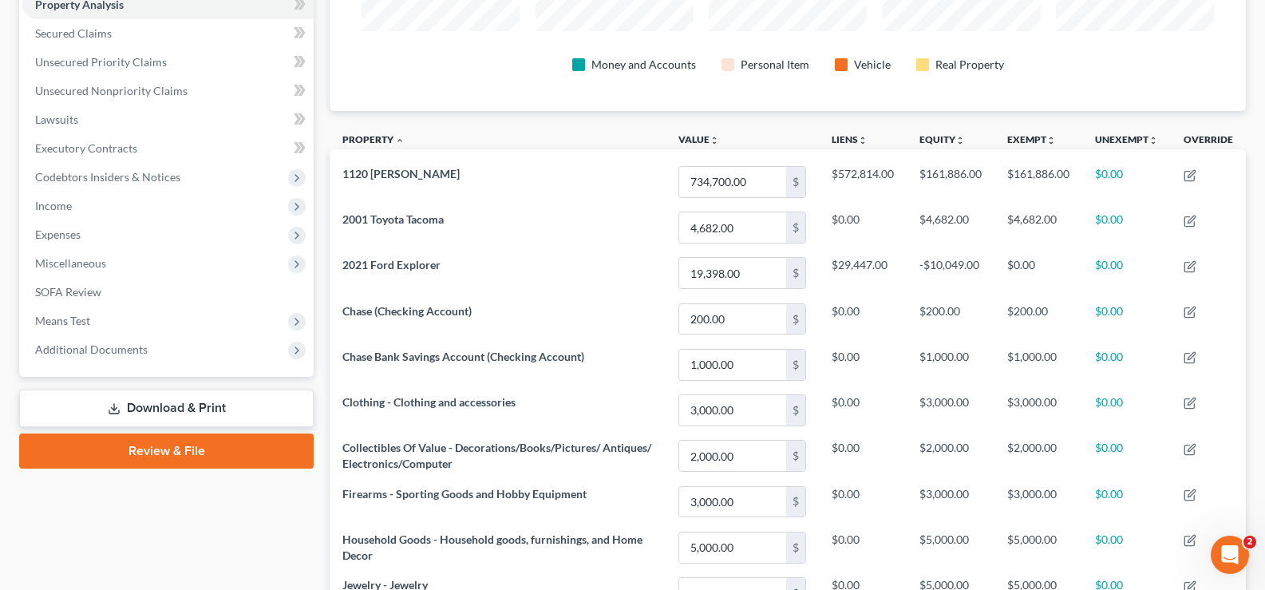
scroll to position [547, 0]
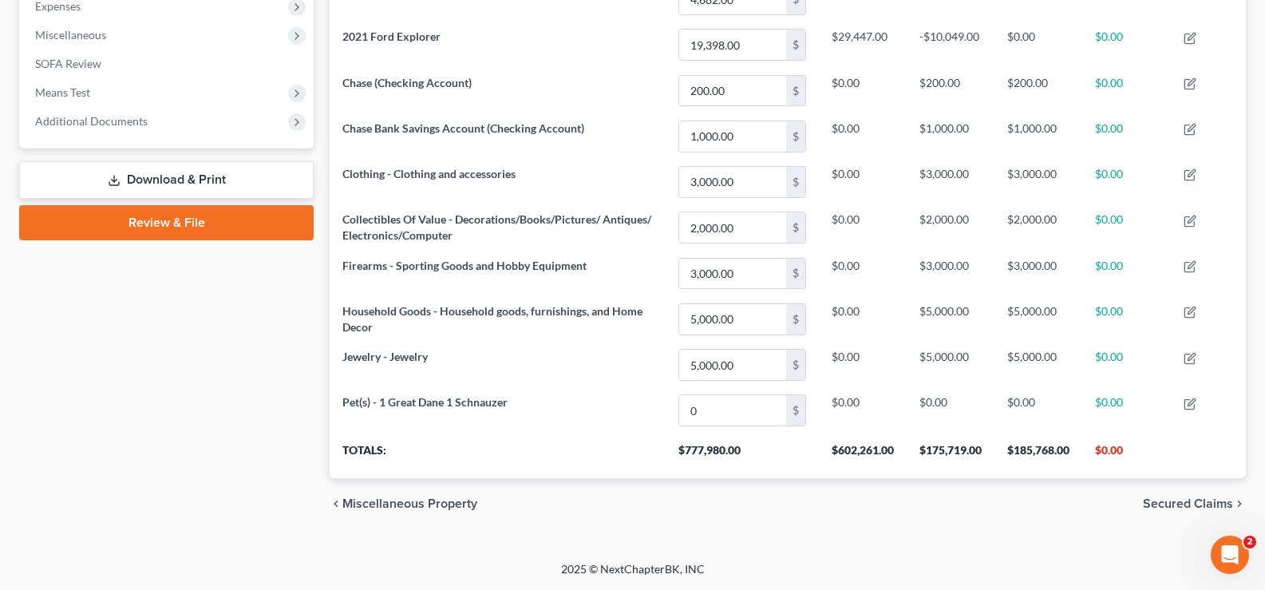
click at [1162, 507] on span "Secured Claims" at bounding box center [1188, 503] width 90 height 13
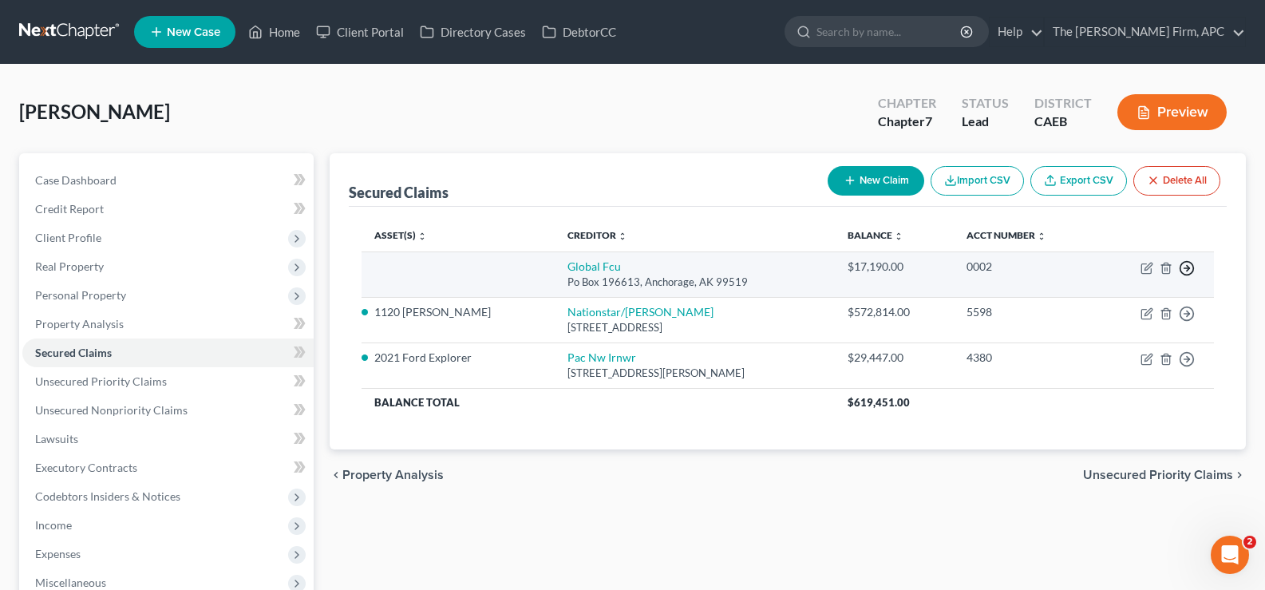
click at [1183, 270] on icon "button" at bounding box center [1187, 268] width 16 height 16
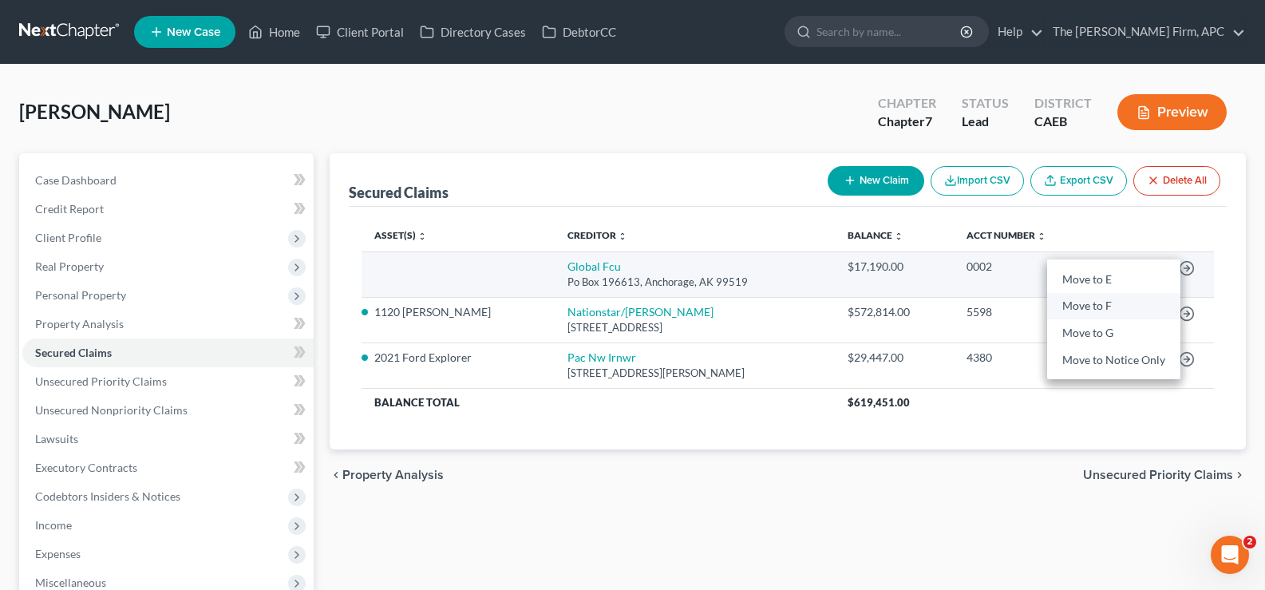
click at [1117, 302] on link "Move to F" at bounding box center [1113, 306] width 133 height 27
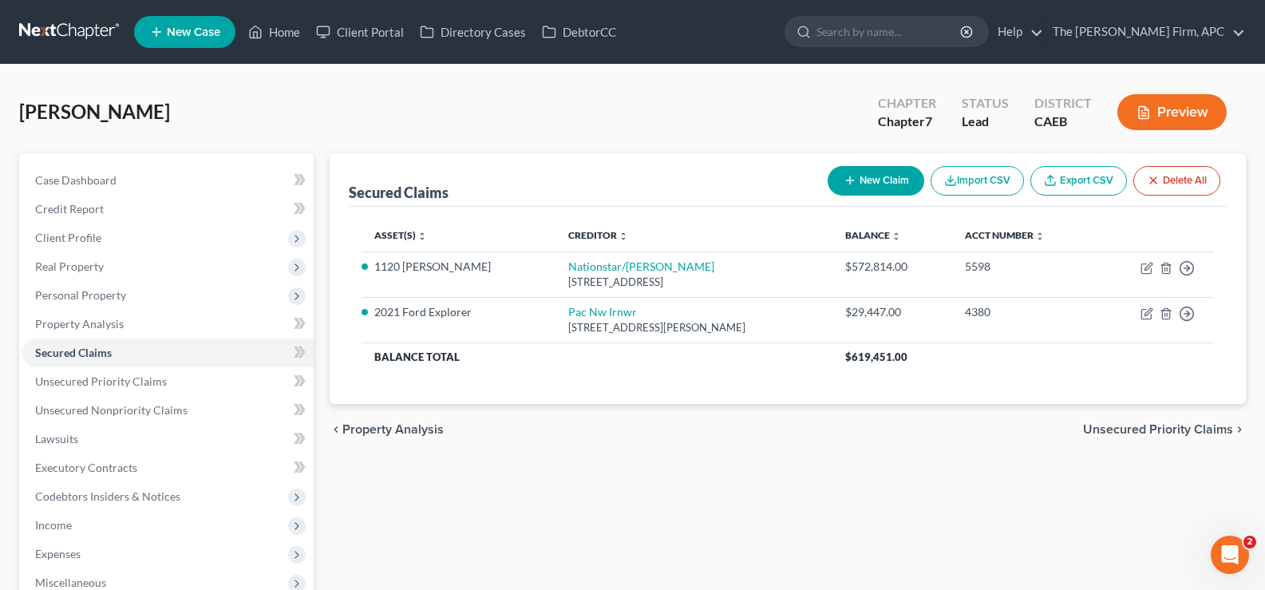
click at [1154, 427] on span "Unsecured Priority Claims" at bounding box center [1158, 429] width 150 height 13
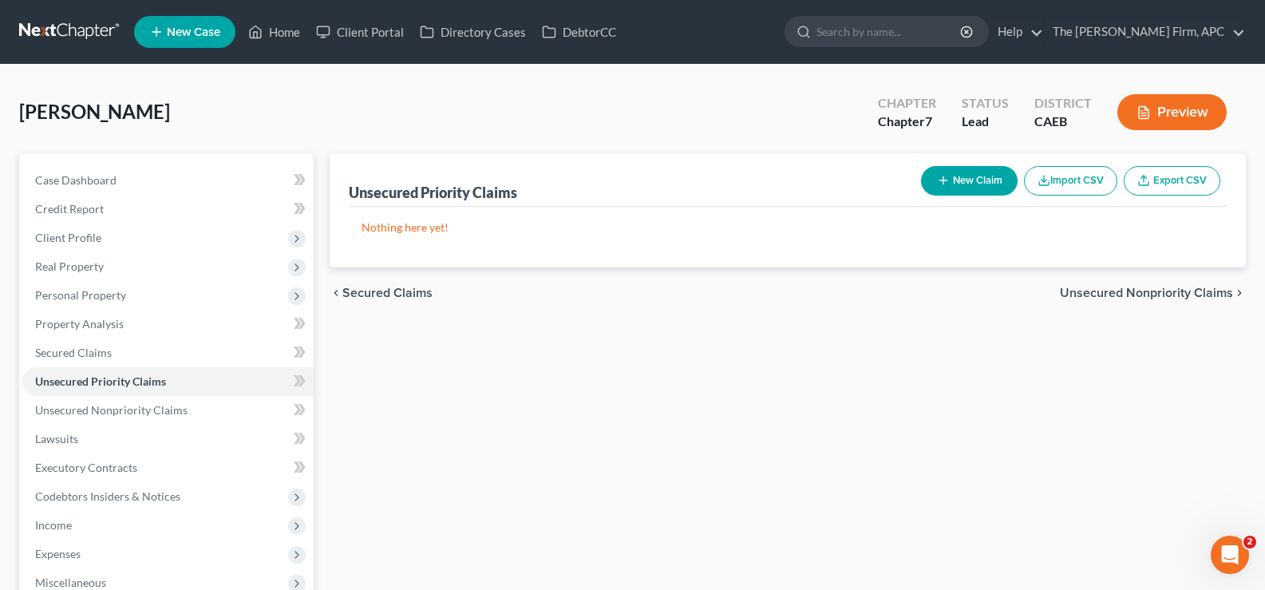
click at [1102, 294] on span "Unsecured Nonpriority Claims" at bounding box center [1146, 292] width 173 height 13
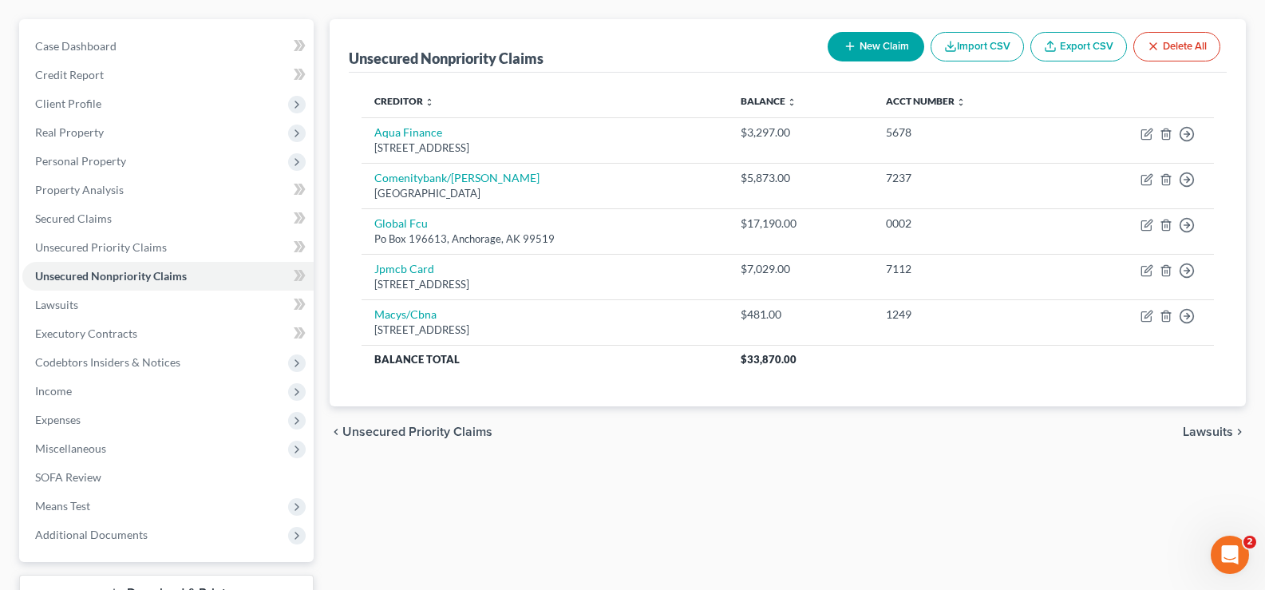
scroll to position [179, 0]
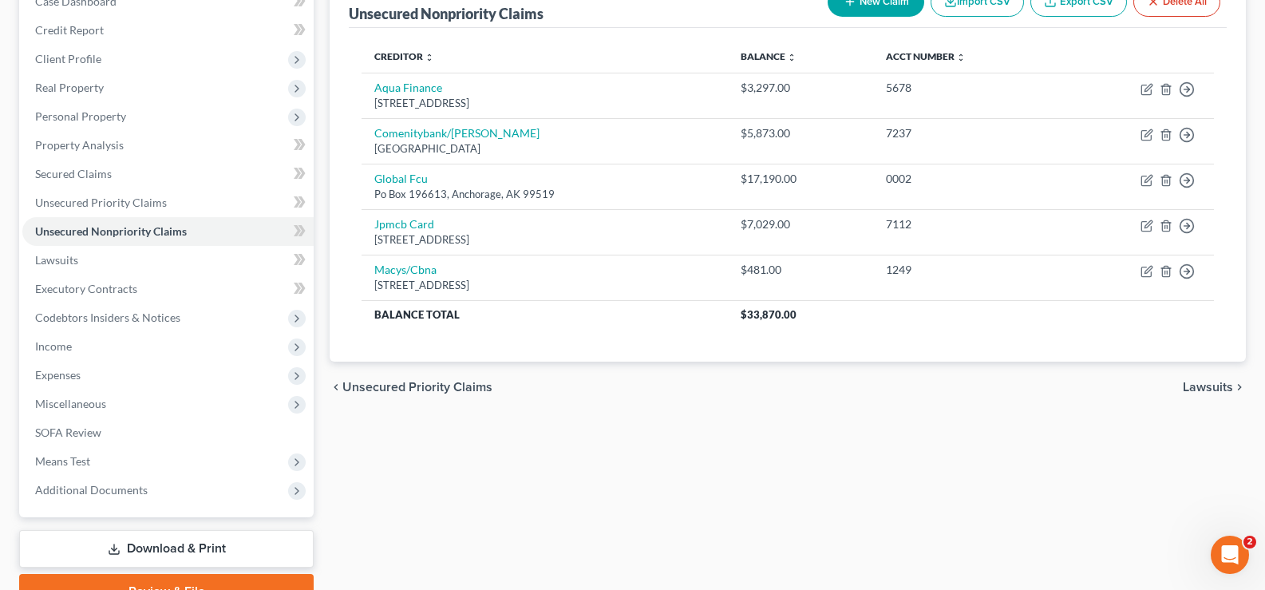
click at [1209, 388] on span "Lawsuits" at bounding box center [1208, 387] width 50 height 13
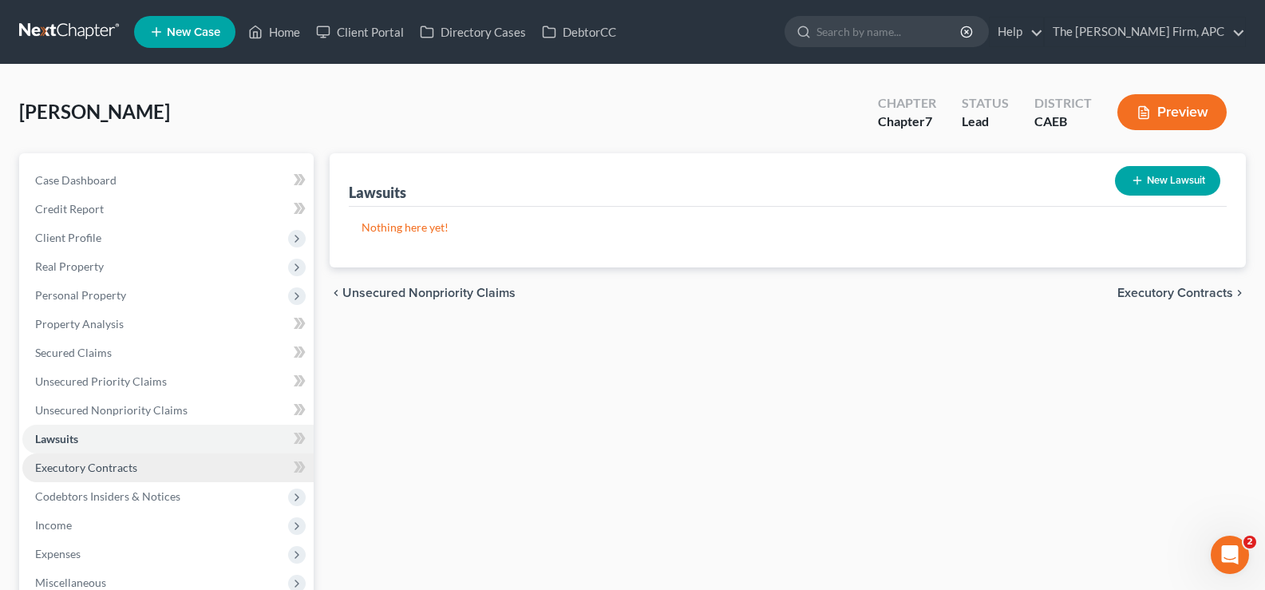
click at [196, 463] on link "Executory Contracts" at bounding box center [167, 467] width 291 height 29
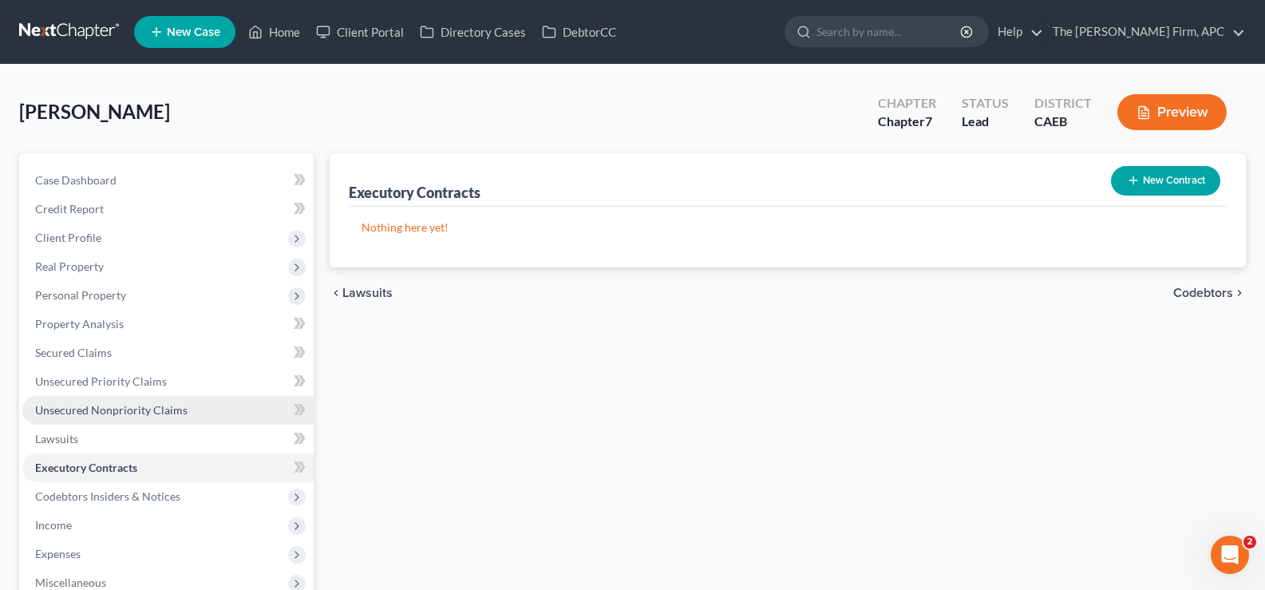
click at [186, 414] on link "Unsecured Nonpriority Claims" at bounding box center [167, 410] width 291 height 29
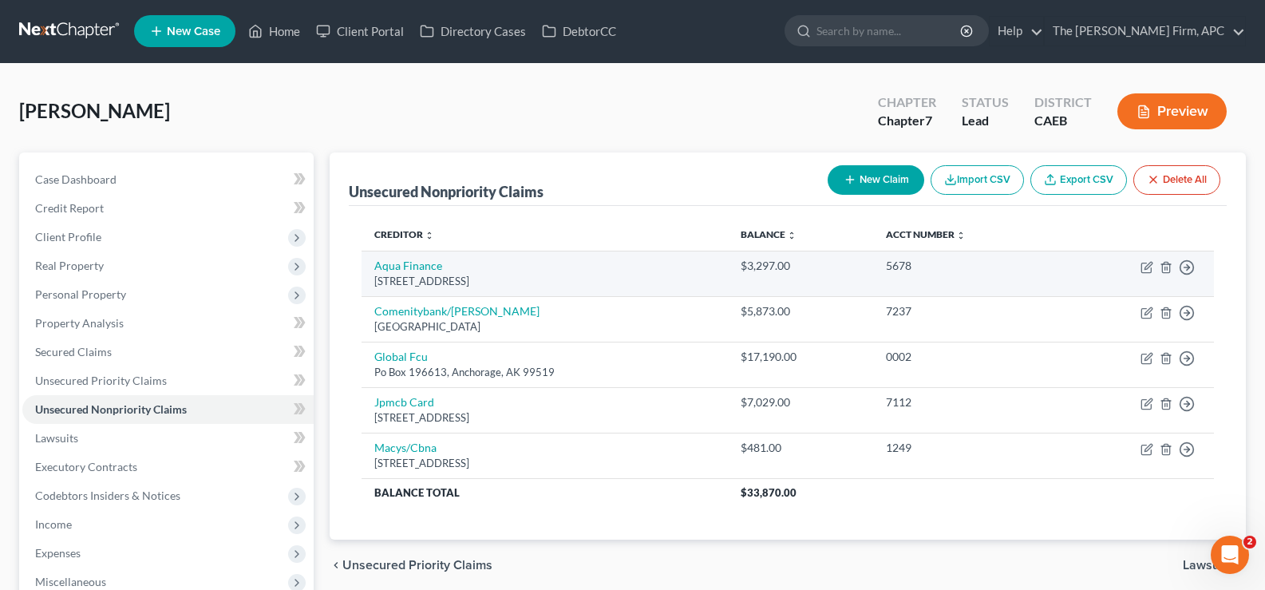
scroll to position [80, 0]
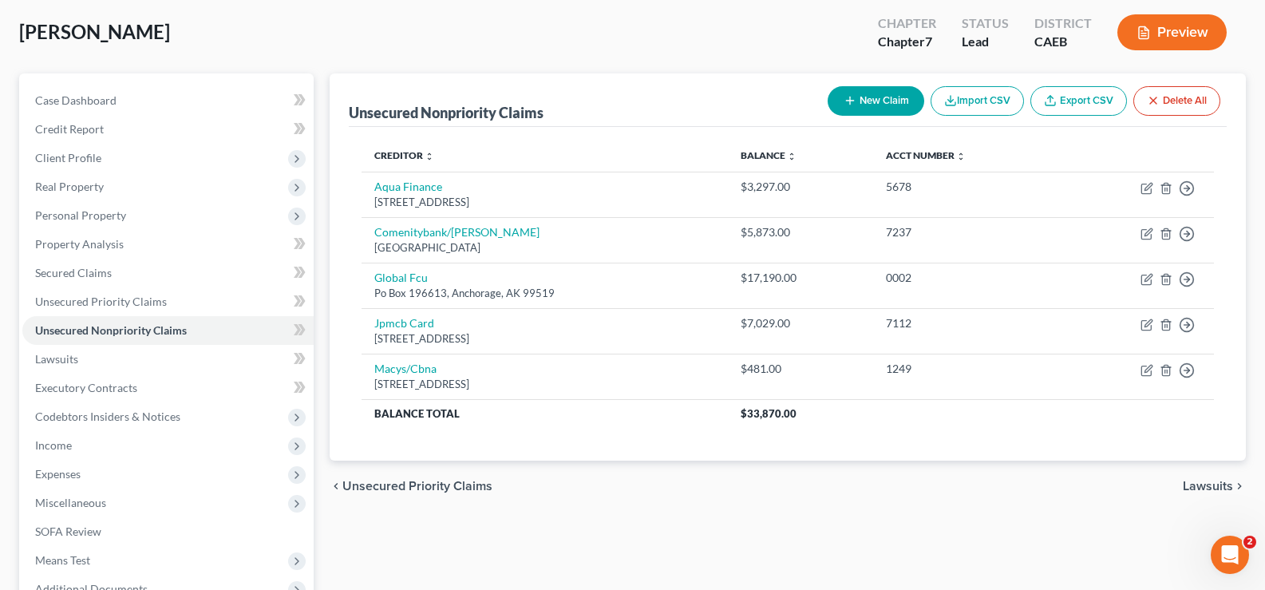
click at [1190, 484] on span "Lawsuits" at bounding box center [1208, 486] width 50 height 13
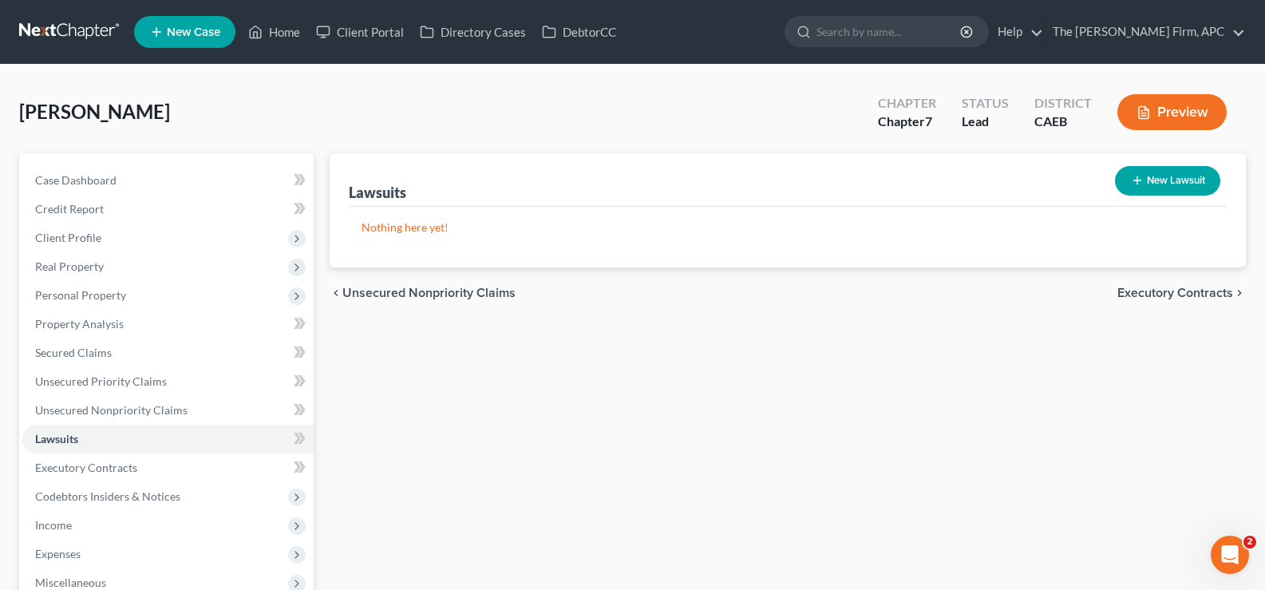
click at [1170, 286] on span "Executory Contracts" at bounding box center [1175, 292] width 116 height 13
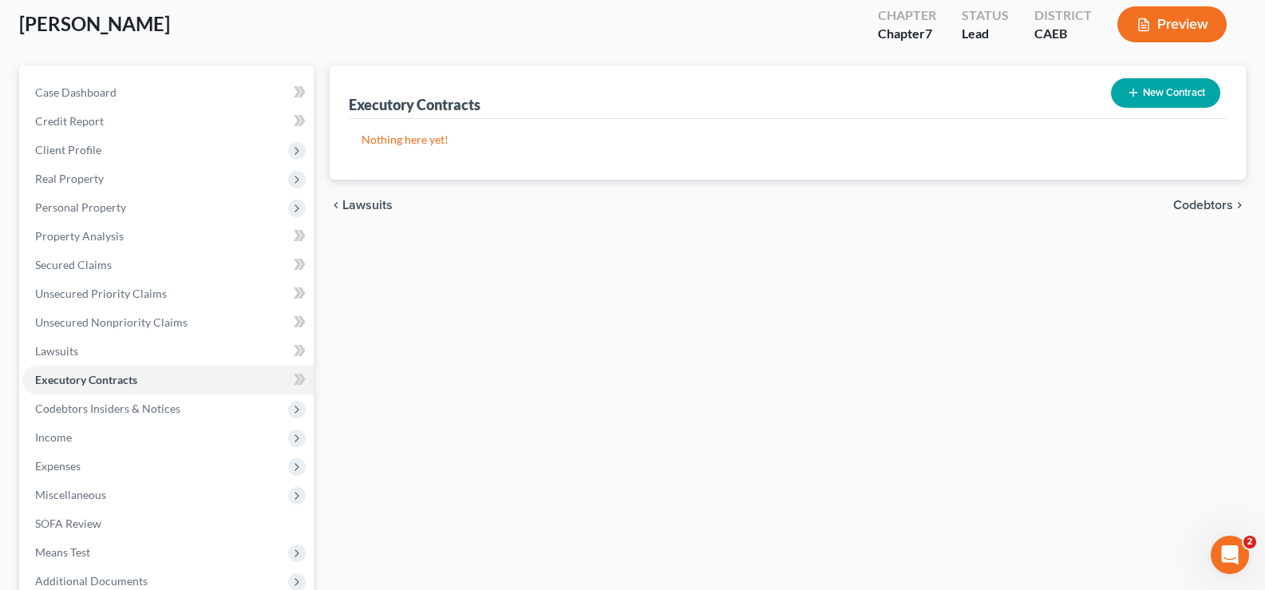
scroll to position [259, 0]
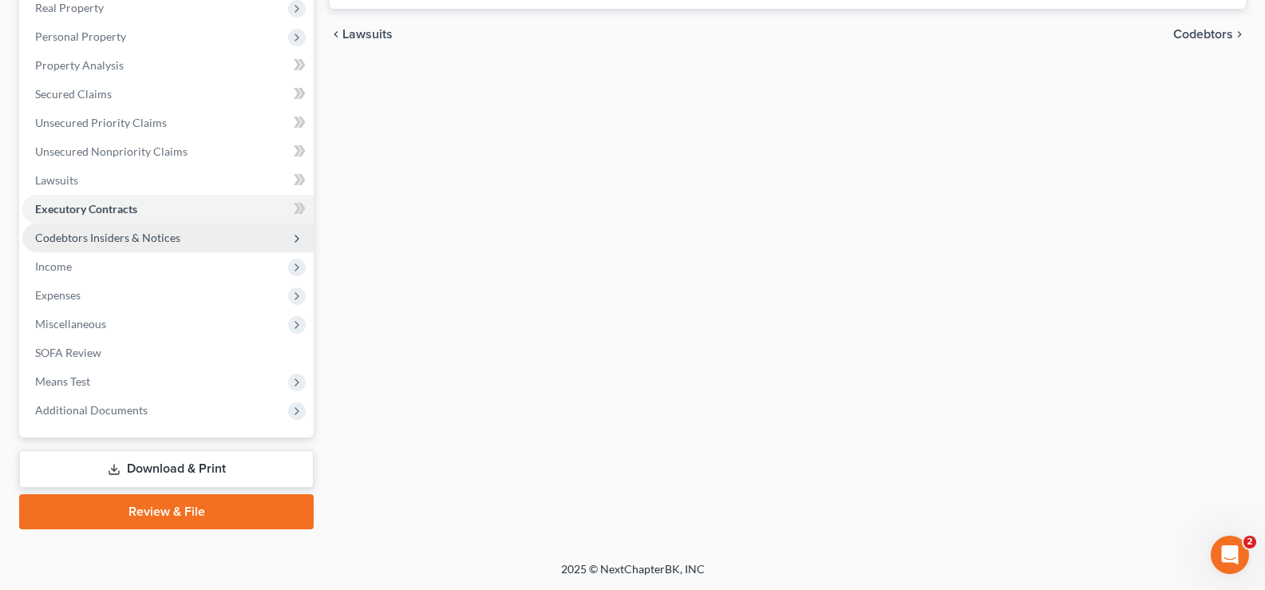
click at [78, 226] on span "Codebtors Insiders & Notices" at bounding box center [167, 237] width 291 height 29
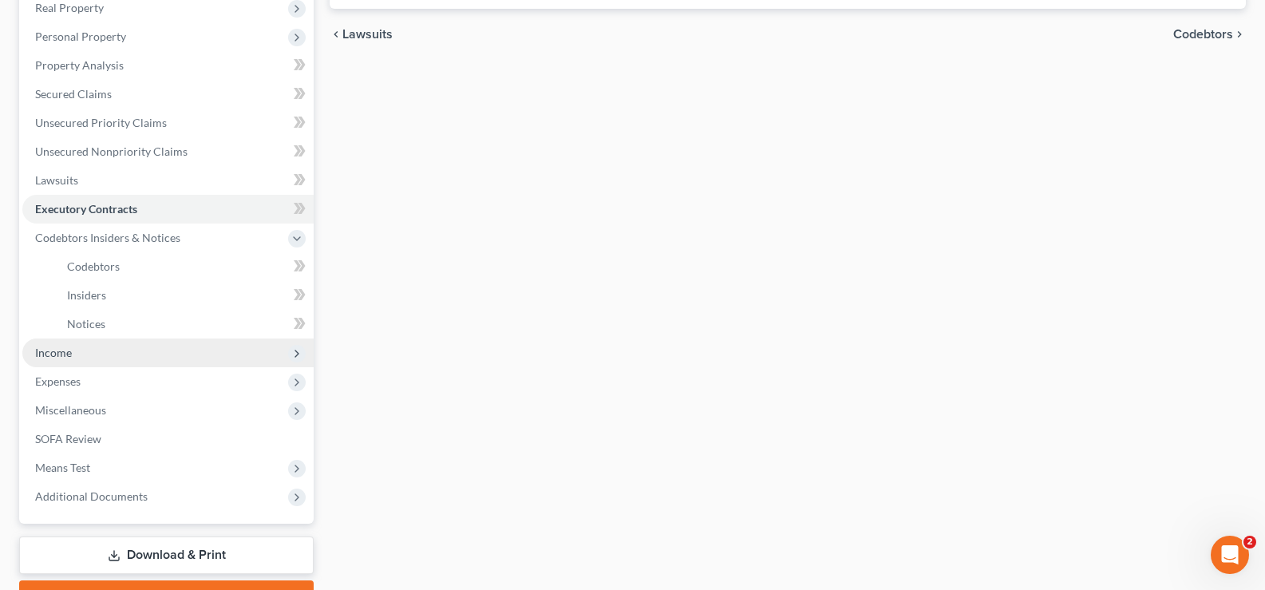
click at [112, 346] on span "Income" at bounding box center [167, 352] width 291 height 29
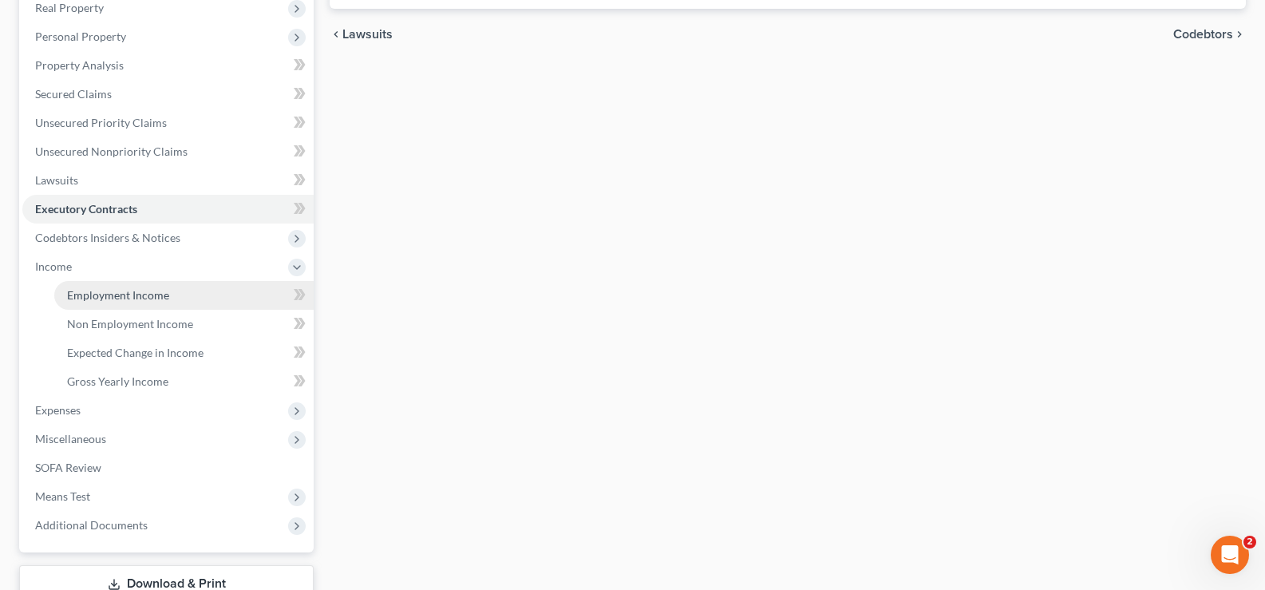
click at [152, 288] on span "Employment Income" at bounding box center [118, 295] width 102 height 14
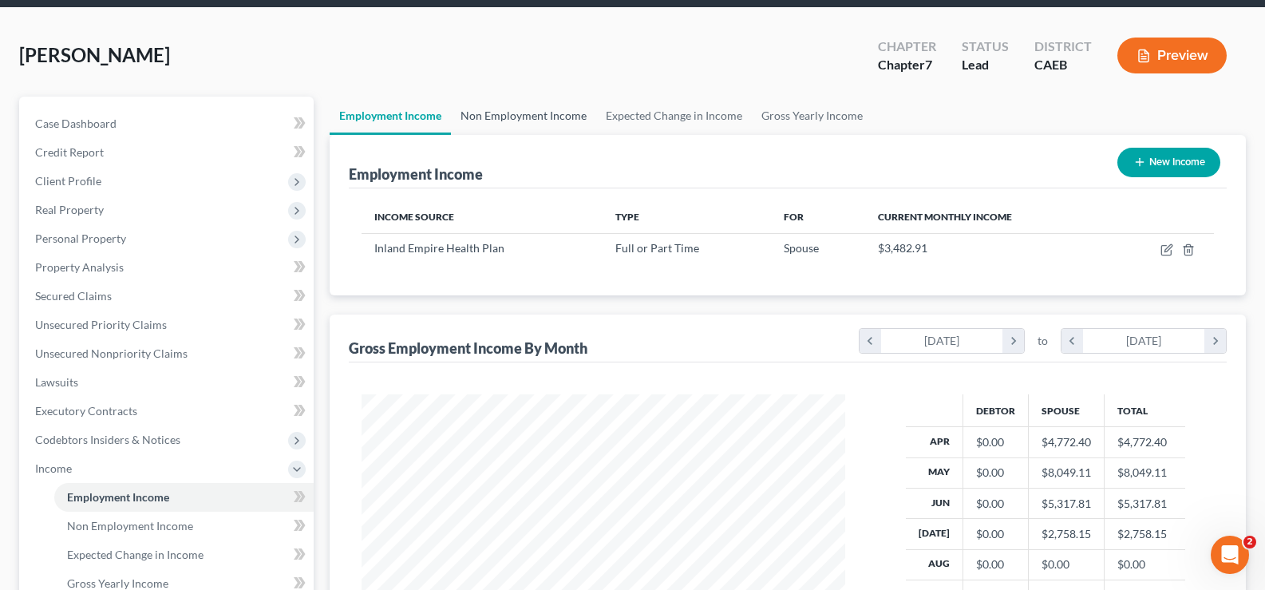
scroll to position [80, 0]
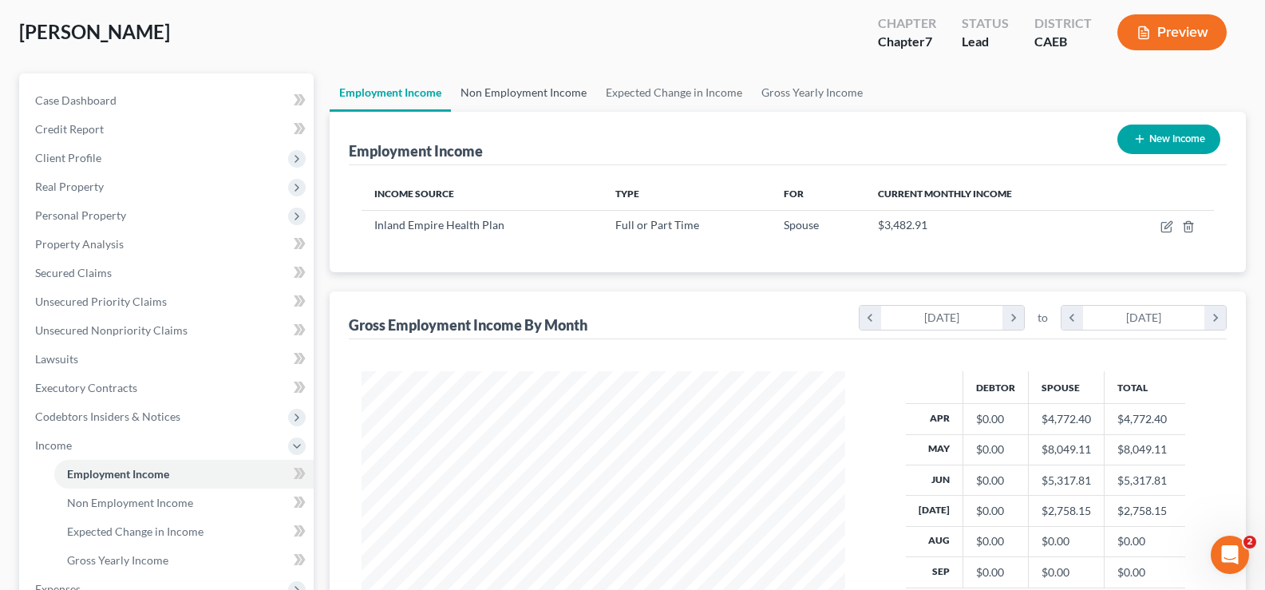
click at [561, 77] on link "Non Employment Income" at bounding box center [523, 92] width 145 height 38
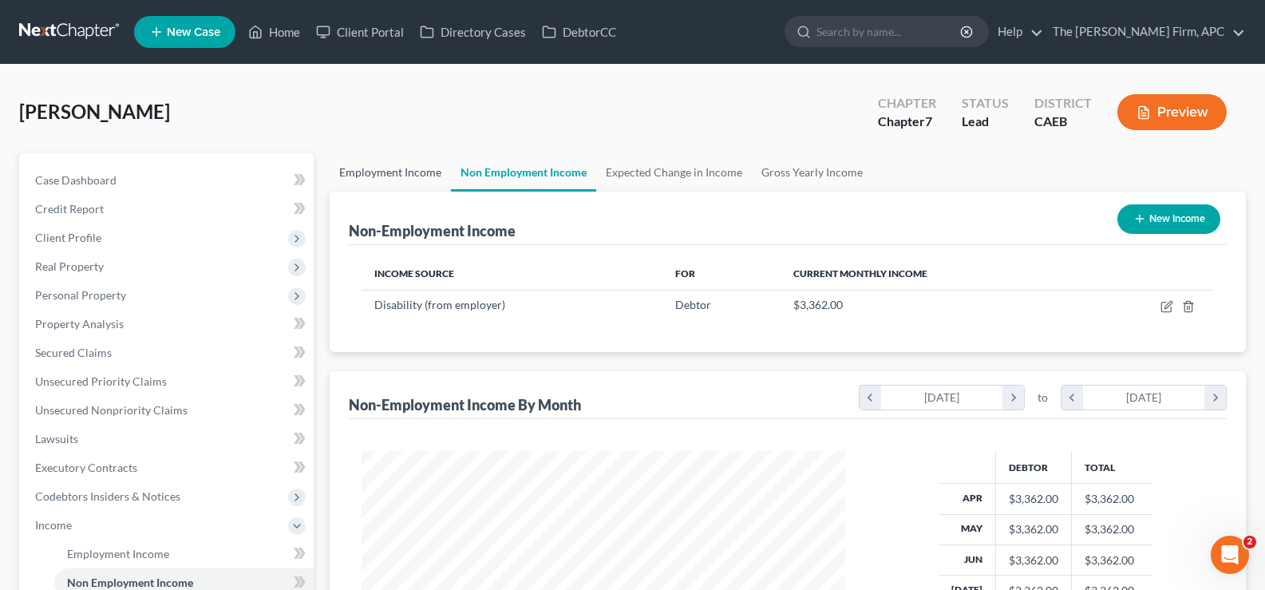
click at [381, 165] on link "Employment Income" at bounding box center [390, 172] width 121 height 38
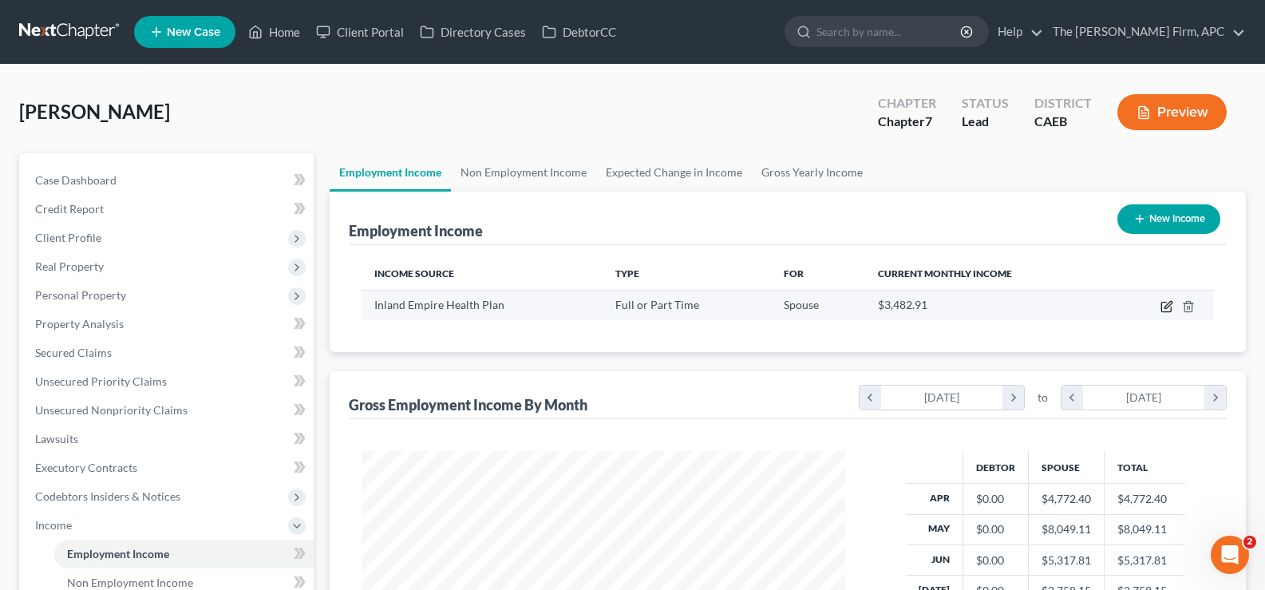
click at [1162, 302] on icon "button" at bounding box center [1166, 307] width 10 height 10
select select "0"
select select "4"
select select "1"
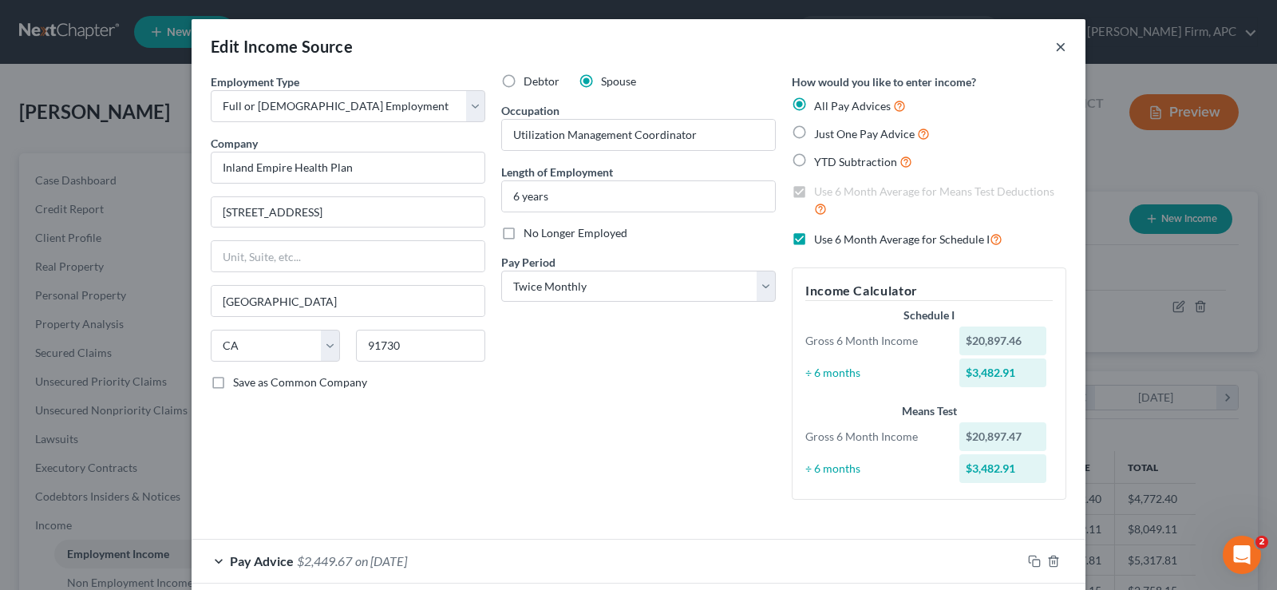
click at [1055, 49] on button "×" at bounding box center [1060, 46] width 11 height 19
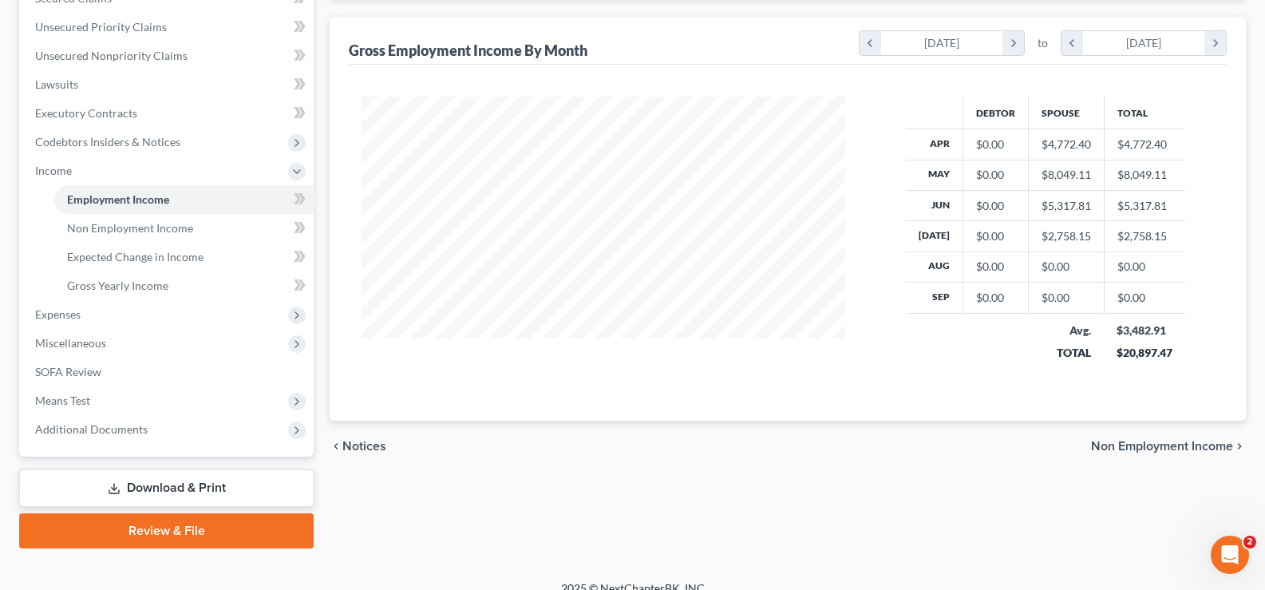
scroll to position [373, 0]
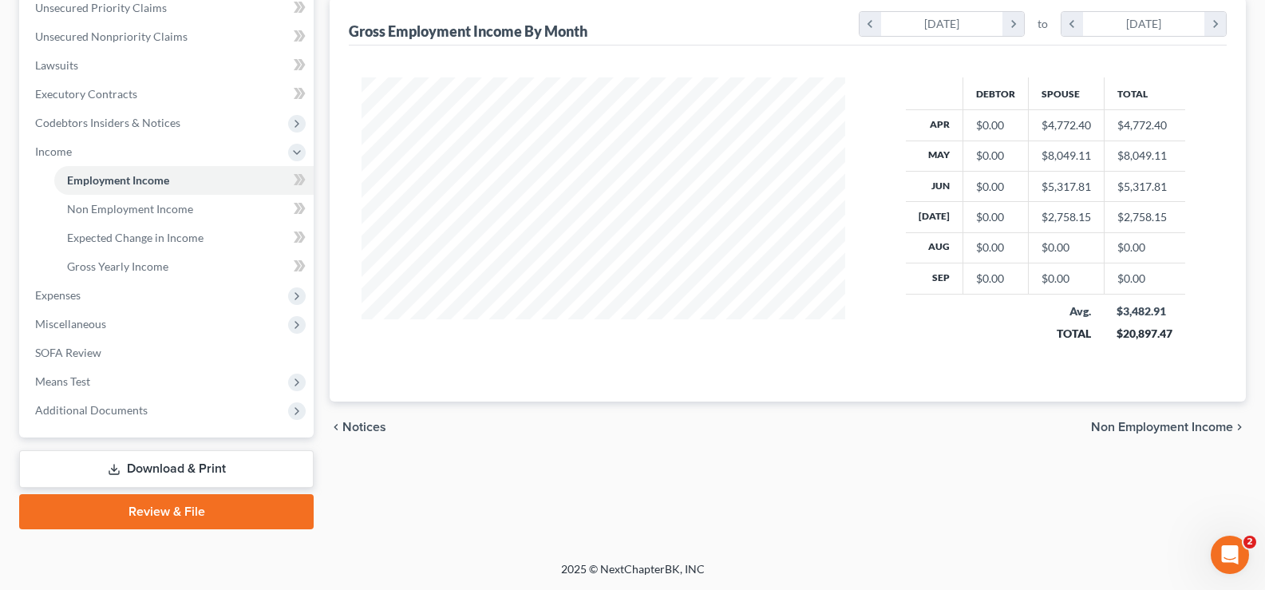
click at [1136, 428] on span "Non Employment Income" at bounding box center [1162, 427] width 142 height 13
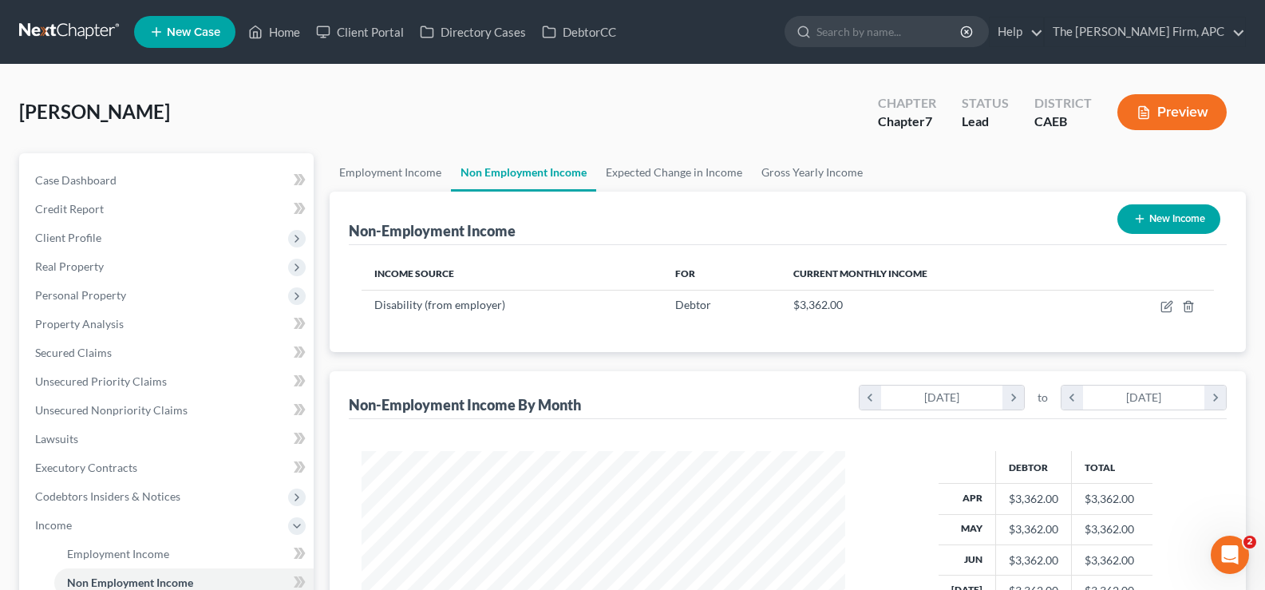
scroll to position [319, 0]
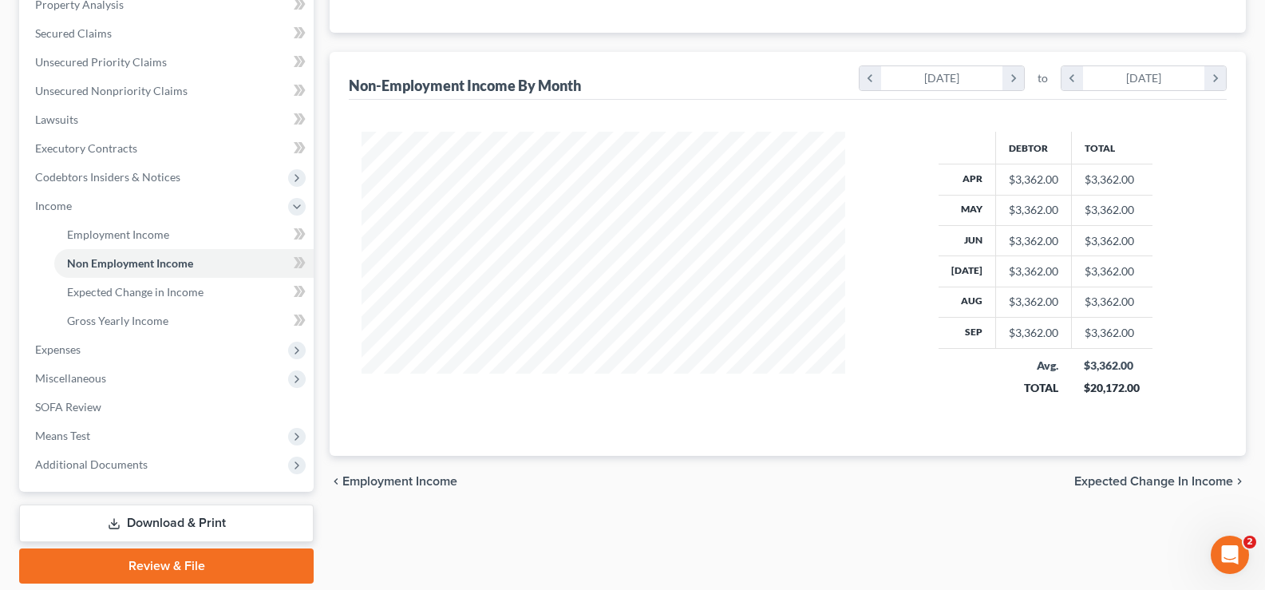
click at [1144, 476] on span "Expected Change in Income" at bounding box center [1153, 481] width 159 height 13
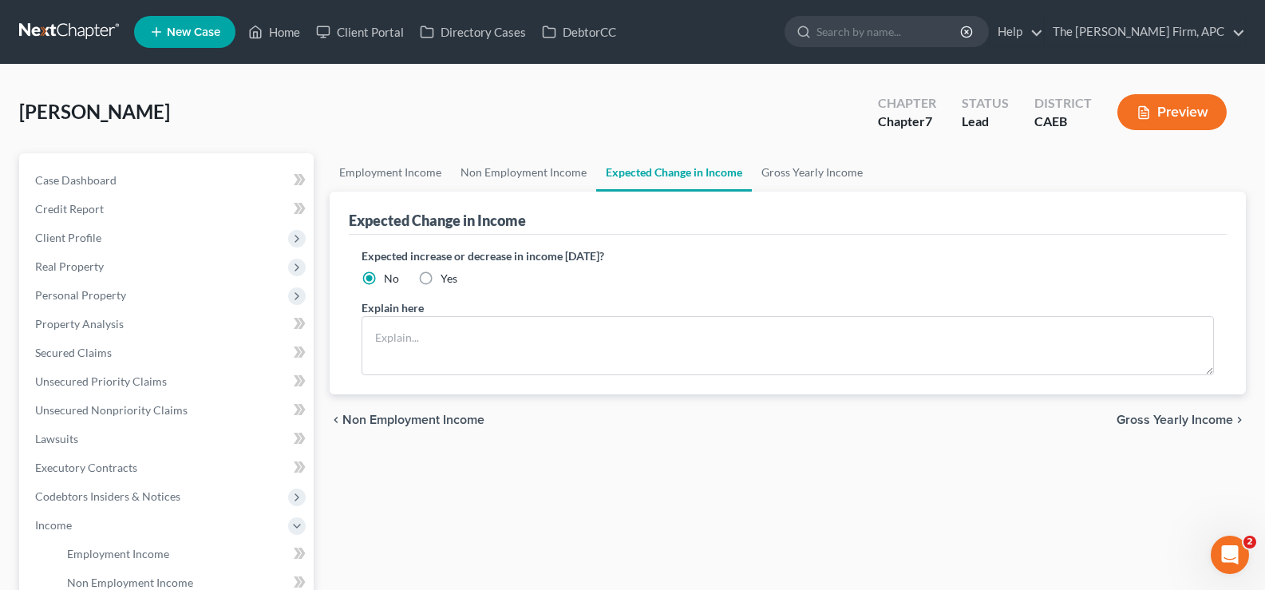
click at [1154, 410] on div "chevron_left Non Employment Income Gross Yearly Income chevron_right" at bounding box center [788, 419] width 916 height 51
click at [1152, 418] on span "Gross Yearly Income" at bounding box center [1174, 419] width 117 height 13
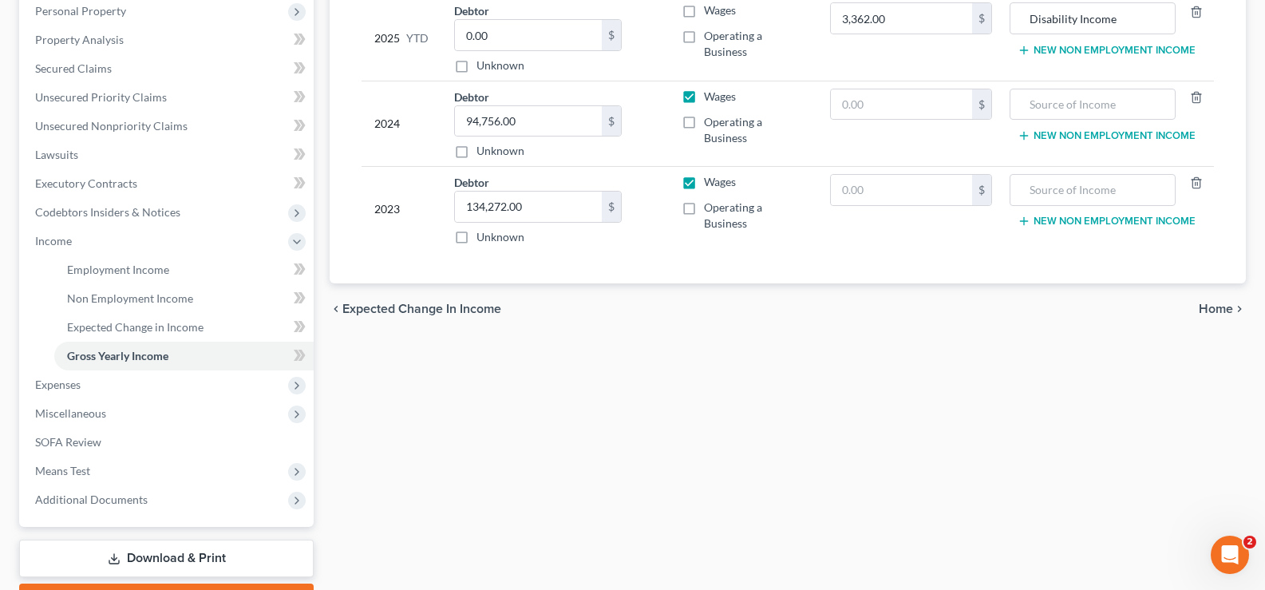
scroll to position [373, 0]
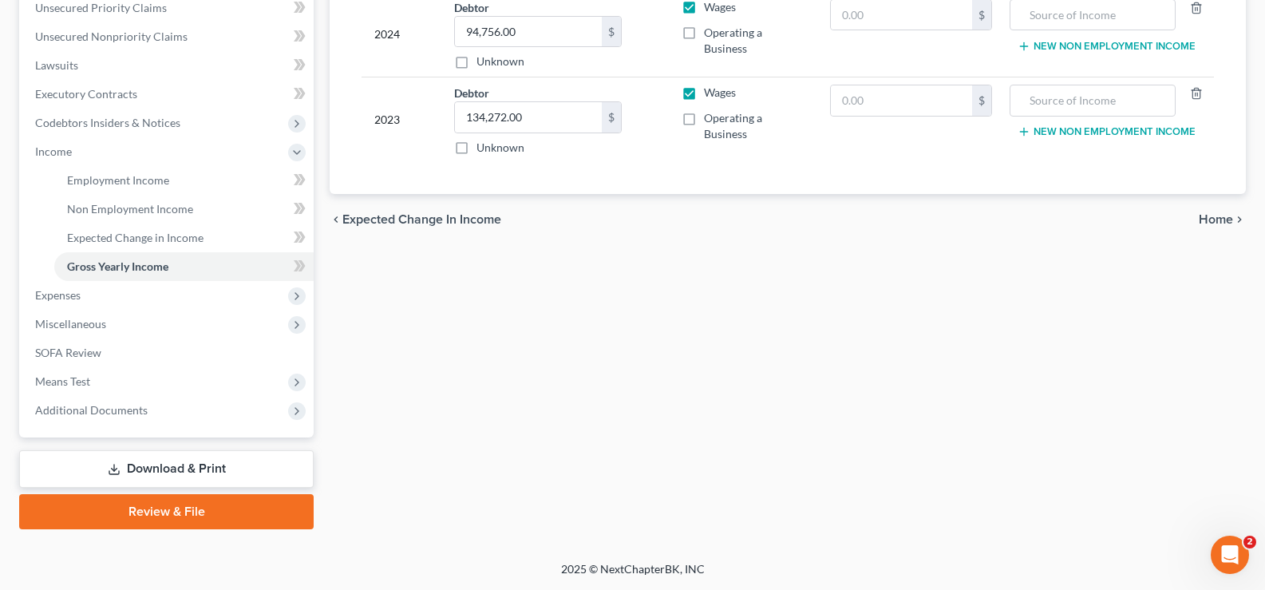
click at [212, 461] on link "Download & Print" at bounding box center [166, 469] width 294 height 38
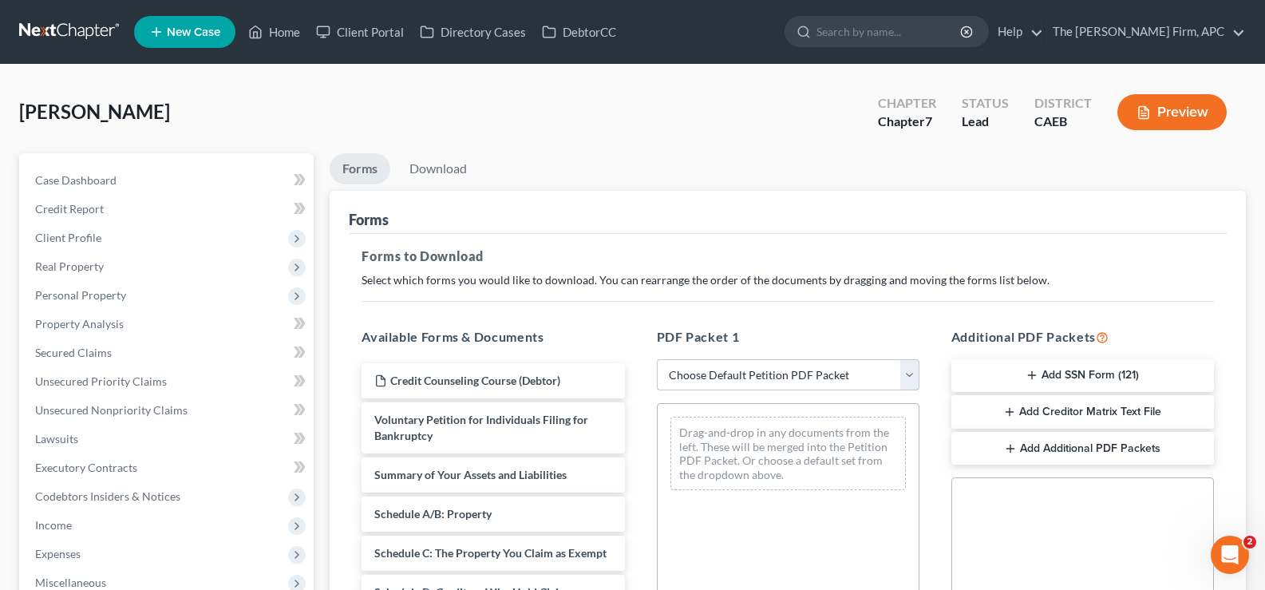
click at [740, 381] on select "Choose Default Petition PDF Packet Complete Bankruptcy Petition (all forms and …" at bounding box center [788, 375] width 263 height 32
select select "0"
click at [657, 359] on select "Choose Default Petition PDF Packet Complete Bankruptcy Petition (all forms and …" at bounding box center [788, 375] width 263 height 32
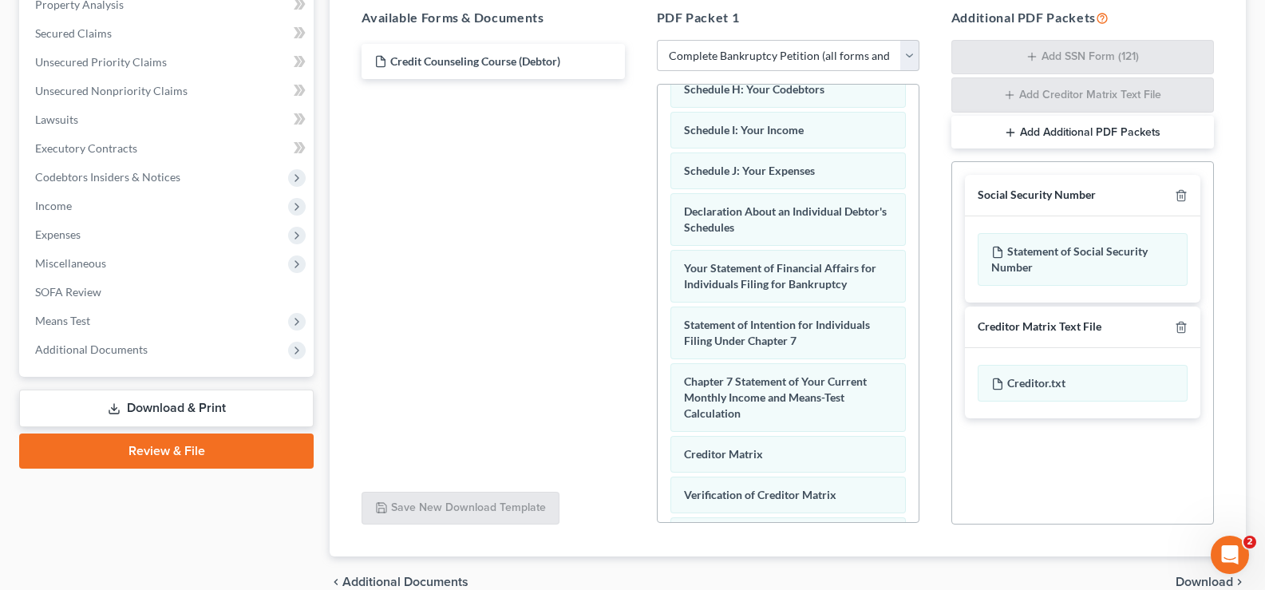
scroll to position [399, 0]
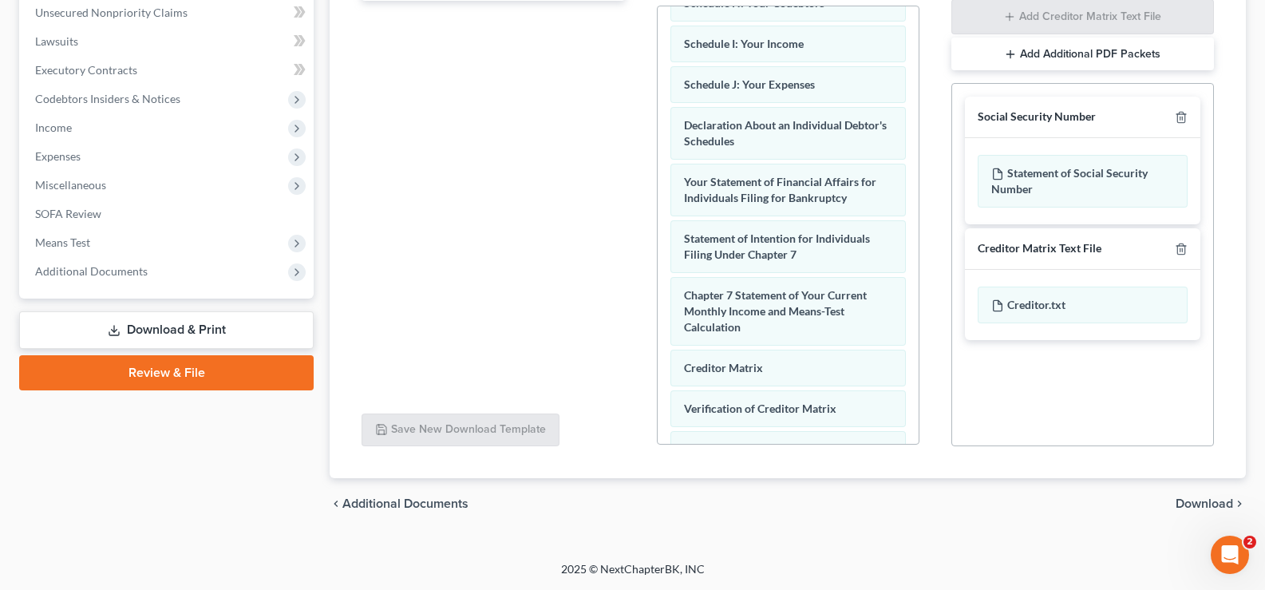
click at [1195, 502] on span "Download" at bounding box center [1203, 503] width 57 height 13
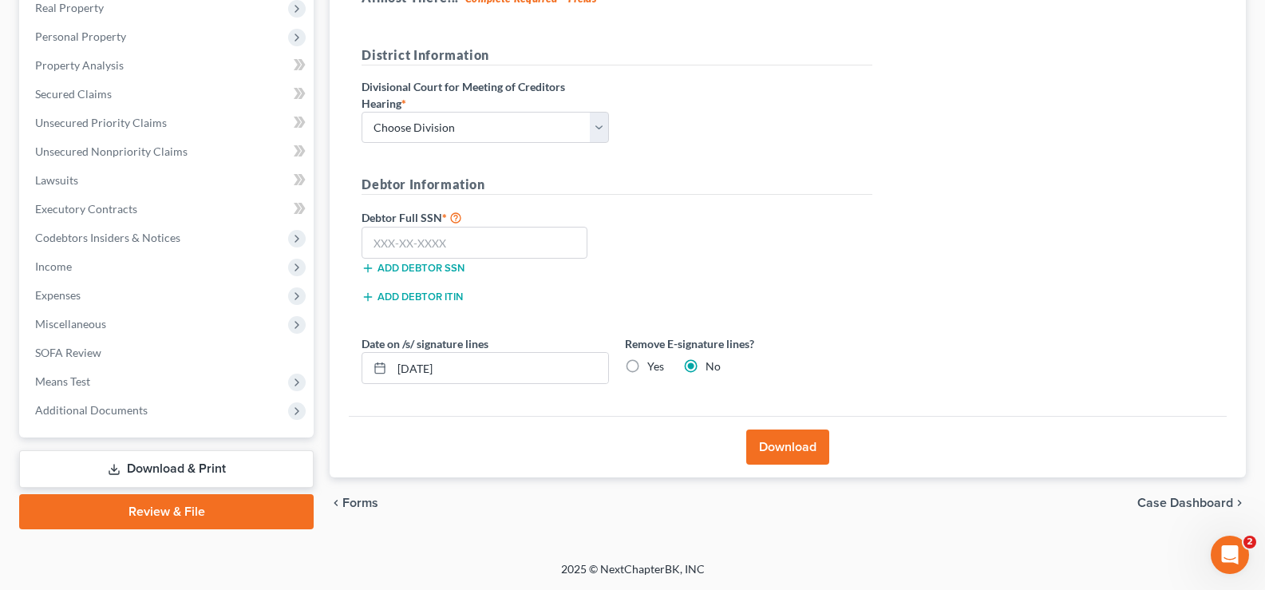
scroll to position [259, 0]
click at [555, 132] on select "Choose Division Fresno Modesto [GEOGRAPHIC_DATA]" at bounding box center [484, 128] width 247 height 32
select select "0"
click at [361, 112] on select "Choose Division Fresno Modesto [GEOGRAPHIC_DATA]" at bounding box center [484, 128] width 247 height 32
click at [523, 244] on input "text" at bounding box center [474, 243] width 226 height 32
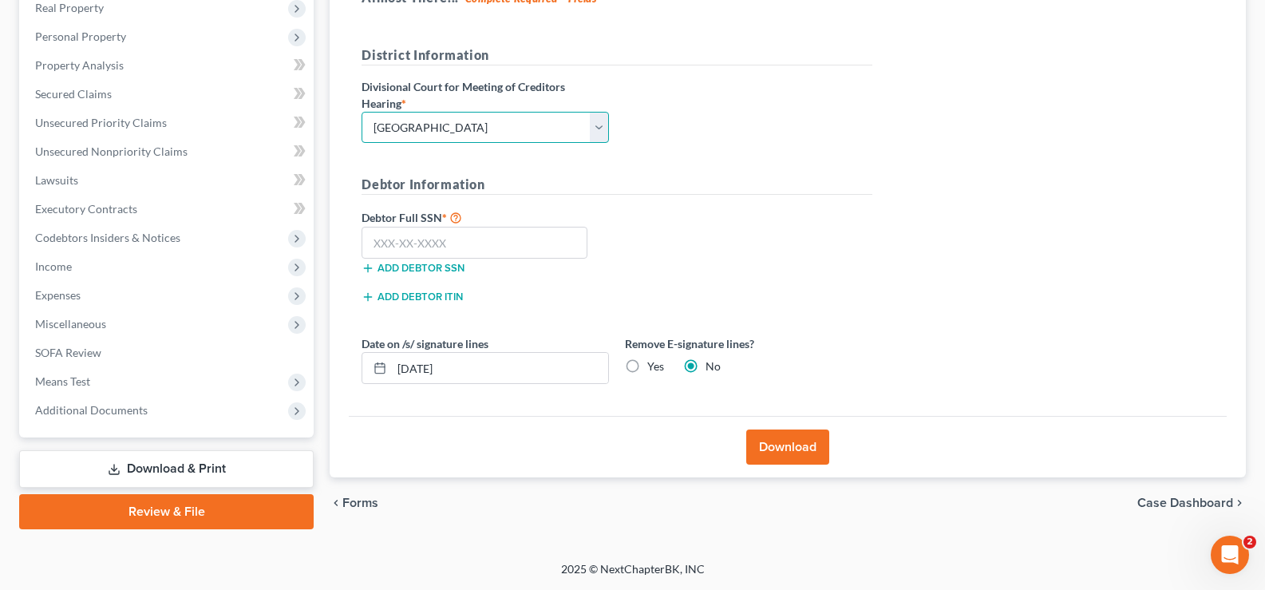
drag, startPoint x: 444, startPoint y: 120, endPoint x: 438, endPoint y: 137, distance: 17.9
click at [444, 120] on select "Choose Division Fresno Modesto [GEOGRAPHIC_DATA]" at bounding box center [484, 128] width 247 height 32
click at [916, 180] on div "Almost There... Complete Required * Fields District Information Divisional Cour…" at bounding box center [788, 195] width 878 height 440
click at [595, 132] on select "Choose Division Fresno Modesto [GEOGRAPHIC_DATA]" at bounding box center [484, 128] width 247 height 32
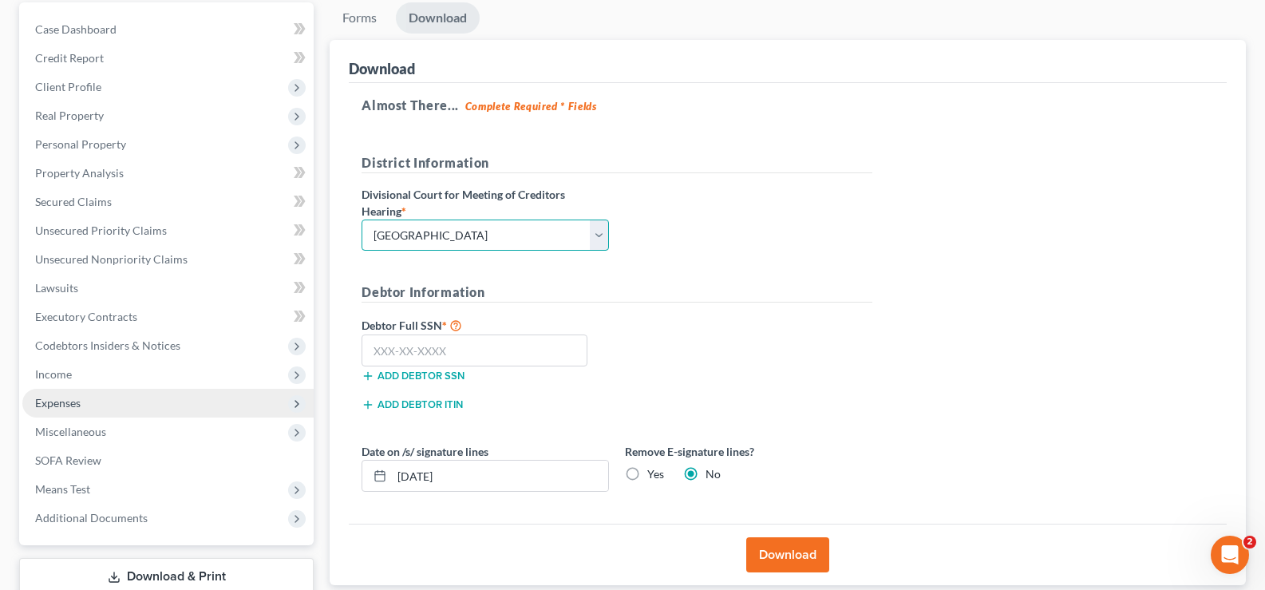
scroll to position [179, 0]
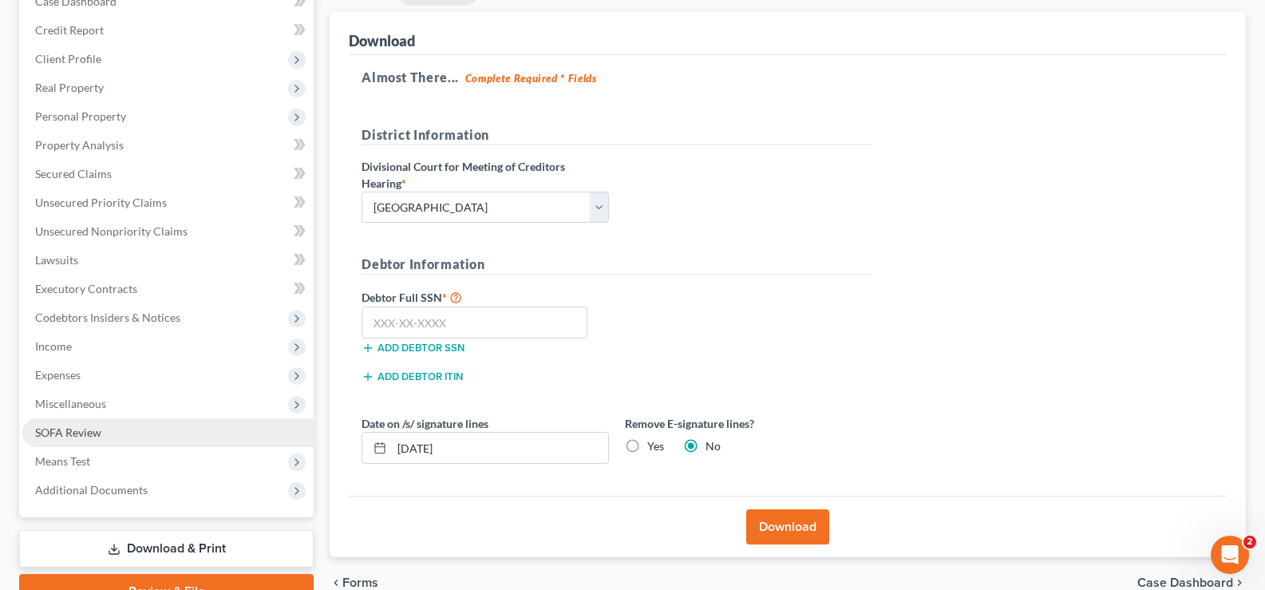
click at [98, 429] on span "SOFA Review" at bounding box center [68, 432] width 66 height 14
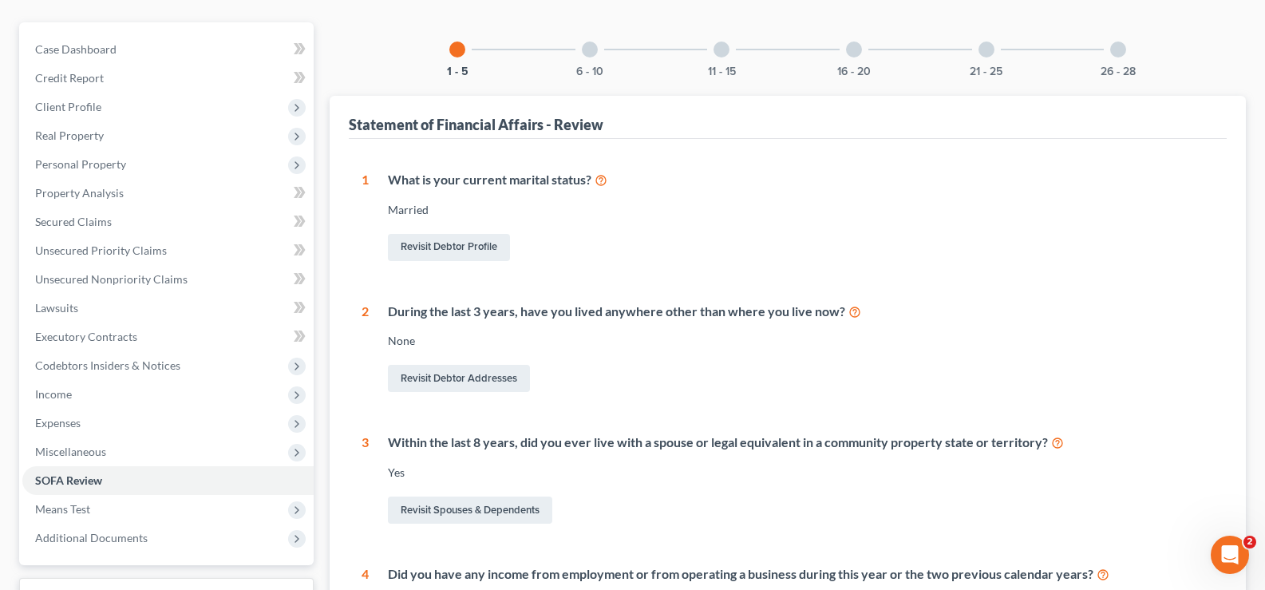
scroll to position [319, 0]
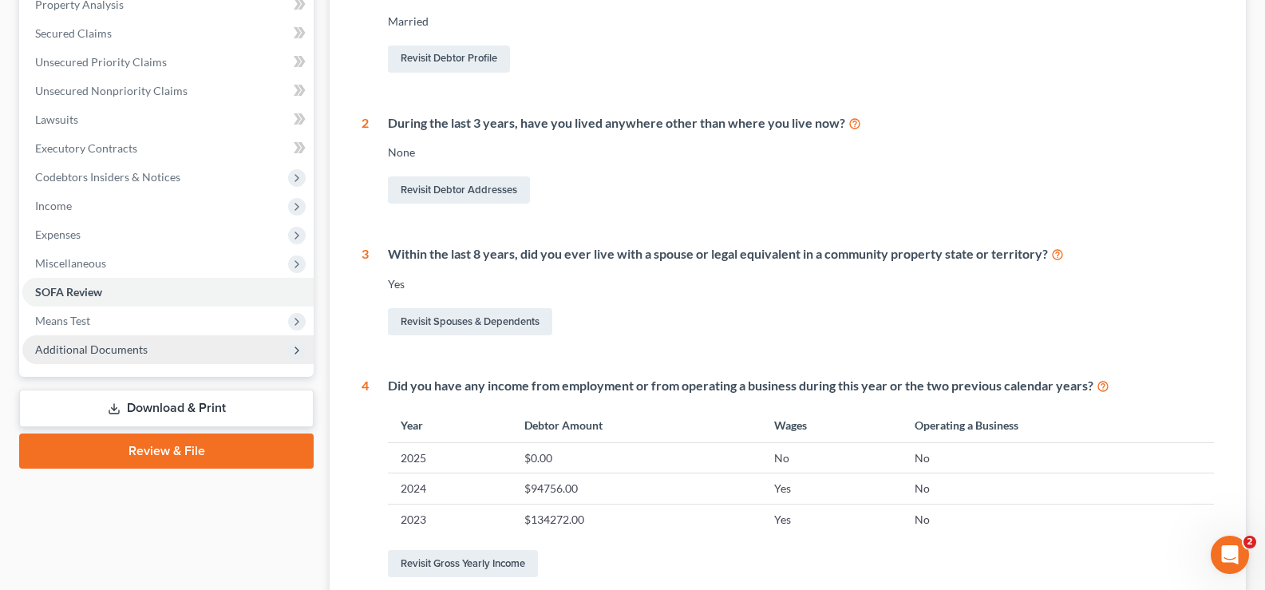
click at [82, 348] on span "Additional Documents" at bounding box center [91, 349] width 113 height 14
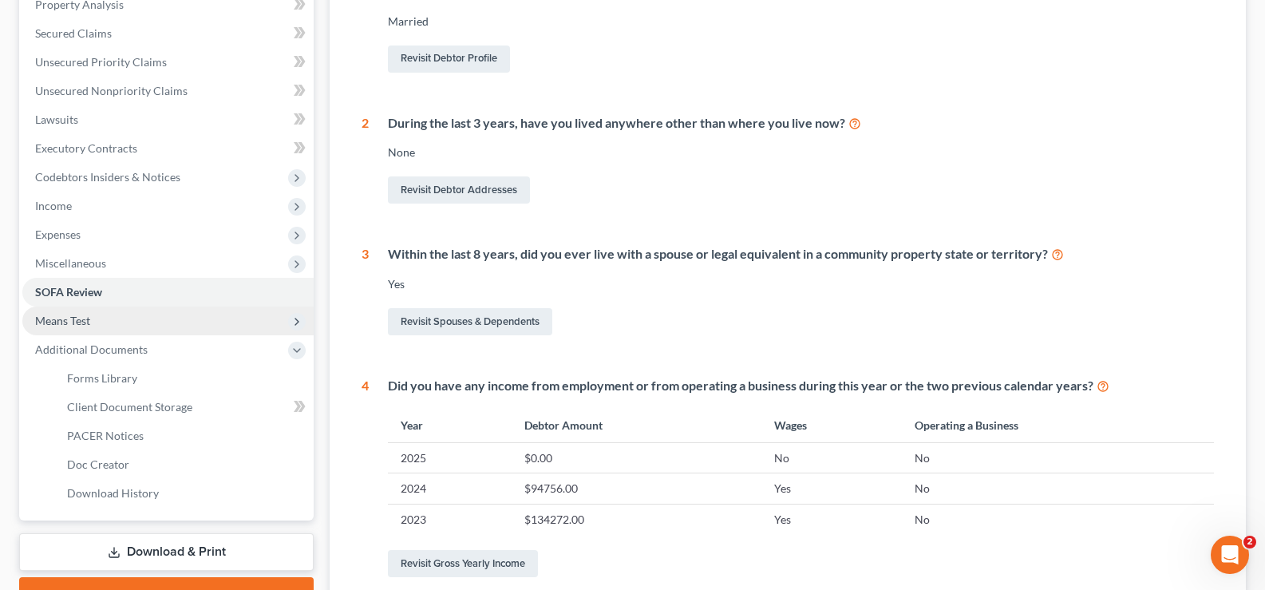
click at [111, 328] on span "Means Test" at bounding box center [167, 320] width 291 height 29
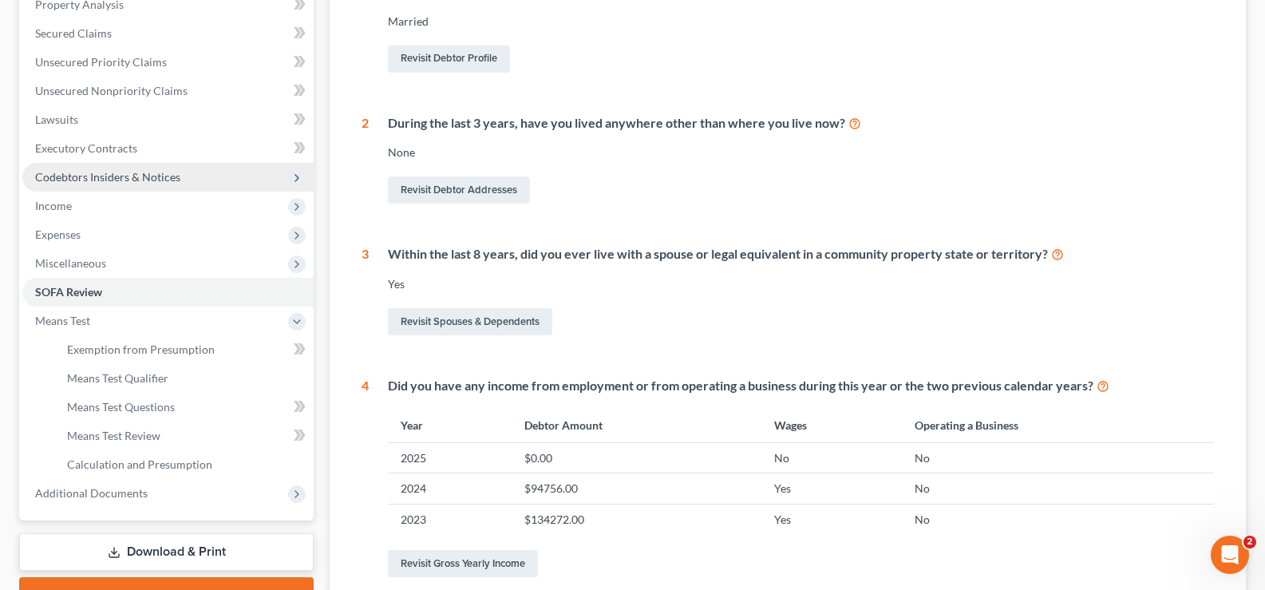
click at [75, 184] on span "Codebtors Insiders & Notices" at bounding box center [167, 177] width 291 height 29
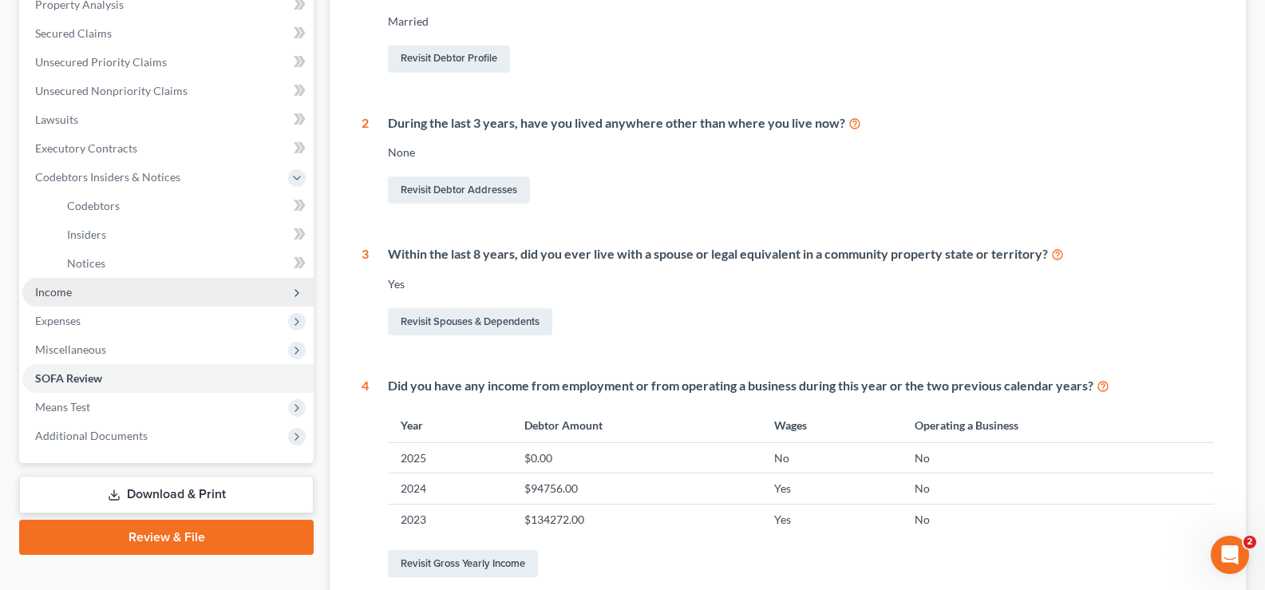
click at [81, 292] on span "Income" at bounding box center [167, 292] width 291 height 29
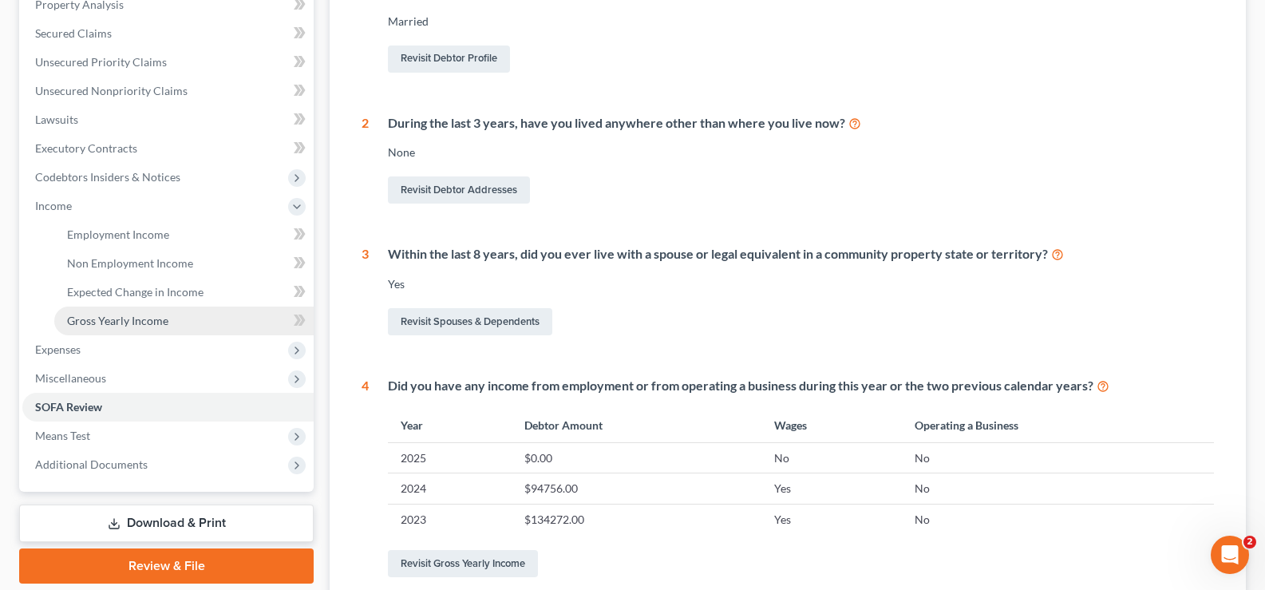
click at [137, 328] on link "Gross Yearly Income" at bounding box center [183, 320] width 259 height 29
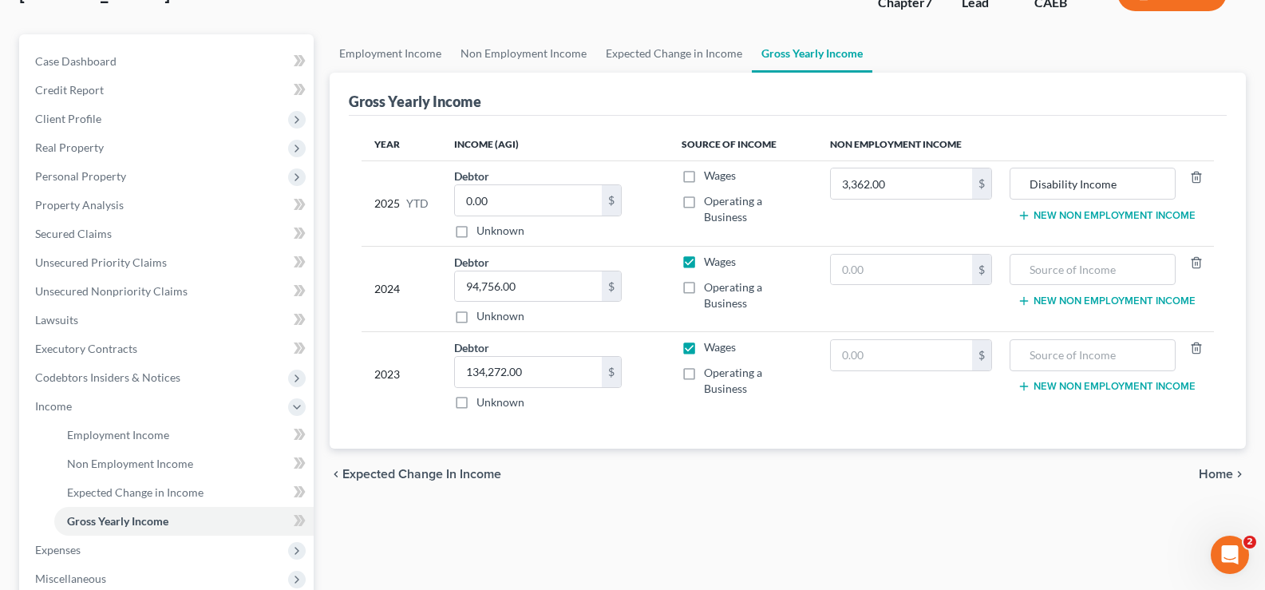
scroll to position [319, 0]
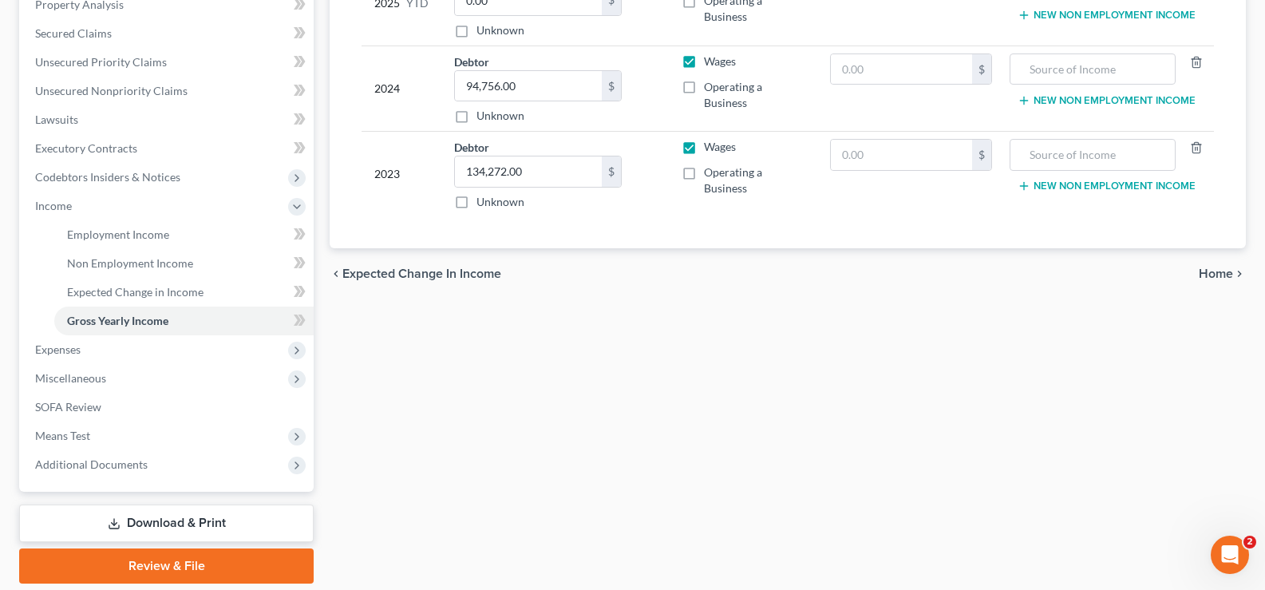
click at [1199, 275] on span "Home" at bounding box center [1216, 273] width 34 height 13
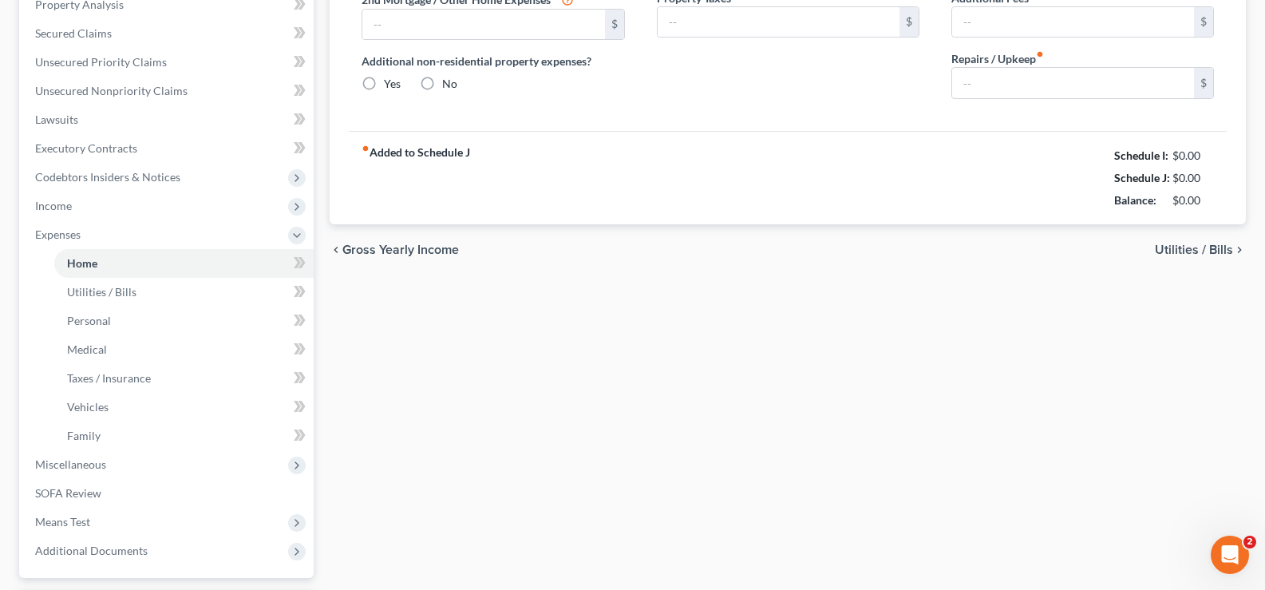
scroll to position [77, 0]
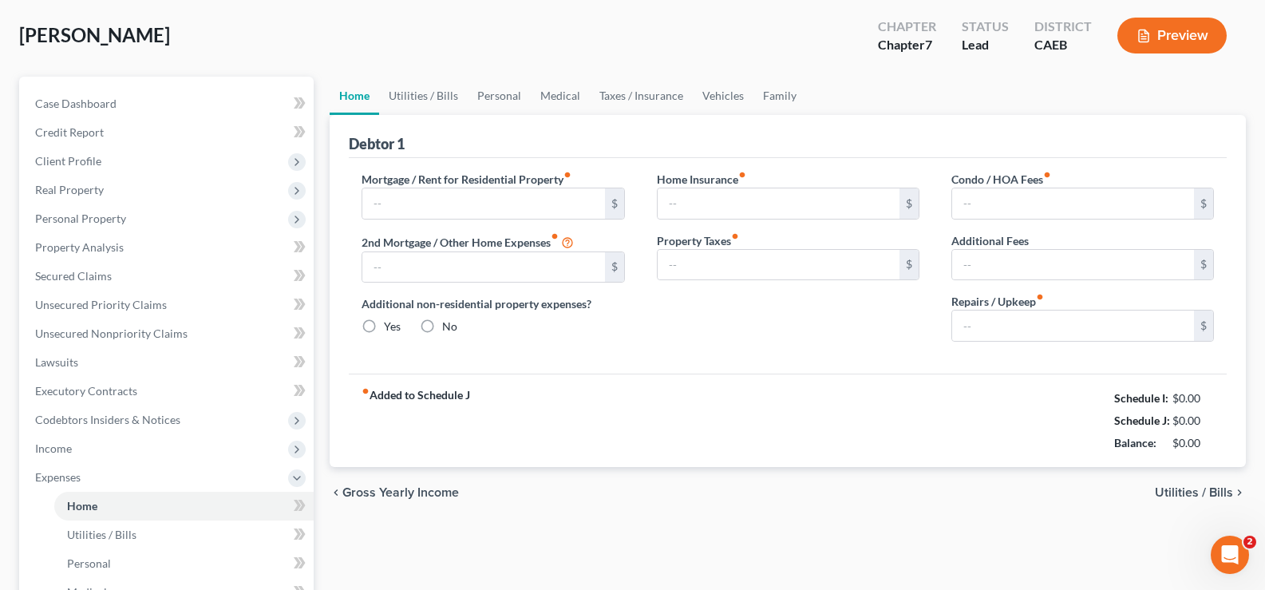
type input "3,718.40"
type input "0.00"
radio input "true"
type input "0.00"
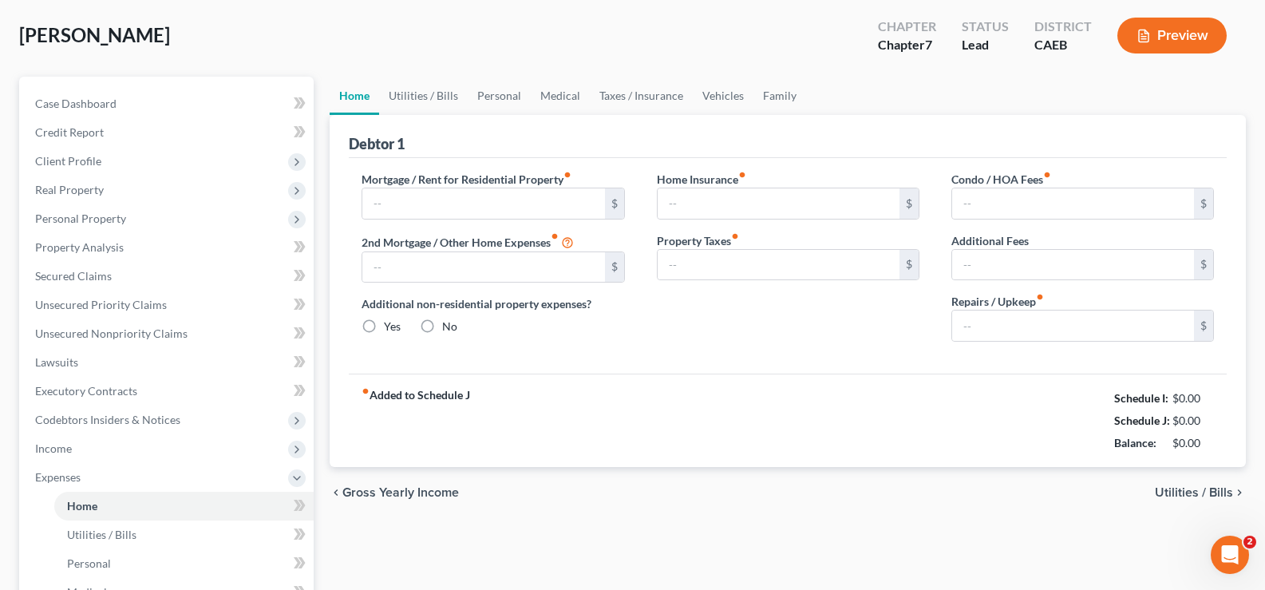
type input "0.00"
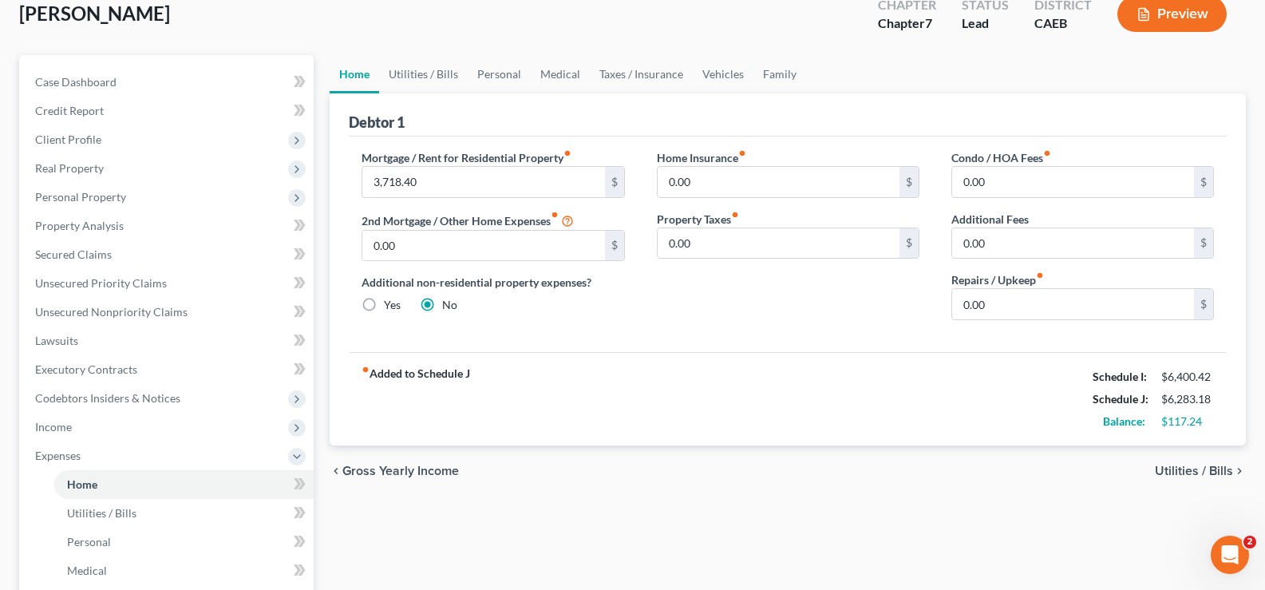
scroll to position [239, 0]
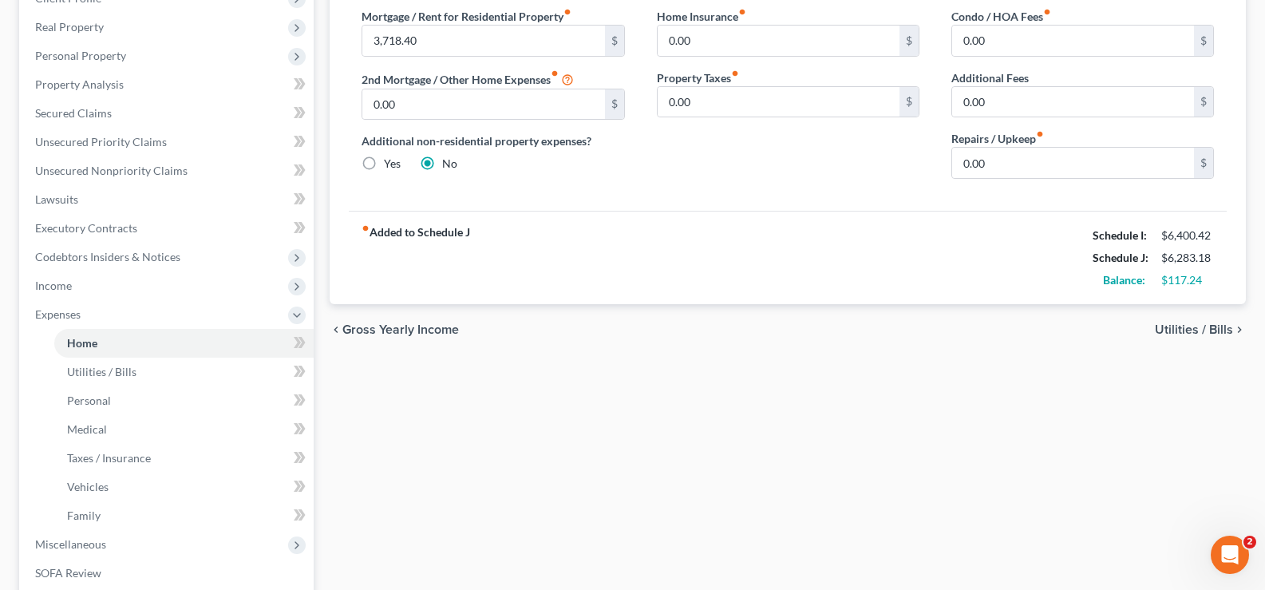
click at [1193, 331] on span "Utilities / Bills" at bounding box center [1194, 329] width 78 height 13
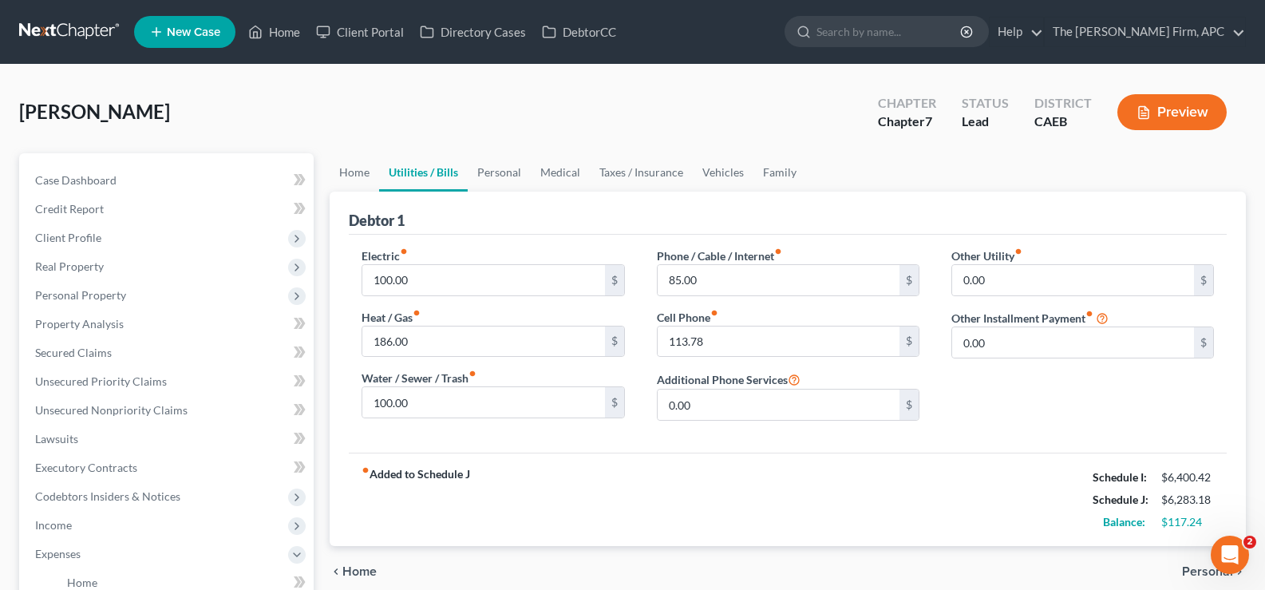
scroll to position [160, 0]
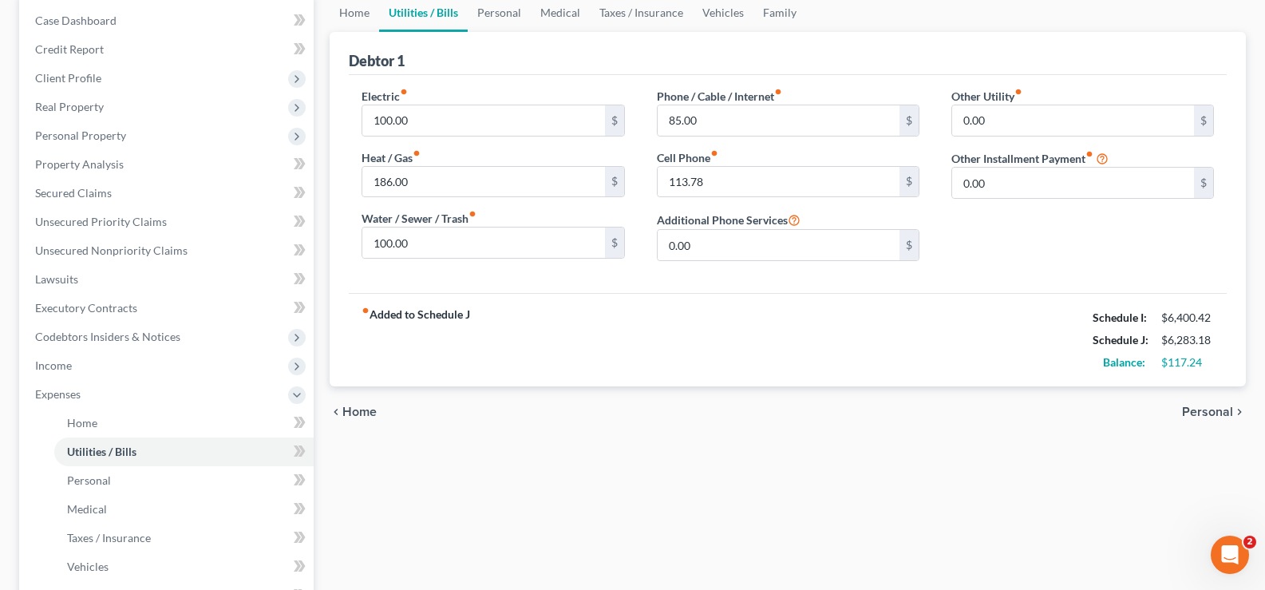
click at [1197, 407] on span "Personal" at bounding box center [1207, 411] width 51 height 13
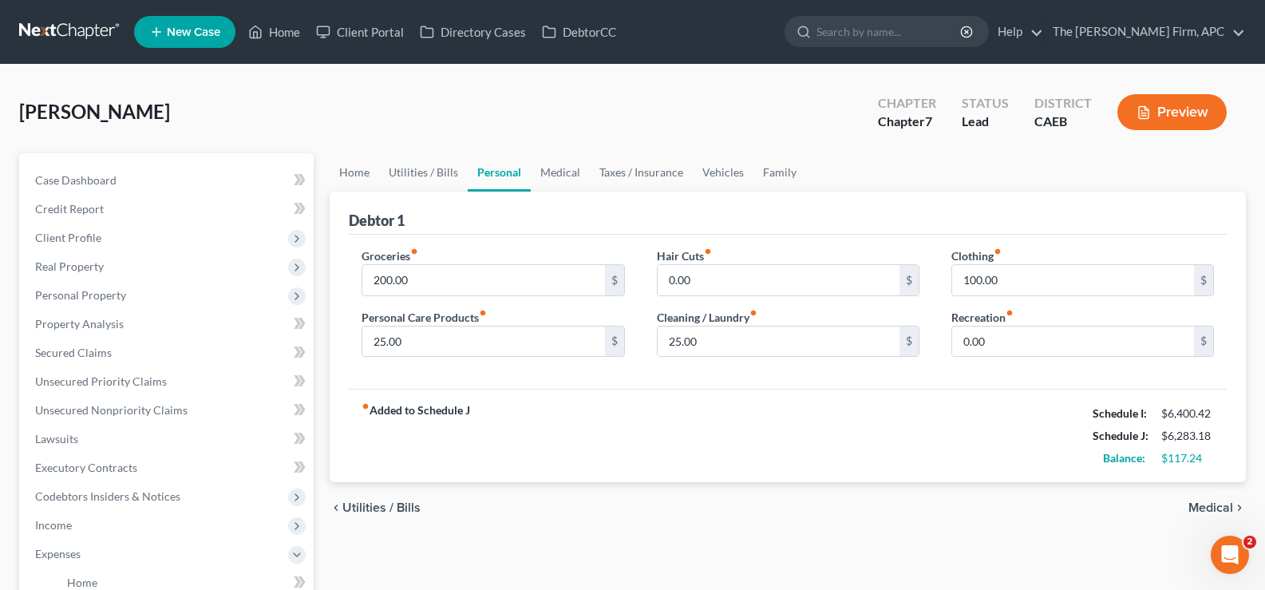
click at [1208, 504] on span "Medical" at bounding box center [1210, 507] width 45 height 13
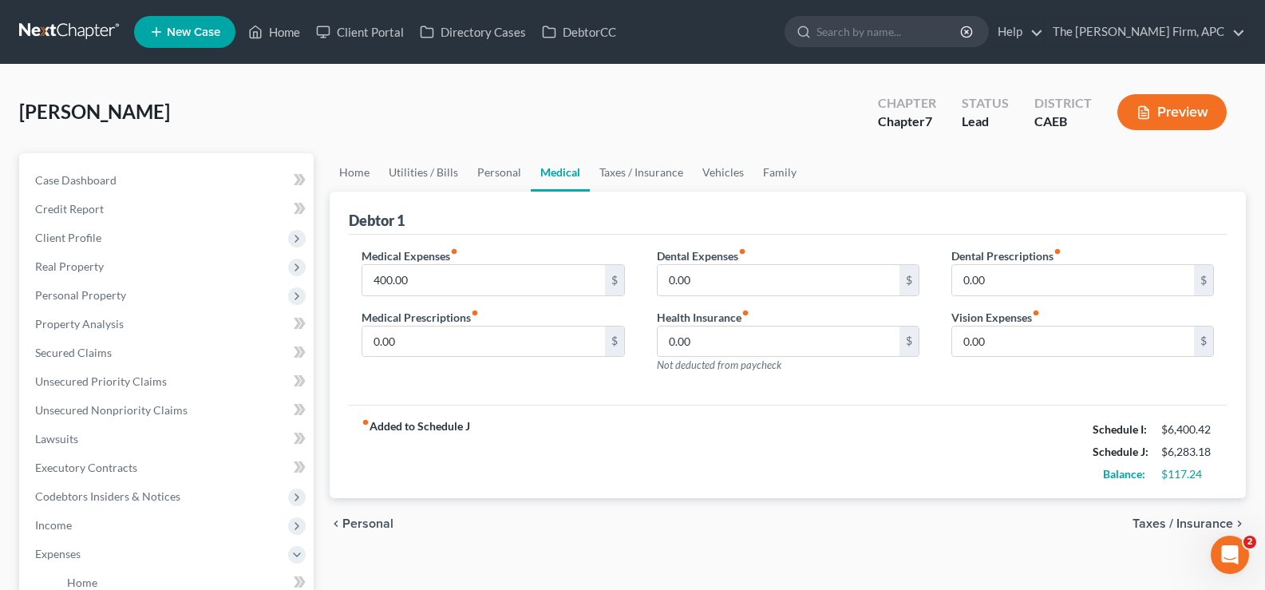
click at [1189, 518] on span "Taxes / Insurance" at bounding box center [1182, 523] width 101 height 13
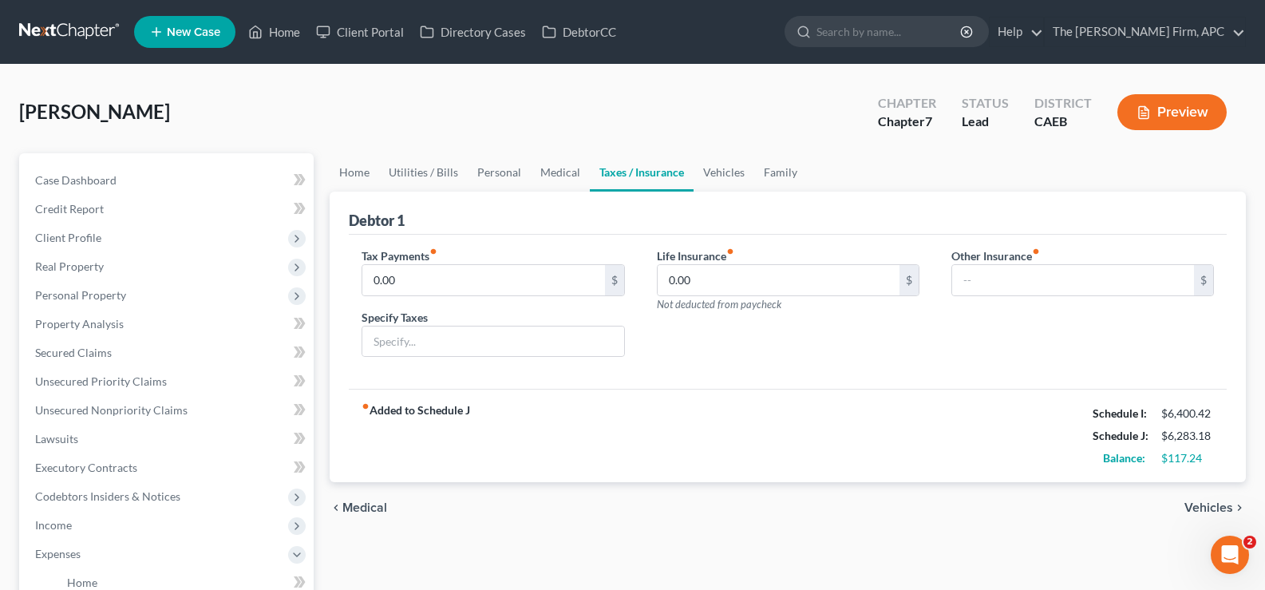
click at [1217, 508] on span "Vehicles" at bounding box center [1208, 507] width 49 height 13
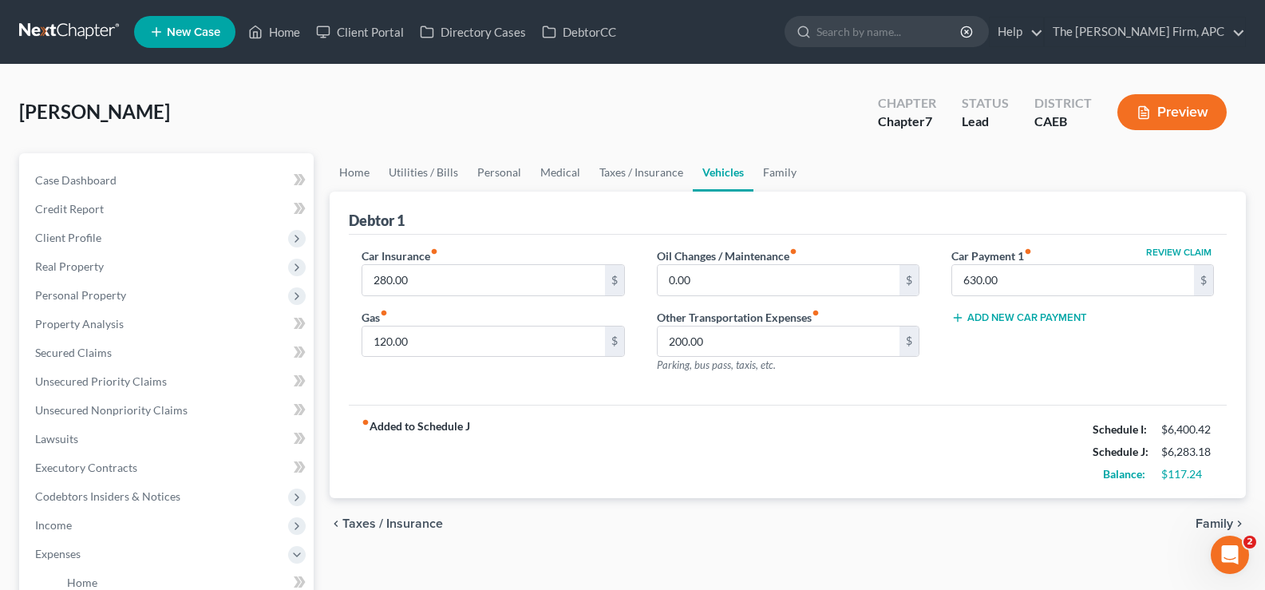
click at [1199, 525] on span "Family" at bounding box center [1214, 523] width 38 height 13
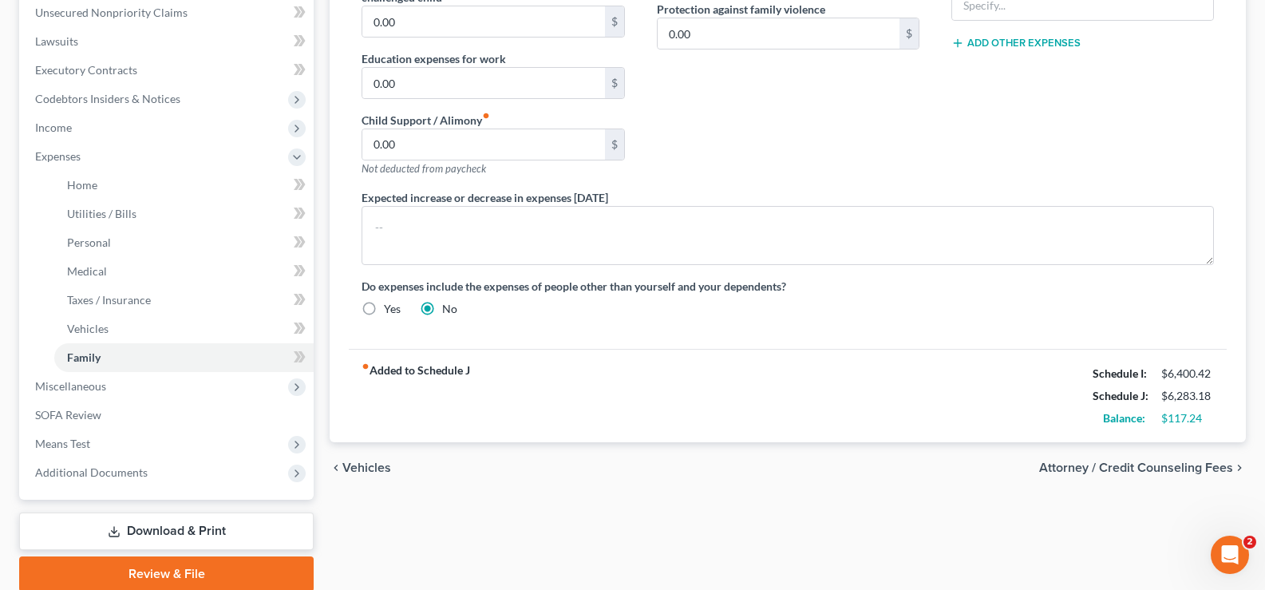
scroll to position [460, 0]
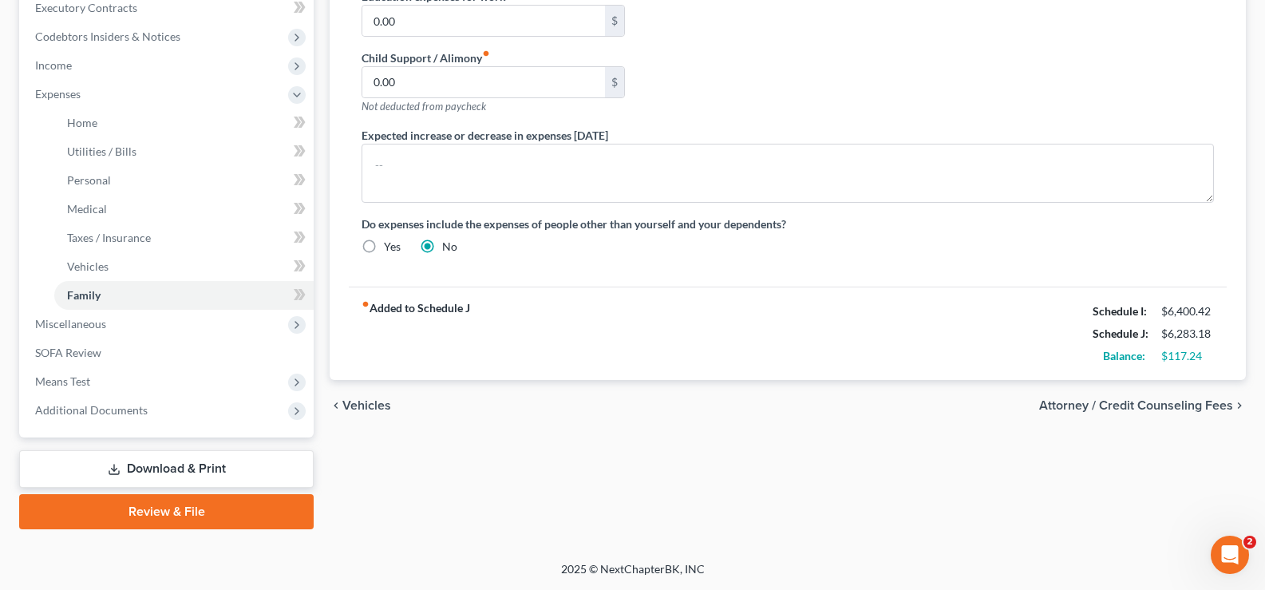
click at [1139, 413] on div "chevron_left Vehicles Attorney / Credit Counseling Fees chevron_right" at bounding box center [788, 405] width 916 height 51
click at [1144, 408] on span "Attorney / Credit Counseling Fees" at bounding box center [1136, 405] width 194 height 13
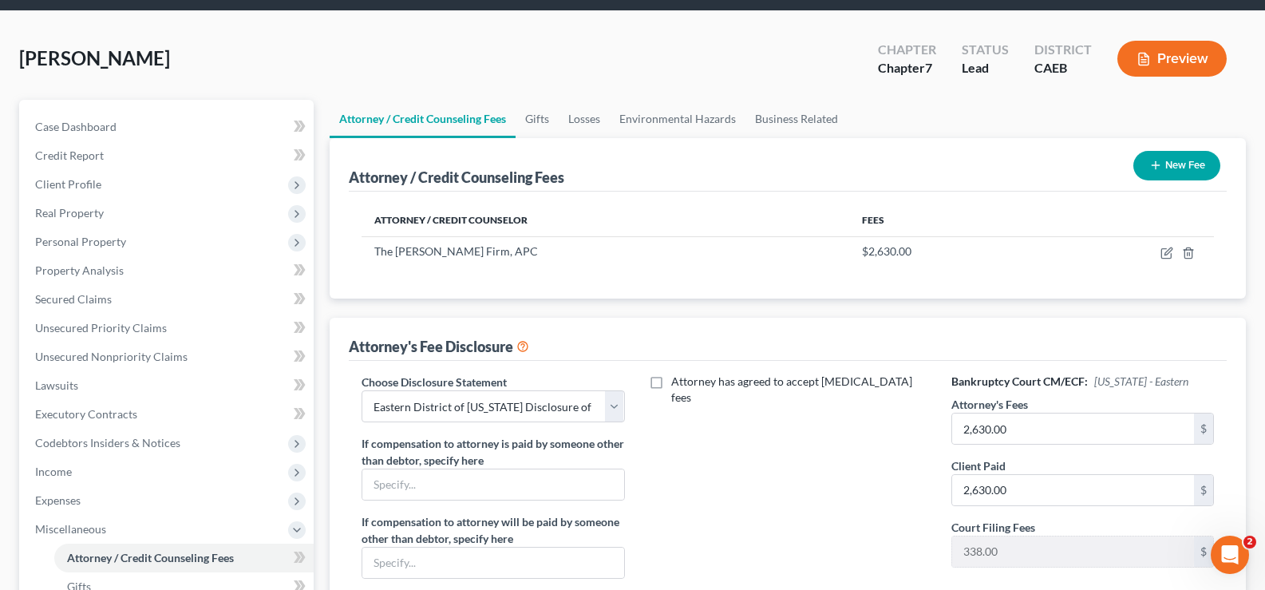
scroll to position [80, 0]
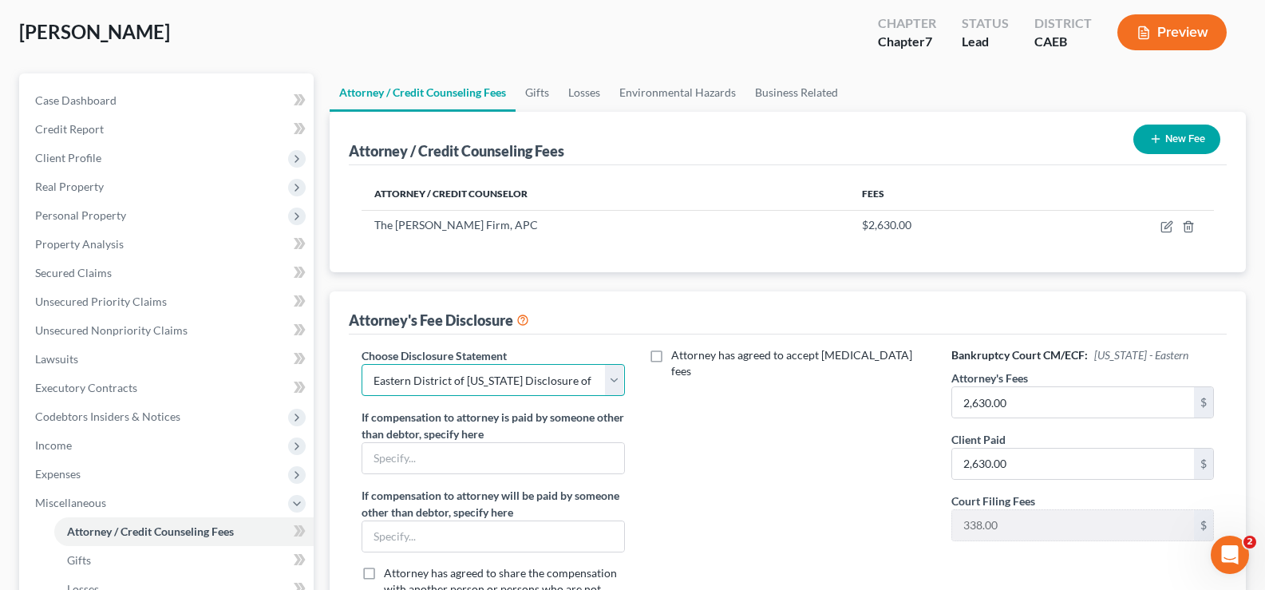
click at [599, 377] on select "Select [GEOGRAPHIC_DATA] of [US_STATE] Disclosure of Compensation [GEOGRAPHIC_D…" at bounding box center [492, 380] width 263 height 32
select select "0"
click at [361, 364] on select "Select [GEOGRAPHIC_DATA] of [US_STATE] Disclosure of Compensation [GEOGRAPHIC_D…" at bounding box center [492, 380] width 263 height 32
click at [713, 427] on div "Attorney has agreed to accept [MEDICAL_DATA] fees" at bounding box center [788, 487] width 294 height 280
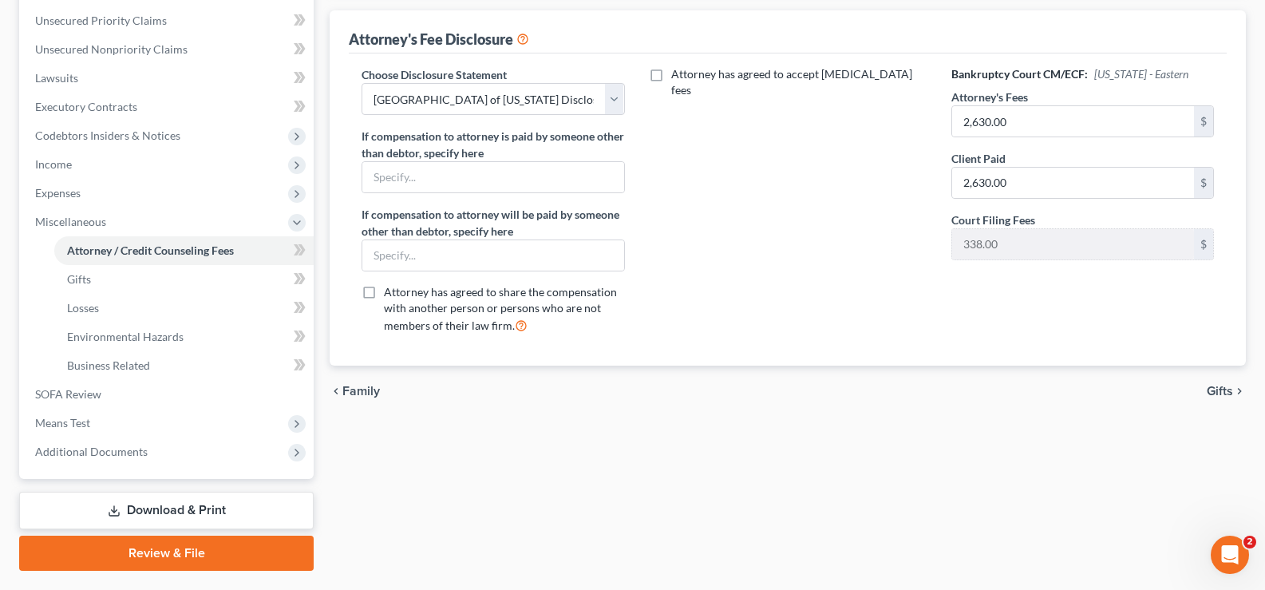
scroll to position [399, 0]
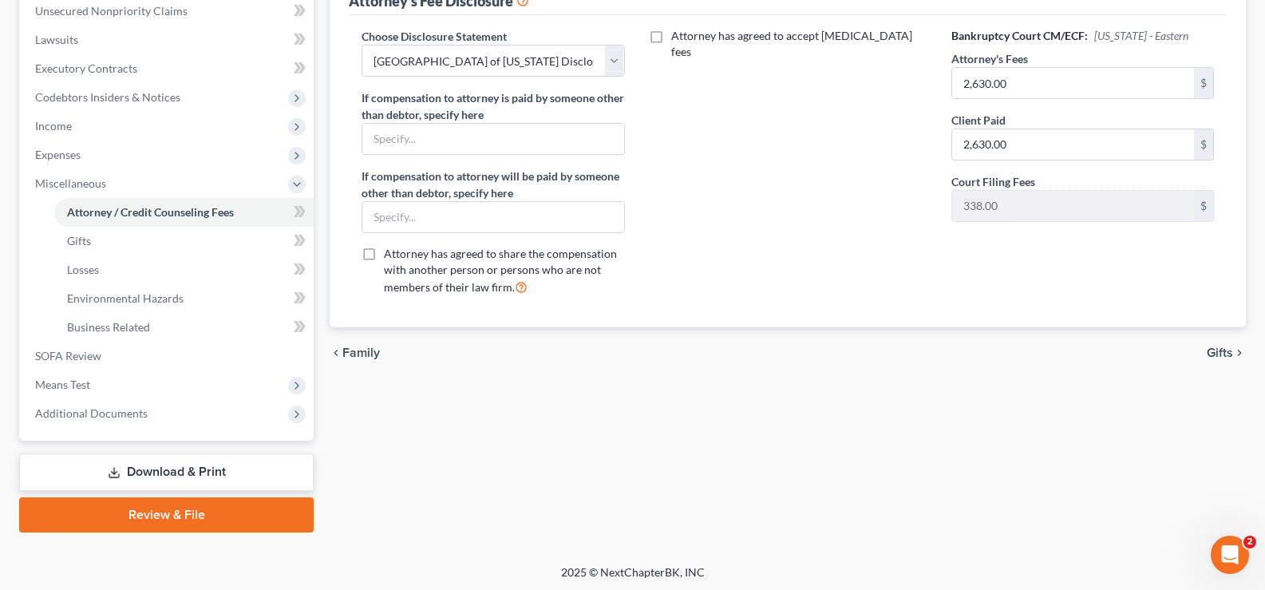
click at [1222, 350] on span "Gifts" at bounding box center [1220, 352] width 26 height 13
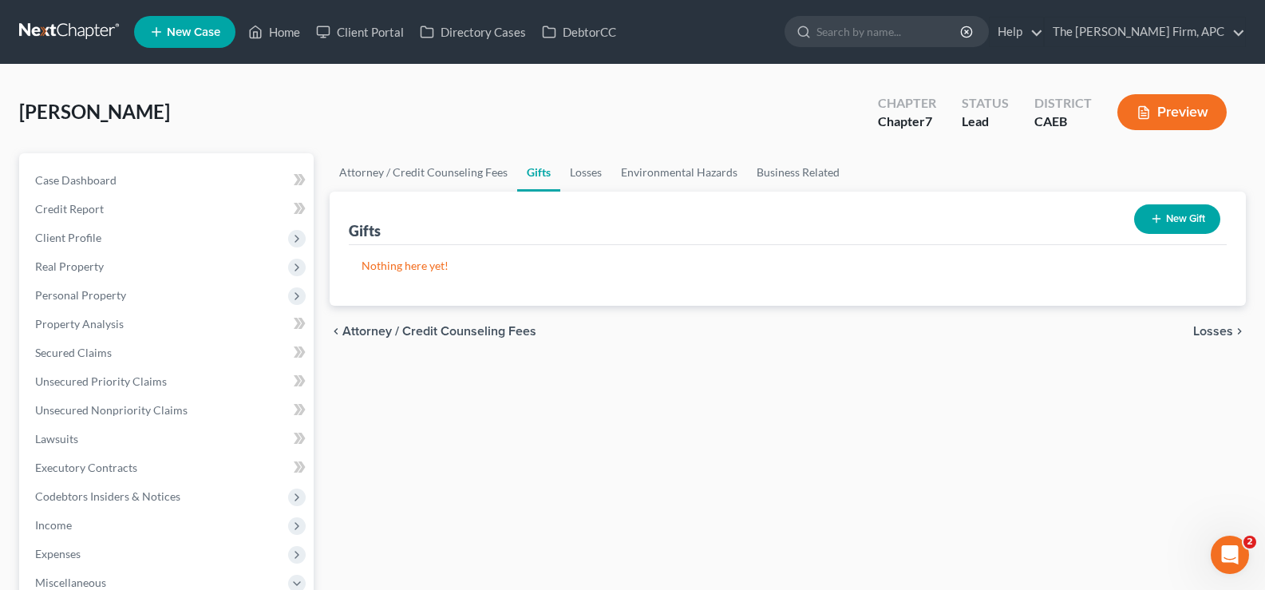
click at [1226, 332] on span "Losses" at bounding box center [1213, 331] width 40 height 13
click at [1226, 332] on span "Environmental Hazards" at bounding box center [1166, 331] width 134 height 13
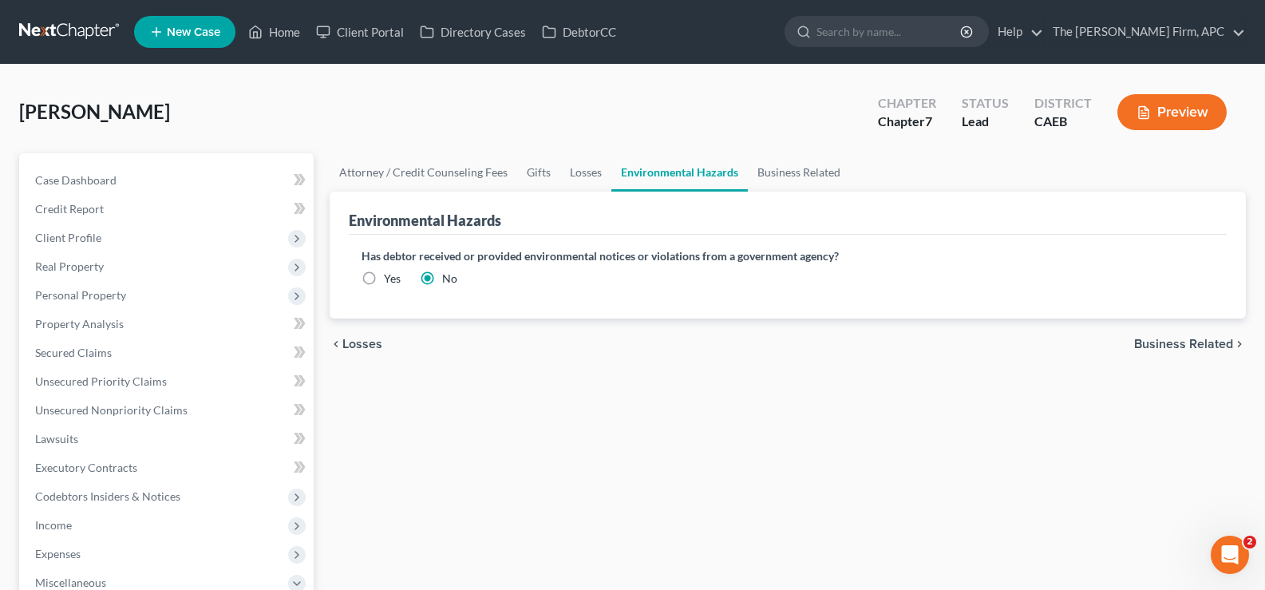
click at [1216, 327] on div "chevron_left Losses Business Related chevron_right" at bounding box center [788, 343] width 916 height 51
click at [1207, 350] on span "Business Related" at bounding box center [1183, 344] width 99 height 13
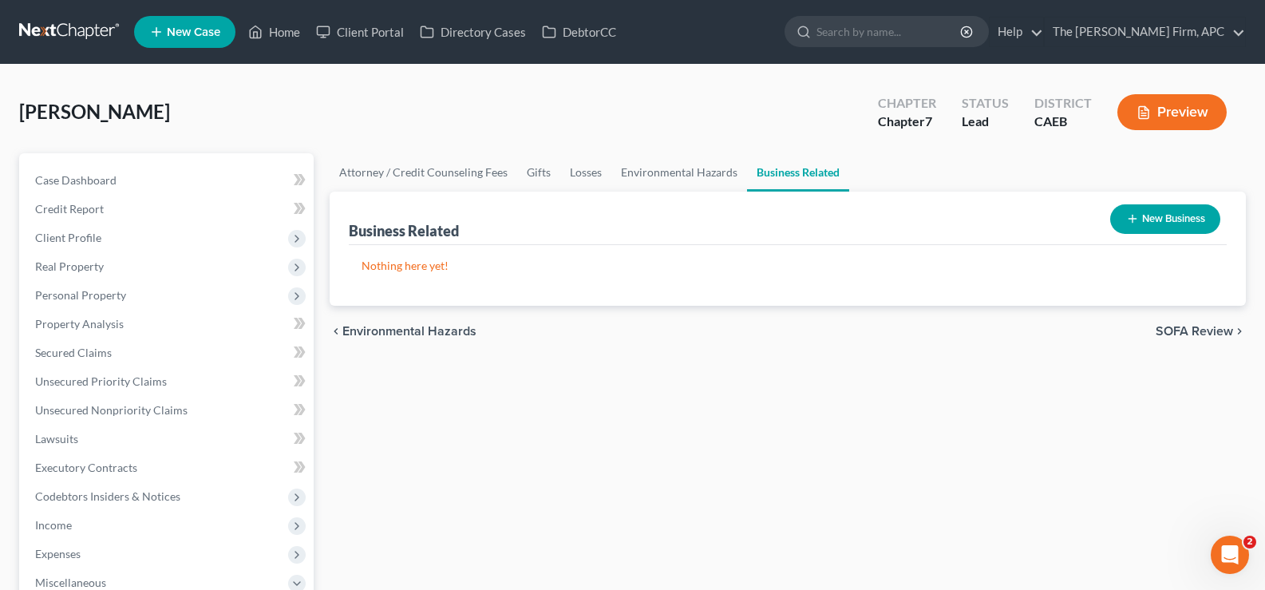
click at [1196, 325] on span "SOFA Review" at bounding box center [1194, 331] width 77 height 13
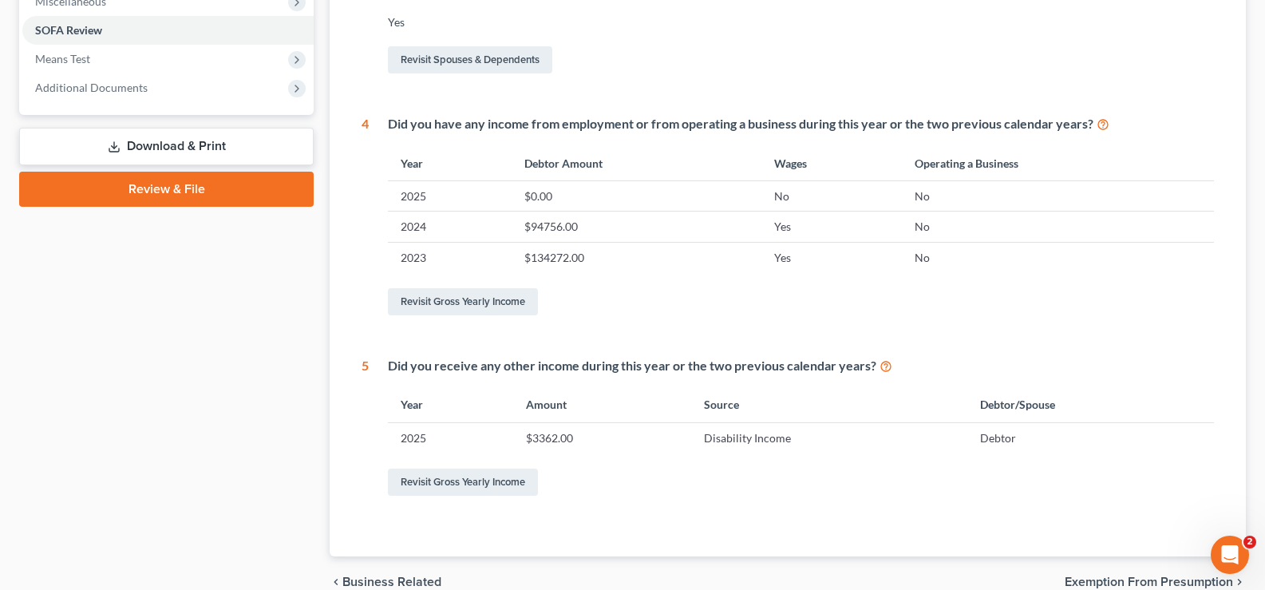
scroll to position [659, 0]
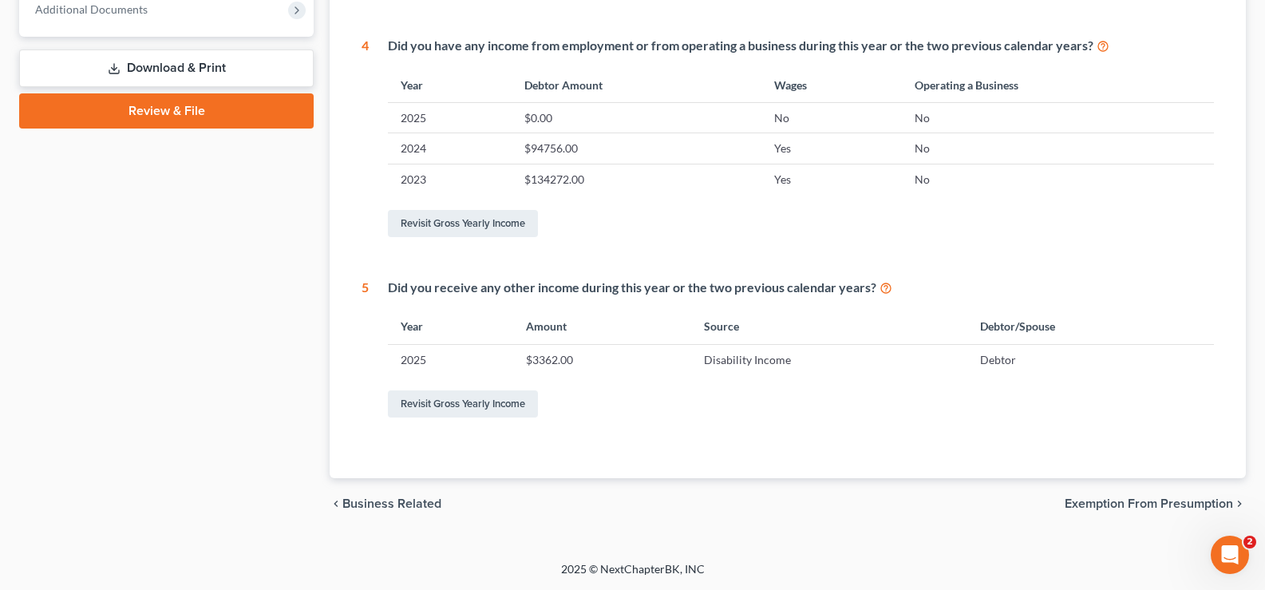
click at [1152, 499] on span "Exemption from Presumption" at bounding box center [1149, 503] width 168 height 13
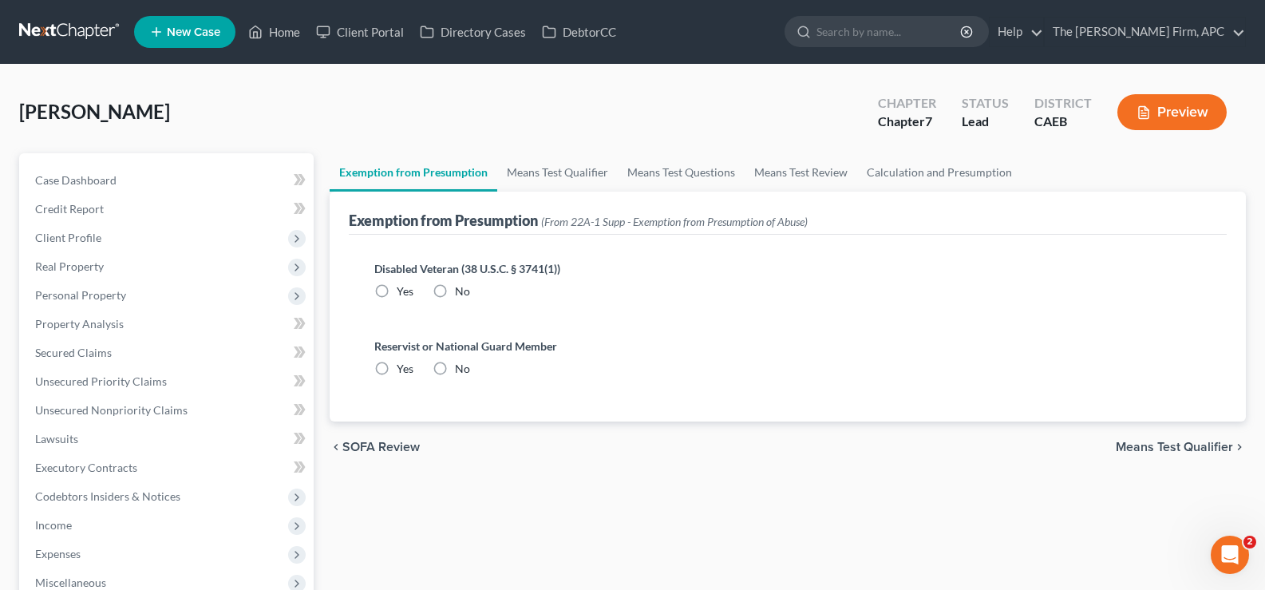
click at [455, 290] on label "No" at bounding box center [462, 291] width 15 height 16
click at [461, 290] on input "No" at bounding box center [466, 288] width 10 height 10
radio input "true"
drag, startPoint x: 451, startPoint y: 368, endPoint x: 820, endPoint y: 405, distance: 371.3
click at [455, 368] on label "No" at bounding box center [462, 369] width 15 height 16
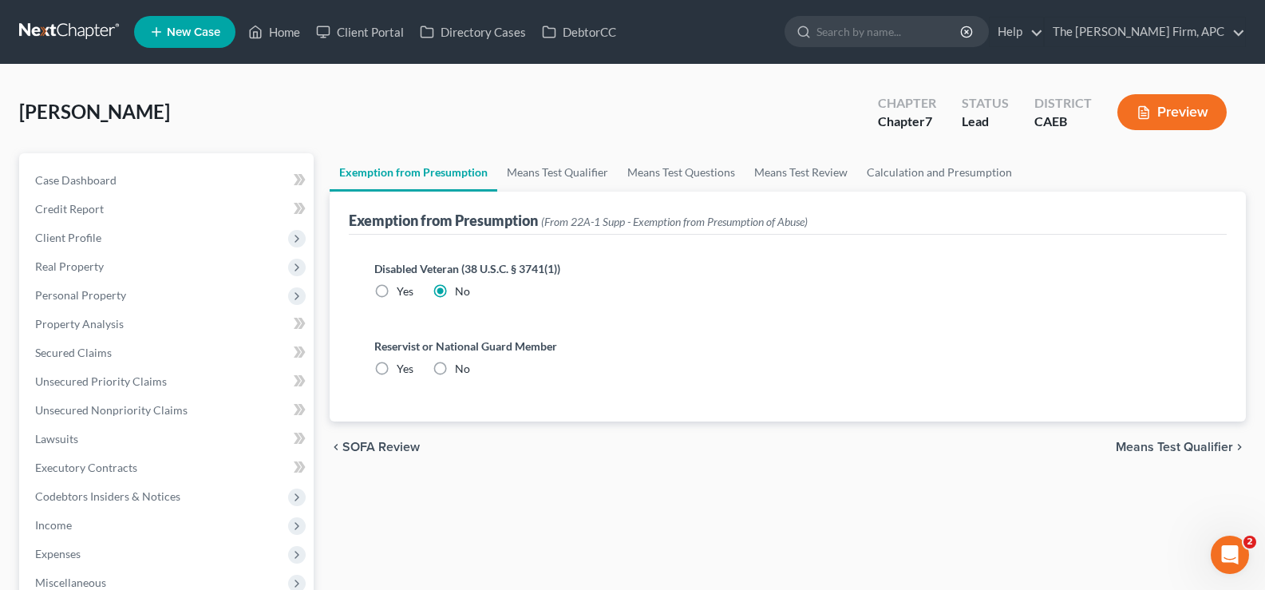
click at [461, 368] on input "No" at bounding box center [466, 366] width 10 height 10
radio input "true"
click at [1167, 452] on span "Means Test Qualifier" at bounding box center [1174, 446] width 117 height 13
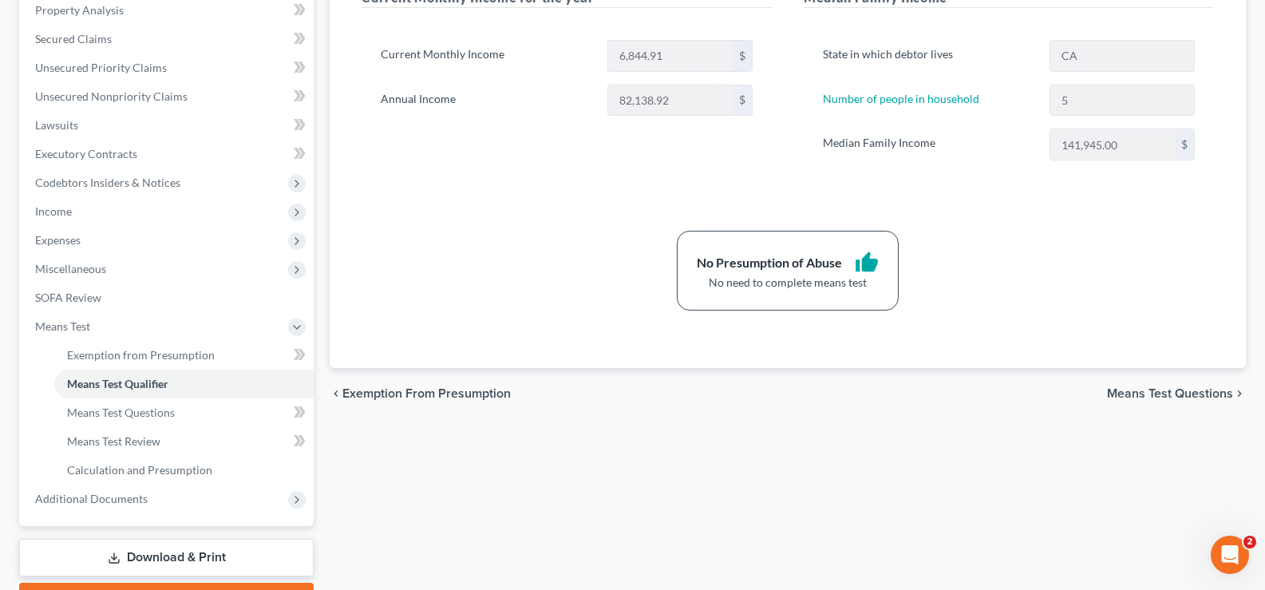
scroll to position [319, 0]
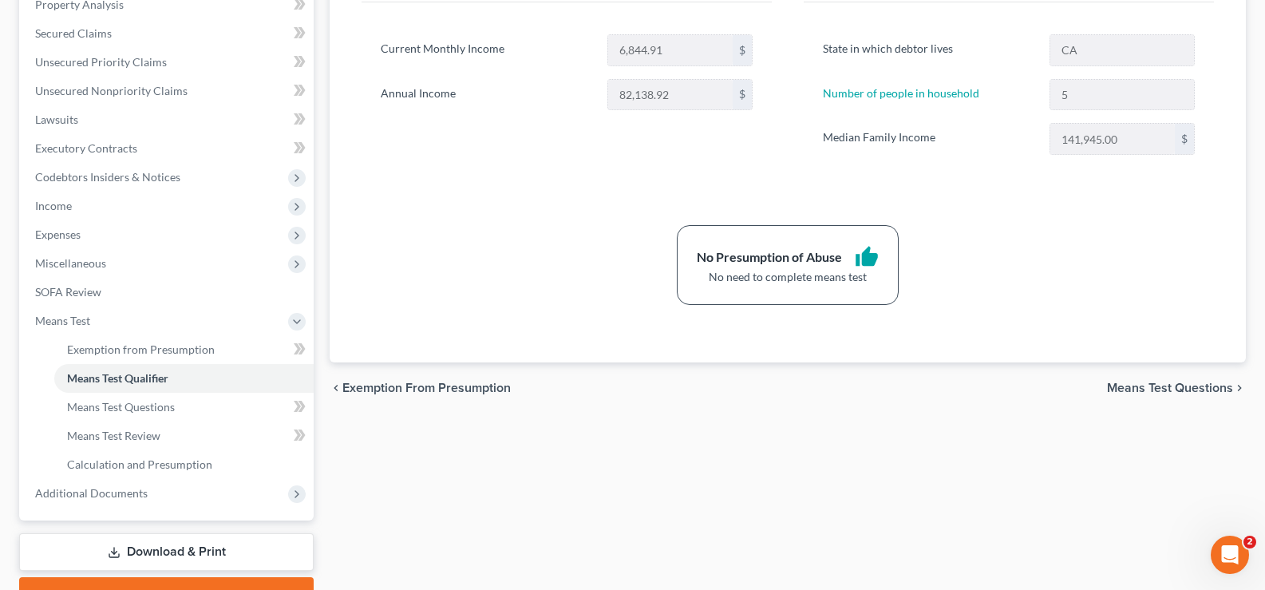
click at [1142, 388] on span "Means Test Questions" at bounding box center [1170, 387] width 126 height 13
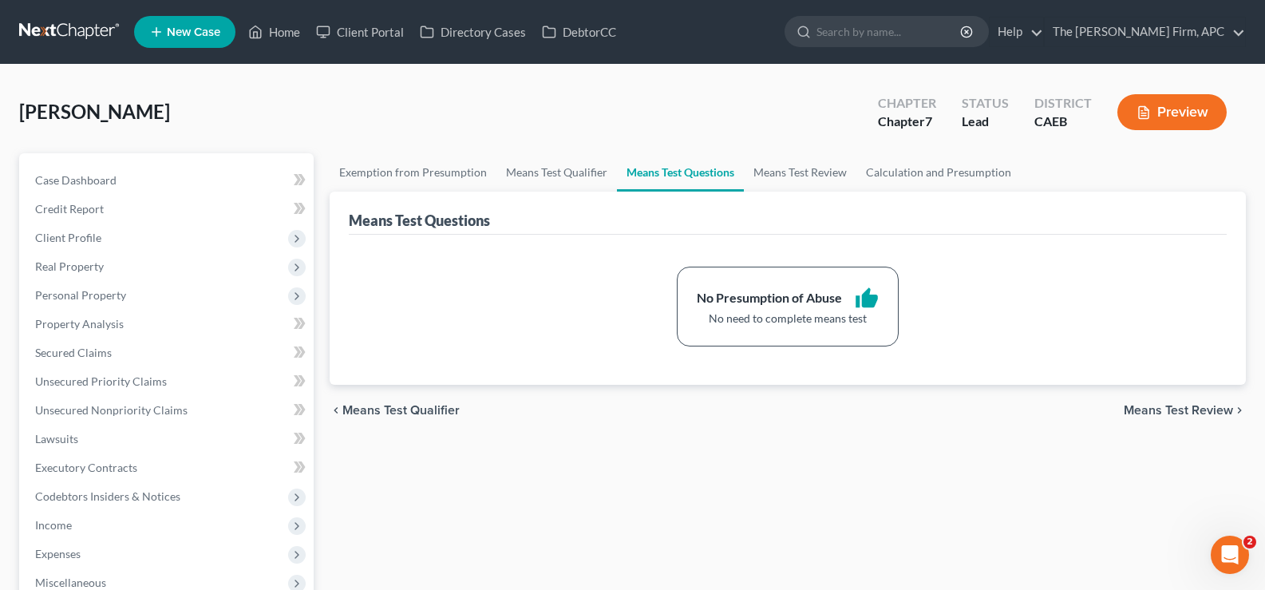
click at [1178, 405] on span "Means Test Review" at bounding box center [1178, 410] width 109 height 13
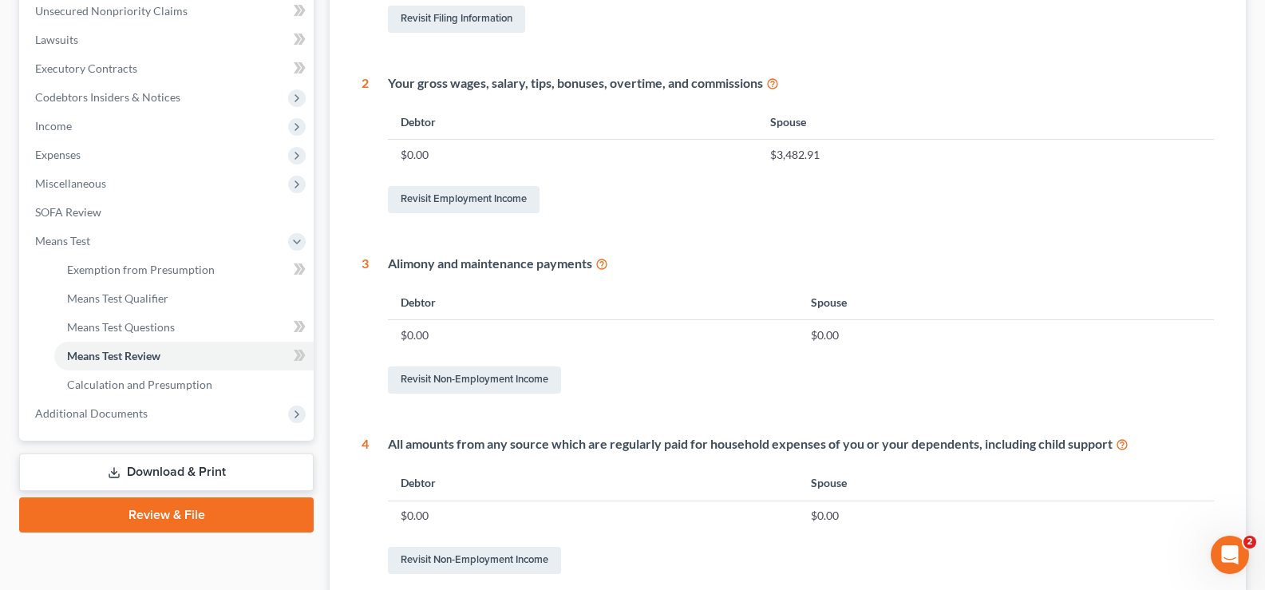
scroll to position [766, 0]
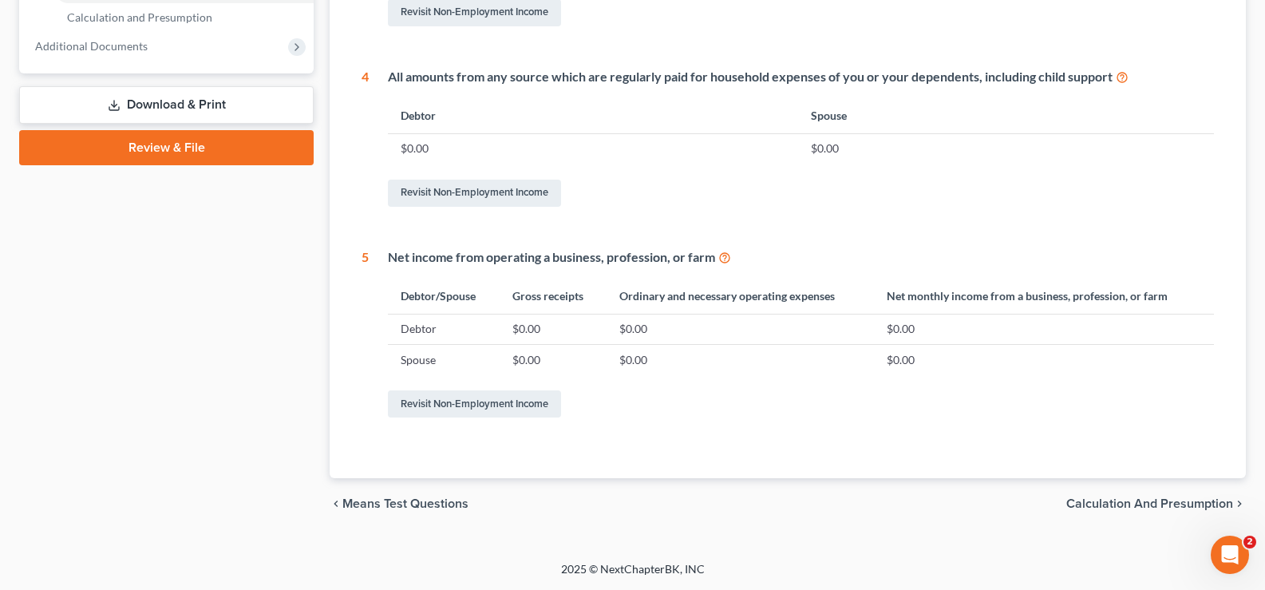
click at [1149, 503] on span "Calculation and Presumption" at bounding box center [1149, 503] width 167 height 13
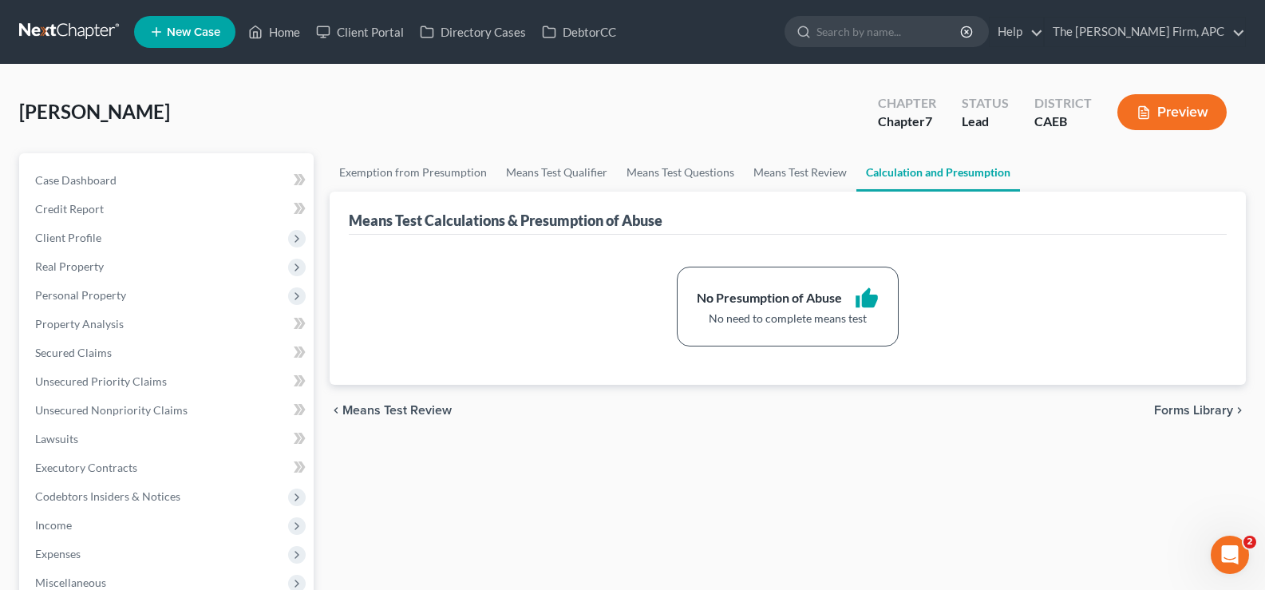
click at [1201, 416] on span "Forms Library" at bounding box center [1193, 410] width 79 height 13
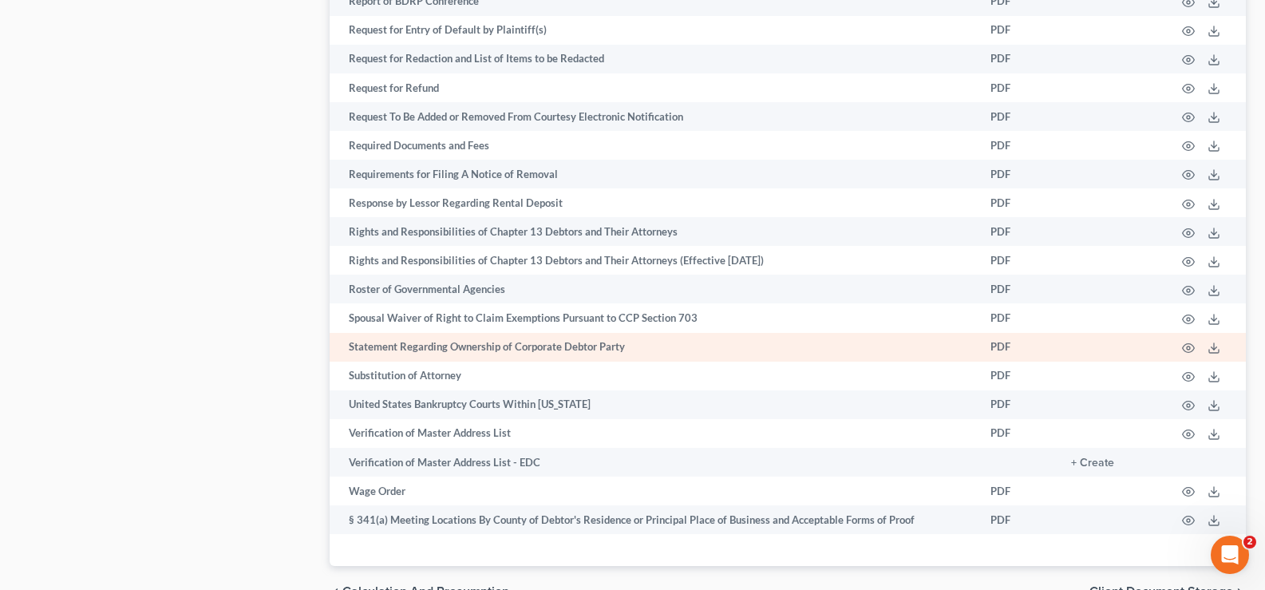
scroll to position [2471, 0]
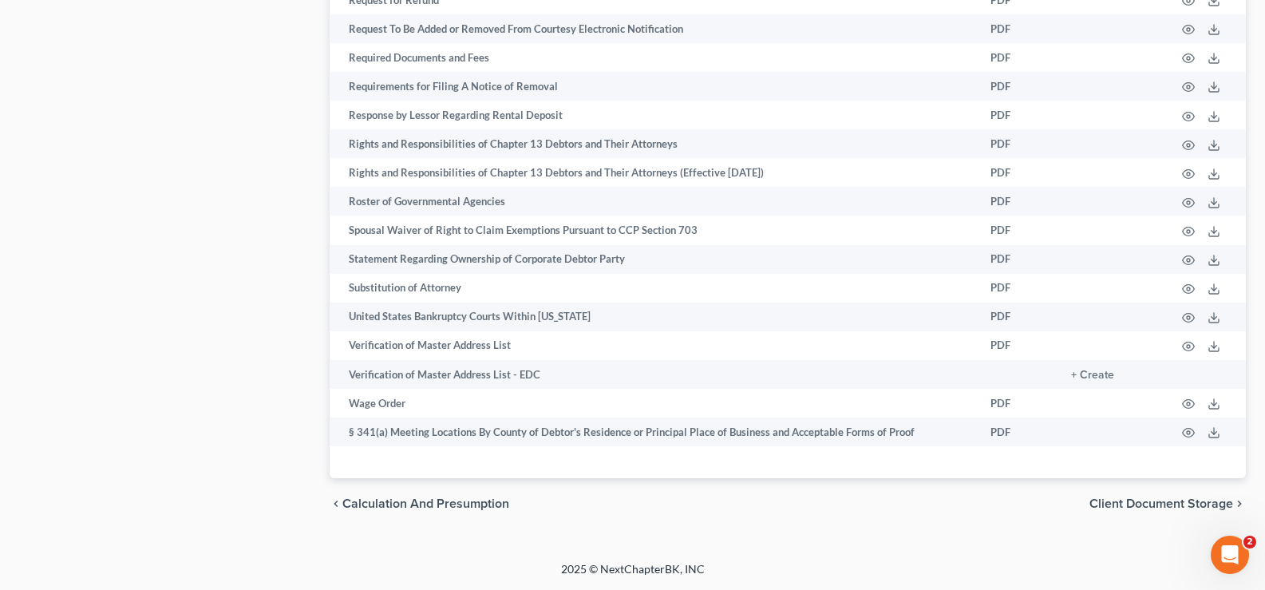
click at [1143, 499] on span "Client Document Storage" at bounding box center [1161, 503] width 144 height 13
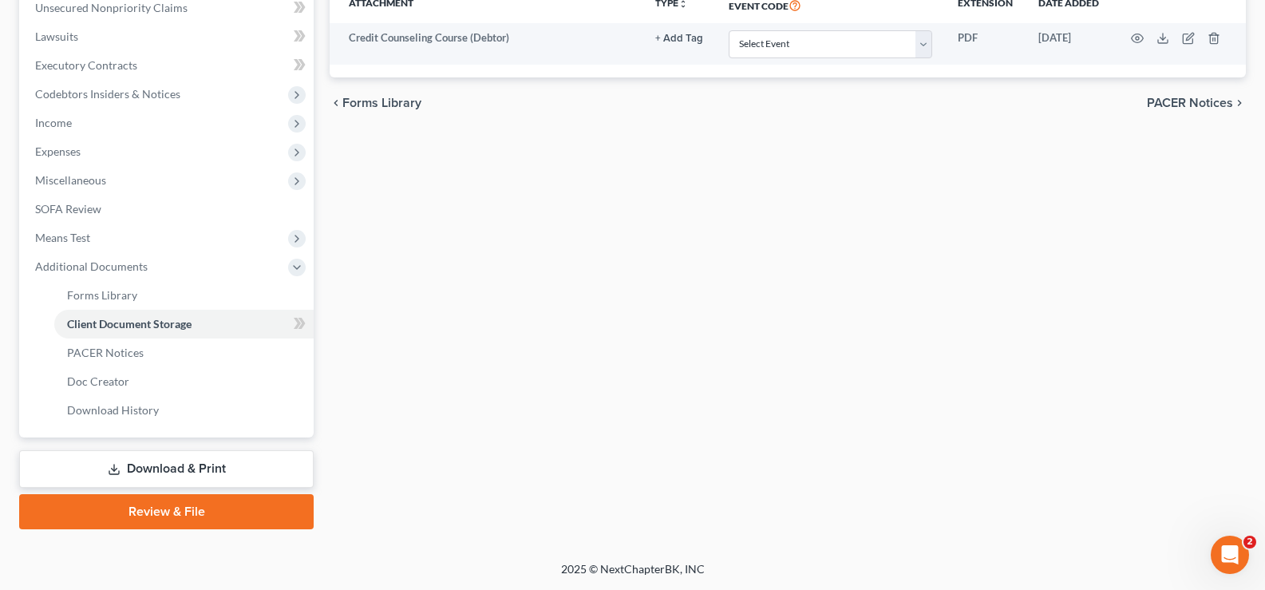
click at [246, 456] on link "Download & Print" at bounding box center [166, 469] width 294 height 38
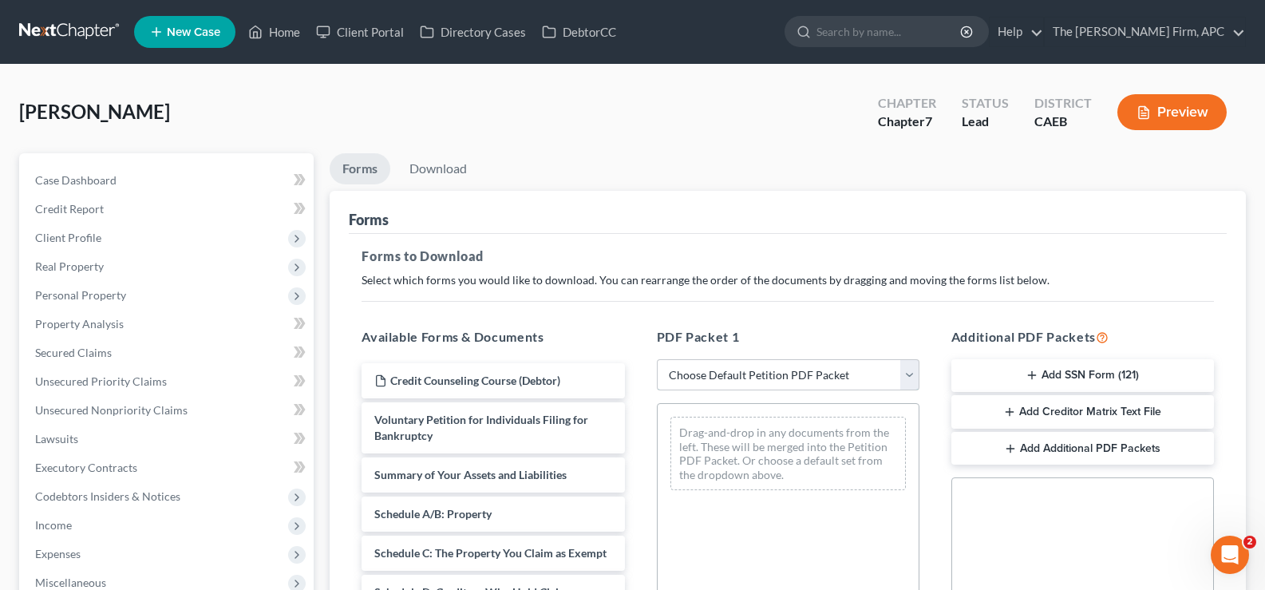
click at [794, 379] on select "Choose Default Petition PDF Packet Complete Bankruptcy Petition (all forms and …" at bounding box center [788, 375] width 263 height 32
select select "0"
click at [657, 359] on select "Choose Default Petition PDF Packet Complete Bankruptcy Petition (all forms and …" at bounding box center [788, 375] width 263 height 32
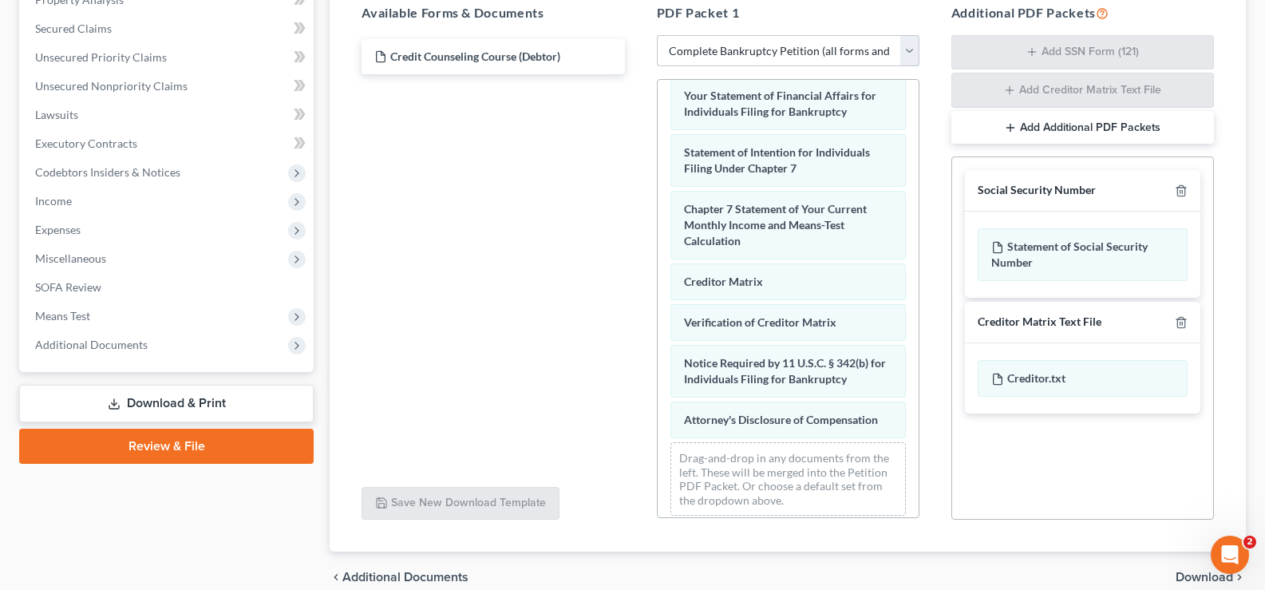
scroll to position [397, 0]
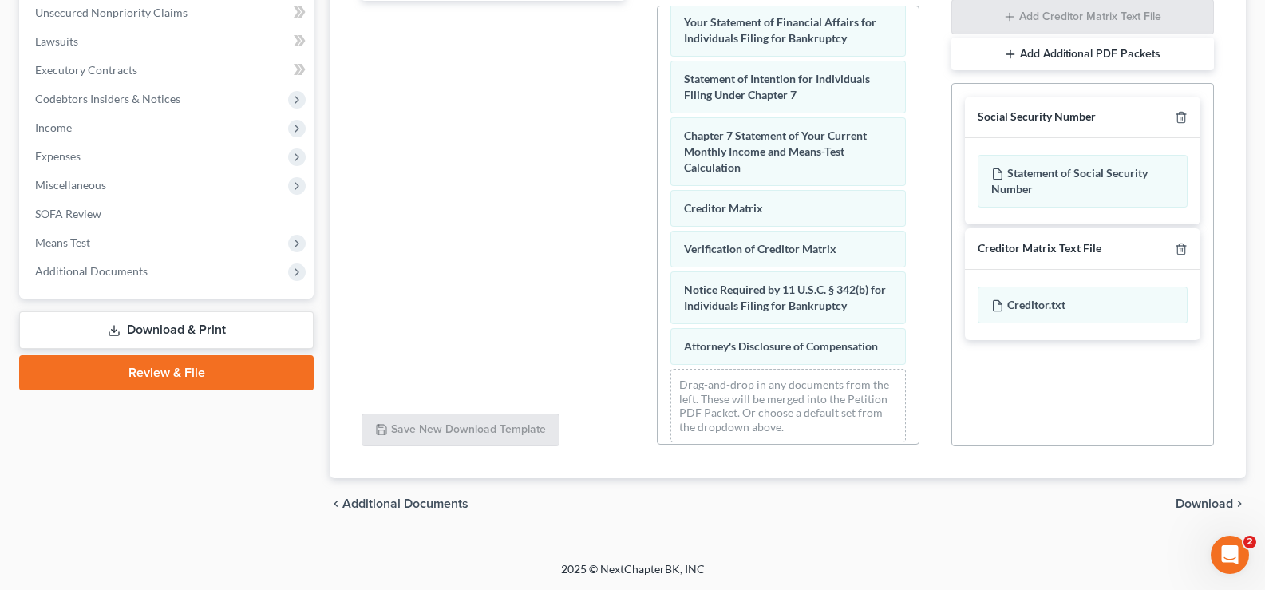
click at [1224, 504] on span "Download" at bounding box center [1203, 503] width 57 height 13
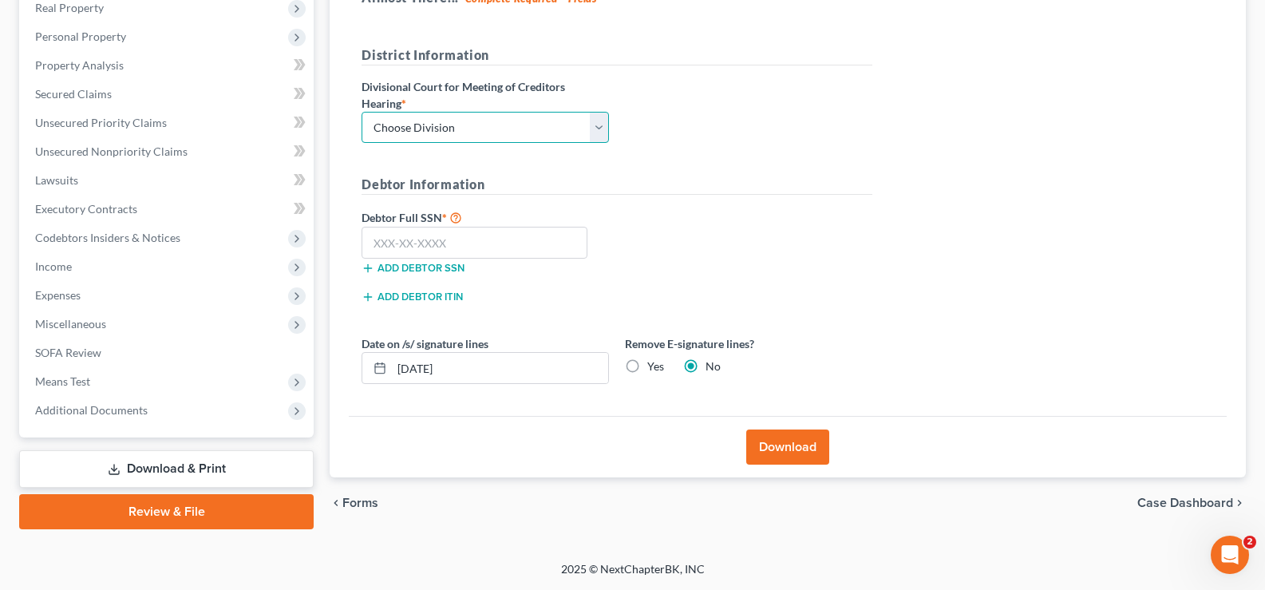
click at [564, 131] on select "Choose Division Fresno Modesto [GEOGRAPHIC_DATA]" at bounding box center [484, 128] width 247 height 32
click at [710, 168] on form "District Information Divisional Court for Meeting of Creditors Hearing * Choose…" at bounding box center [616, 220] width 511 height 351
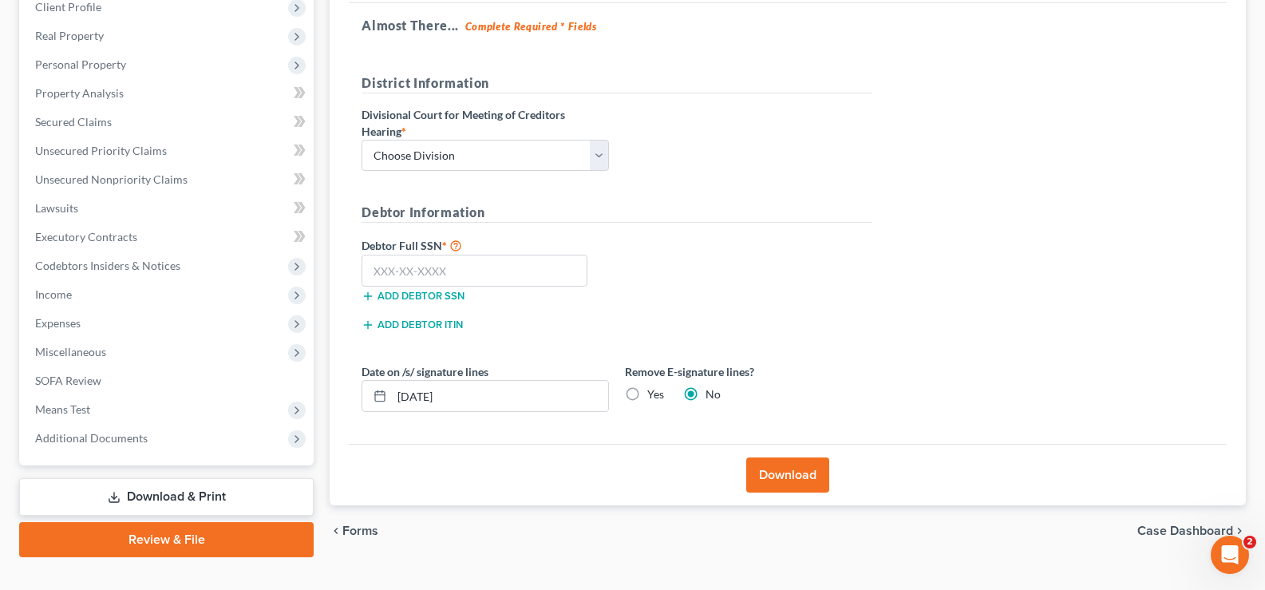
scroll to position [259, 0]
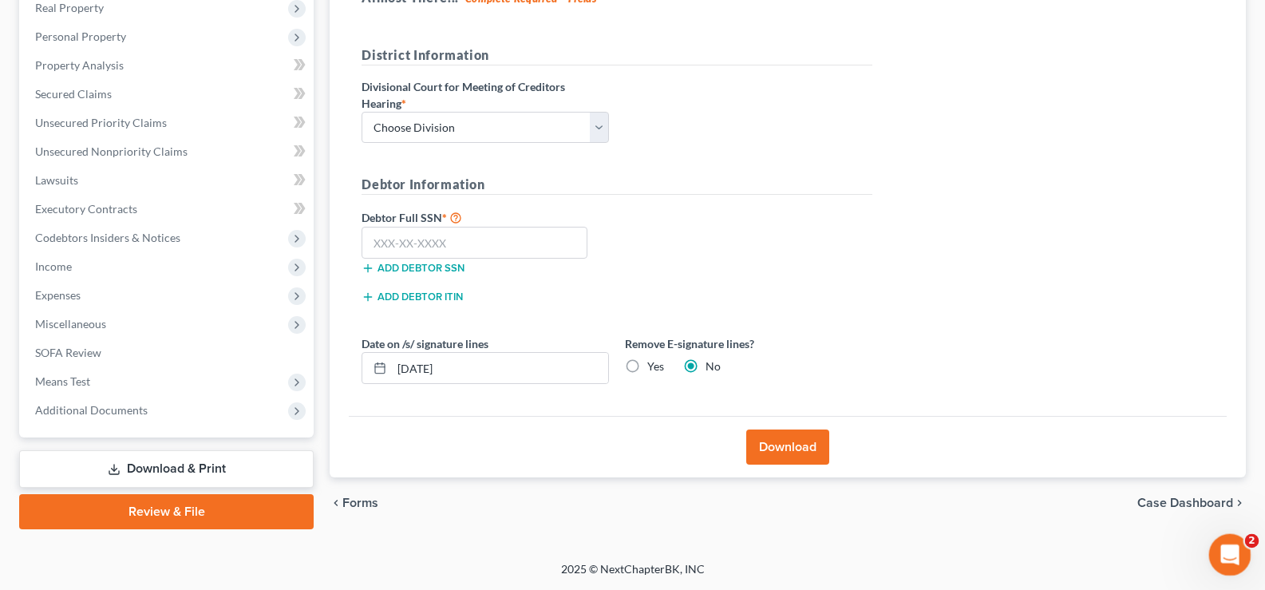
click at [1235, 547] on icon "Open Intercom Messenger" at bounding box center [1228, 552] width 26 height 26
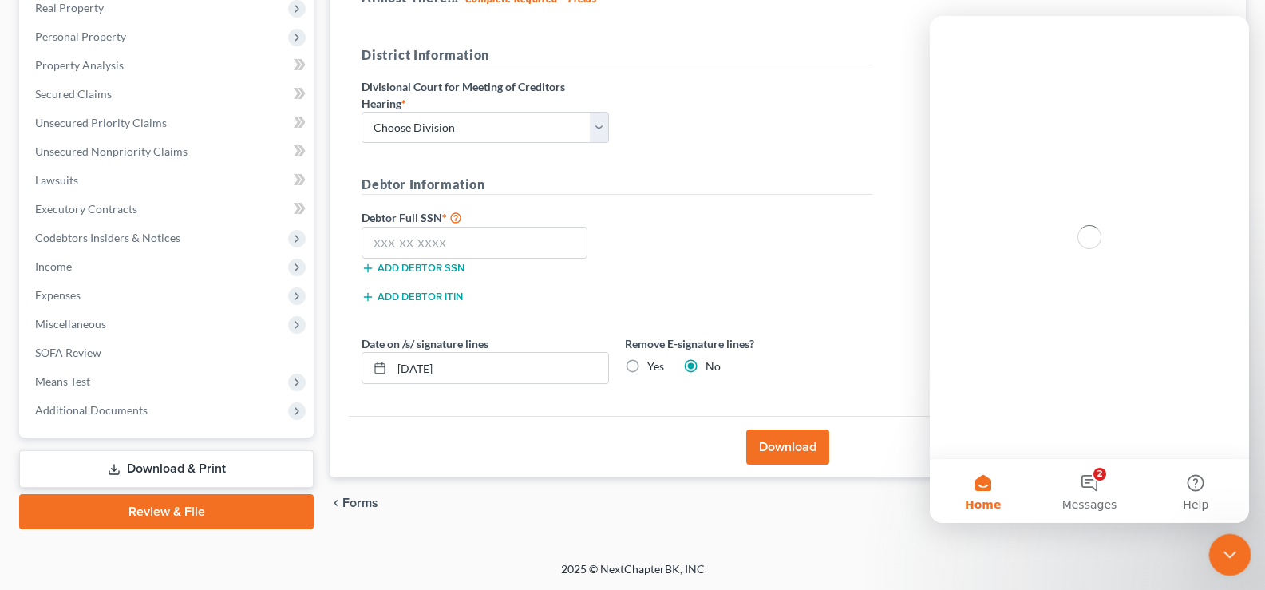
scroll to position [0, 0]
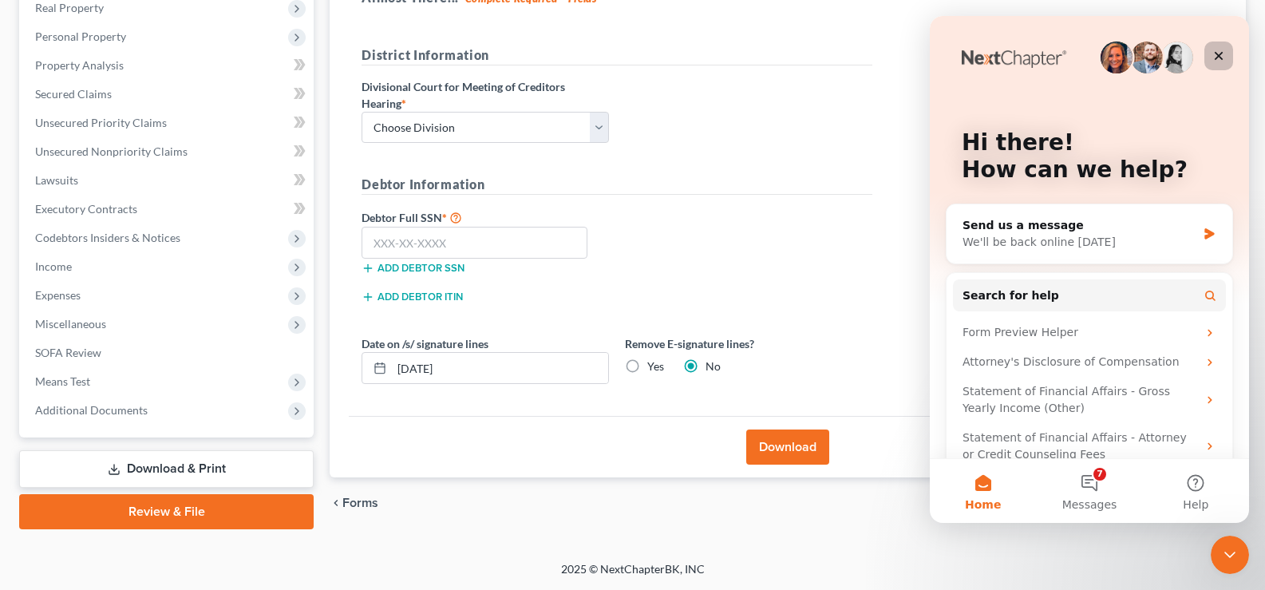
click at [1227, 56] on div "Close" at bounding box center [1218, 55] width 29 height 29
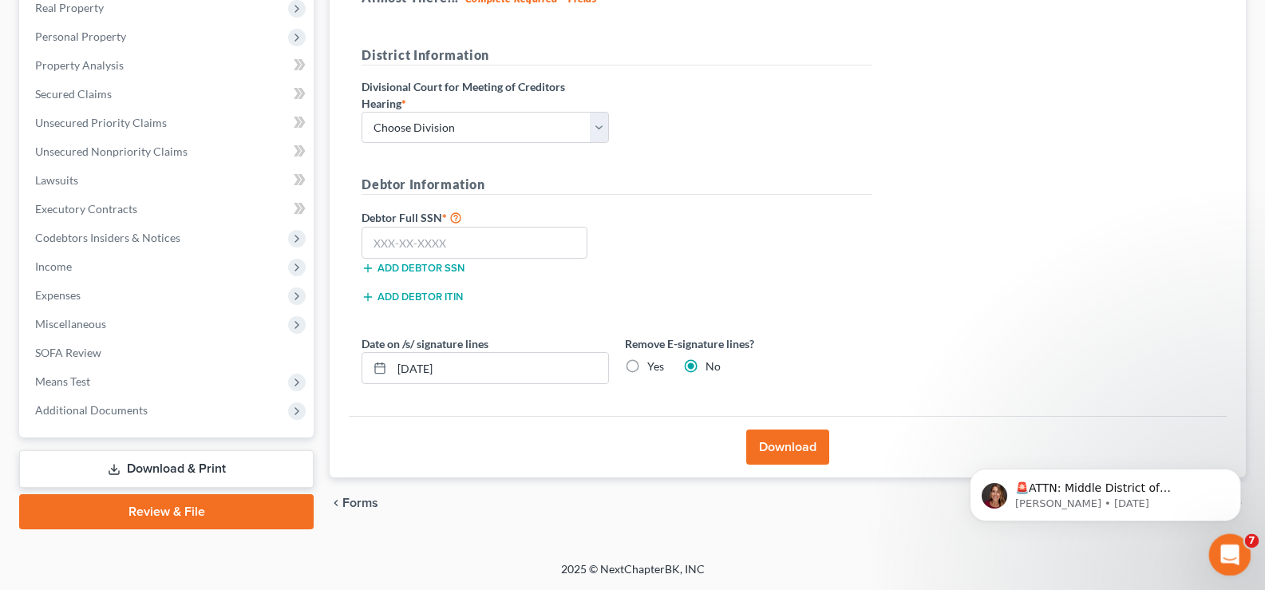
click at [1221, 533] on html at bounding box center [1227, 552] width 38 height 38
click at [1239, 551] on div "Open Intercom Messenger" at bounding box center [1227, 552] width 53 height 53
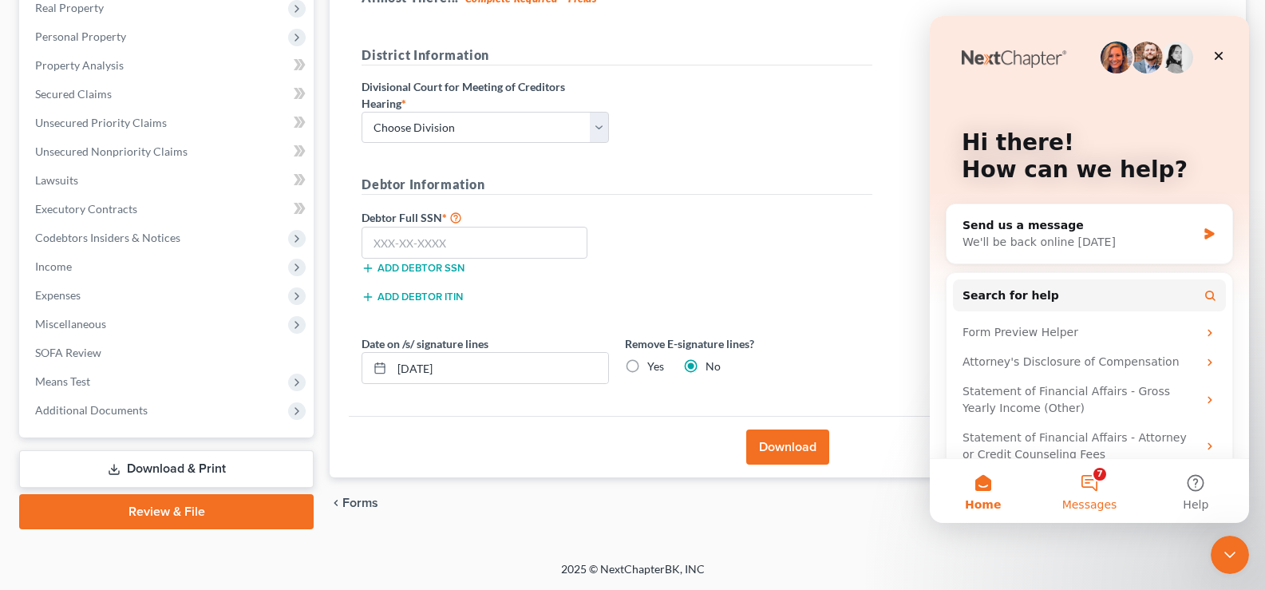
click at [1083, 478] on button "7 Messages" at bounding box center [1089, 491] width 106 height 64
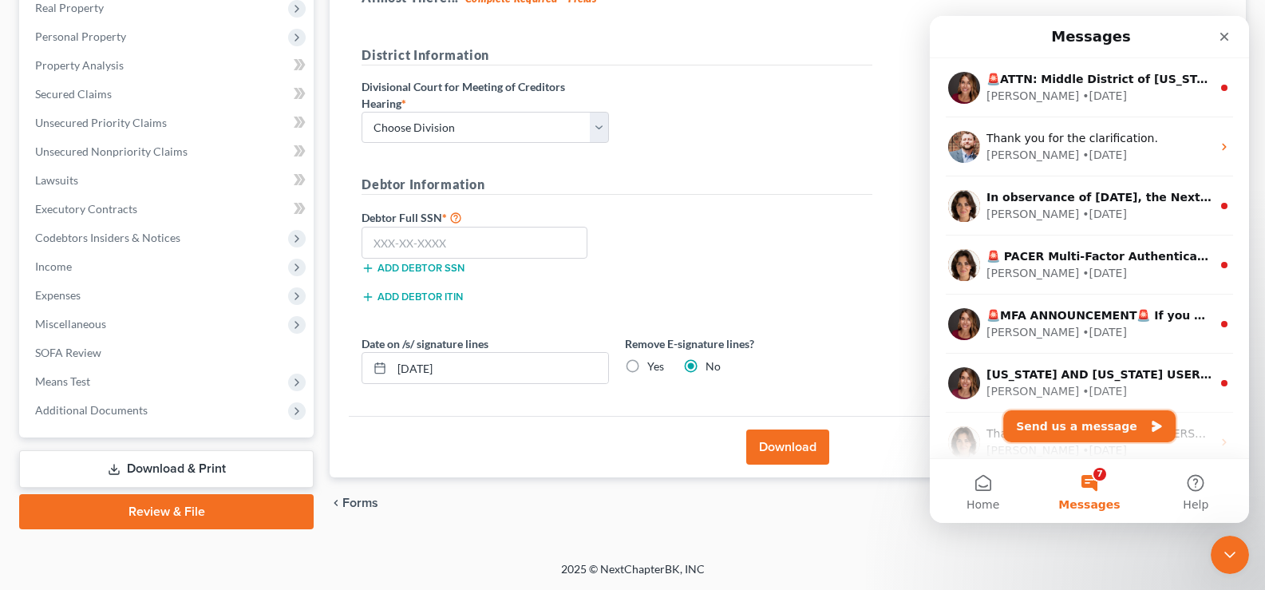
click at [1078, 424] on button "Send us a message" at bounding box center [1089, 426] width 172 height 32
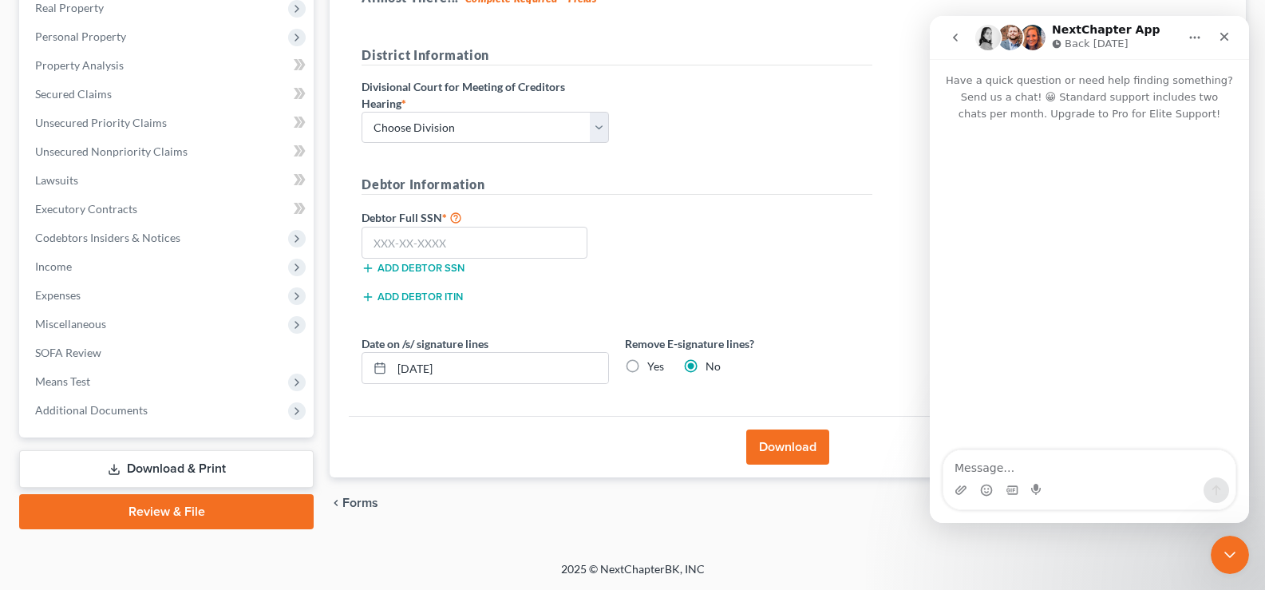
click at [1064, 465] on textarea "Message…" at bounding box center [1089, 463] width 292 height 27
type textarea "Hi, I would like to know how to add another divisional court to the drop down m…"
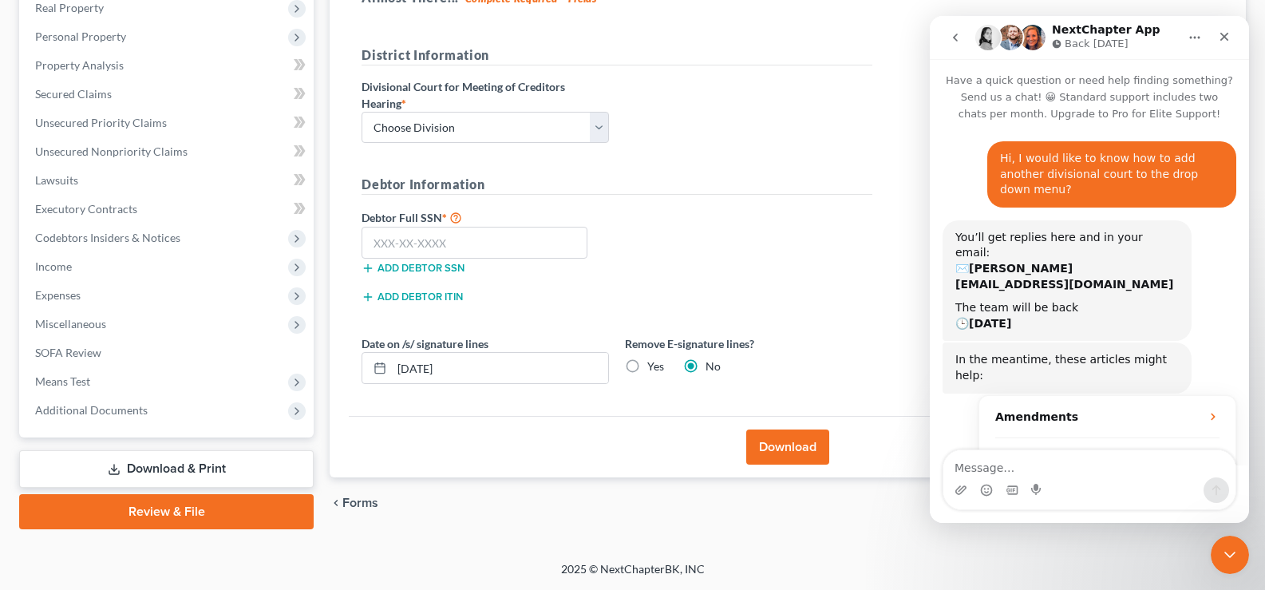
scroll to position [128, 0]
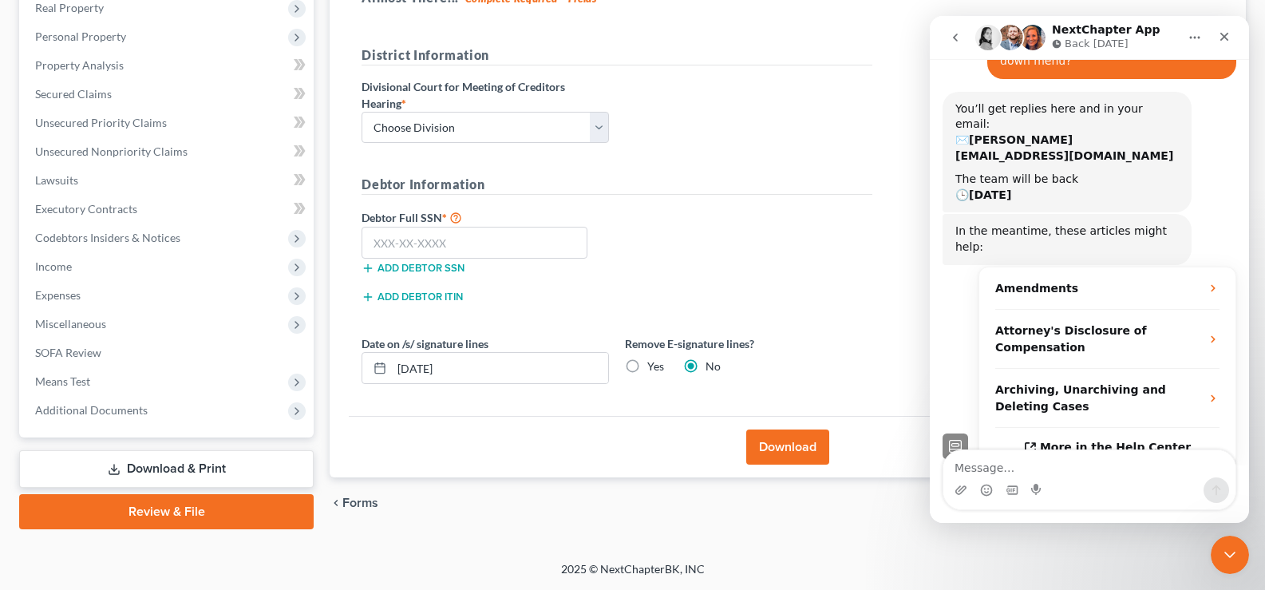
click at [800, 26] on div "Almost There... Complete Required * Fields District Information Divisional Cour…" at bounding box center [788, 195] width 878 height 440
click at [1228, 46] on div "Close" at bounding box center [1224, 36] width 29 height 29
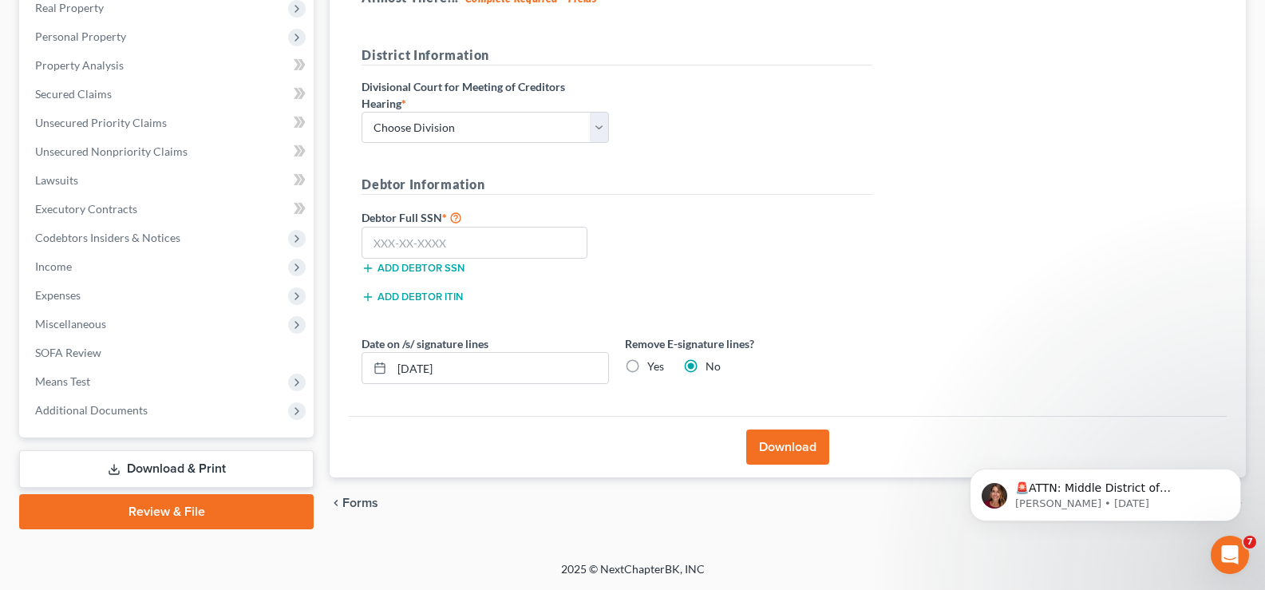
scroll to position [0, 0]
click at [540, 140] on select "Choose Division Fresno Modesto [GEOGRAPHIC_DATA]" at bounding box center [484, 128] width 247 height 32
select select "0"
click at [361, 112] on select "Choose Division Fresno Modesto [GEOGRAPHIC_DATA]" at bounding box center [484, 128] width 247 height 32
click at [605, 118] on select "Choose Division Fresno Modesto [GEOGRAPHIC_DATA]" at bounding box center [484, 128] width 247 height 32
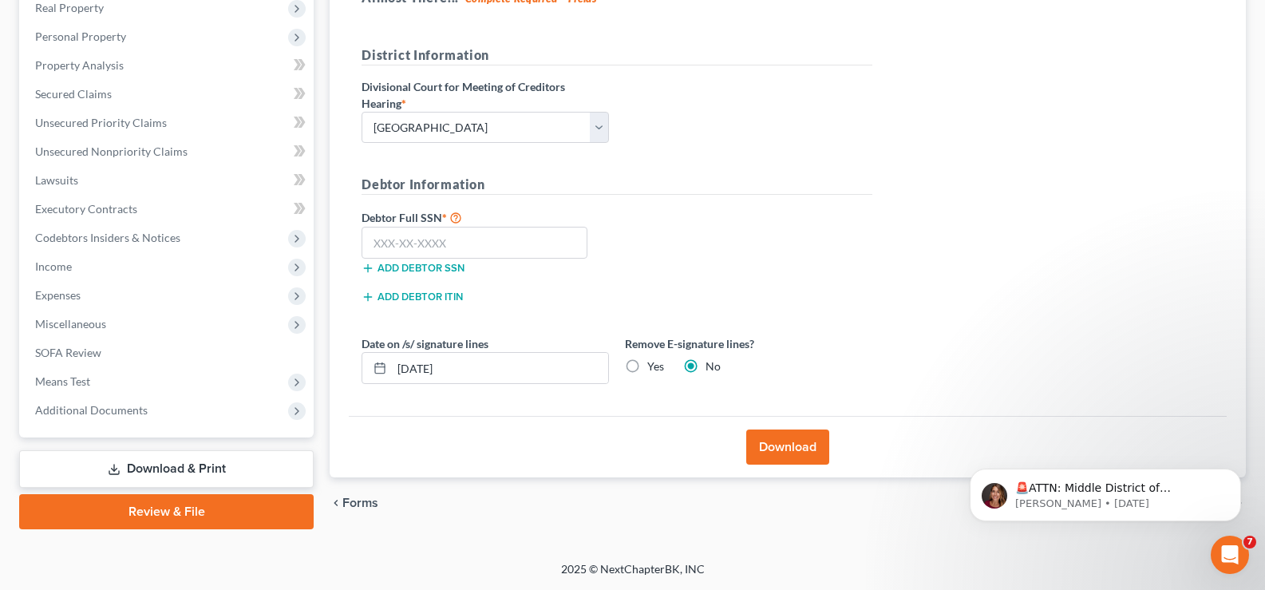
click at [755, 160] on form "District Information Divisional Court for Meeting of Creditors Hearing * Choose…" at bounding box center [616, 220] width 511 height 351
click at [707, 482] on div "chevron_left Forms Case Dashboard chevron_right" at bounding box center [788, 502] width 916 height 51
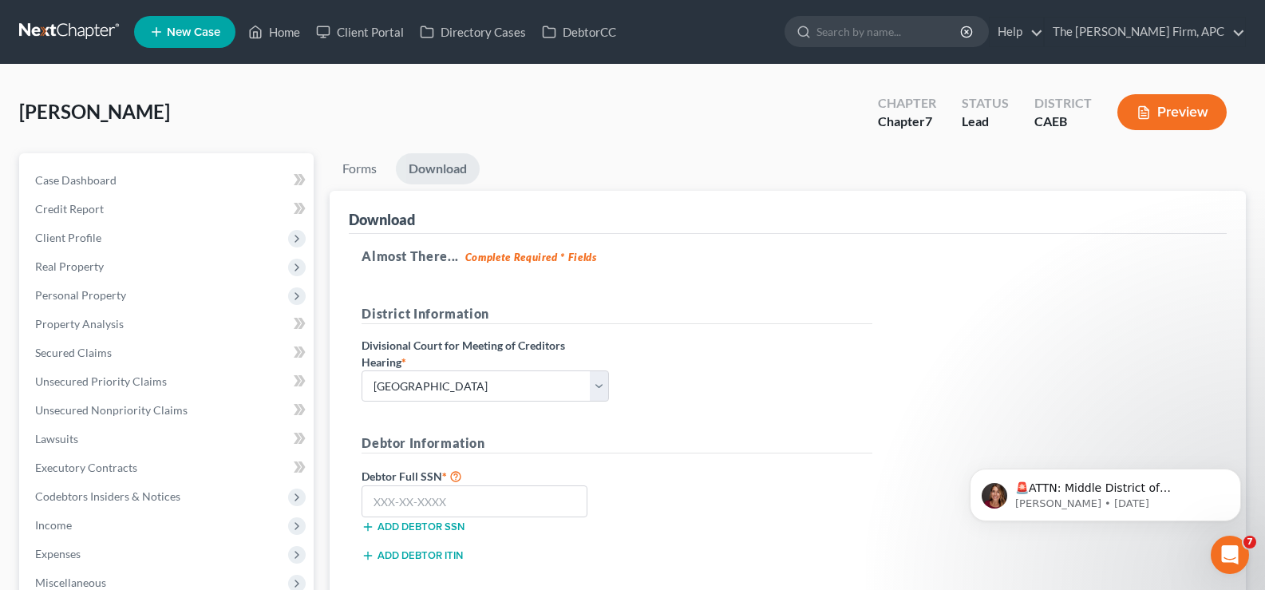
click at [80, 30] on link at bounding box center [70, 32] width 102 height 29
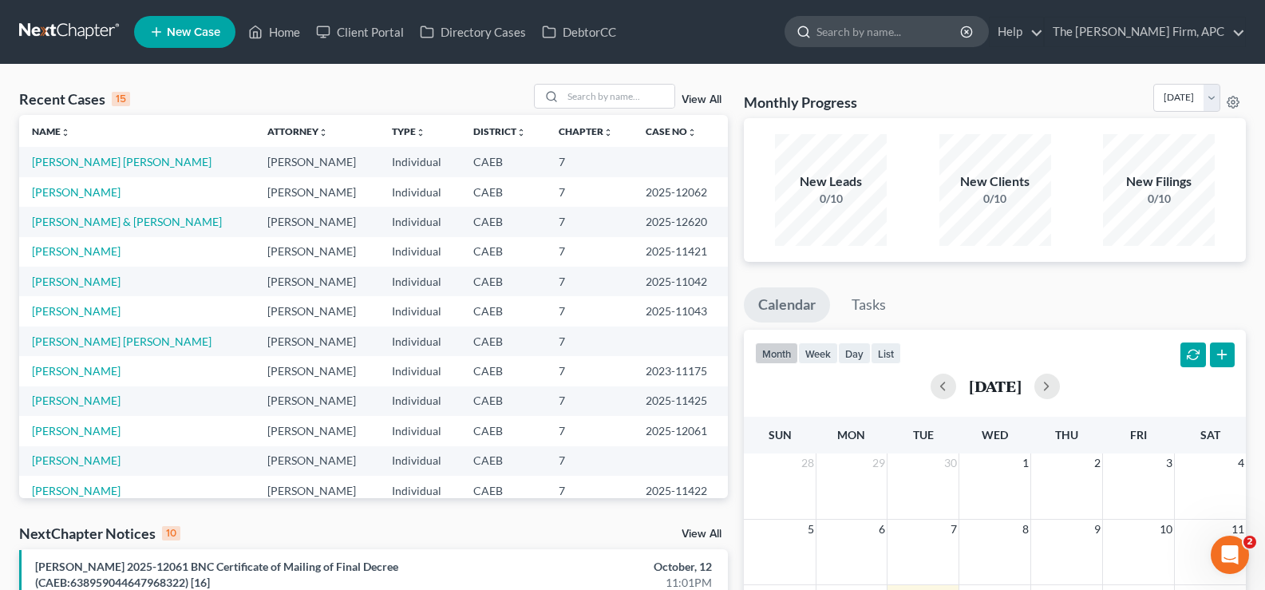
click at [954, 31] on input "search" at bounding box center [889, 32] width 146 height 30
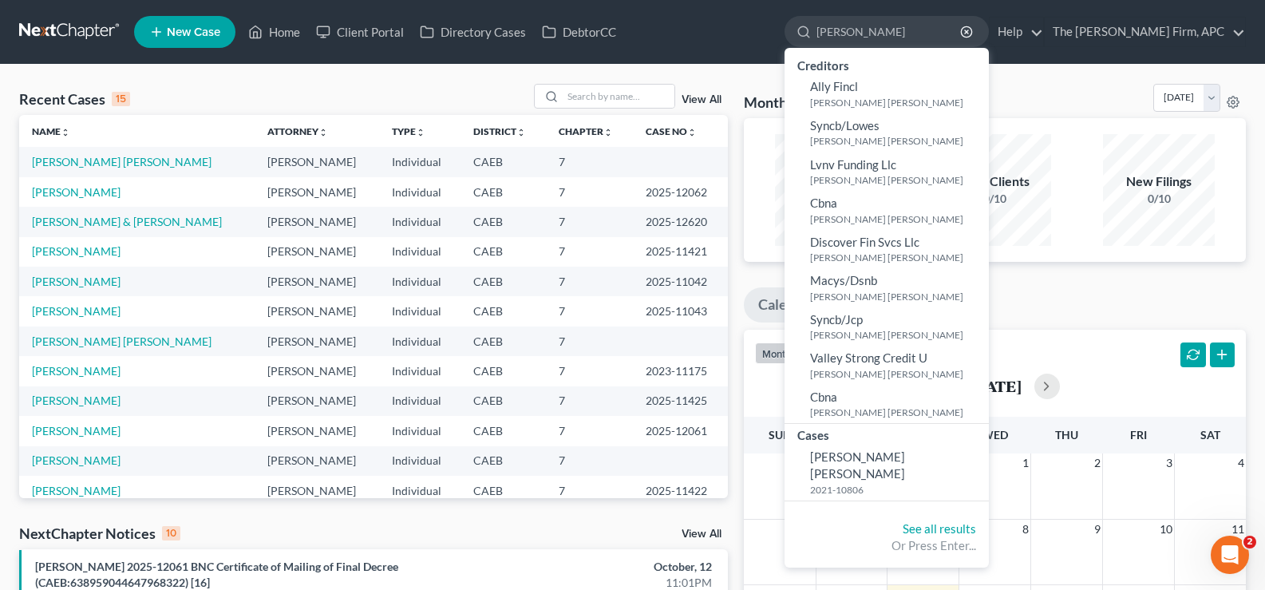
type input "Razo"
click at [200, 34] on span "New Case" at bounding box center [193, 32] width 53 height 12
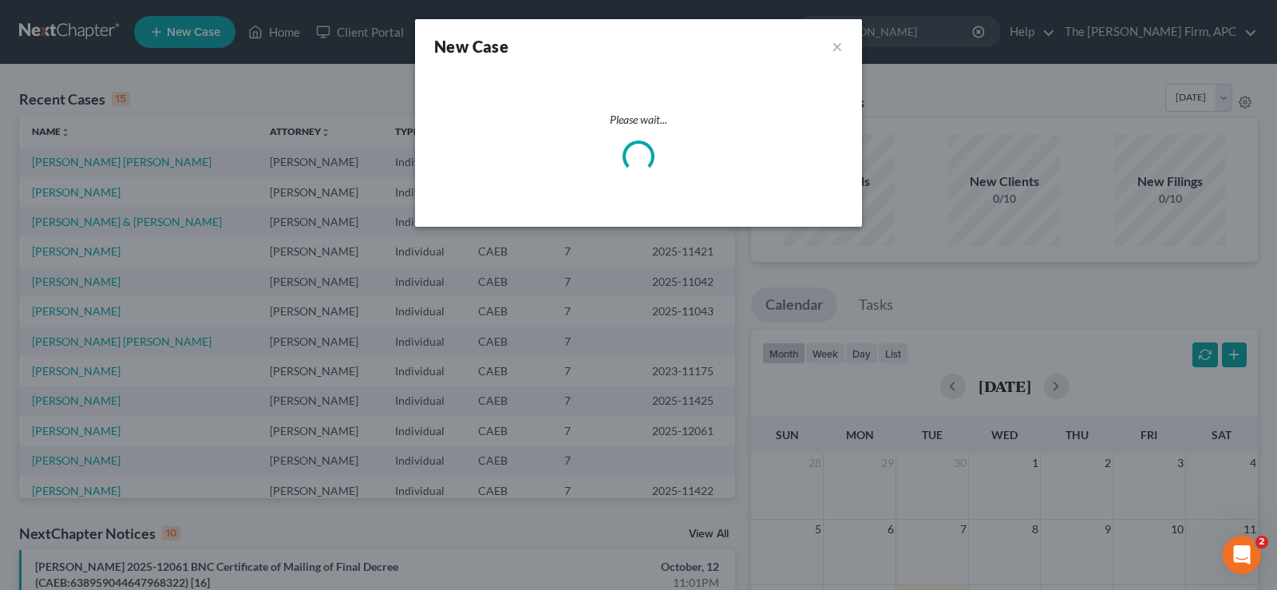
select select "8"
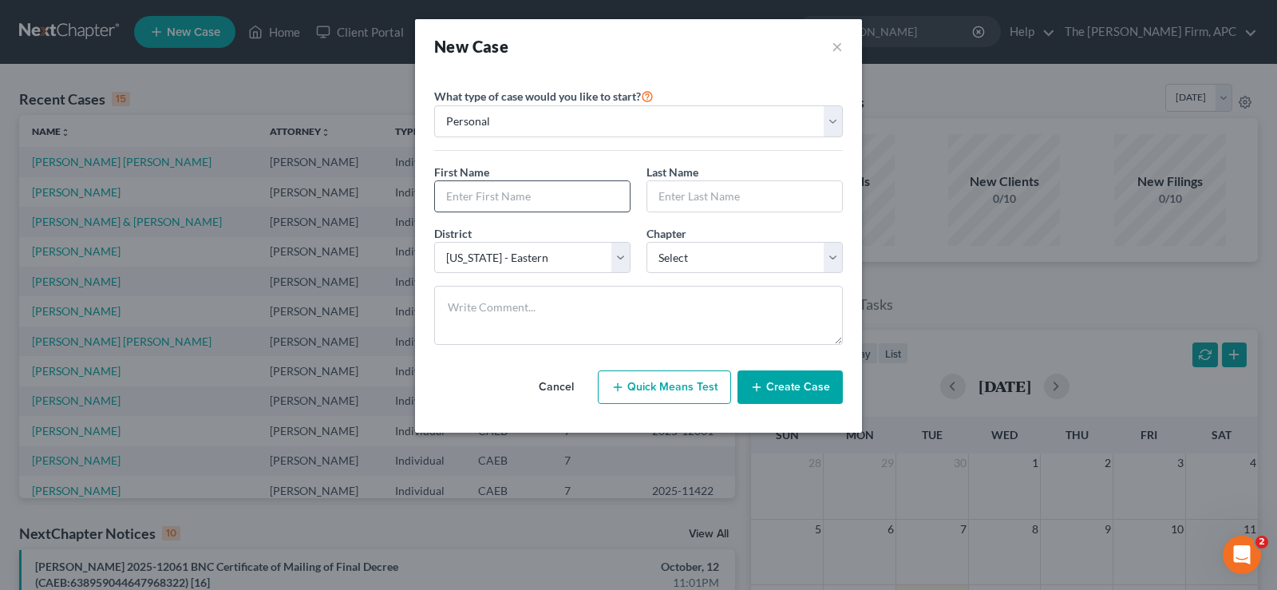
click at [584, 193] on input "text" at bounding box center [532, 196] width 195 height 30
click at [833, 41] on button "×" at bounding box center [837, 46] width 11 height 22
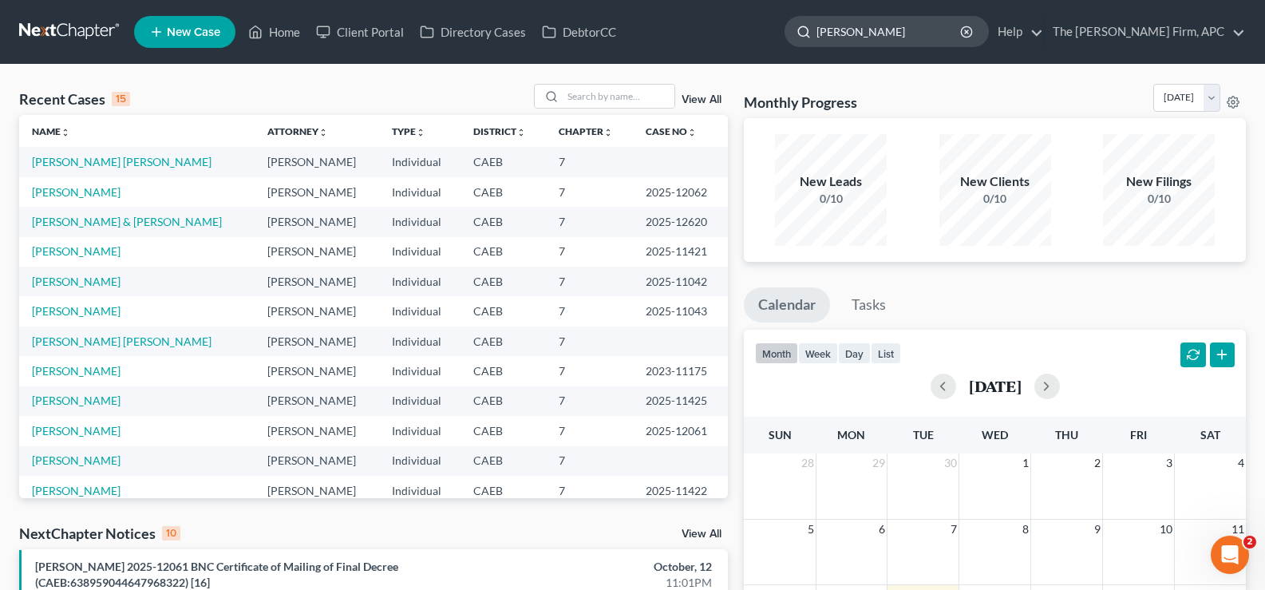
click at [928, 29] on input "Razo" at bounding box center [889, 32] width 146 height 30
